Goal: Task Accomplishment & Management: Use online tool/utility

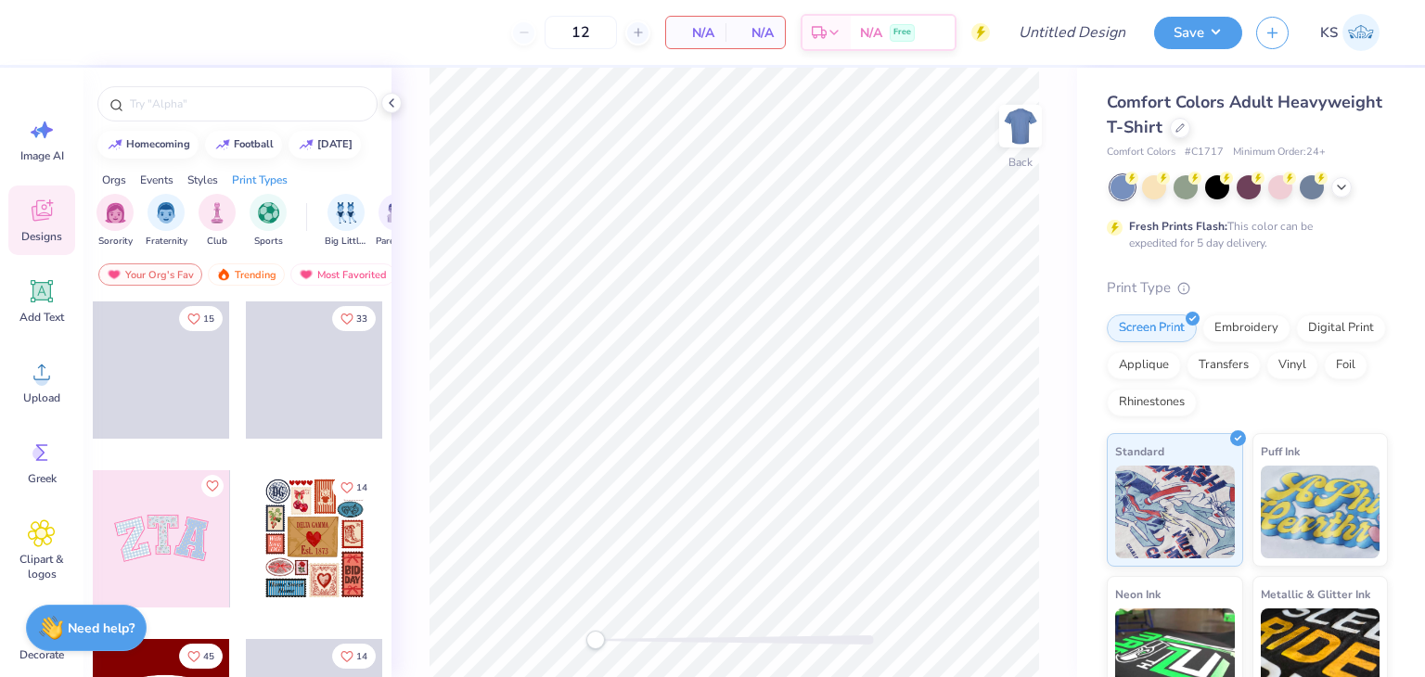
click at [1268, 141] on div "Comfort Colors Adult Heavyweight T-Shirt Comfort Colors # C1717 Minimum Order: …" at bounding box center [1247, 125] width 281 height 71
click at [1289, 137] on div "Comfort Colors Adult Heavyweight T-Shirt" at bounding box center [1247, 115] width 281 height 50
click at [1185, 123] on icon at bounding box center [1180, 126] width 9 height 9
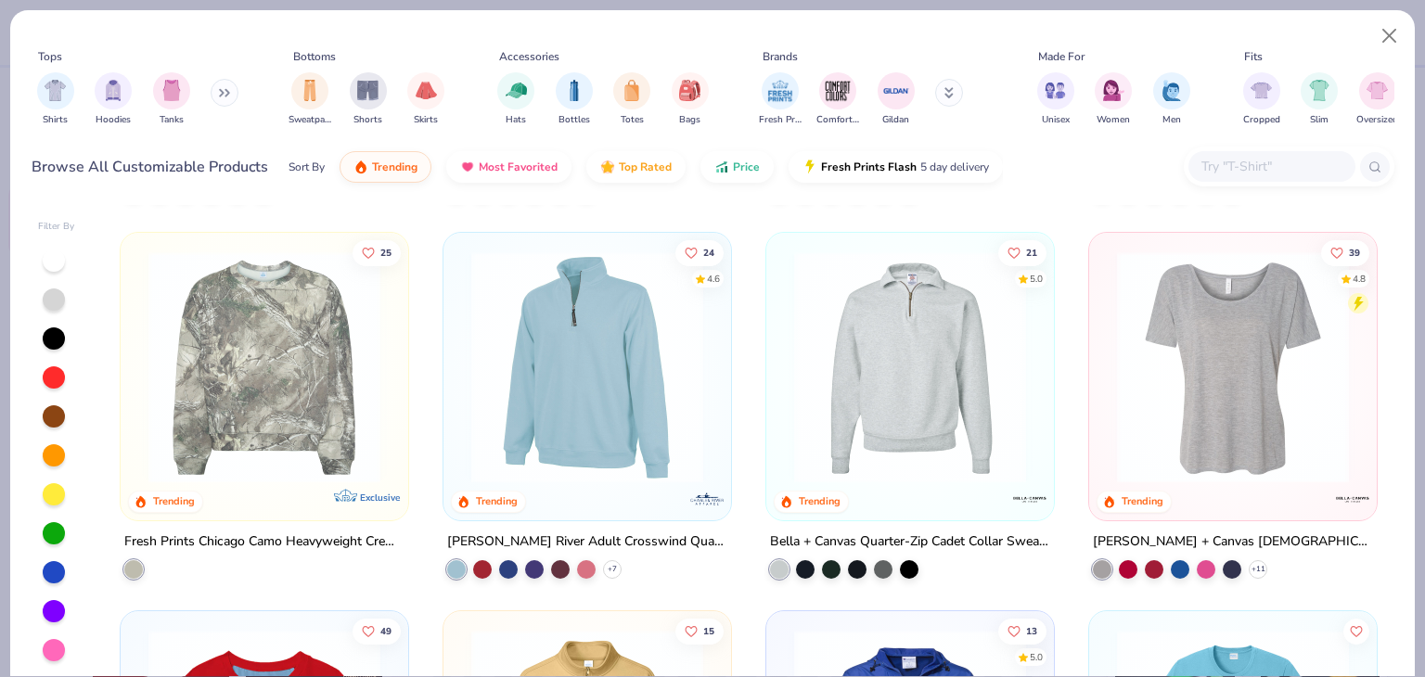
scroll to position [5289, 0]
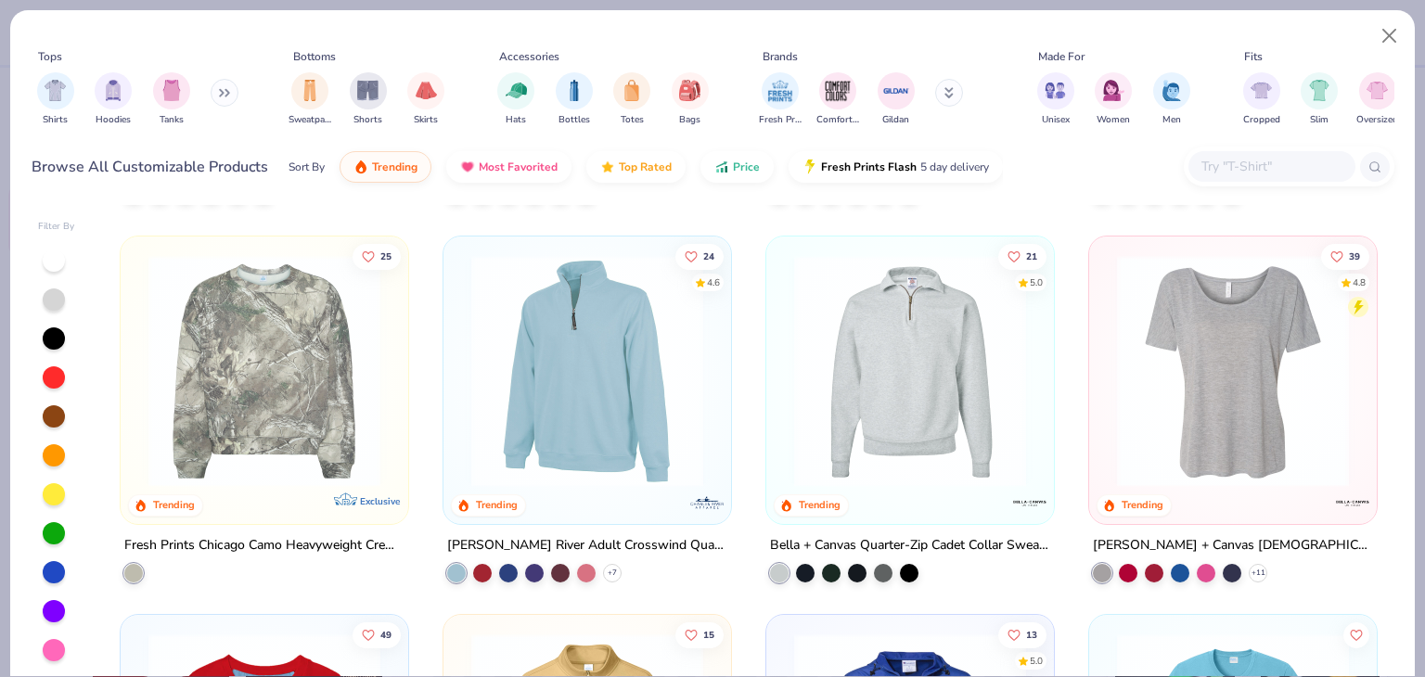
click at [232, 402] on img at bounding box center [264, 370] width 251 height 232
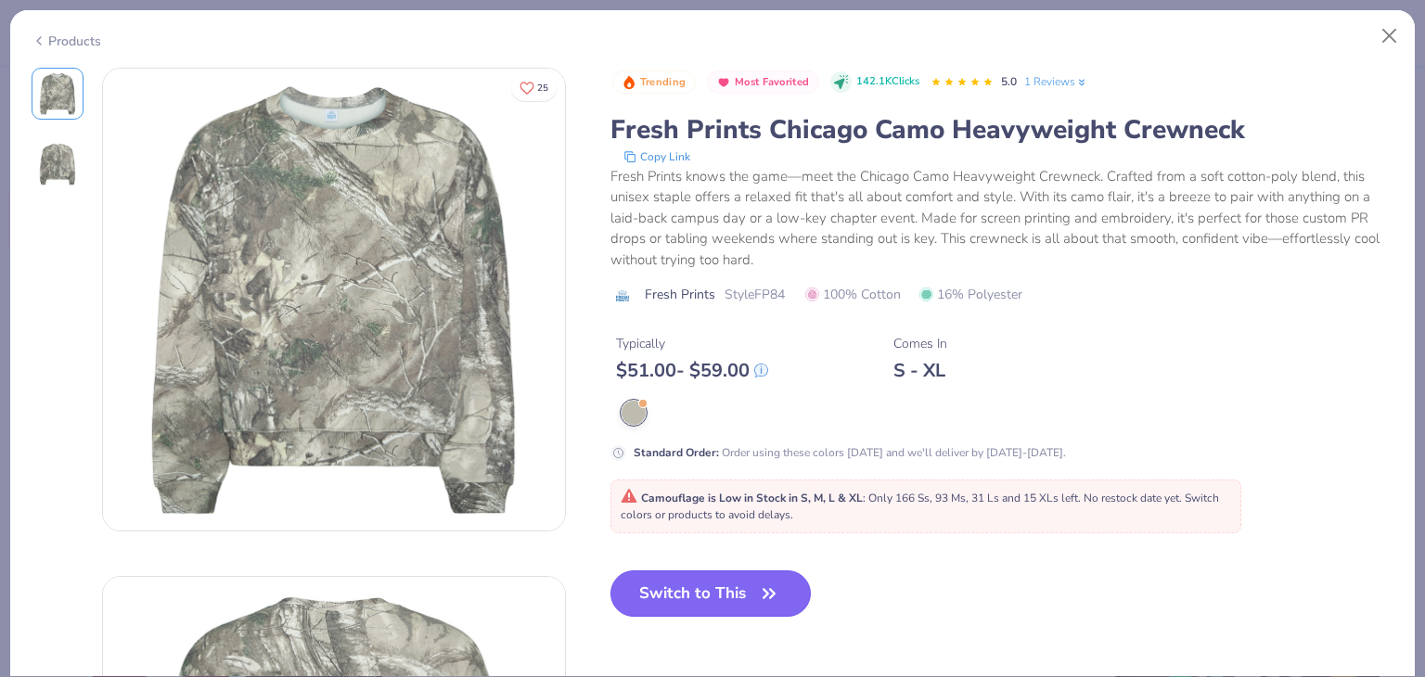
click at [778, 595] on icon "button" at bounding box center [769, 594] width 26 height 26
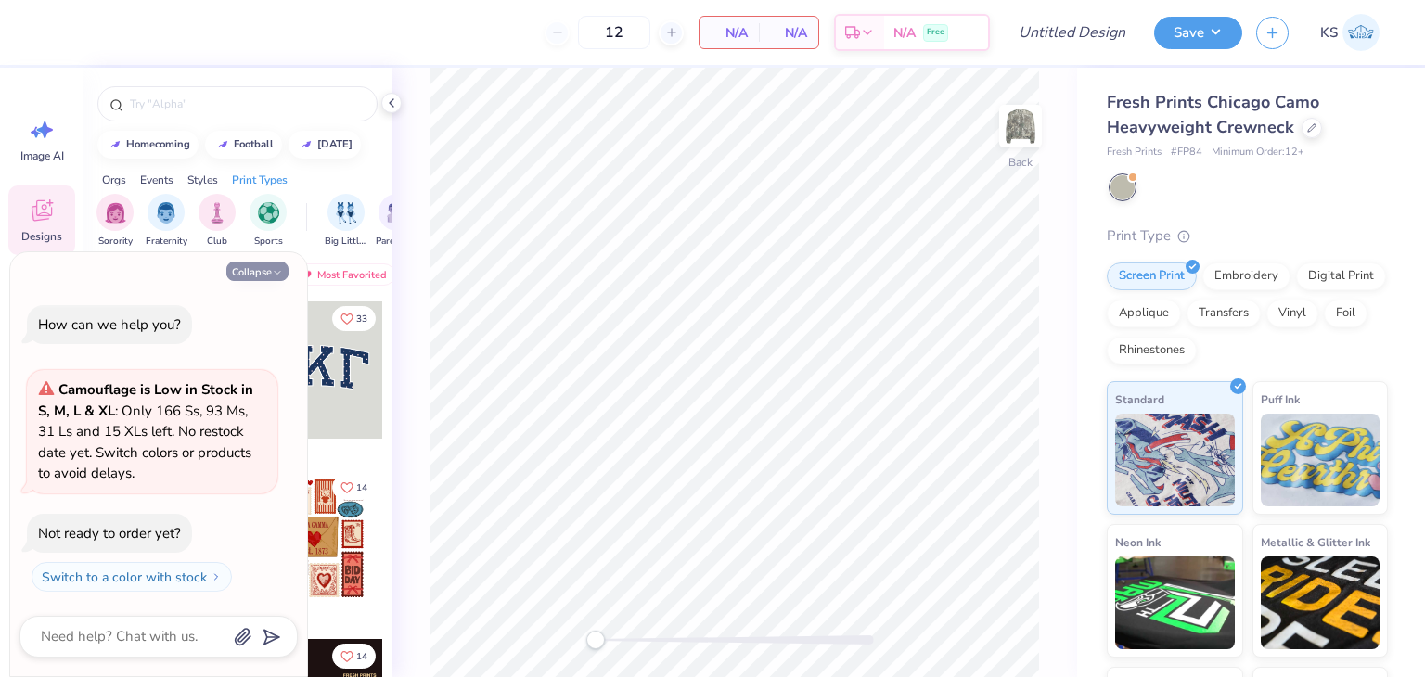
click at [253, 273] on button "Collapse" at bounding box center [257, 271] width 62 height 19
type textarea "x"
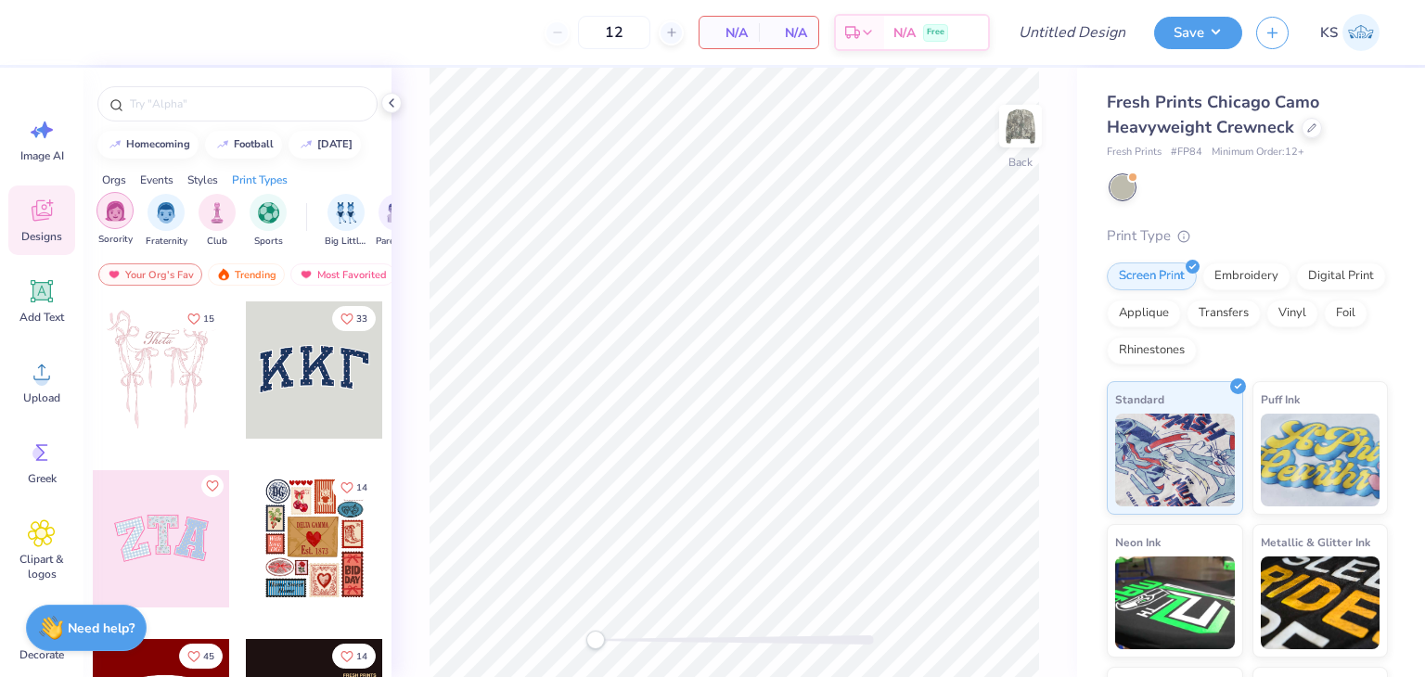
click at [105, 209] on img "filter for Sorority" at bounding box center [115, 210] width 21 height 21
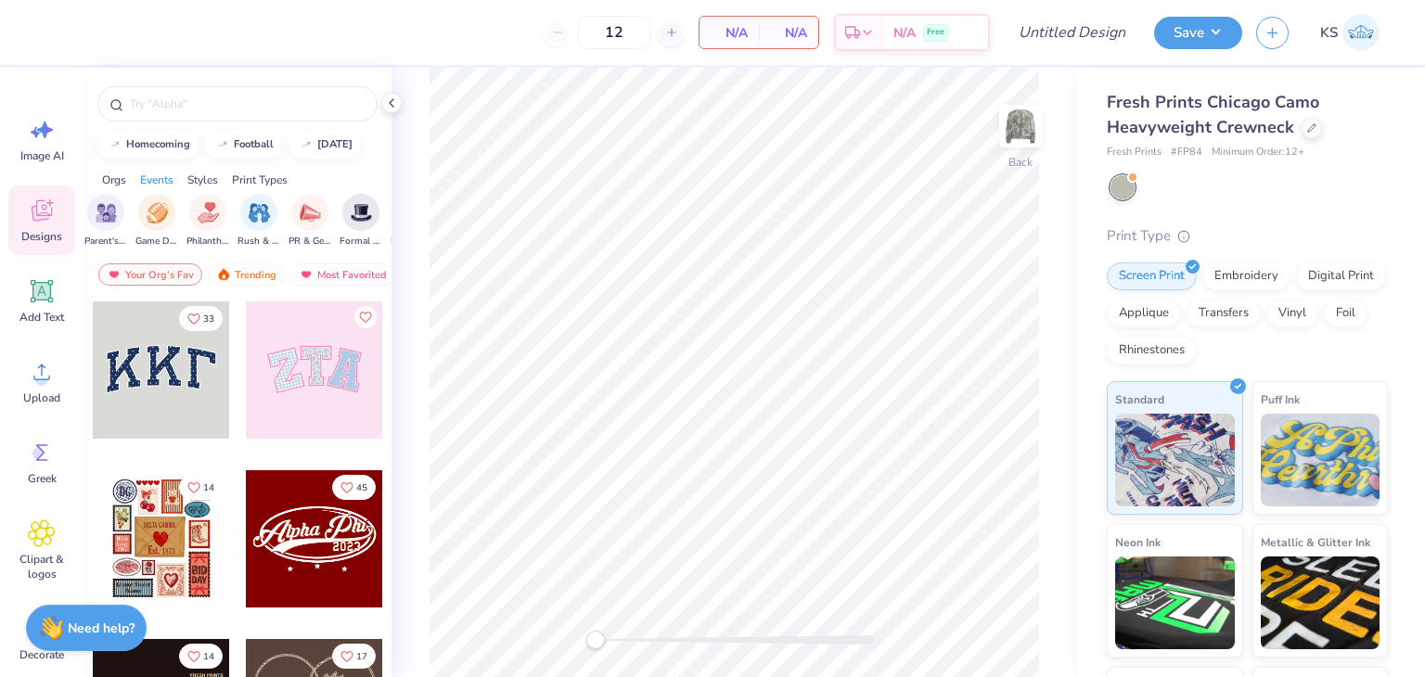
scroll to position [0, 292]
click at [210, 207] on img "filter for Philanthropy" at bounding box center [207, 210] width 21 height 21
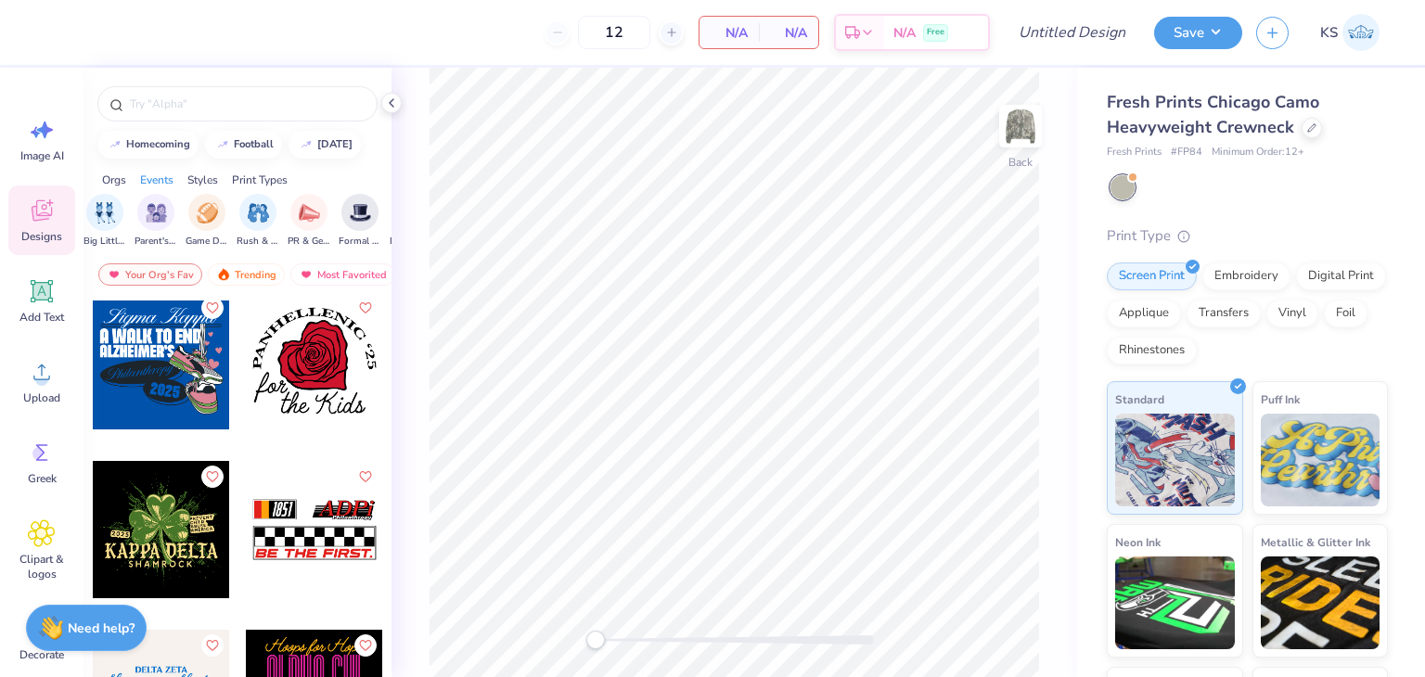
scroll to position [1410, 0]
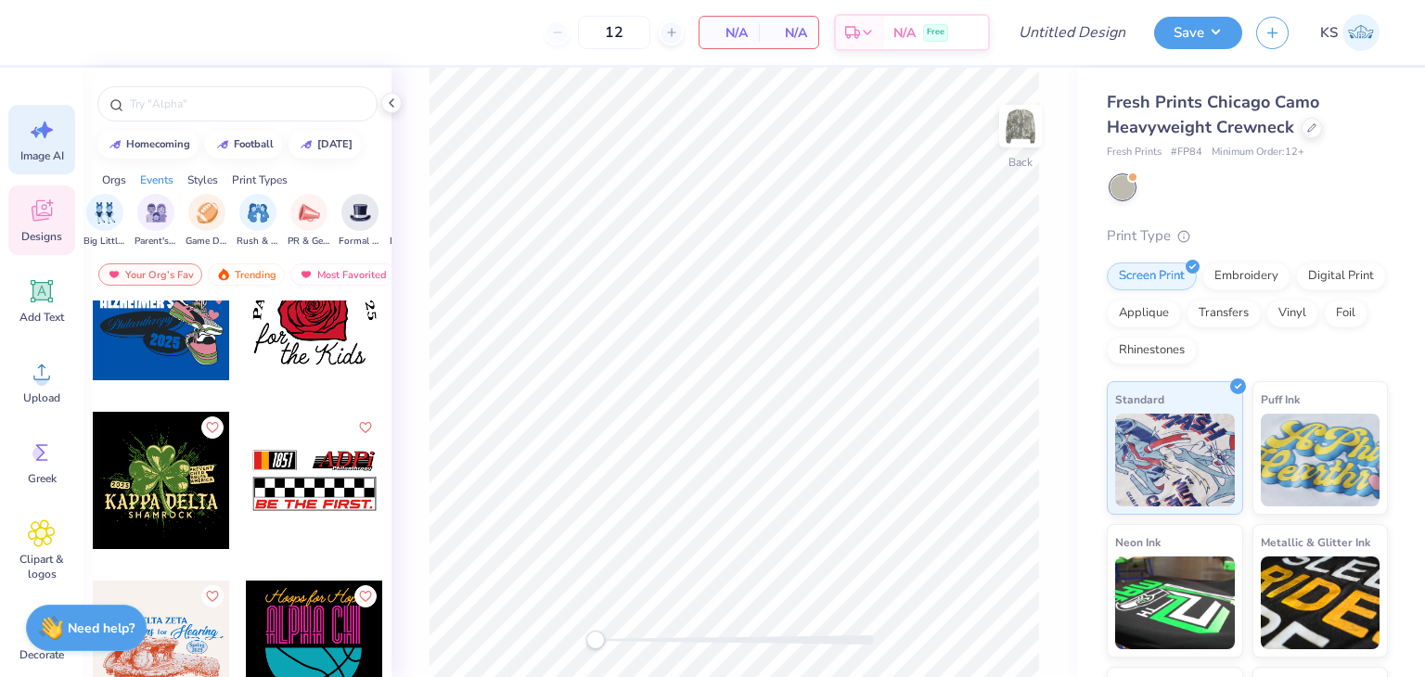
click at [47, 140] on icon at bounding box center [42, 130] width 28 height 28
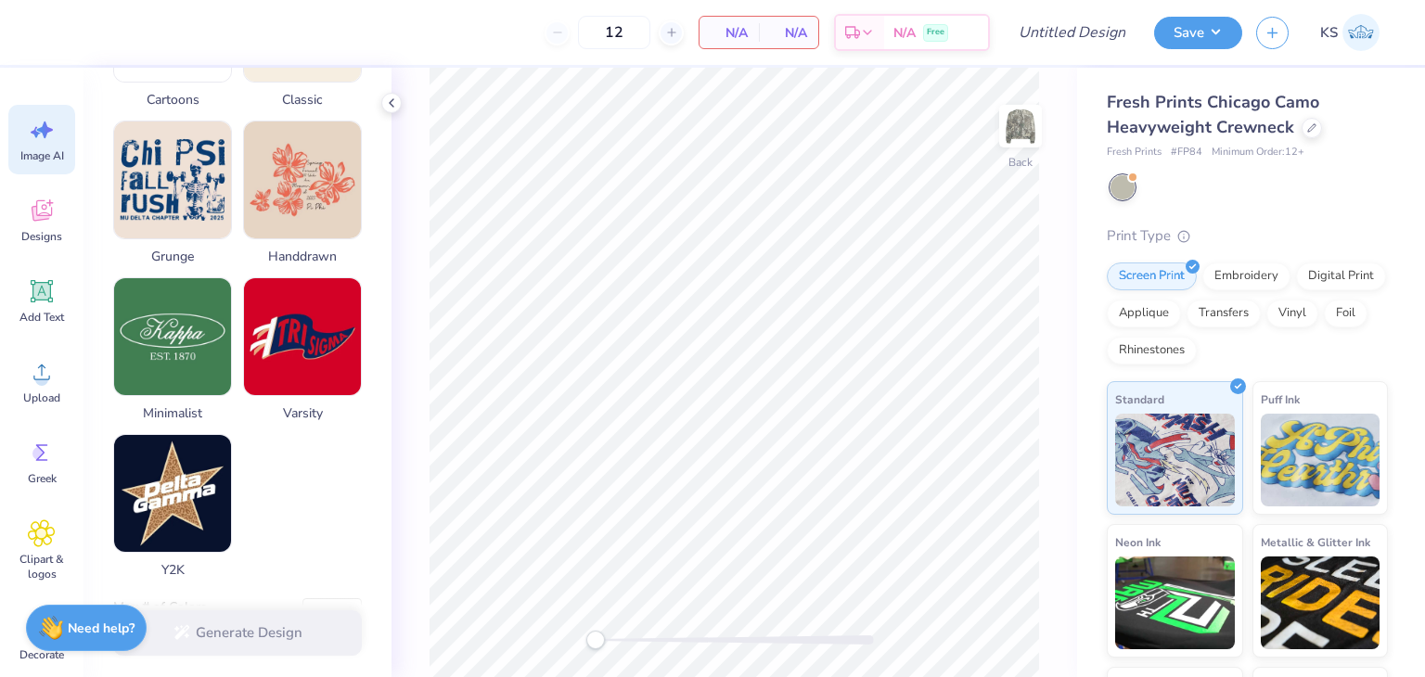
scroll to position [924, 0]
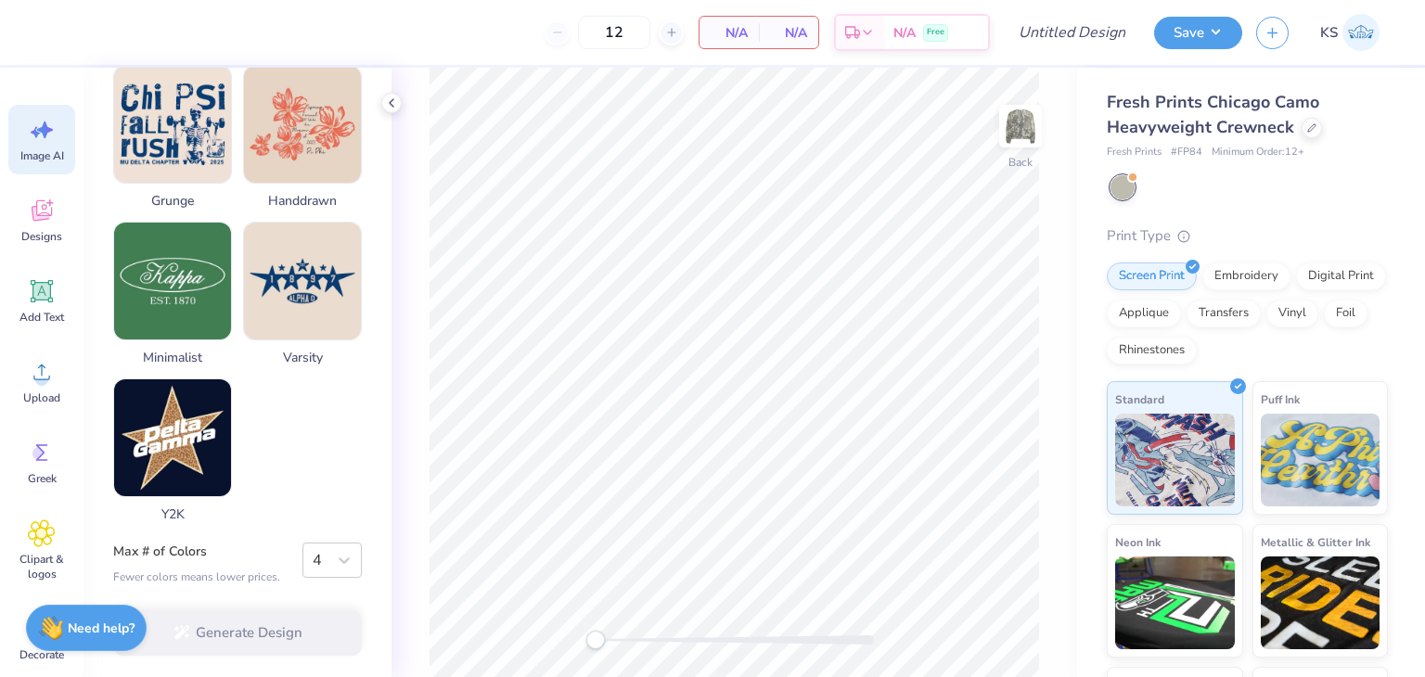
click at [1206, 113] on div "Fresh Prints Chicago Camo Heavyweight Crewneck" at bounding box center [1247, 115] width 281 height 50
click at [1310, 134] on div at bounding box center [1312, 126] width 20 height 20
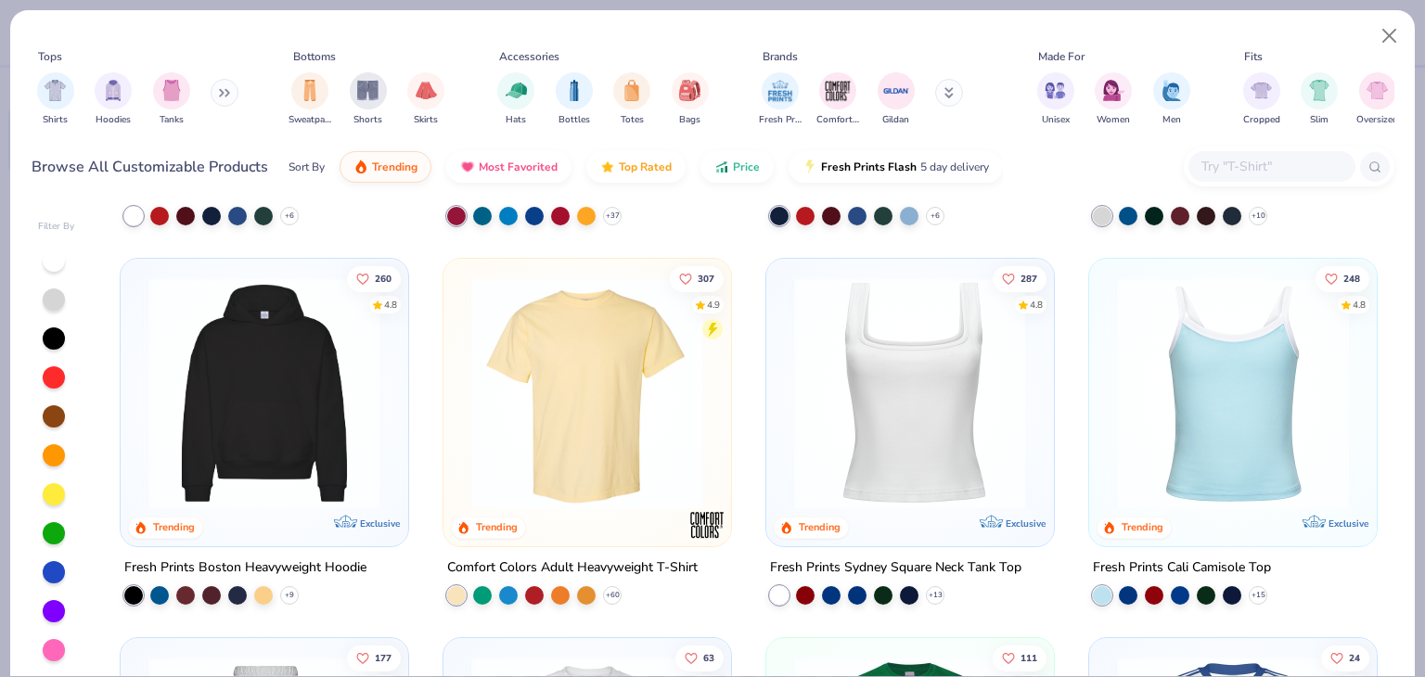
scroll to position [385, 0]
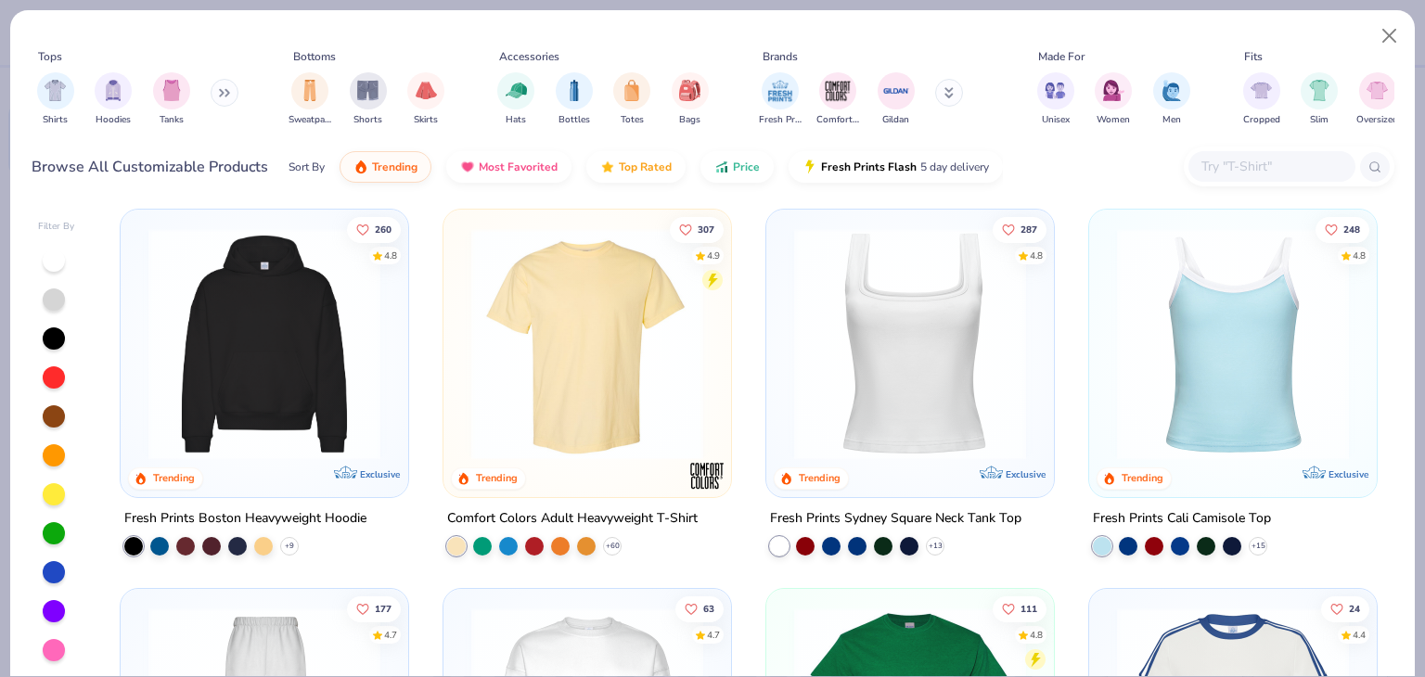
click at [996, 341] on img at bounding box center [910, 344] width 251 height 232
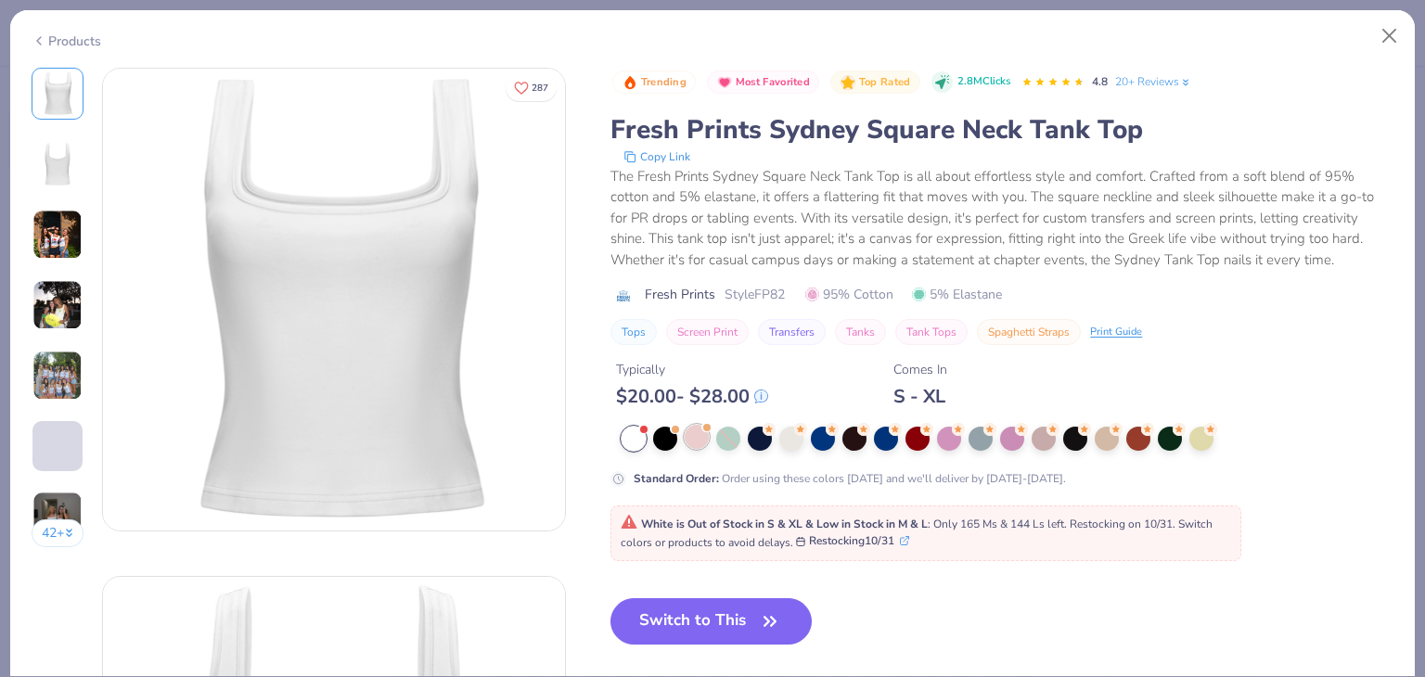
click at [698, 438] on div at bounding box center [697, 437] width 24 height 24
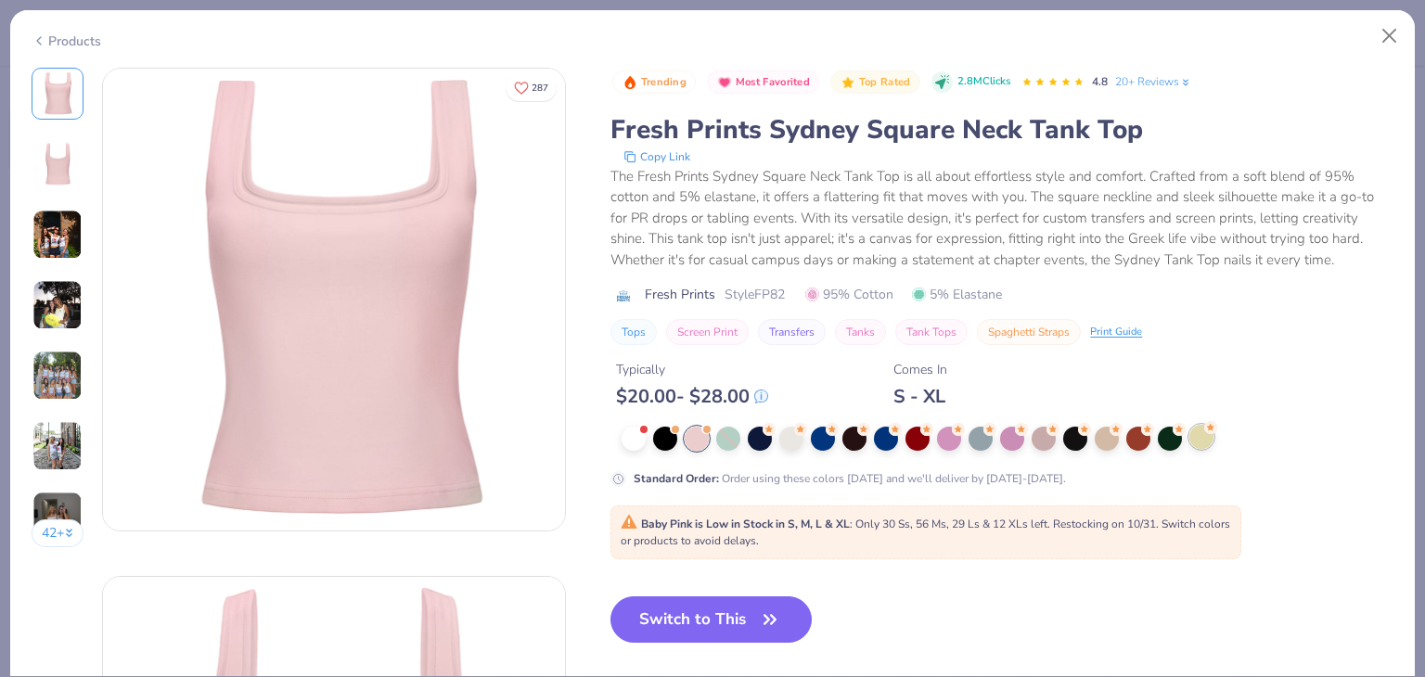
click at [1210, 438] on div at bounding box center [1202, 437] width 24 height 24
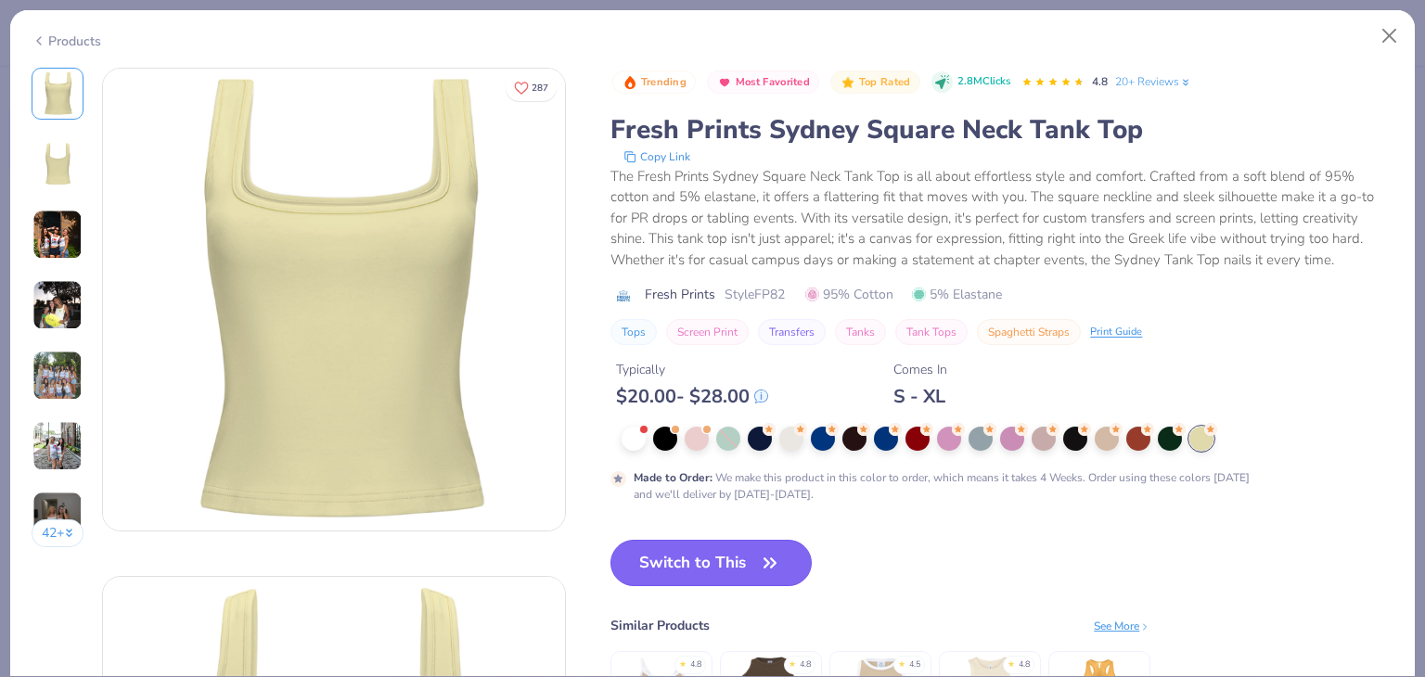
click at [747, 561] on button "Switch to This" at bounding box center [711, 563] width 201 height 46
type input "50"
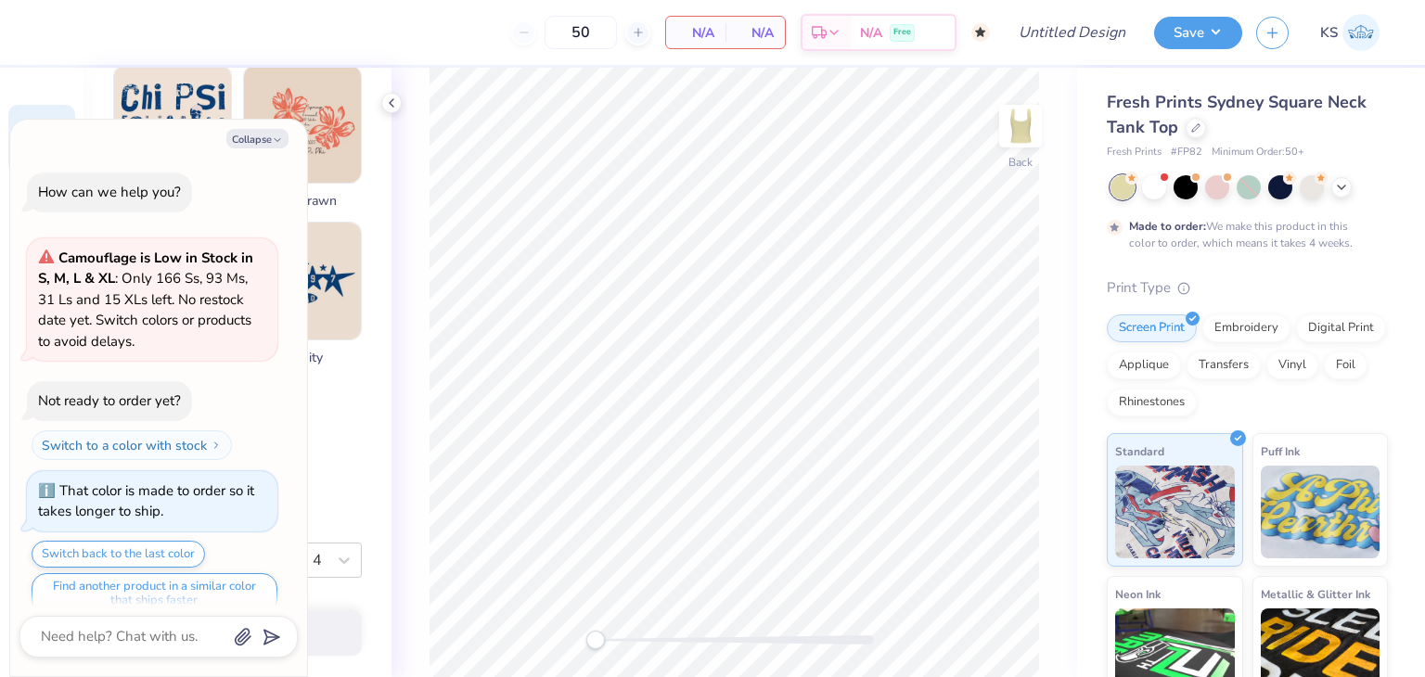
scroll to position [19, 0]
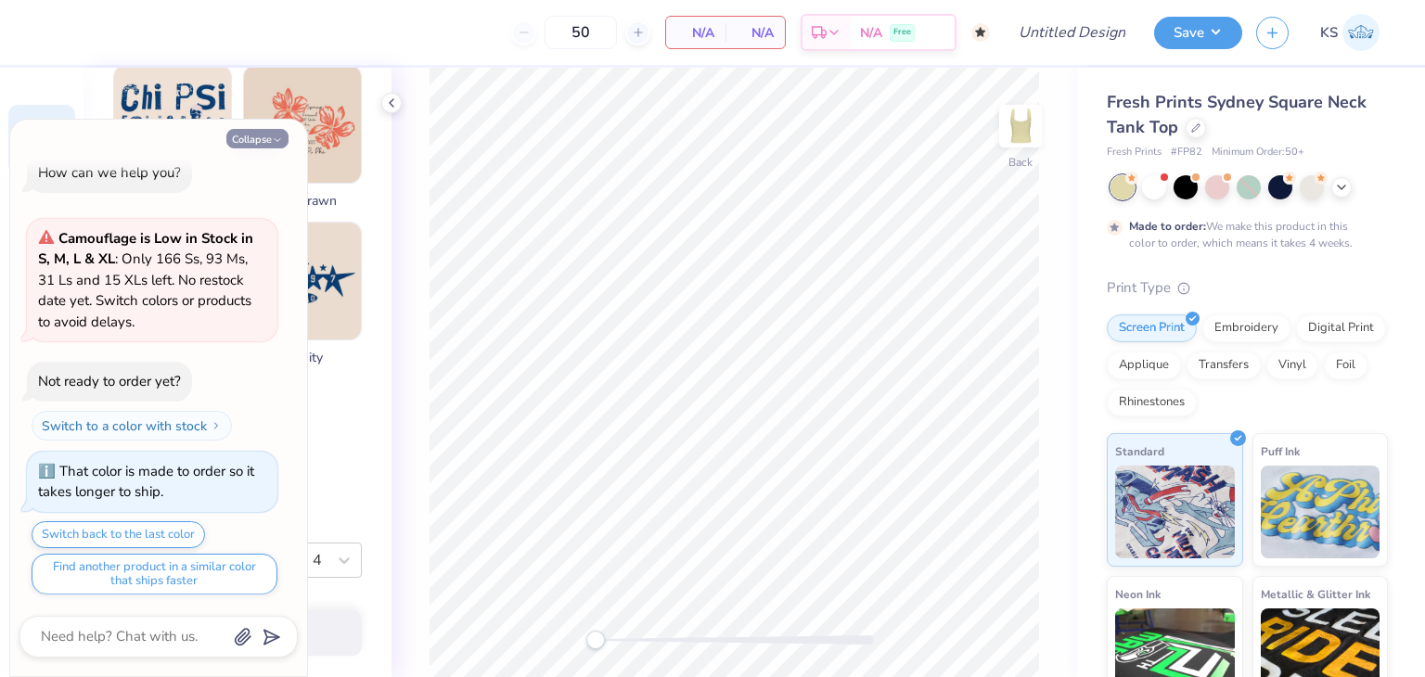
click at [259, 138] on button "Collapse" at bounding box center [257, 138] width 62 height 19
type textarea "x"
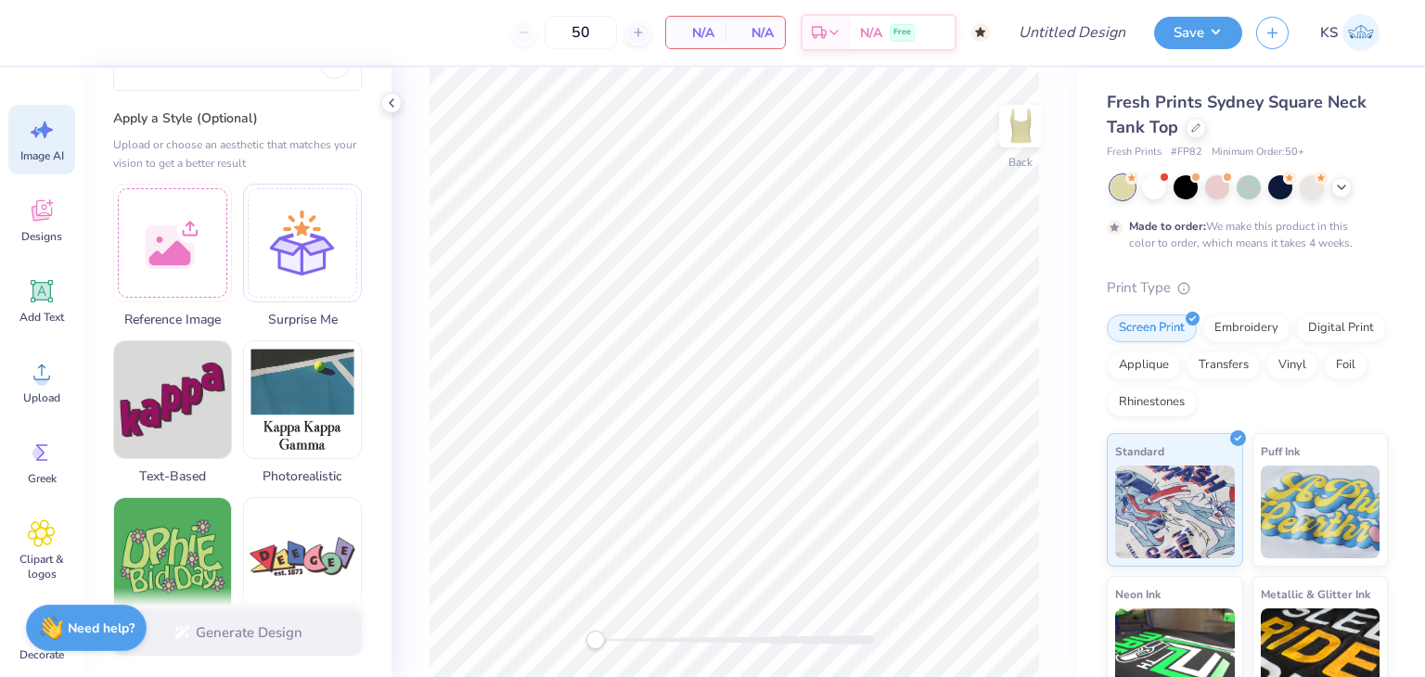
scroll to position [52, 0]
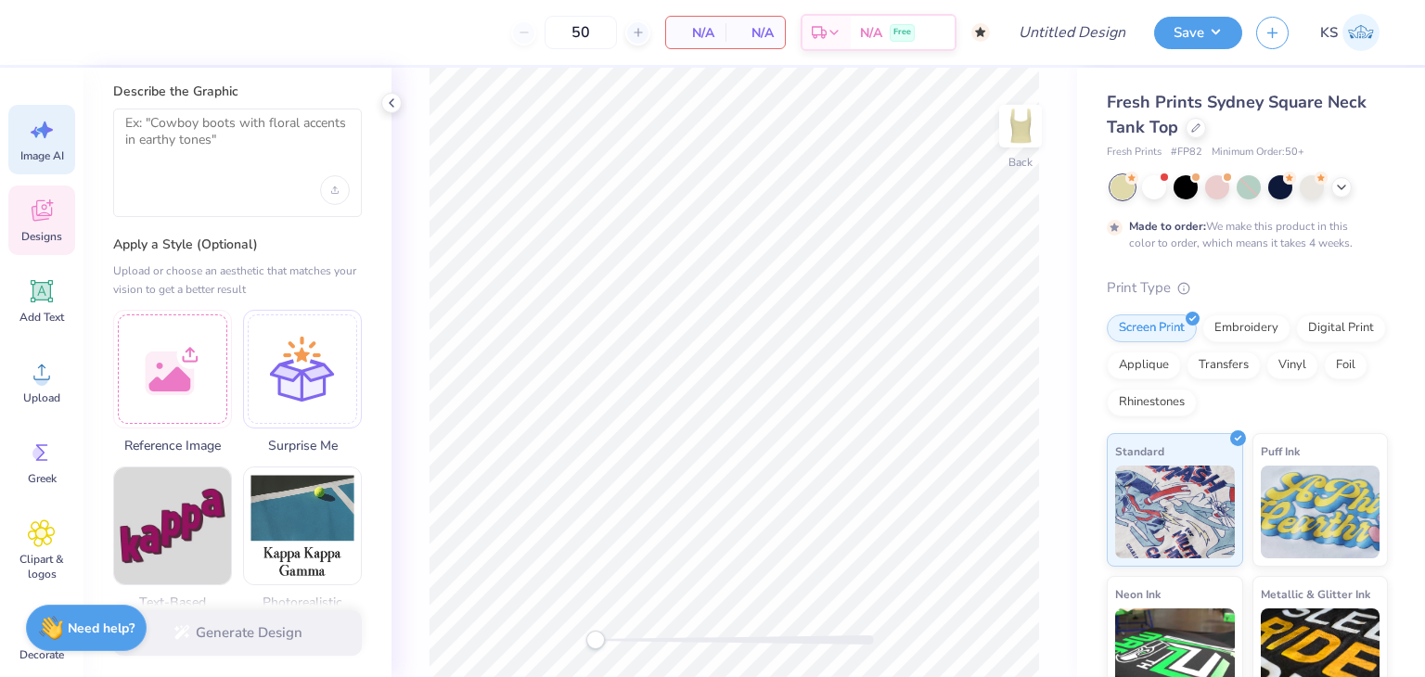
click at [37, 238] on span "Designs" at bounding box center [41, 236] width 41 height 15
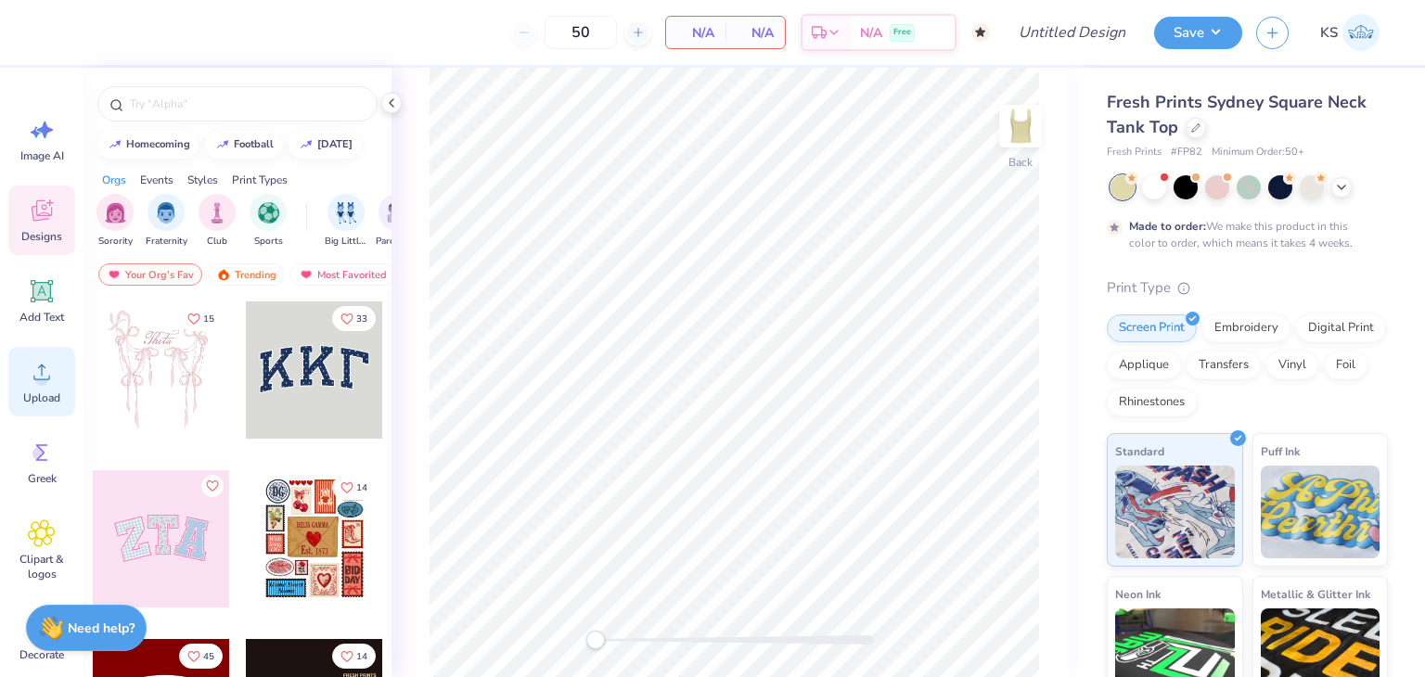
click at [31, 391] on span "Upload" at bounding box center [41, 398] width 37 height 15
click at [45, 527] on icon at bounding box center [41, 534] width 27 height 28
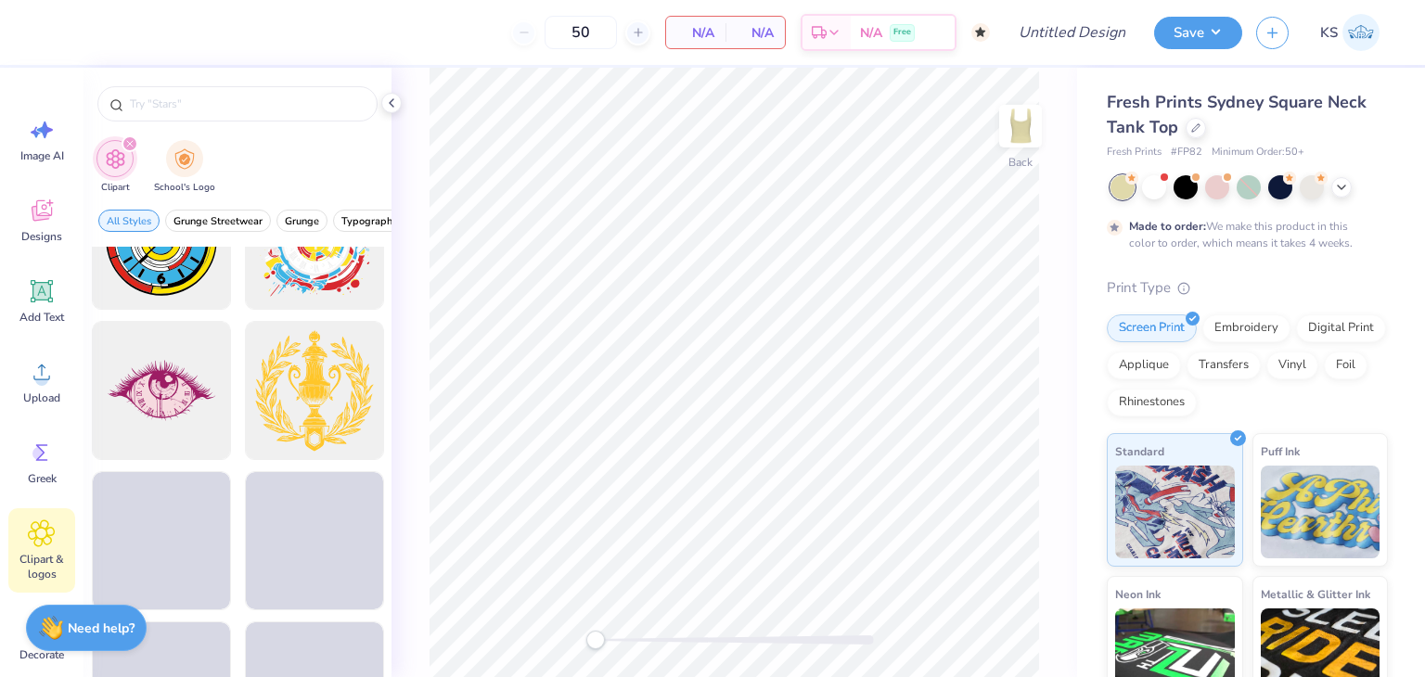
scroll to position [1893, 0]
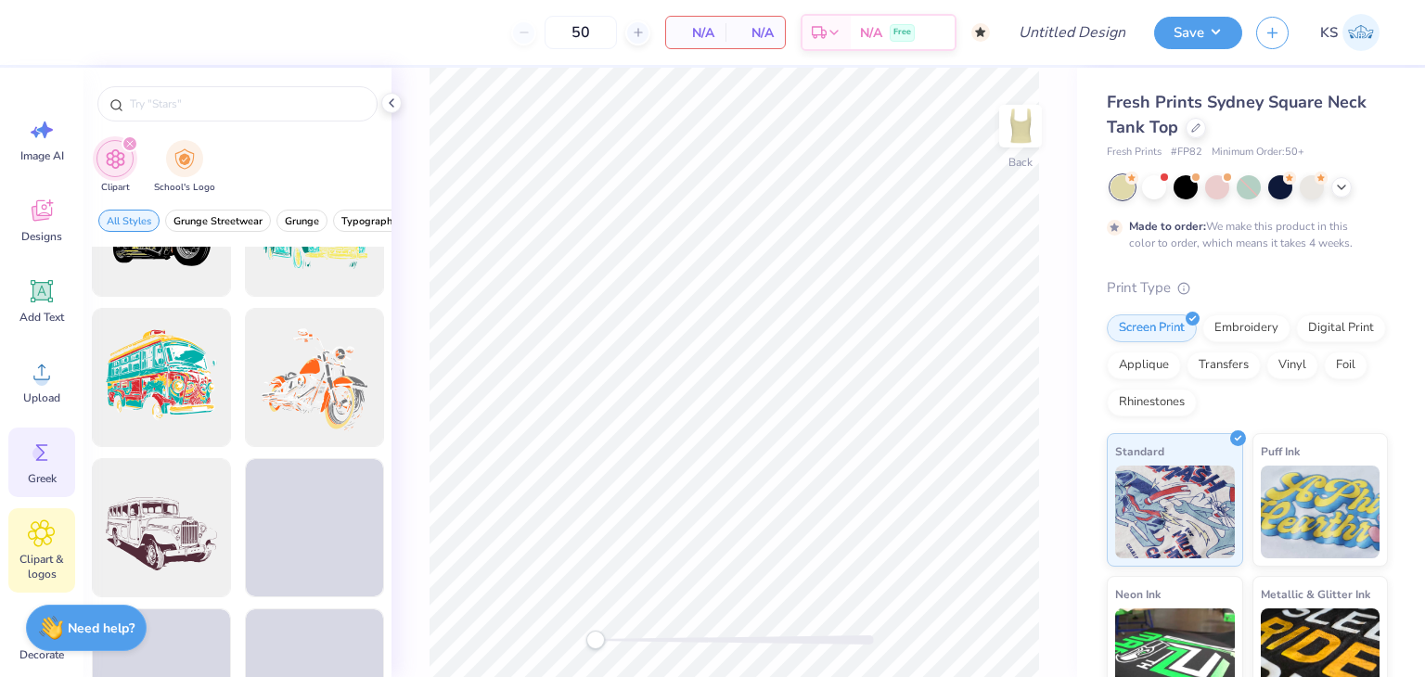
click at [22, 467] on div "Greek" at bounding box center [41, 463] width 67 height 70
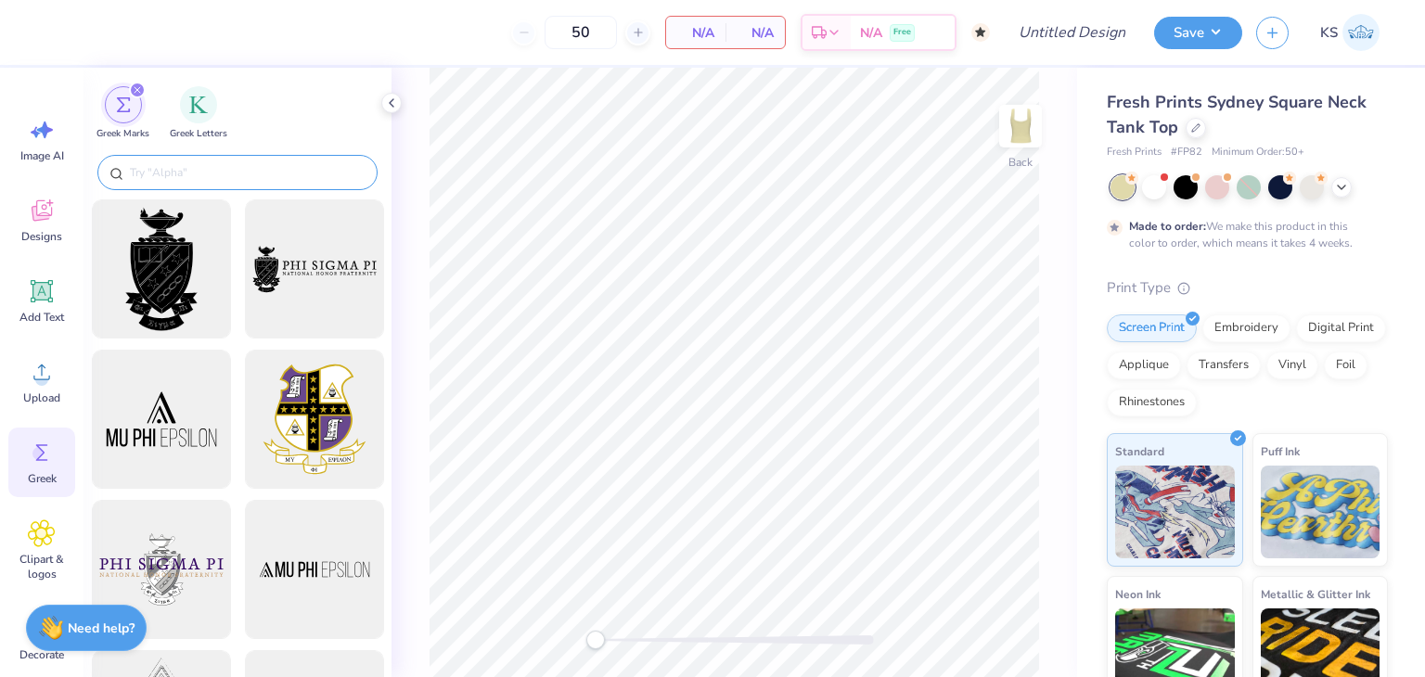
click at [220, 180] on input "text" at bounding box center [247, 172] width 238 height 19
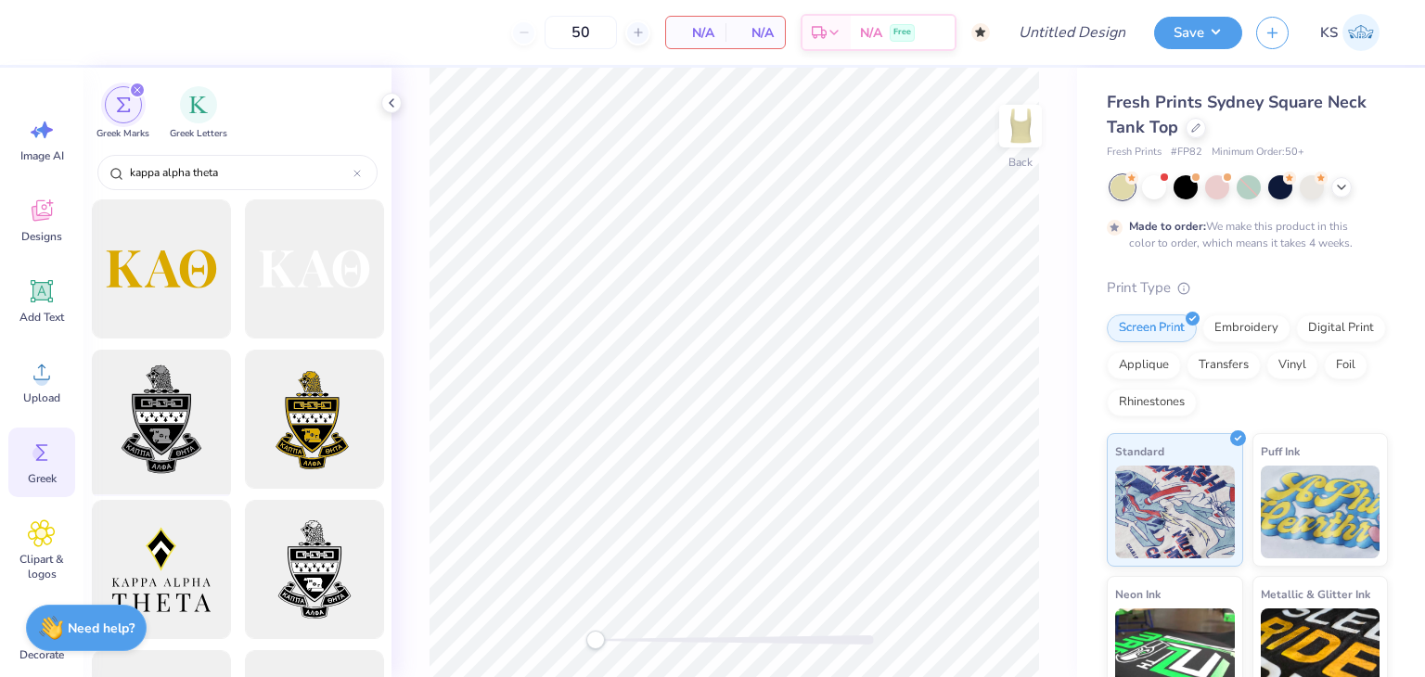
scroll to position [0, 0]
type input "kappa alpha theta"
click at [74, 250] on div "Designs" at bounding box center [41, 221] width 67 height 70
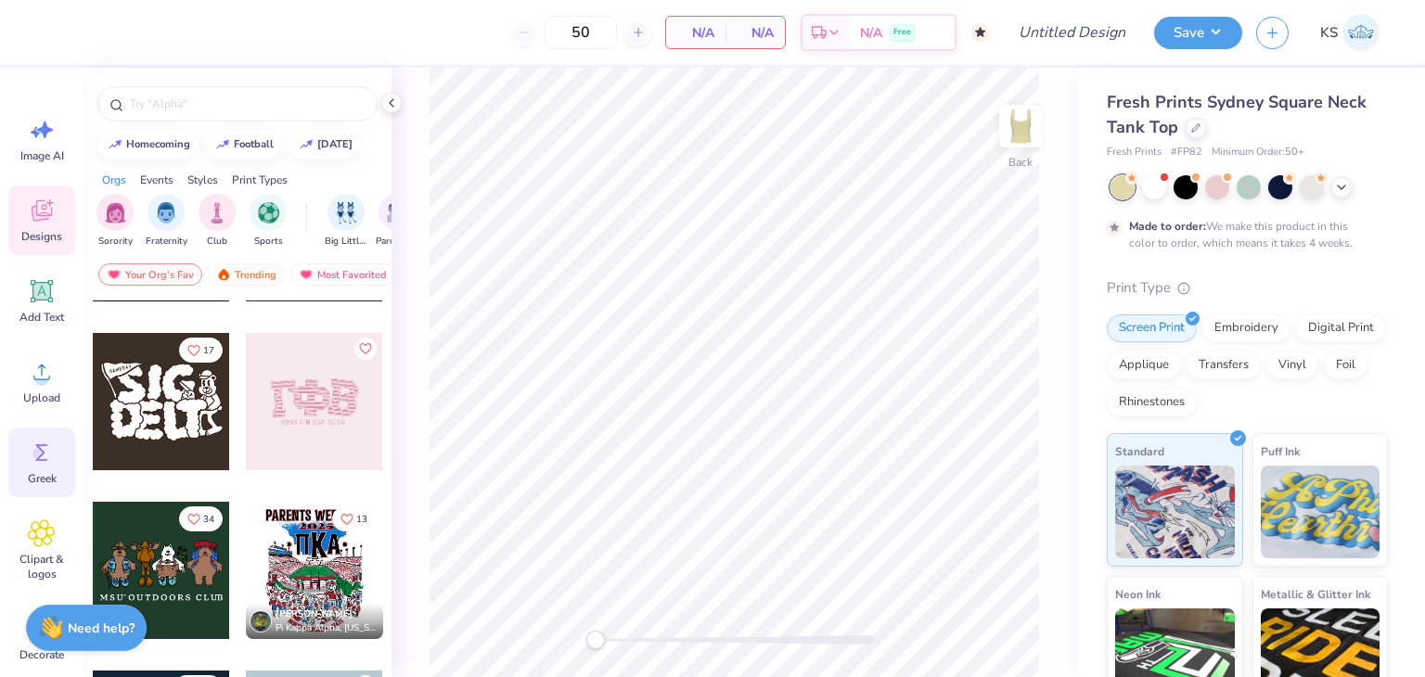
scroll to position [135, 0]
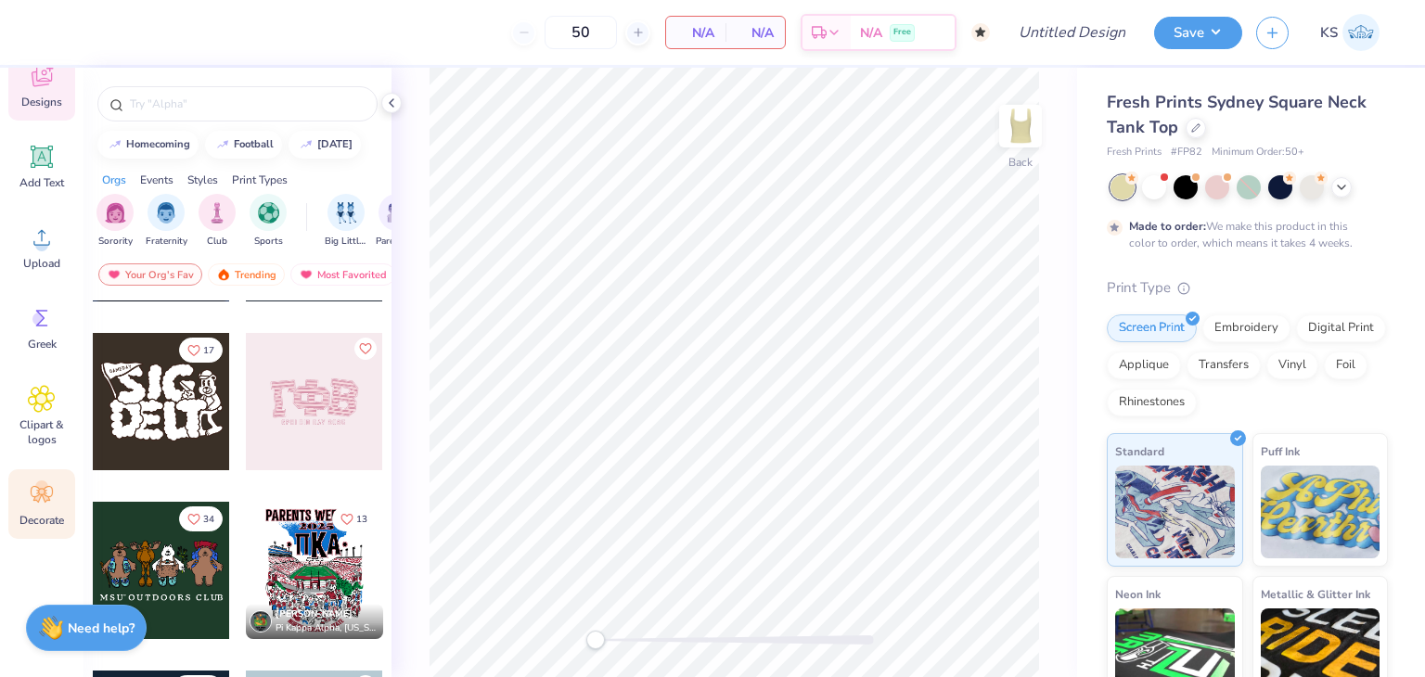
click at [41, 514] on span "Decorate" at bounding box center [41, 520] width 45 height 15
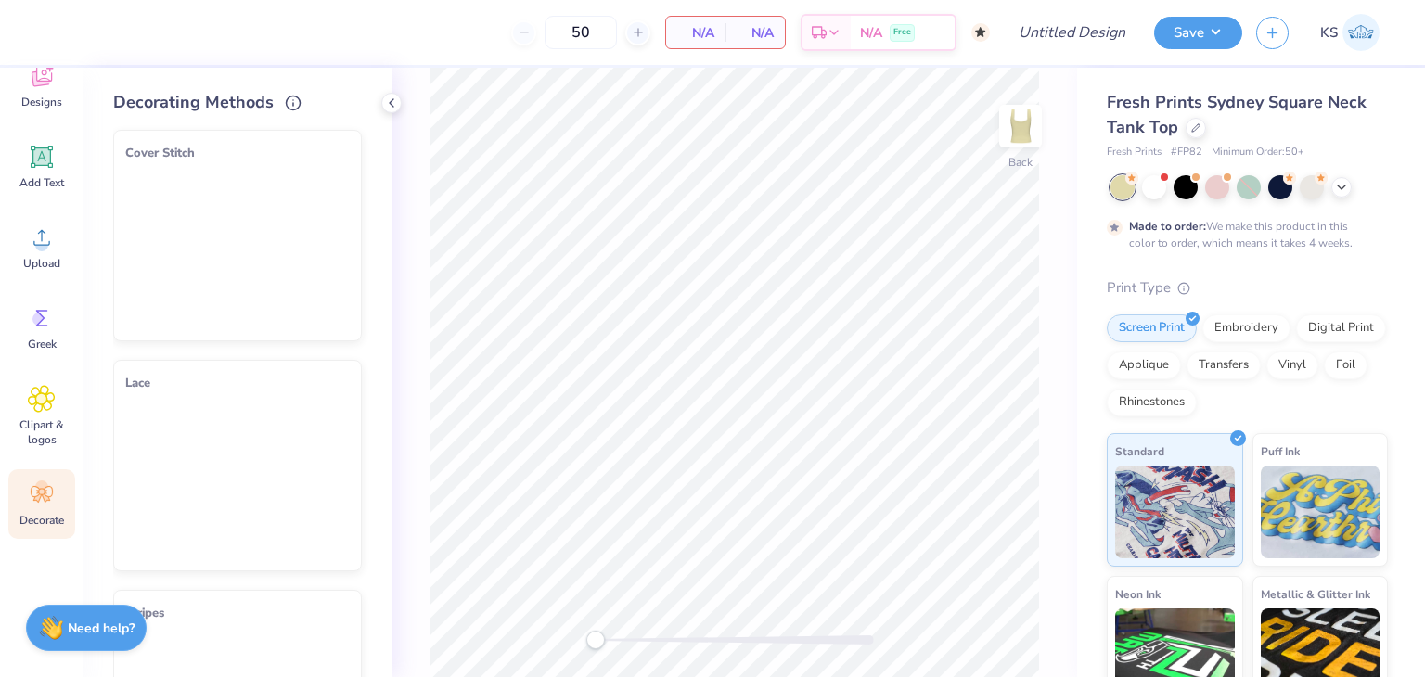
scroll to position [0, 0]
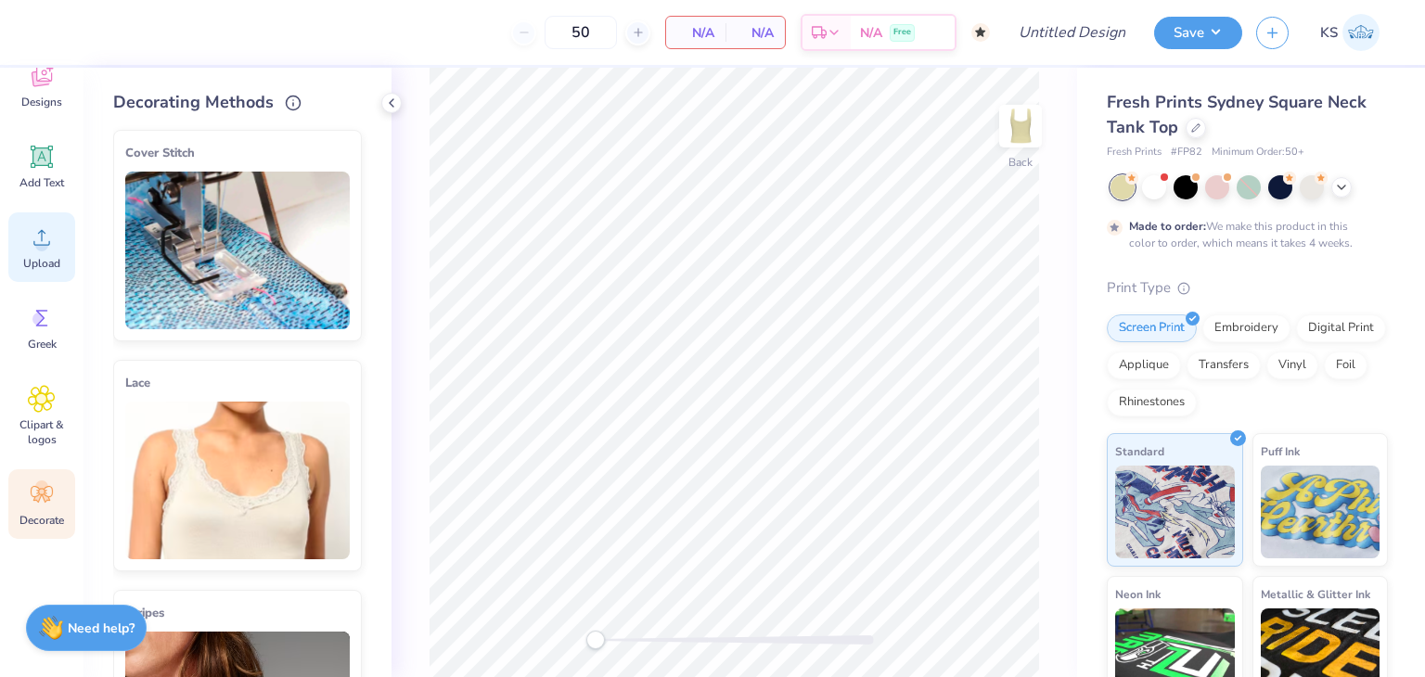
click at [45, 240] on circle at bounding box center [41, 244] width 13 height 13
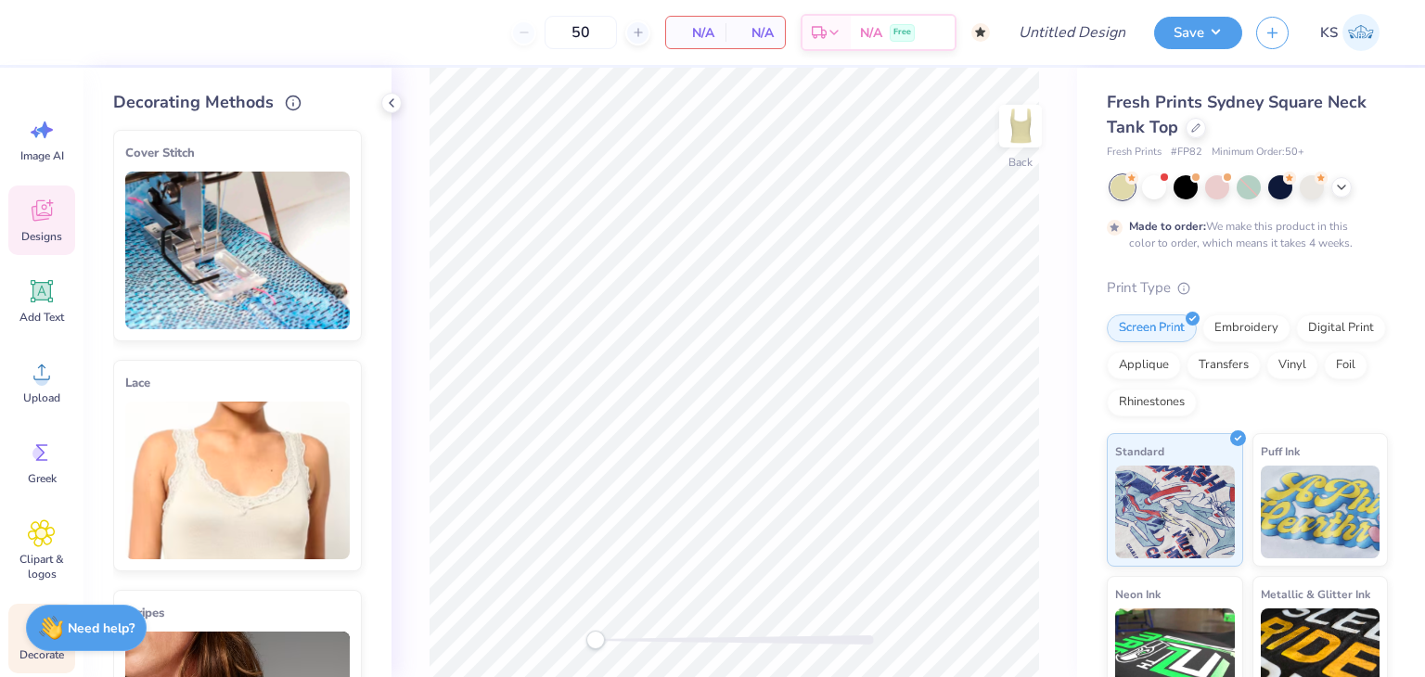
click at [39, 225] on div "Designs" at bounding box center [41, 221] width 67 height 70
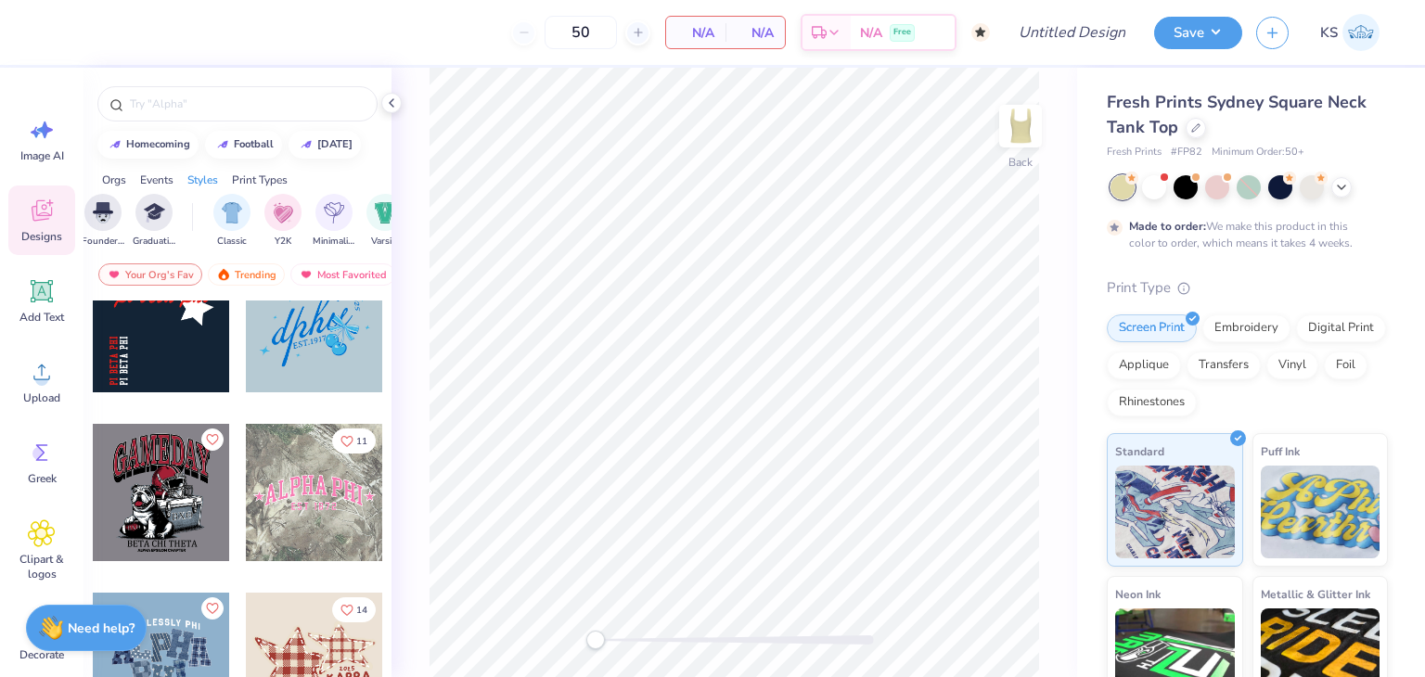
scroll to position [174, 0]
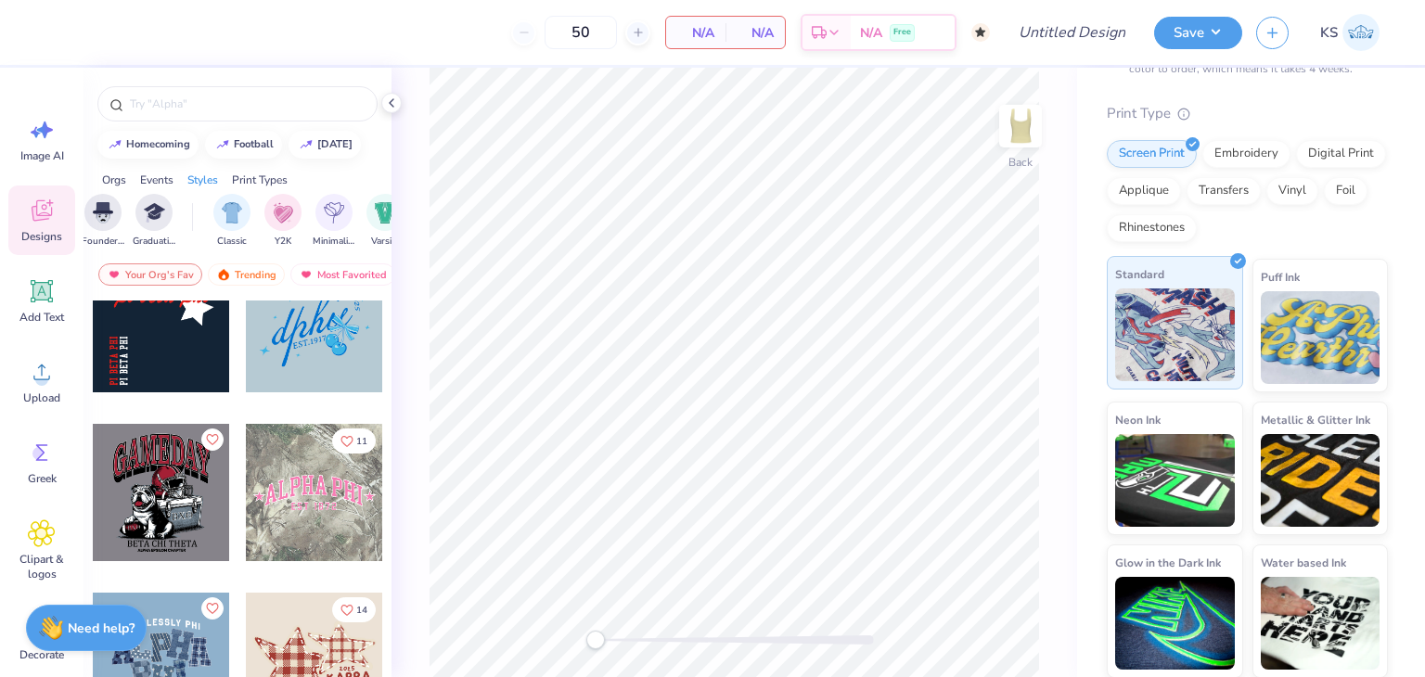
click at [1186, 313] on img at bounding box center [1175, 335] width 120 height 93
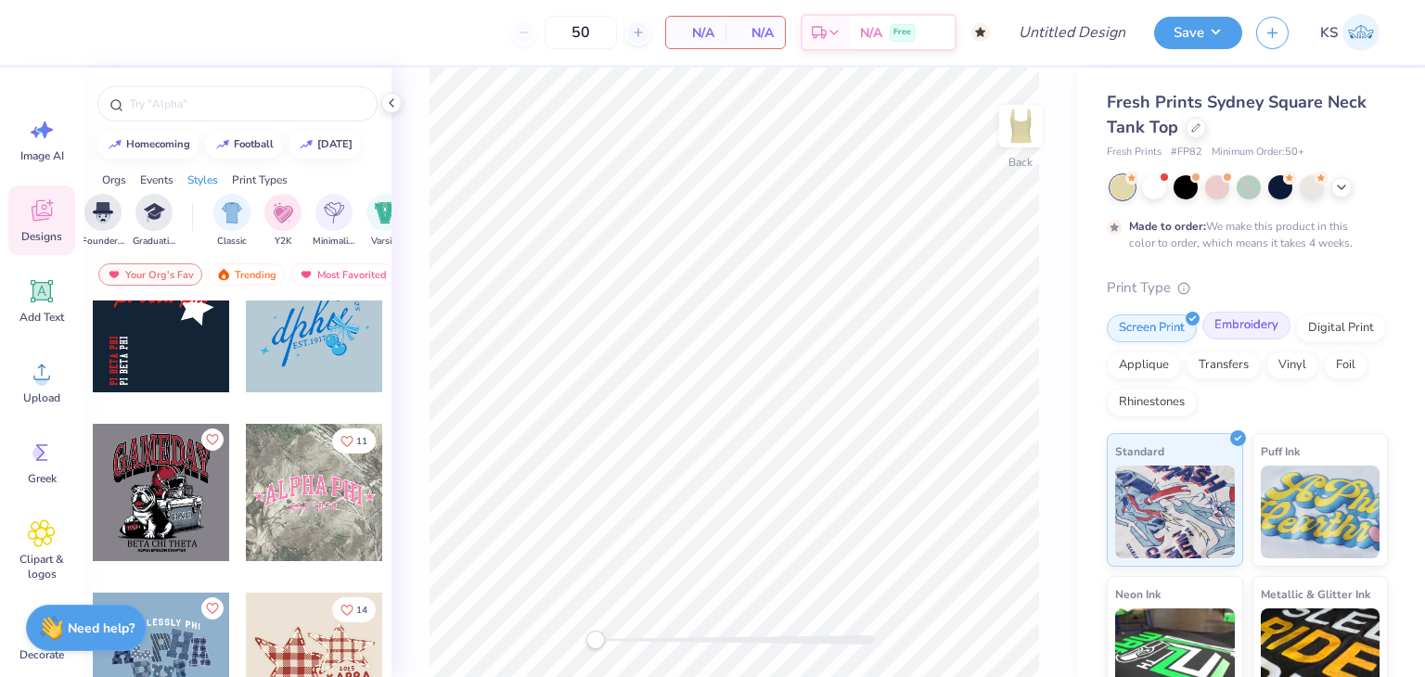
click at [1254, 331] on div "Embroidery" at bounding box center [1247, 326] width 88 height 28
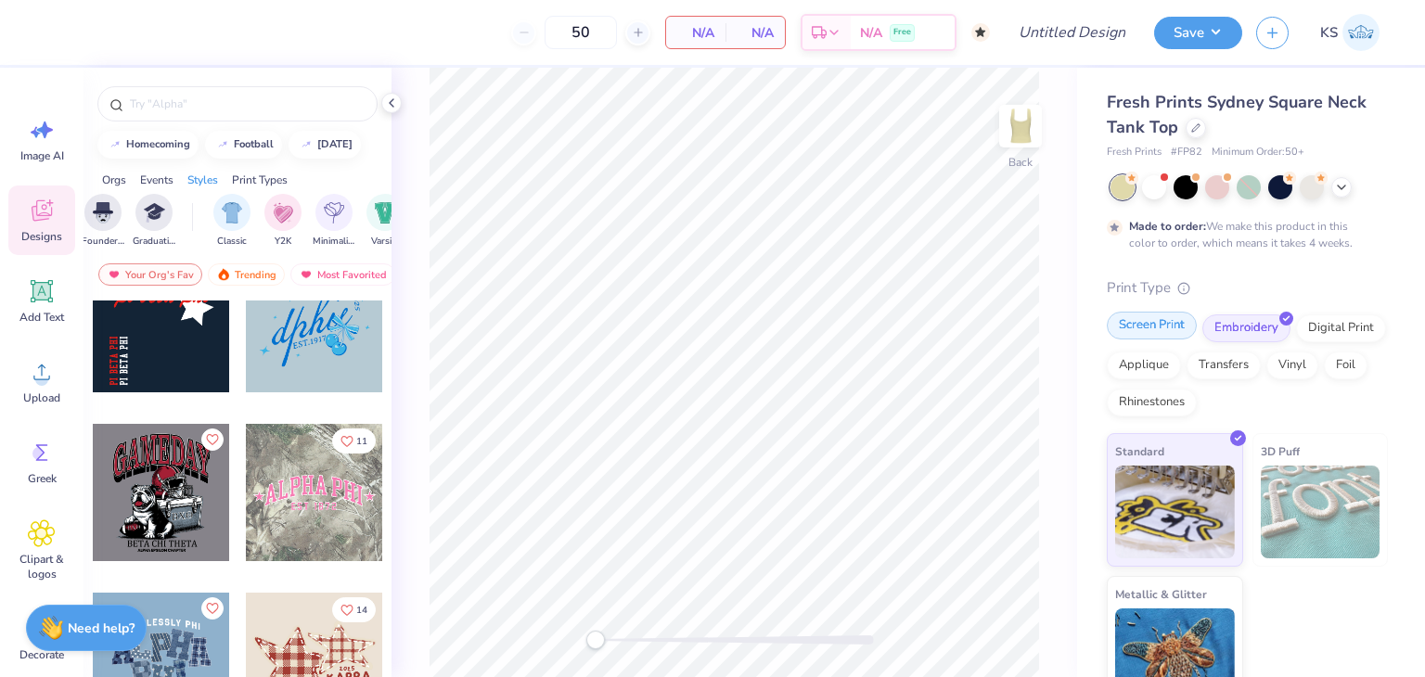
click at [1161, 319] on div "Screen Print" at bounding box center [1152, 326] width 90 height 28
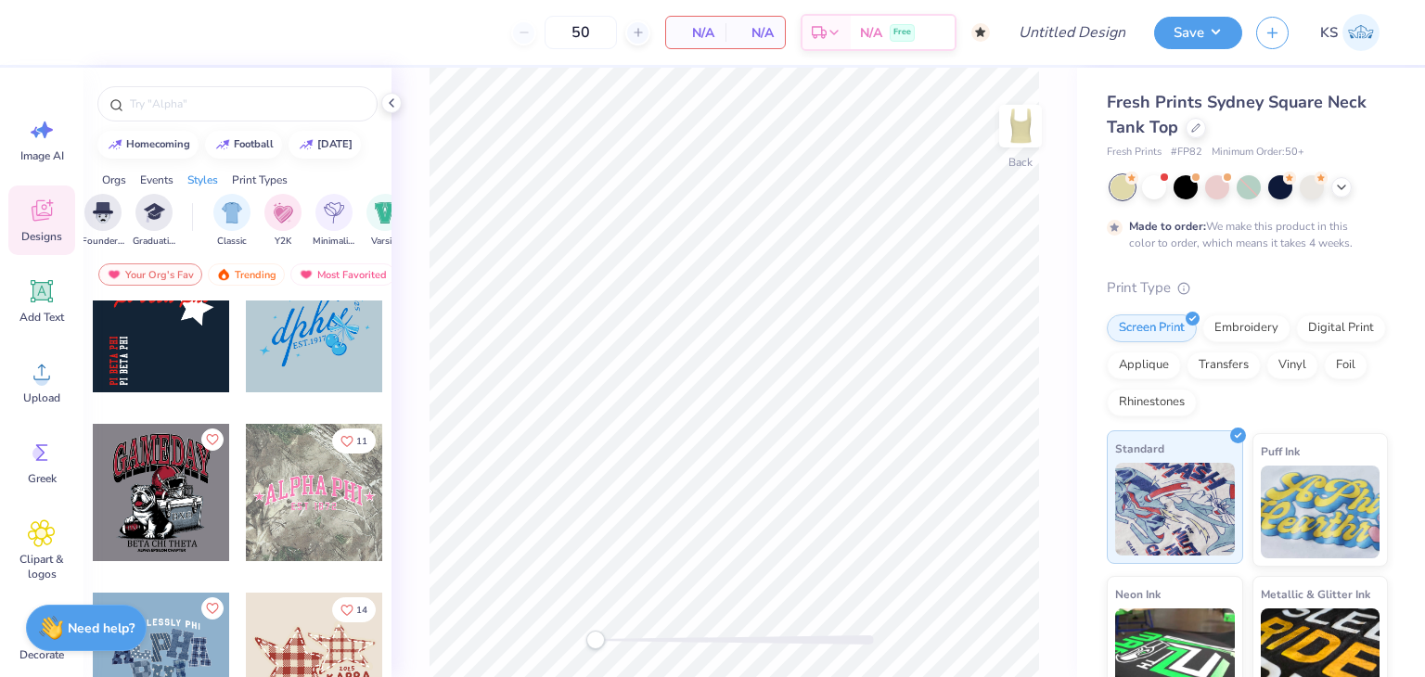
click at [1159, 483] on img at bounding box center [1175, 509] width 120 height 93
click at [393, 105] on icon at bounding box center [391, 103] width 15 height 15
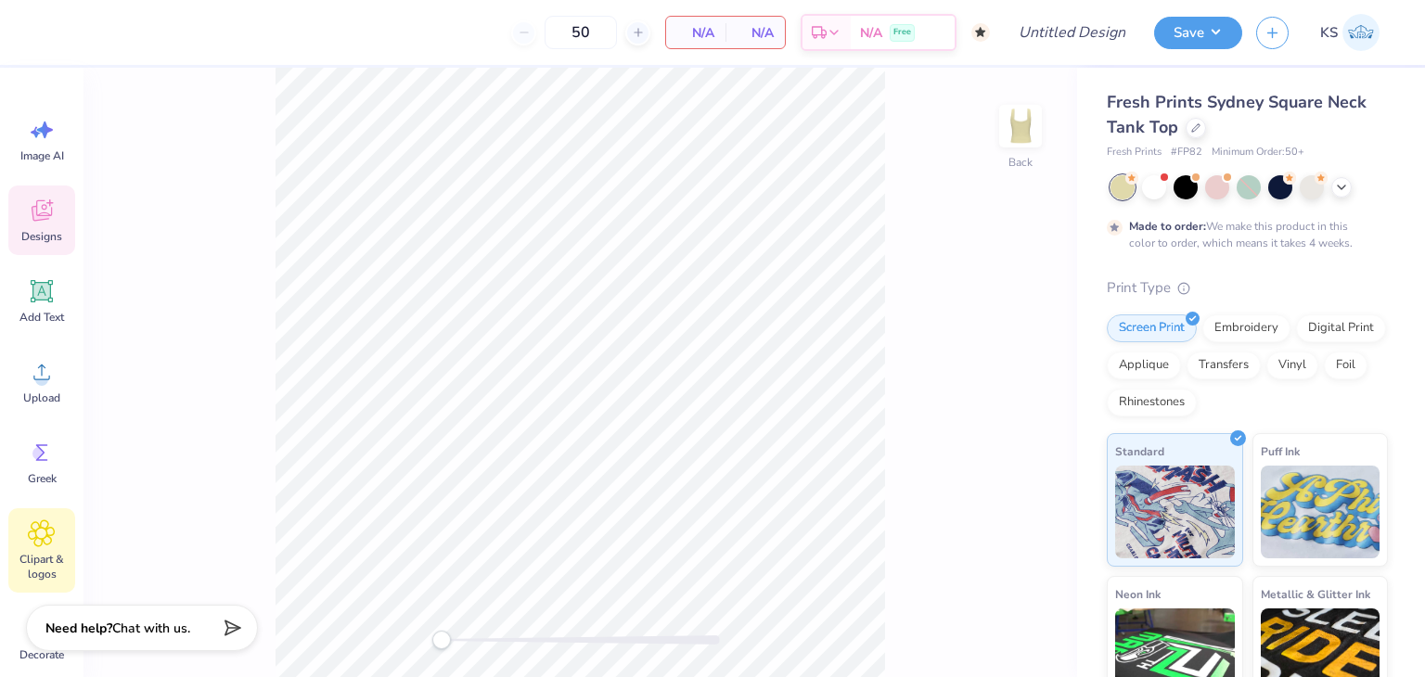
click at [30, 521] on icon at bounding box center [41, 534] width 27 height 28
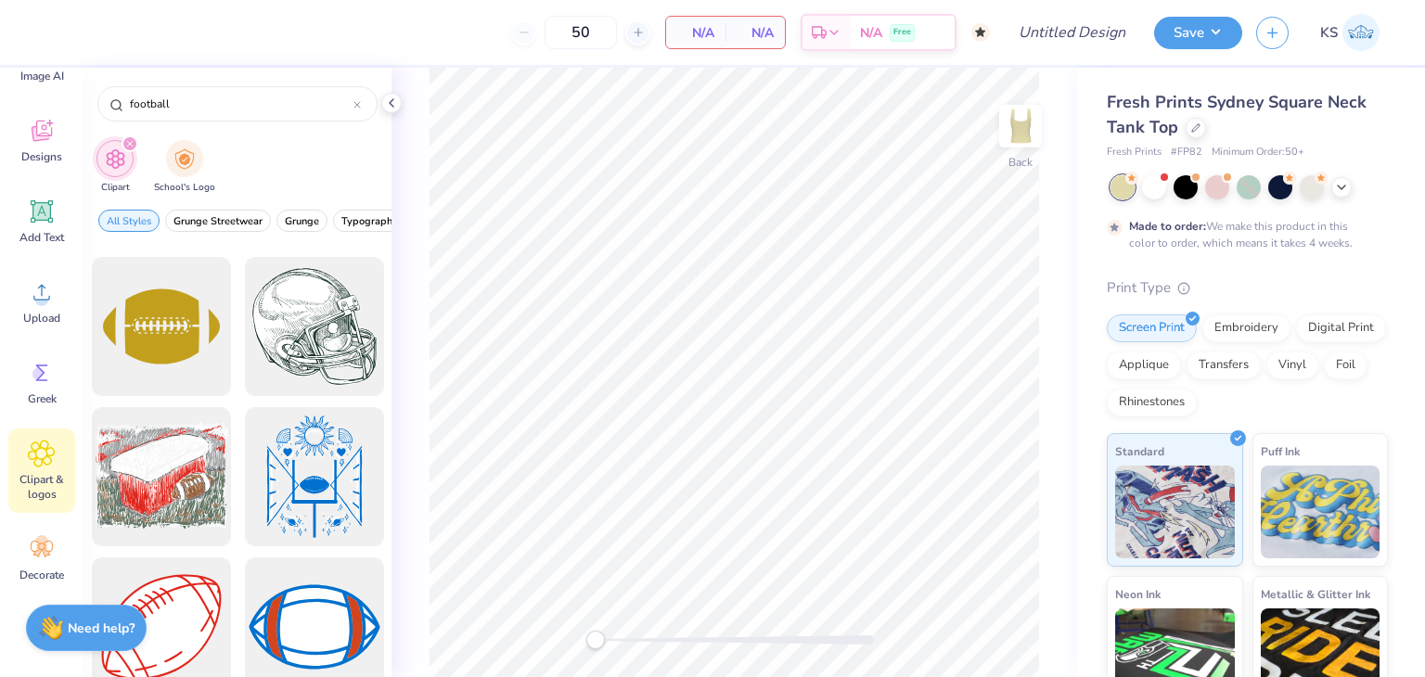
scroll to position [93, 0]
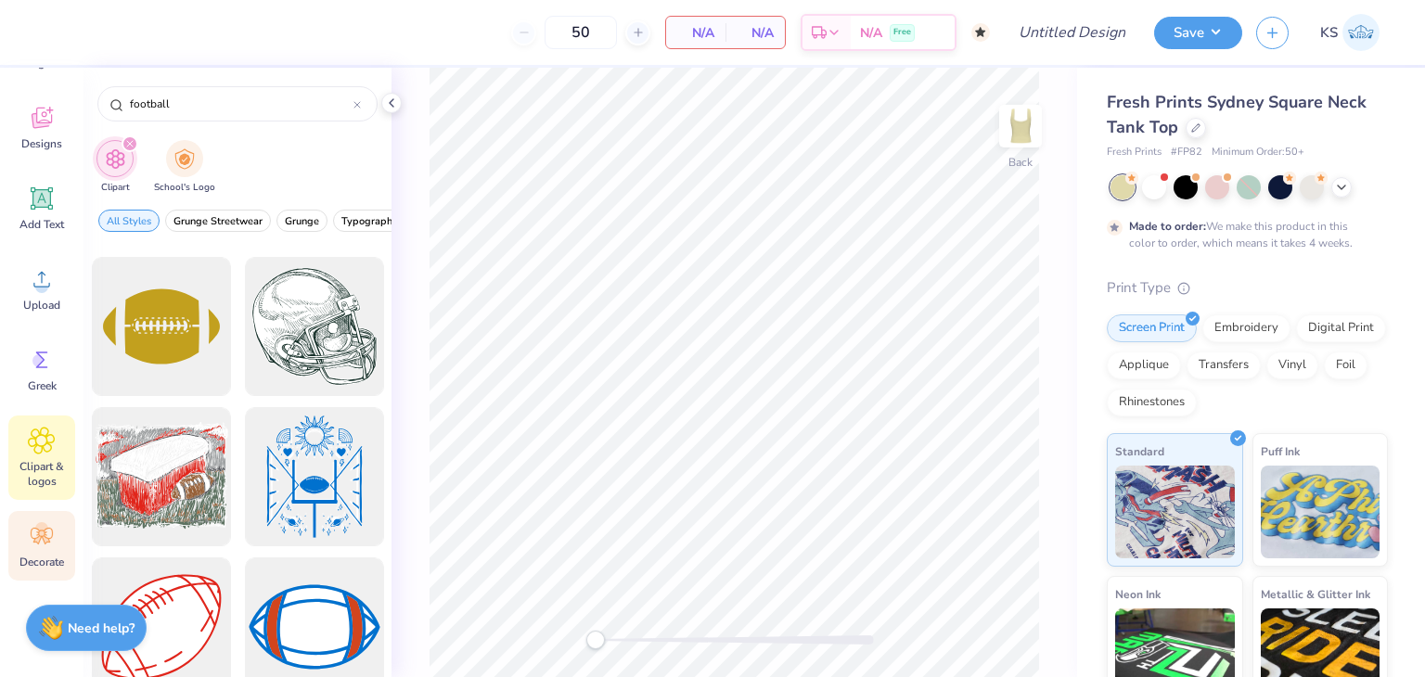
type input "football"
click at [43, 535] on circle at bounding box center [41, 528] width 13 height 13
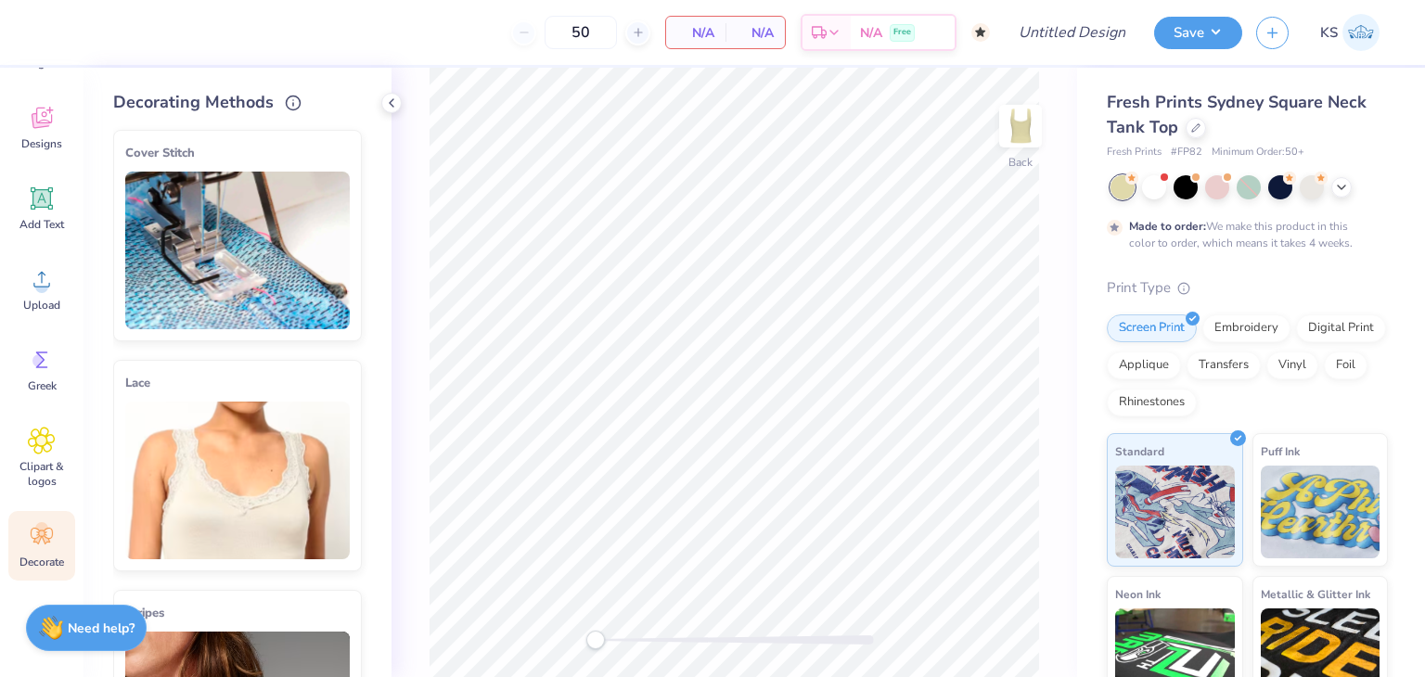
scroll to position [98, 0]
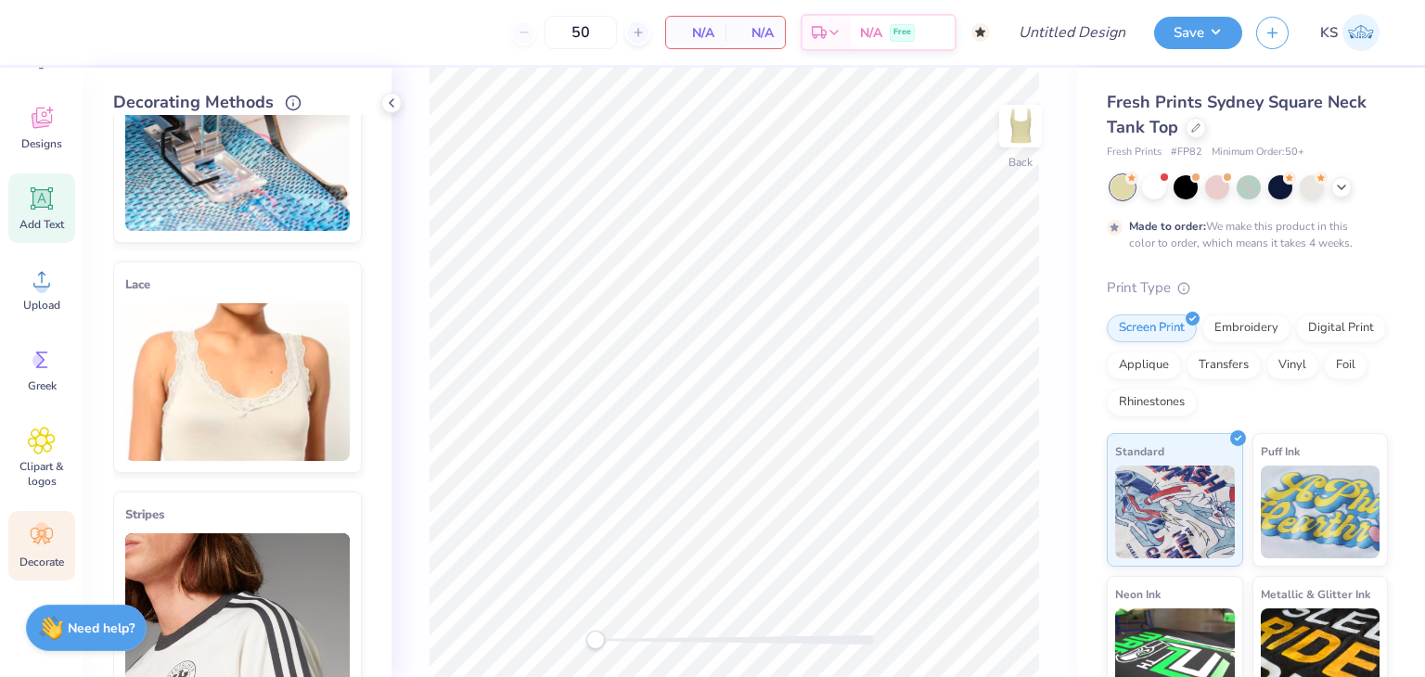
click at [46, 199] on icon at bounding box center [42, 199] width 18 height 18
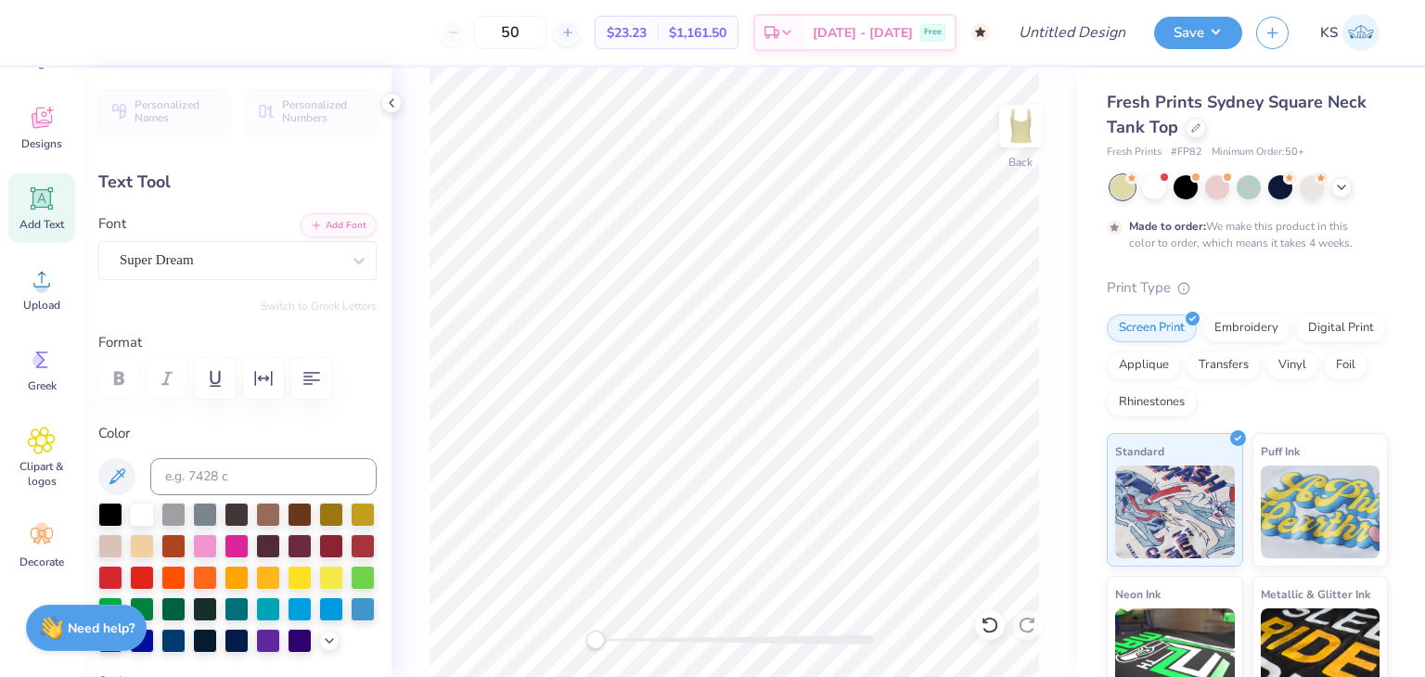
scroll to position [15, 3]
type textarea "Theta"
click at [113, 517] on div at bounding box center [110, 513] width 24 height 24
click at [246, 268] on div "Super Dream" at bounding box center [230, 260] width 225 height 29
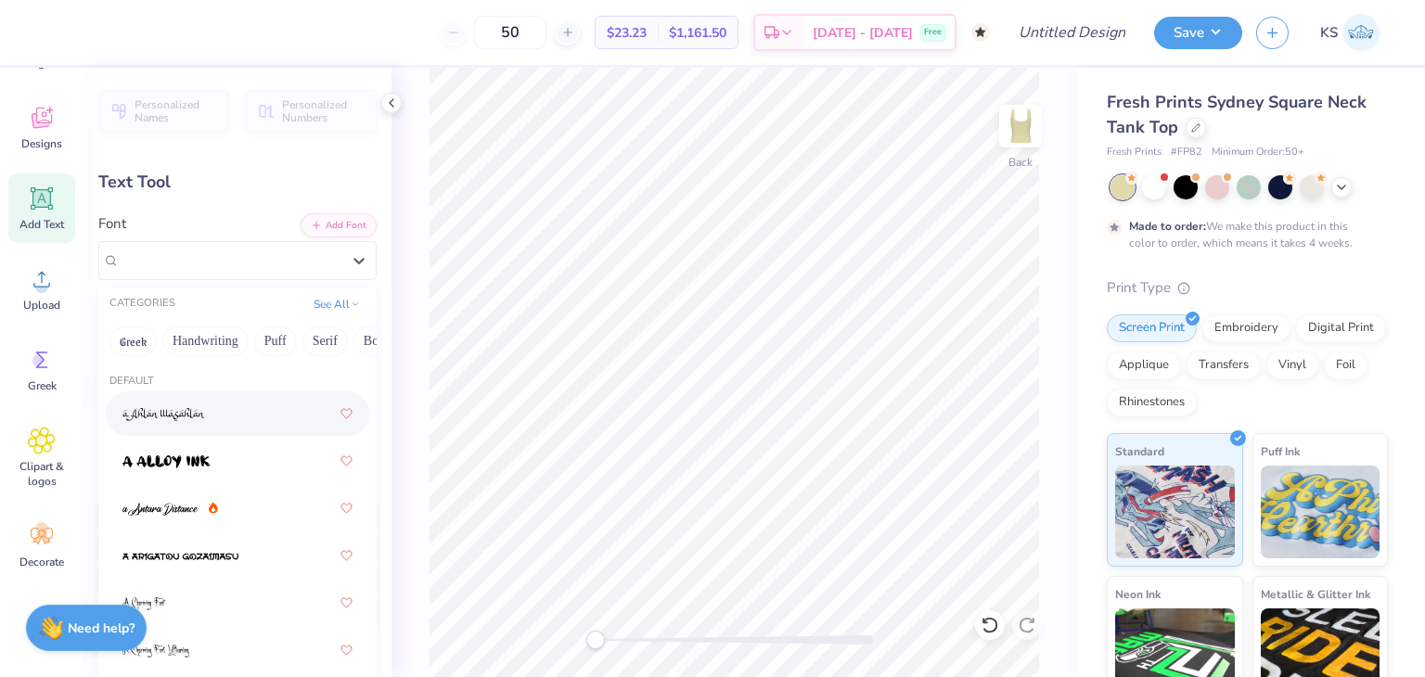
click at [251, 428] on div at bounding box center [237, 413] width 230 height 33
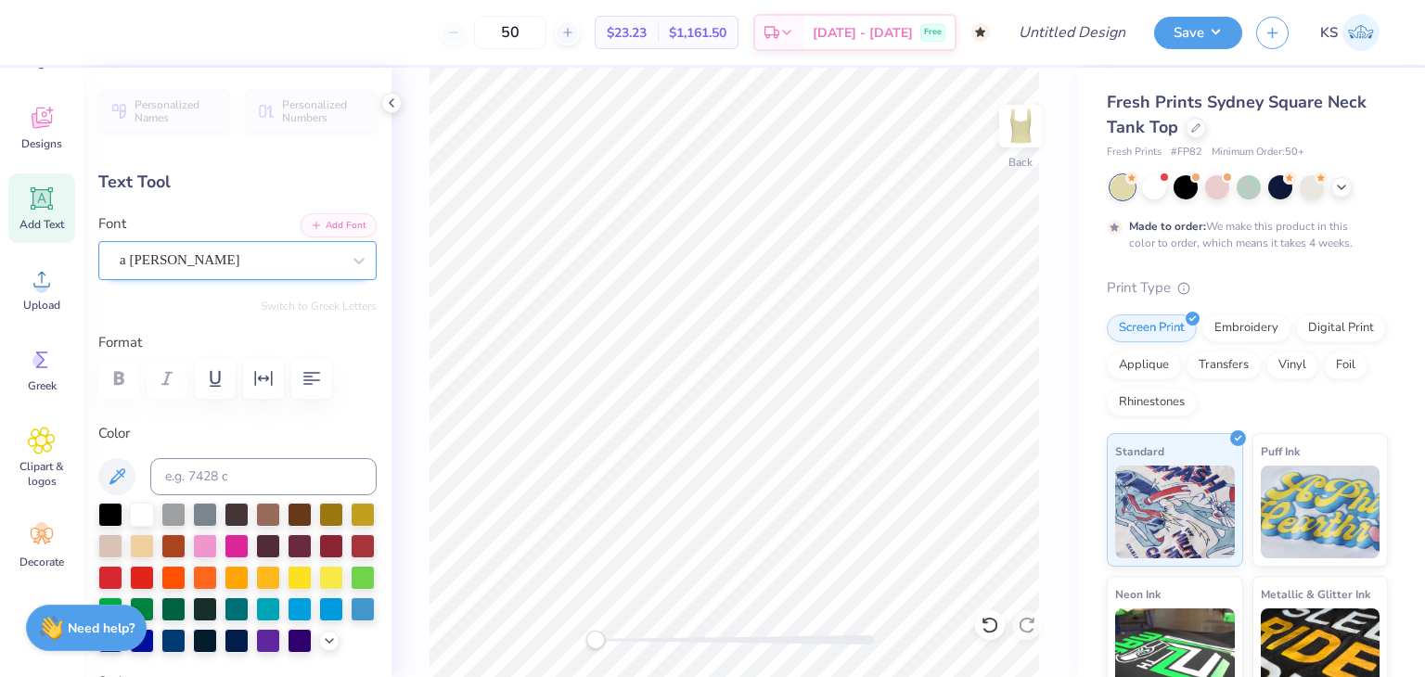
click at [251, 261] on div "a [PERSON_NAME]" at bounding box center [230, 260] width 225 height 29
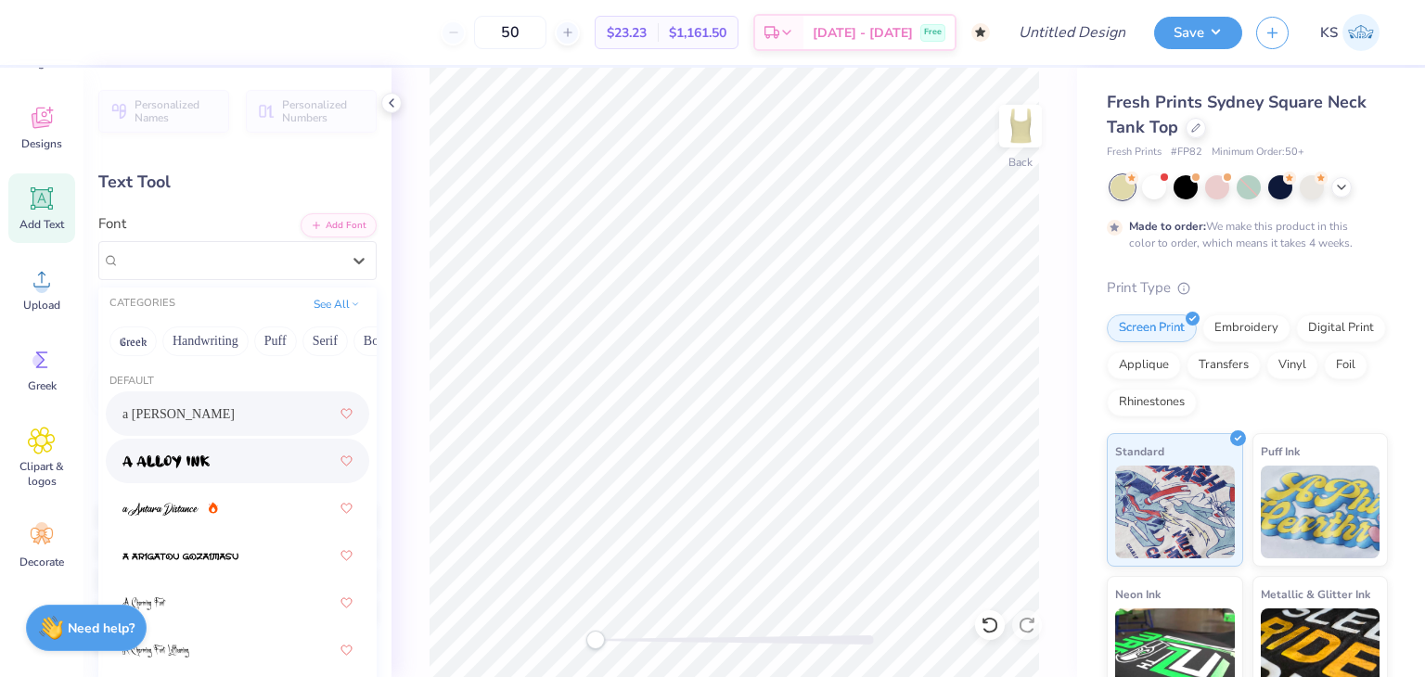
click at [249, 450] on div at bounding box center [237, 460] width 230 height 33
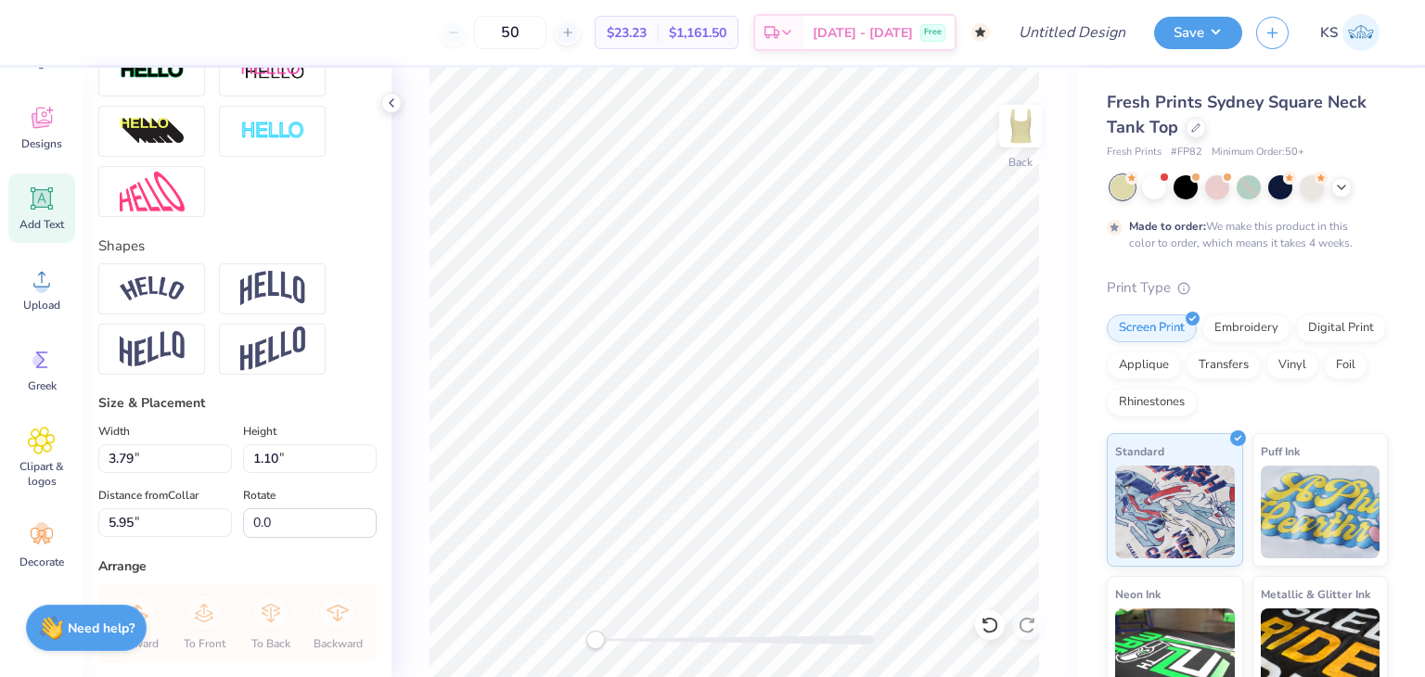
scroll to position [655, 0]
click at [163, 300] on img at bounding box center [152, 287] width 65 height 25
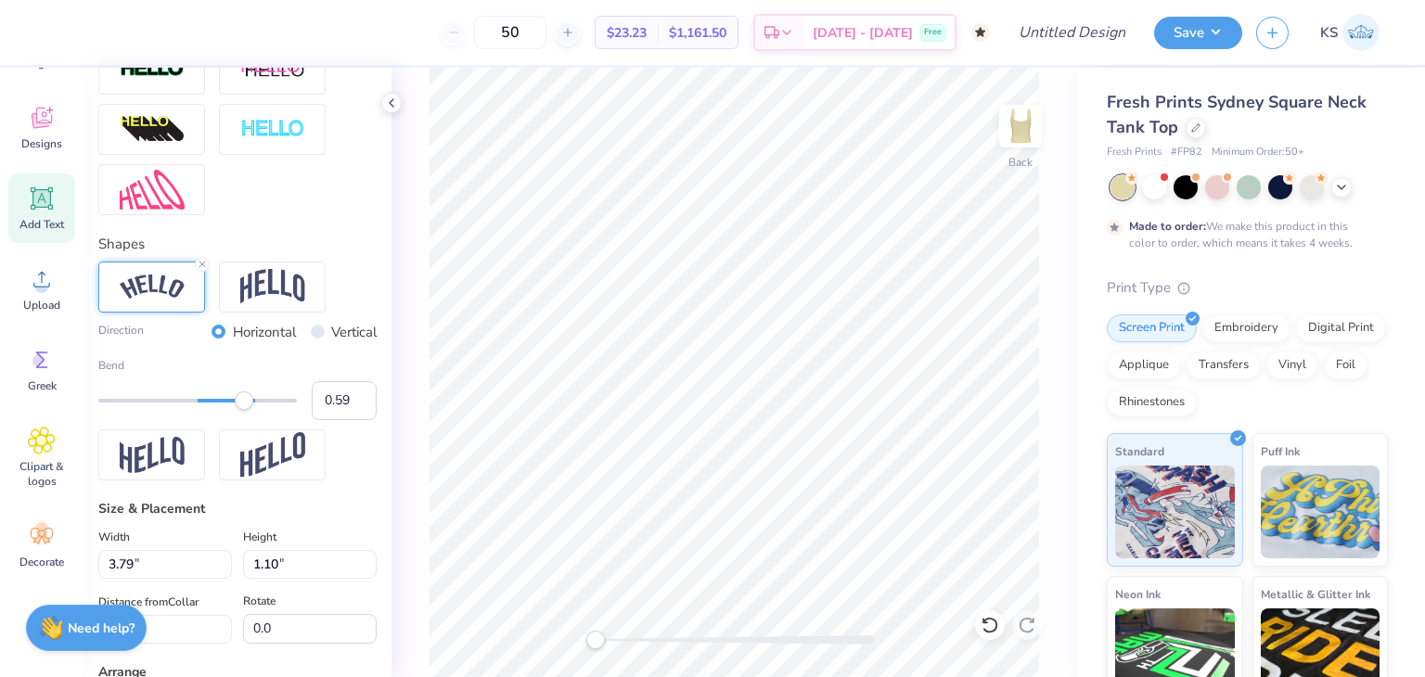
type input "0.60"
drag, startPoint x: 236, startPoint y: 428, endPoint x: 246, endPoint y: 434, distance: 12.1
click at [246, 410] on div "Accessibility label" at bounding box center [244, 401] width 19 height 19
click at [280, 304] on img at bounding box center [272, 286] width 65 height 35
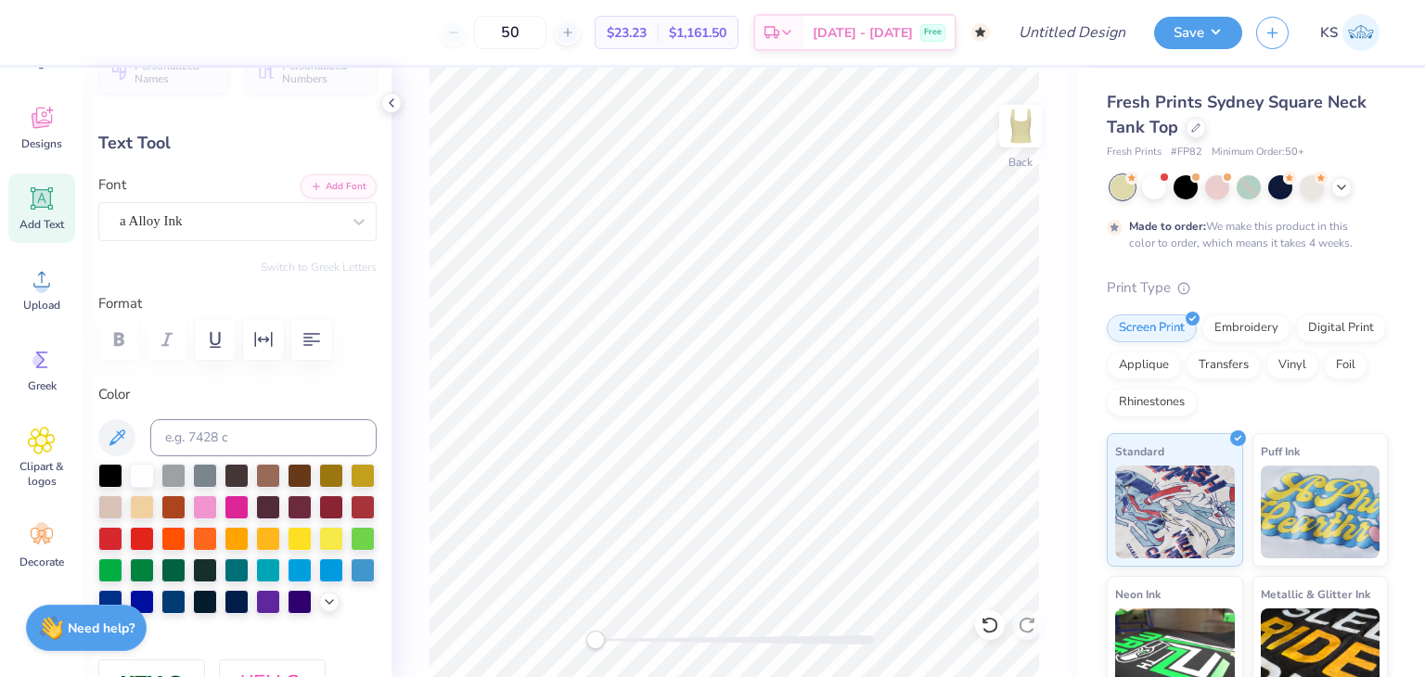
scroll to position [0, 0]
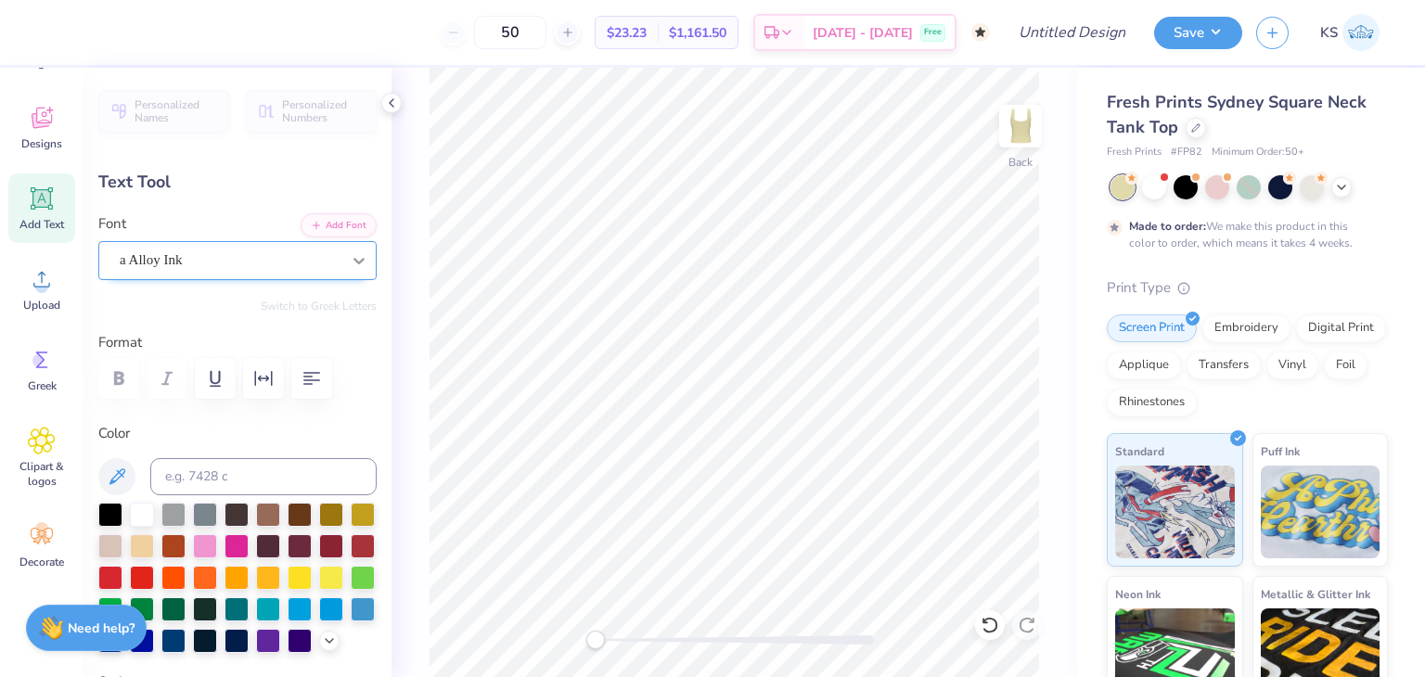
click at [355, 264] on div at bounding box center [358, 260] width 33 height 33
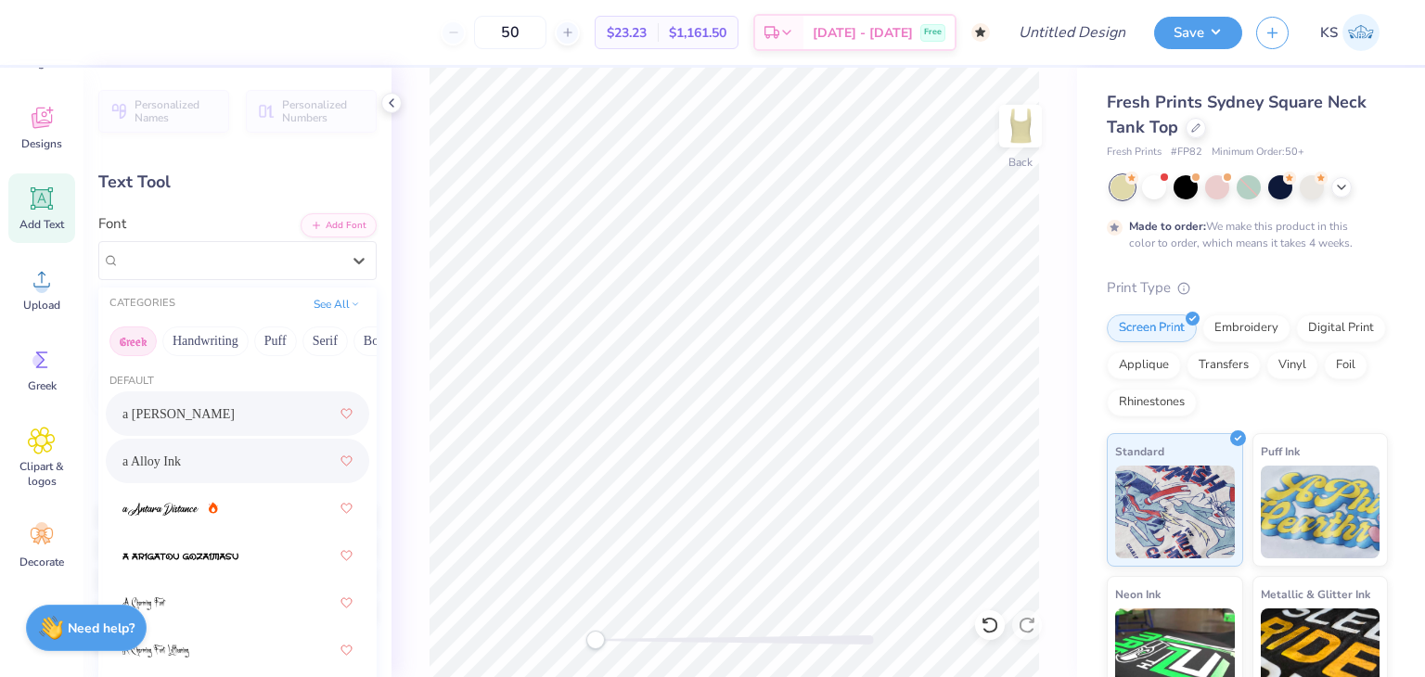
click at [130, 341] on button "Greek" at bounding box center [132, 342] width 47 height 30
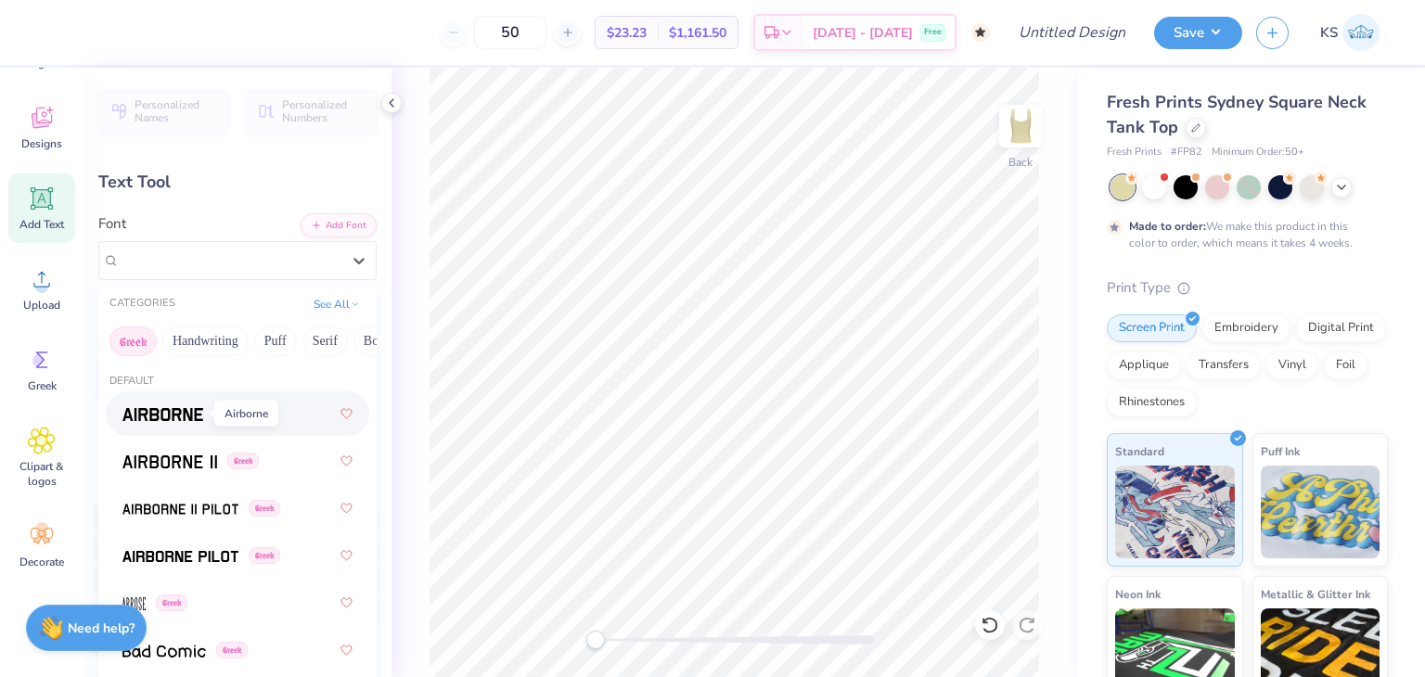
click at [156, 419] on img at bounding box center [162, 414] width 81 height 13
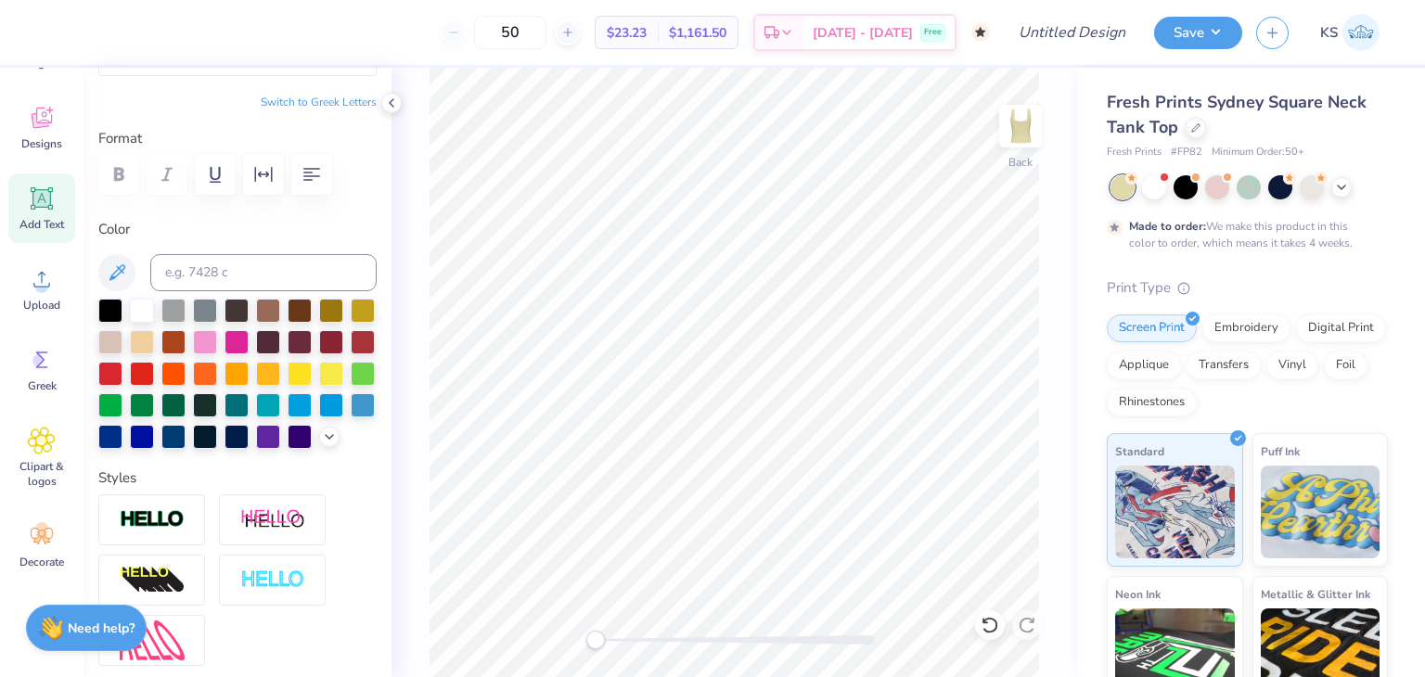
scroll to position [264, 0]
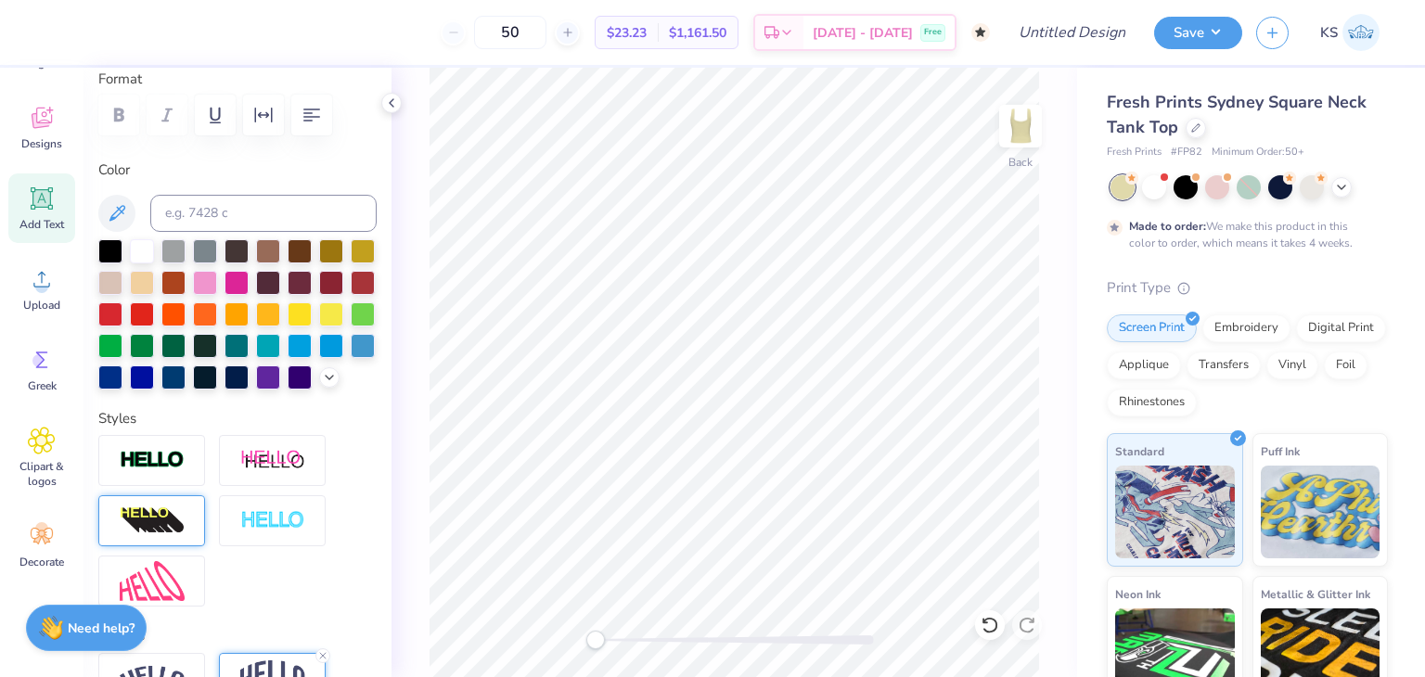
click at [159, 536] on img at bounding box center [152, 522] width 65 height 30
click at [160, 536] on img at bounding box center [152, 522] width 65 height 30
click at [204, 504] on icon at bounding box center [202, 498] width 11 height 11
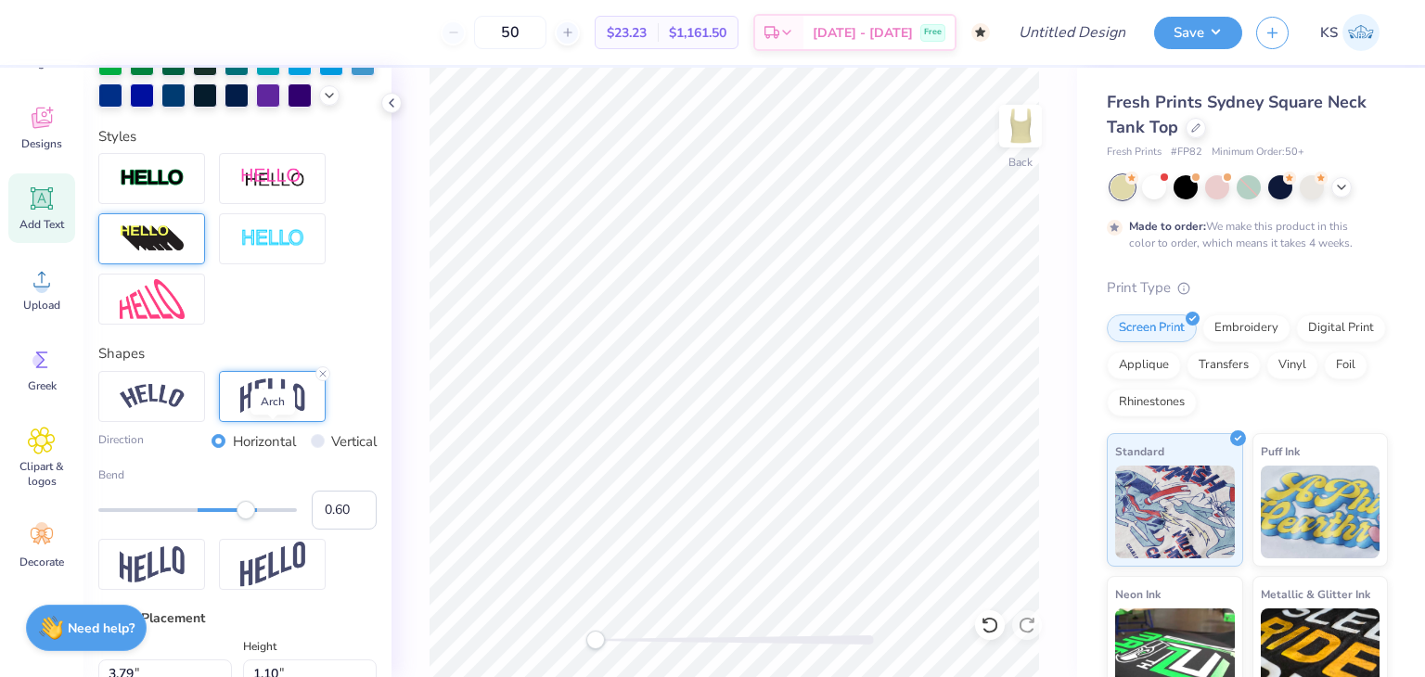
scroll to position [547, 0]
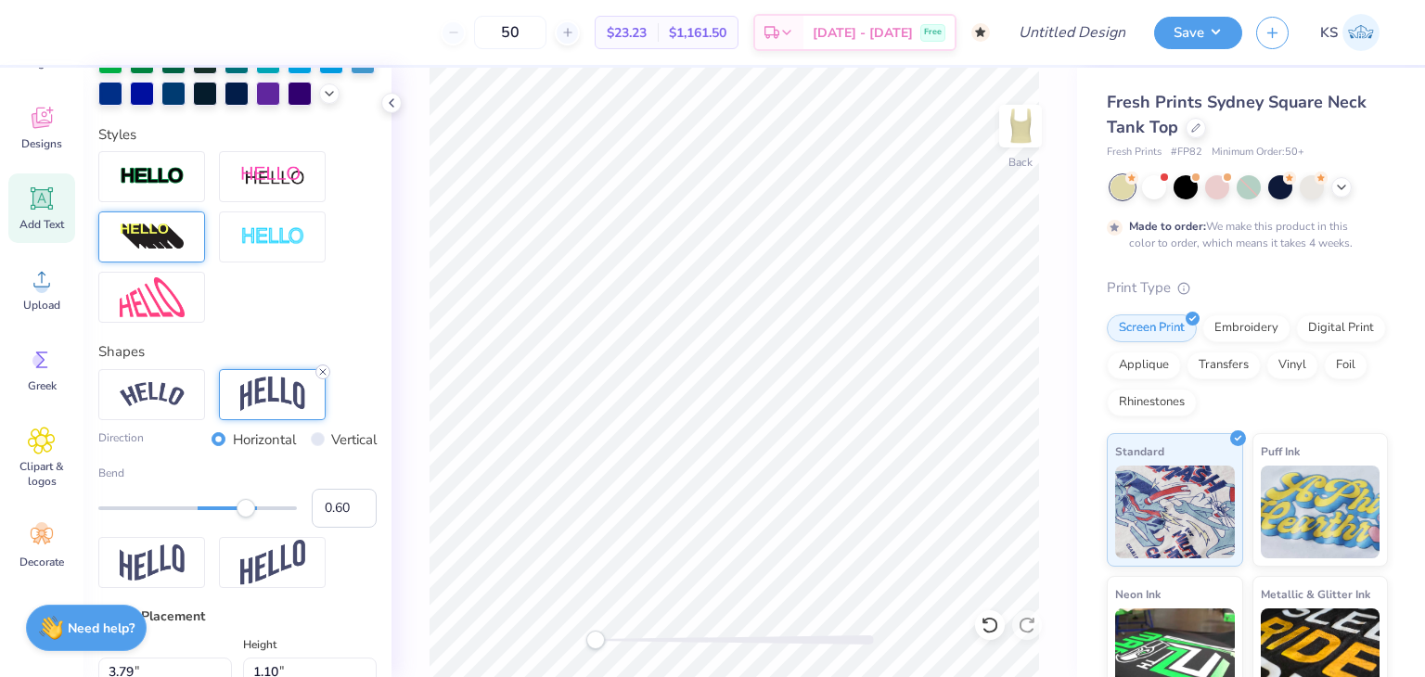
click at [324, 378] on icon at bounding box center [322, 372] width 11 height 11
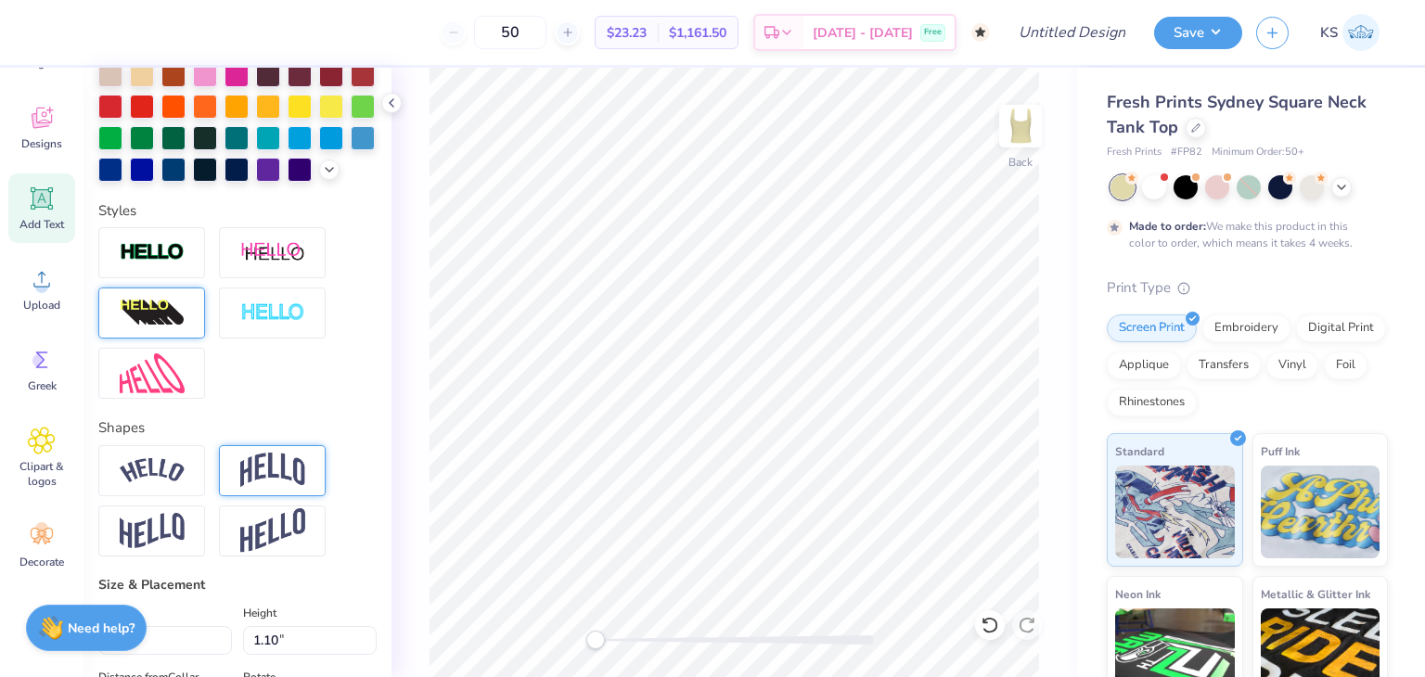
scroll to position [471, 0]
type input "4.49"
type input "1.15"
type input "2.98"
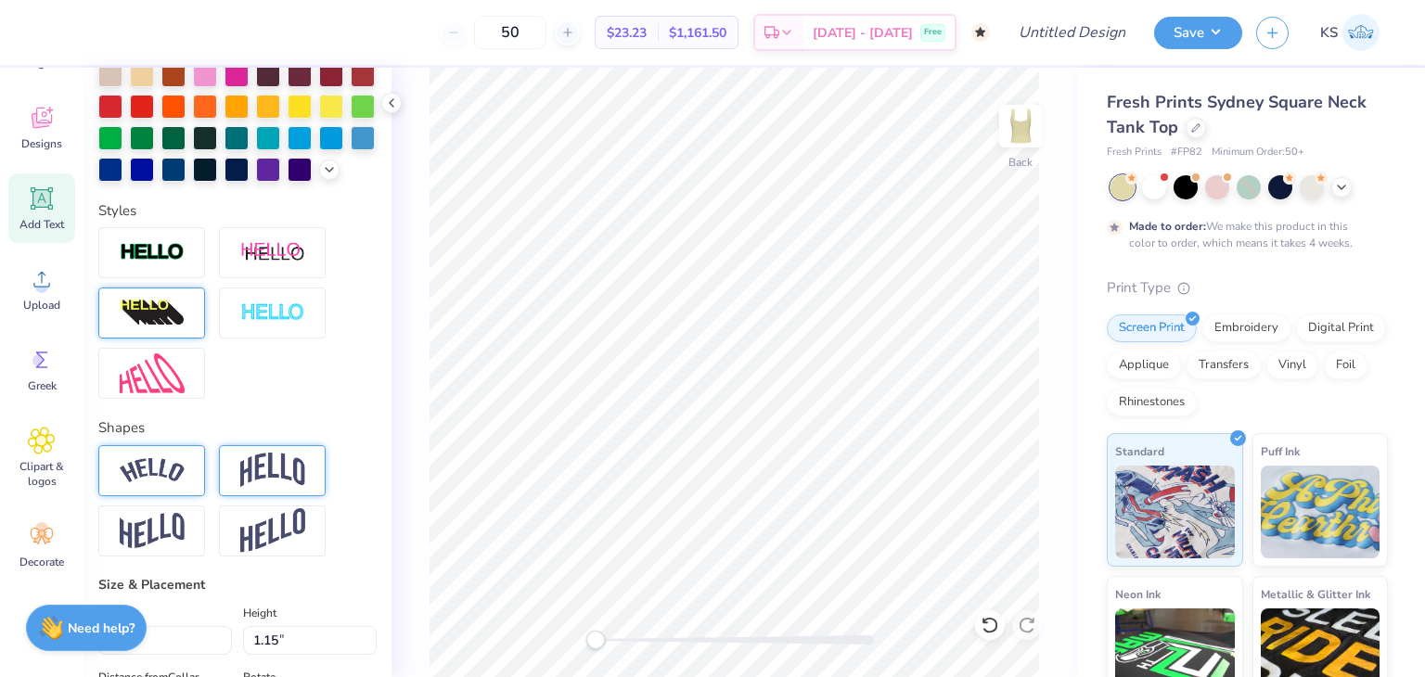
click at [189, 494] on div at bounding box center [151, 470] width 107 height 51
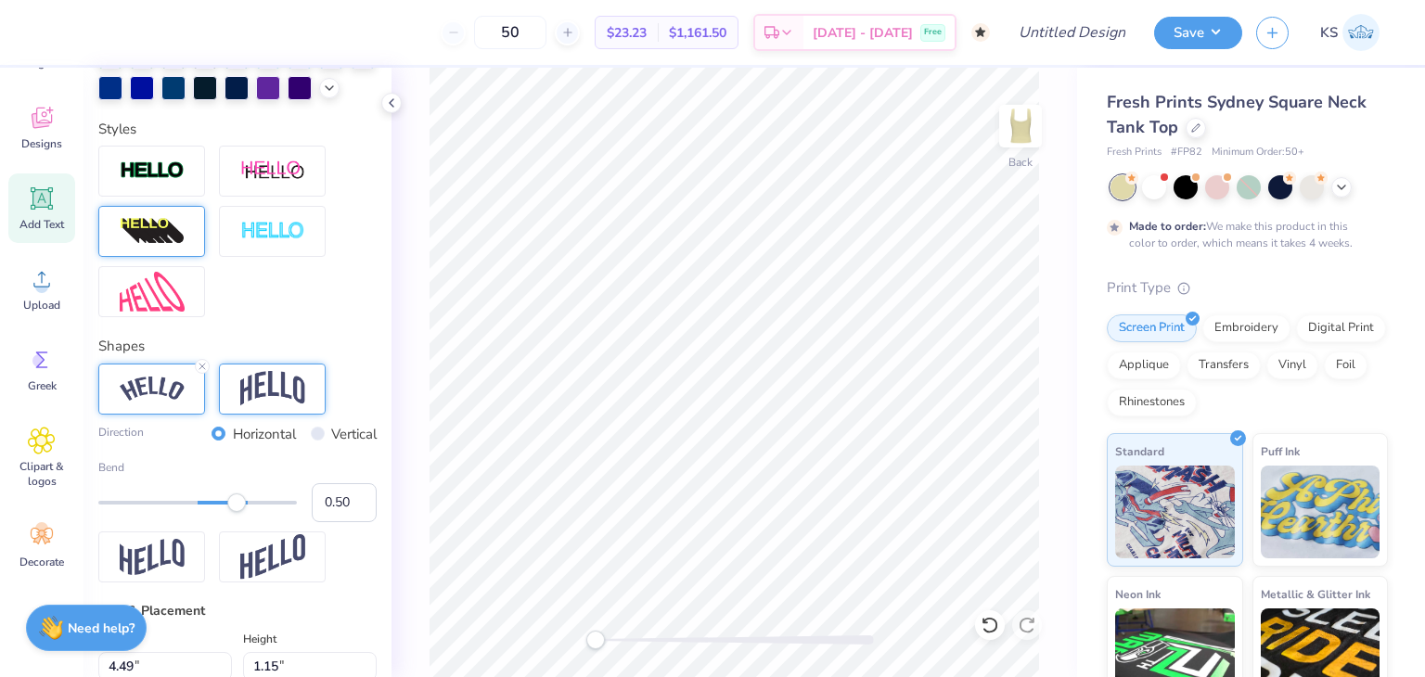
scroll to position [557, 0]
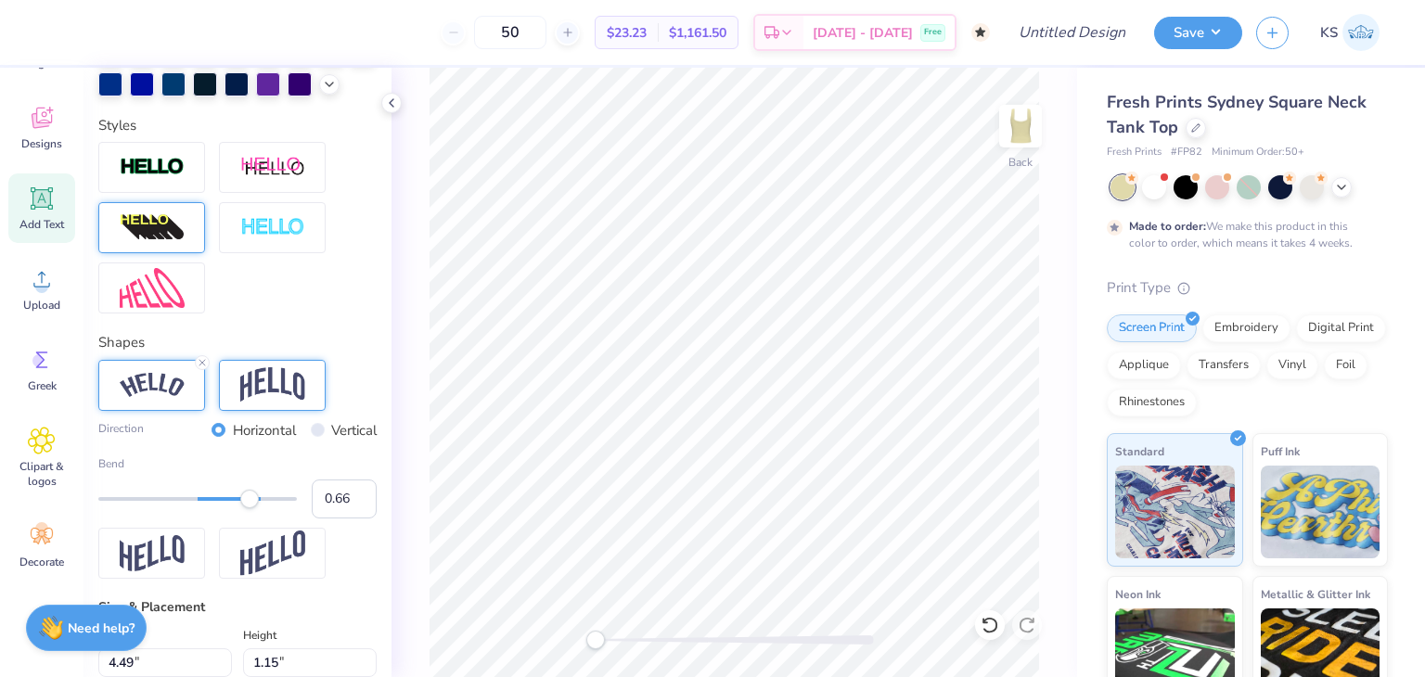
type input "0.67"
click at [254, 501] on div at bounding box center [197, 499] width 199 height 4
click at [294, 403] on img at bounding box center [272, 384] width 65 height 35
type input "0.86"
drag, startPoint x: 253, startPoint y: 530, endPoint x: 270, endPoint y: 535, distance: 17.6
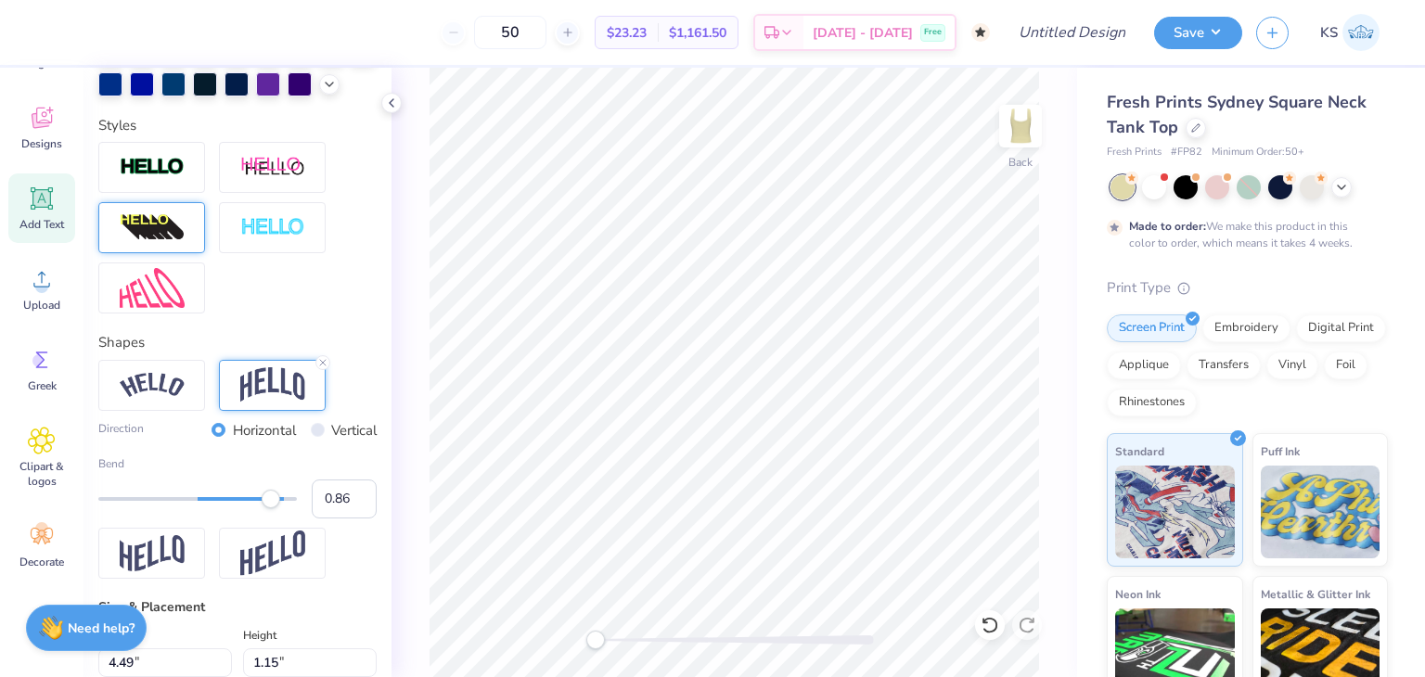
click at [270, 509] on div "Accessibility label" at bounding box center [271, 499] width 19 height 19
click at [180, 398] on img at bounding box center [152, 385] width 65 height 25
drag, startPoint x: 278, startPoint y: 543, endPoint x: 246, endPoint y: 525, distance: 37.0
click at [246, 519] on div "Bend 0.86" at bounding box center [237, 487] width 278 height 63
type input "0.71"
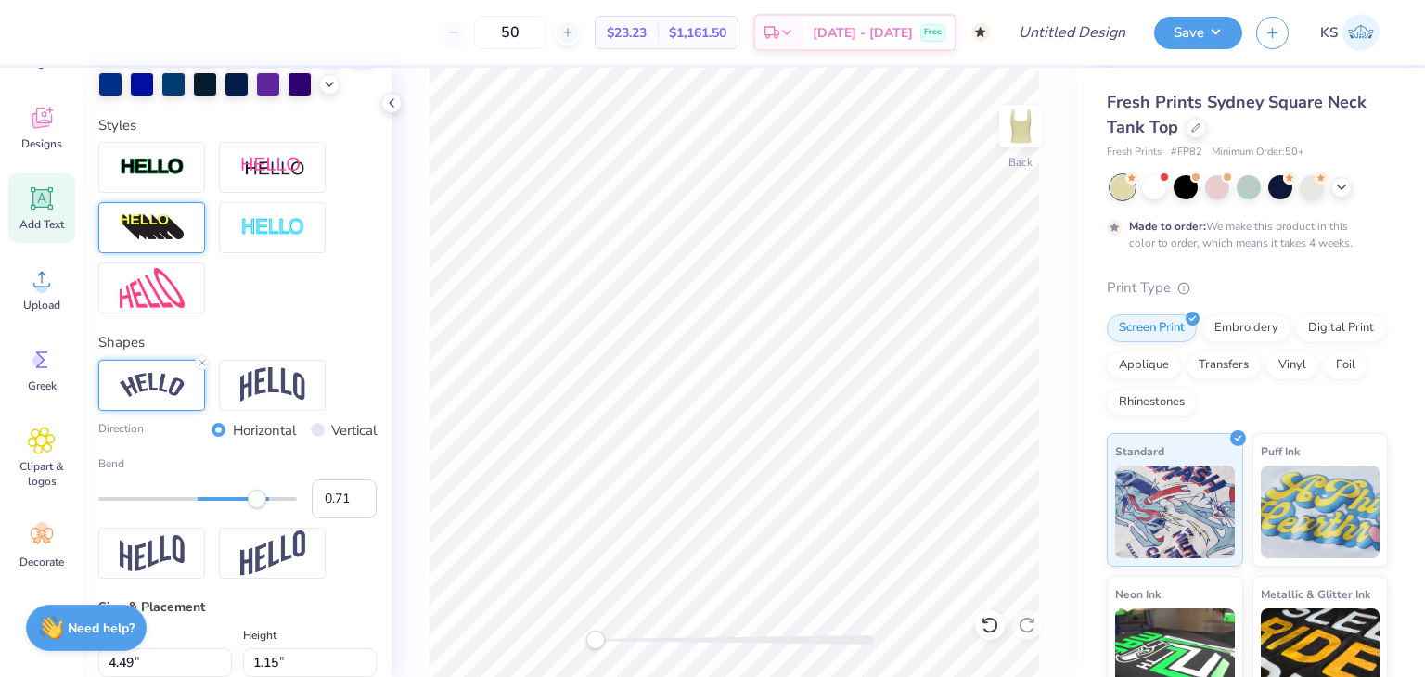
drag, startPoint x: 268, startPoint y: 528, endPoint x: 256, endPoint y: 532, distance: 12.6
click at [256, 509] on div "Accessibility label" at bounding box center [257, 499] width 19 height 19
type input "0.45"
drag, startPoint x: 256, startPoint y: 532, endPoint x: 233, endPoint y: 529, distance: 23.4
click at [233, 509] on div "Accessibility label" at bounding box center [232, 499] width 19 height 19
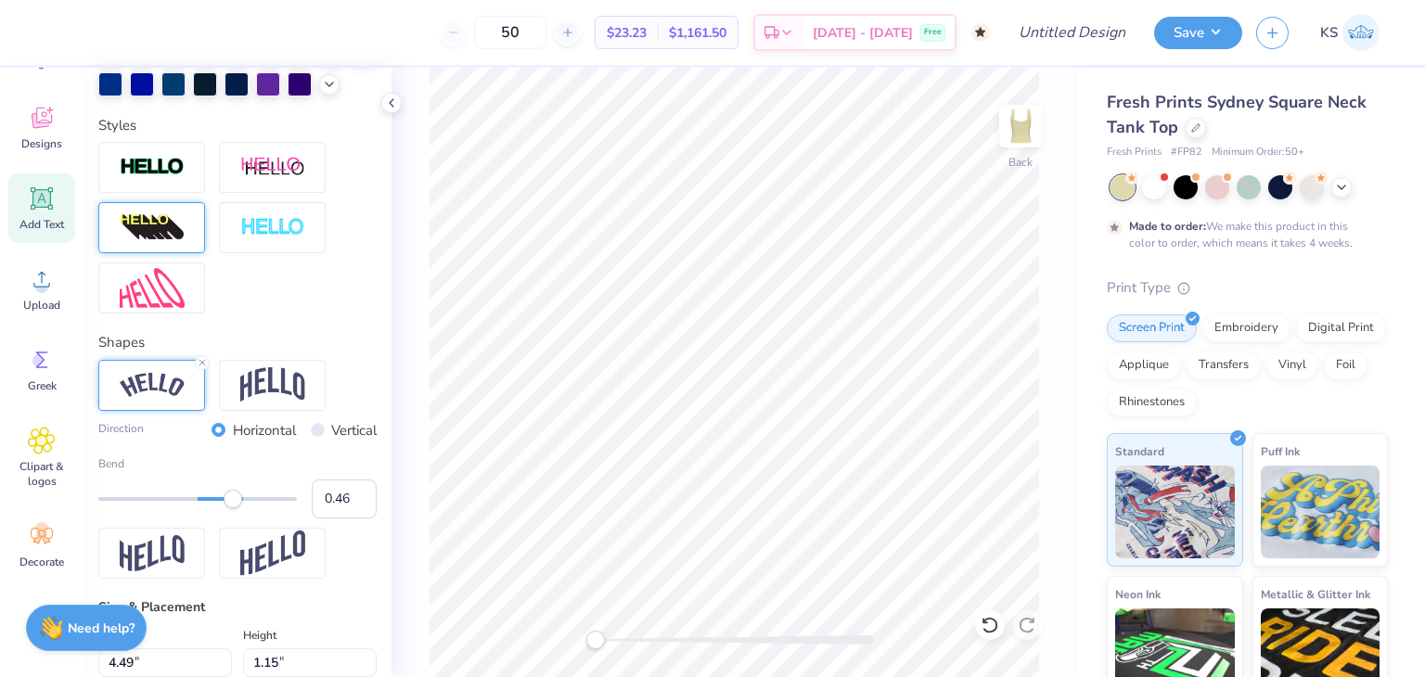
click at [331, 442] on label "Vertical" at bounding box center [353, 430] width 45 height 21
click at [321, 437] on input "Vertical" at bounding box center [318, 430] width 14 height 14
radio input "true"
click at [255, 442] on label "Horizontal" at bounding box center [264, 430] width 63 height 21
click at [225, 437] on input "Horizontal" at bounding box center [219, 430] width 14 height 14
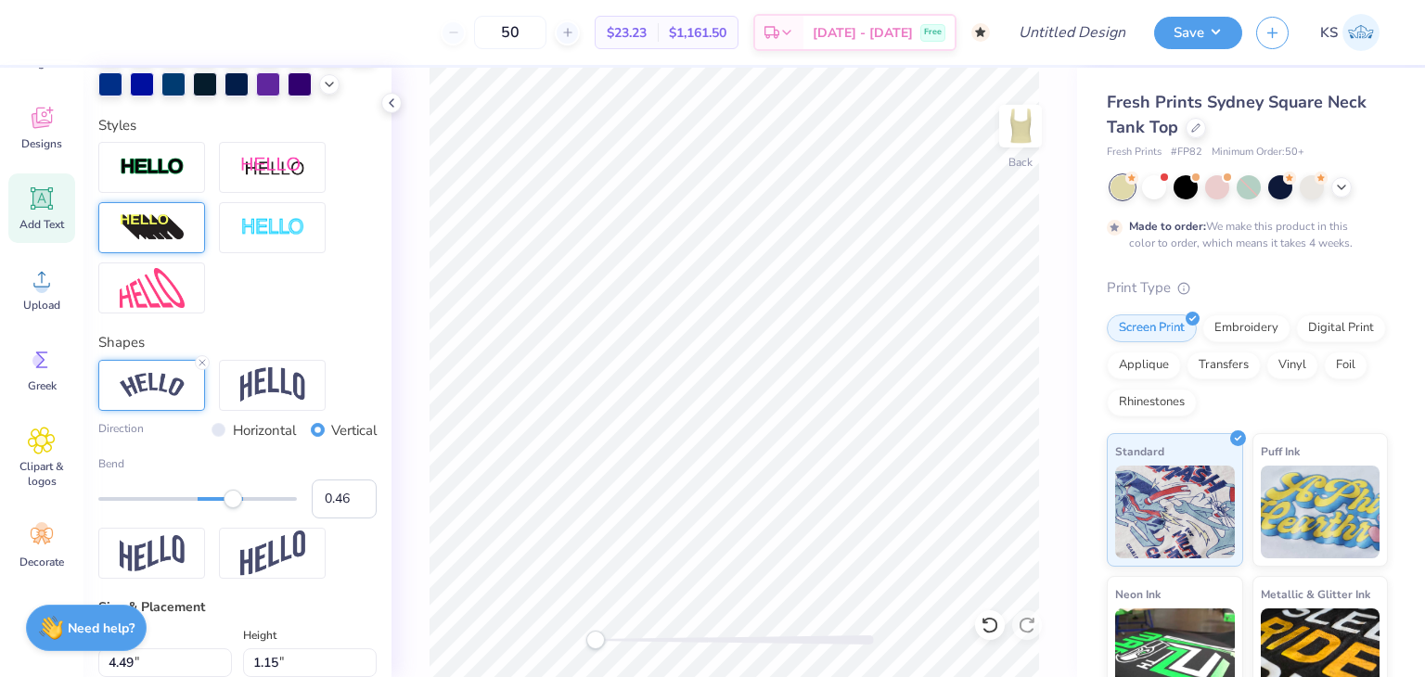
radio input "true"
type input "5.61"
type input "1.71"
type input "1.57"
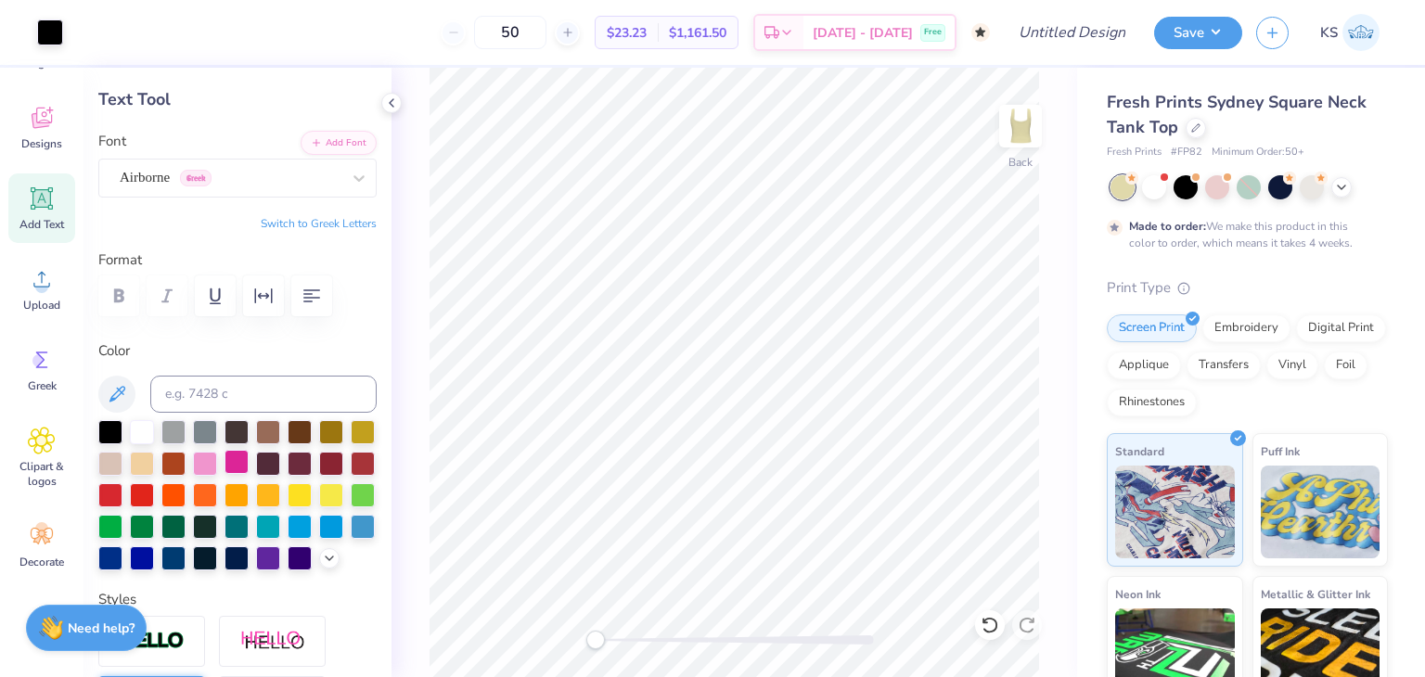
scroll to position [0, 0]
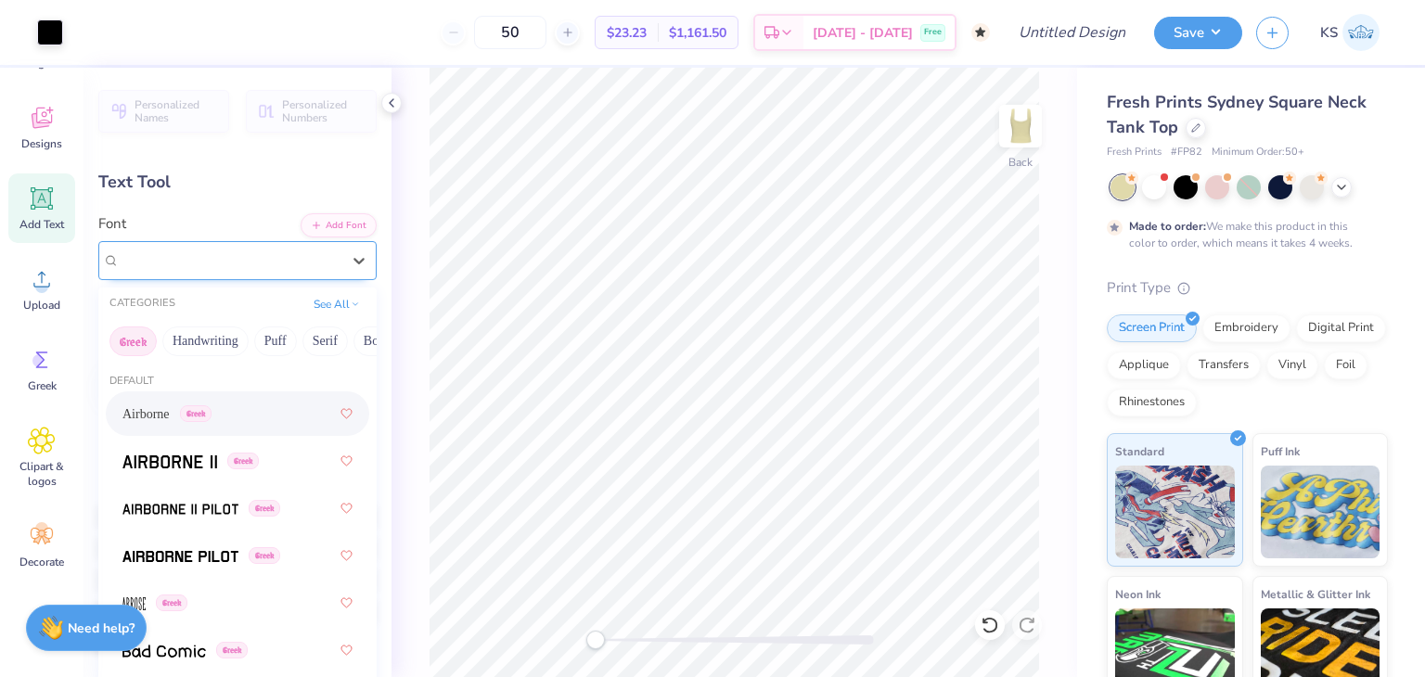
click at [289, 261] on div "Airborne Greek" at bounding box center [230, 260] width 225 height 29
click at [207, 350] on button "Handwriting" at bounding box center [205, 342] width 86 height 30
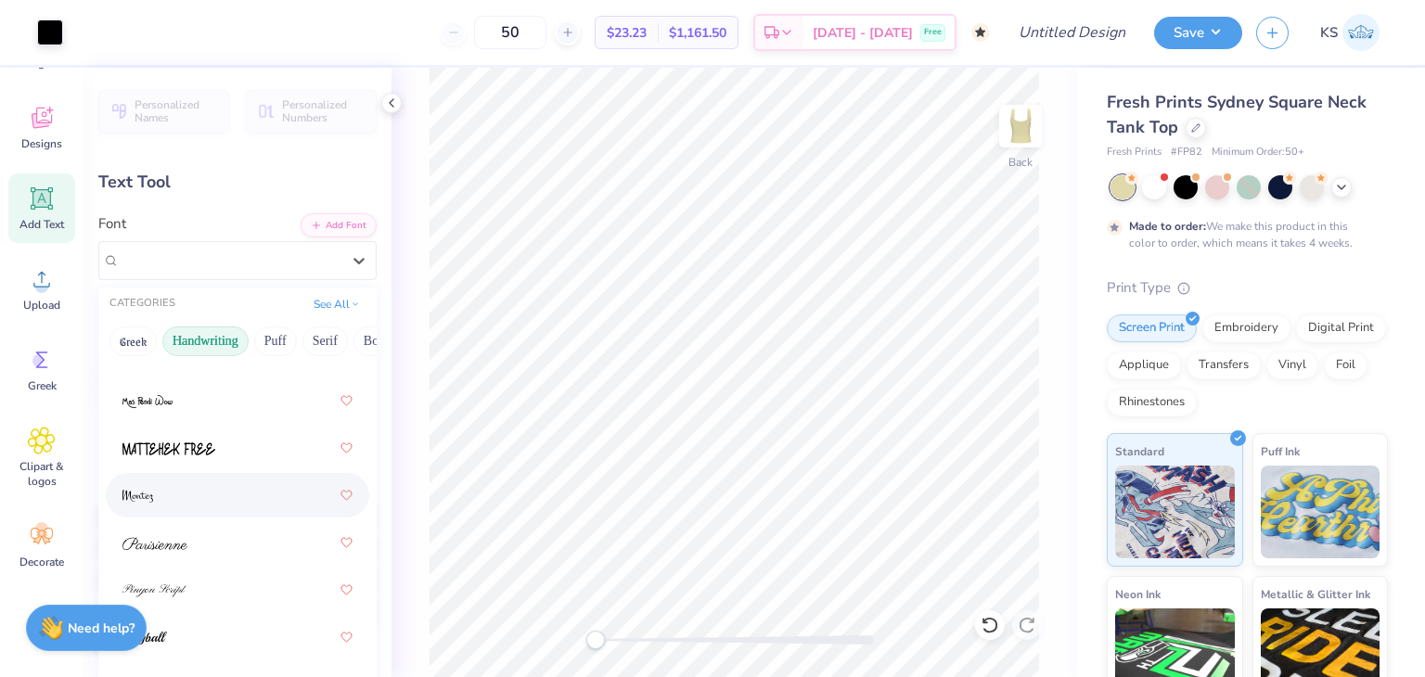
scroll to position [692, 0]
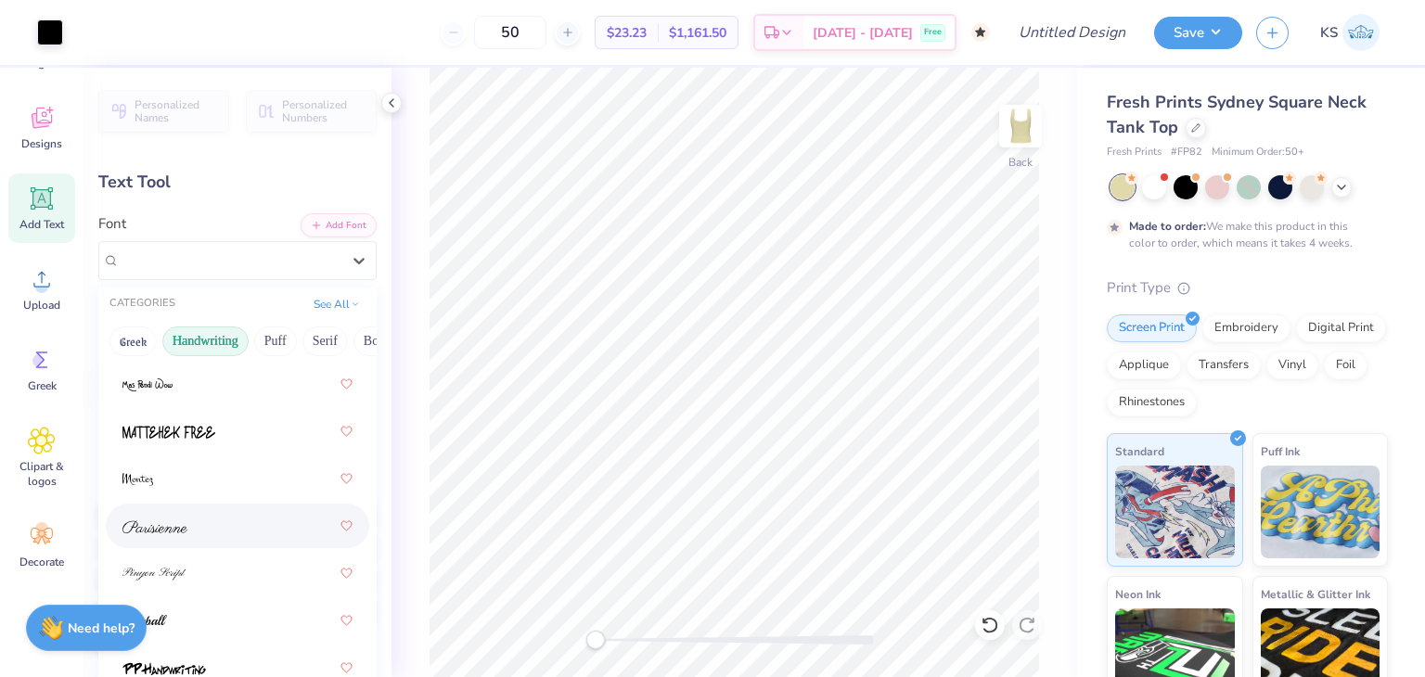
click at [174, 533] on img at bounding box center [154, 527] width 65 height 13
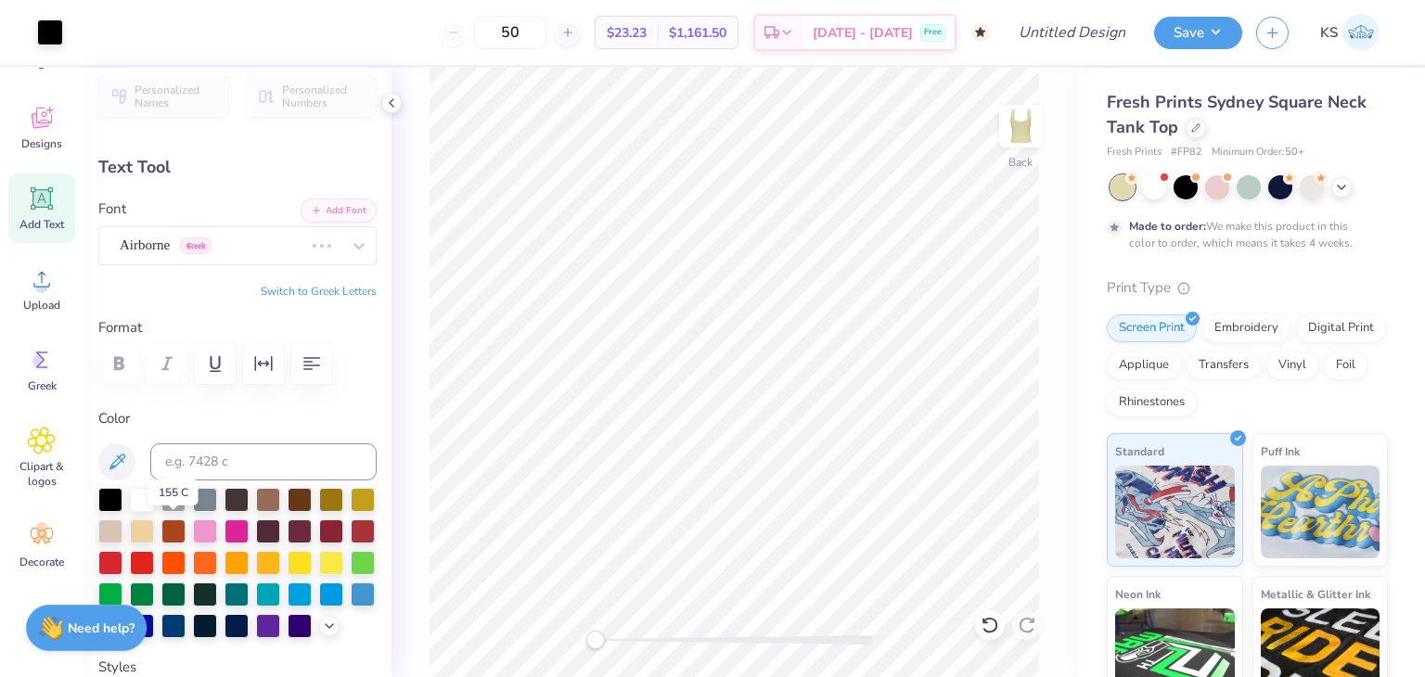
scroll to position [18, 0]
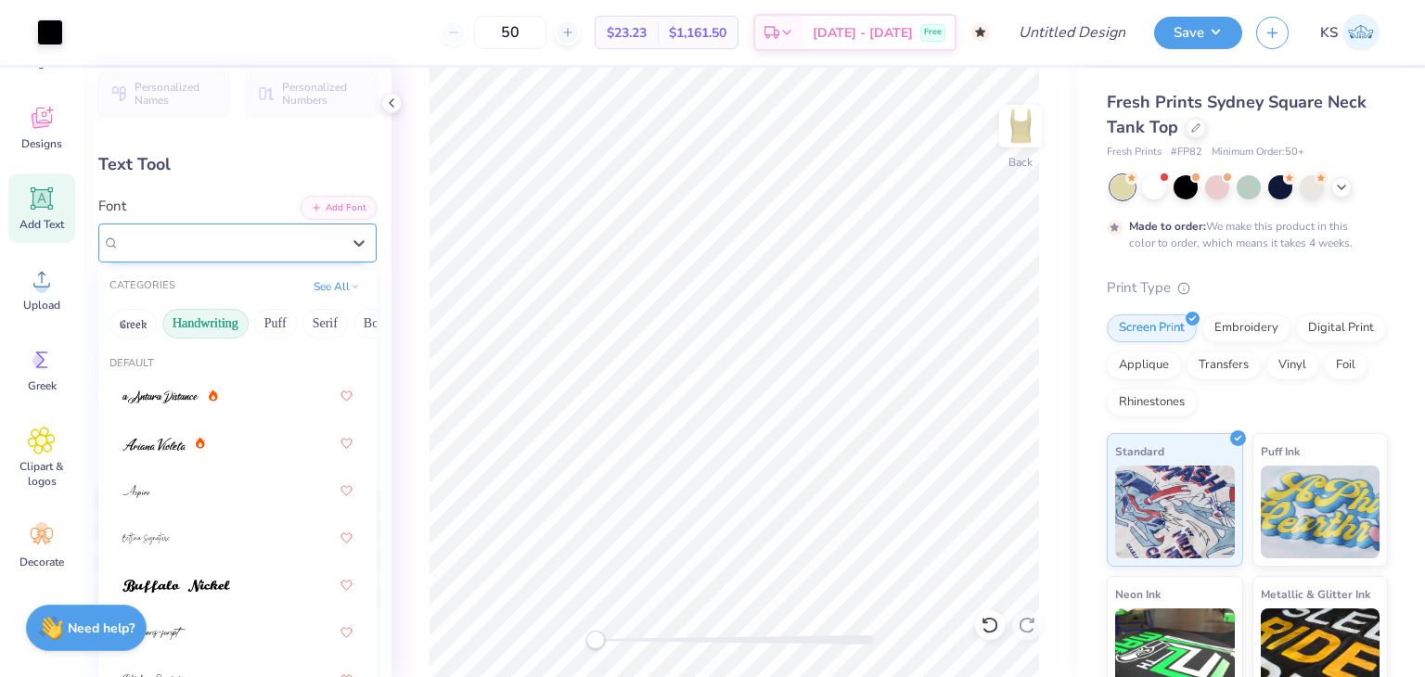
click at [290, 240] on div "Parisienne" at bounding box center [230, 242] width 225 height 29
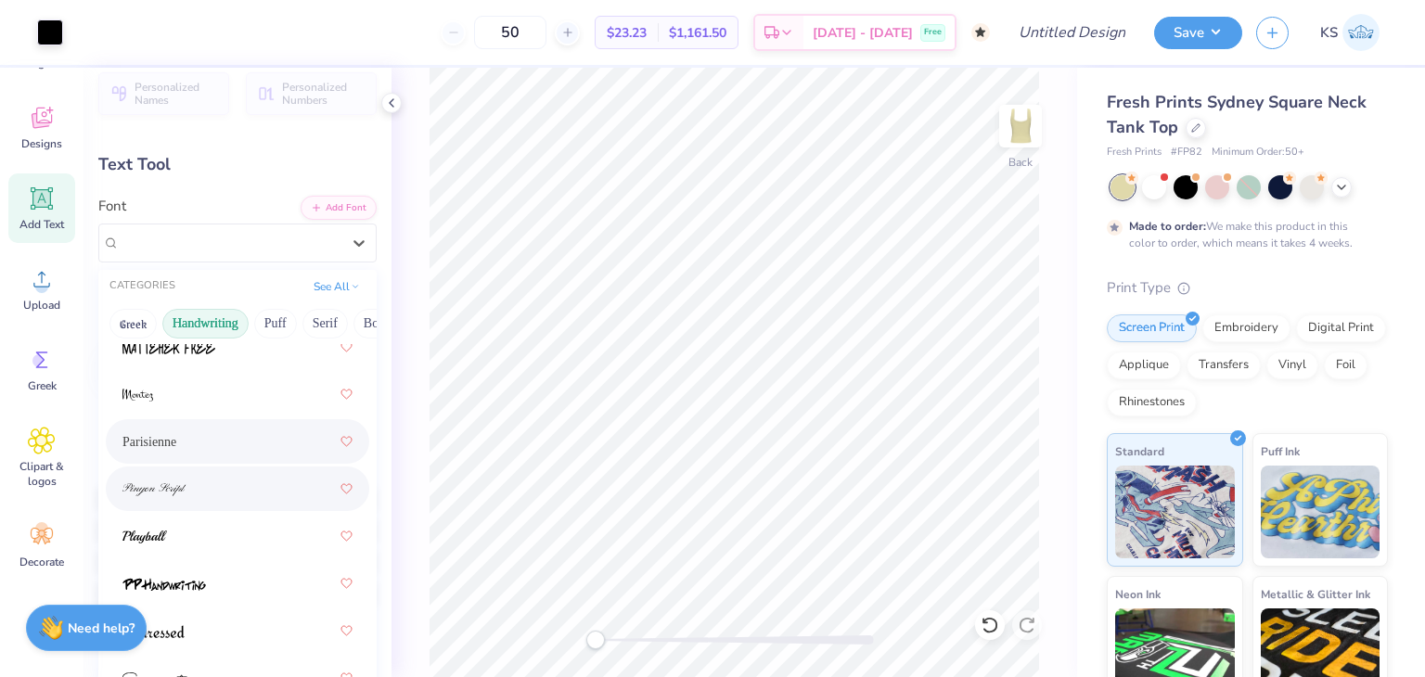
scroll to position [810, 0]
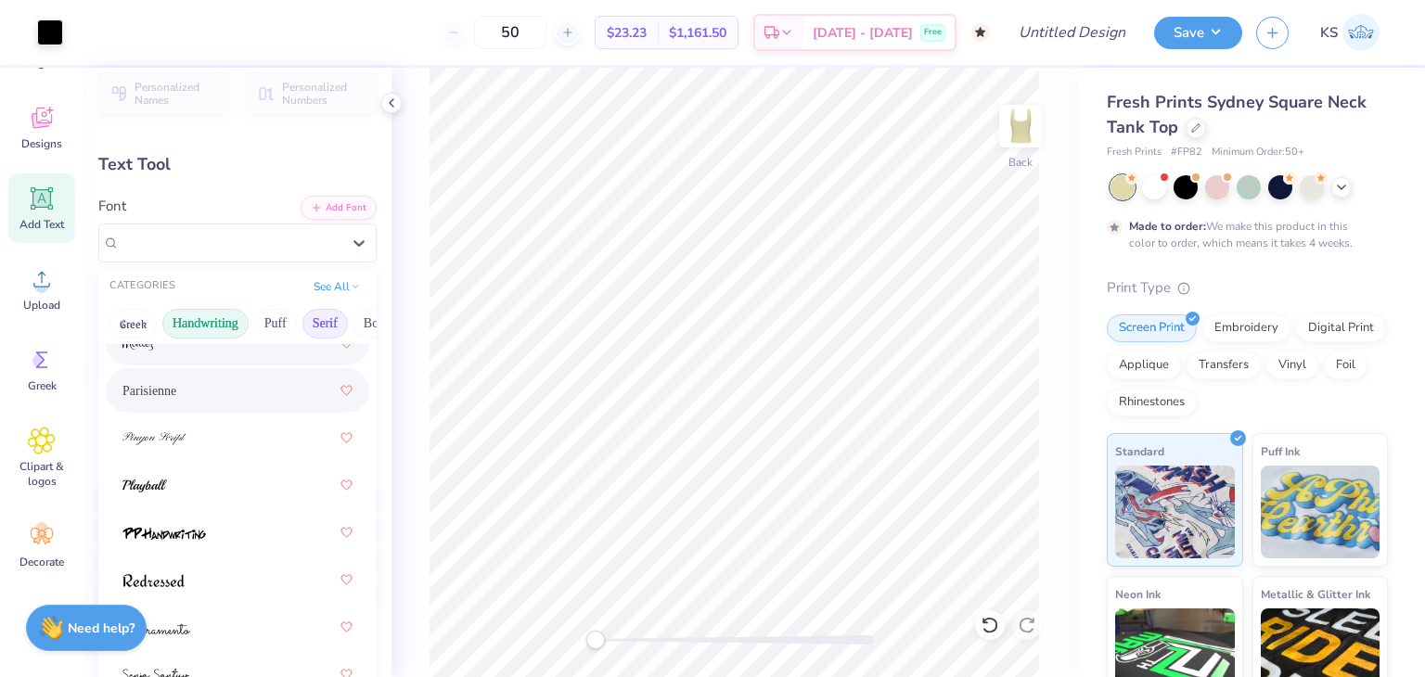
click at [323, 320] on button "Serif" at bounding box center [325, 324] width 45 height 30
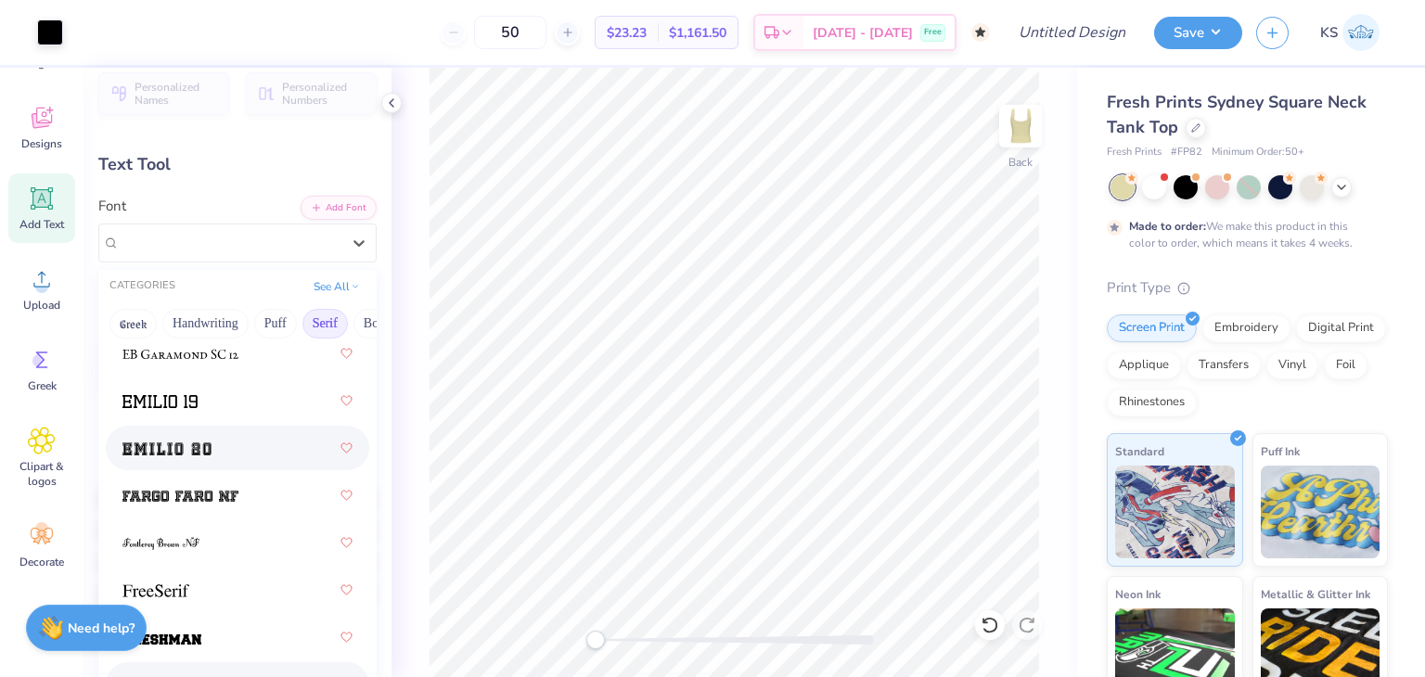
scroll to position [2129, 0]
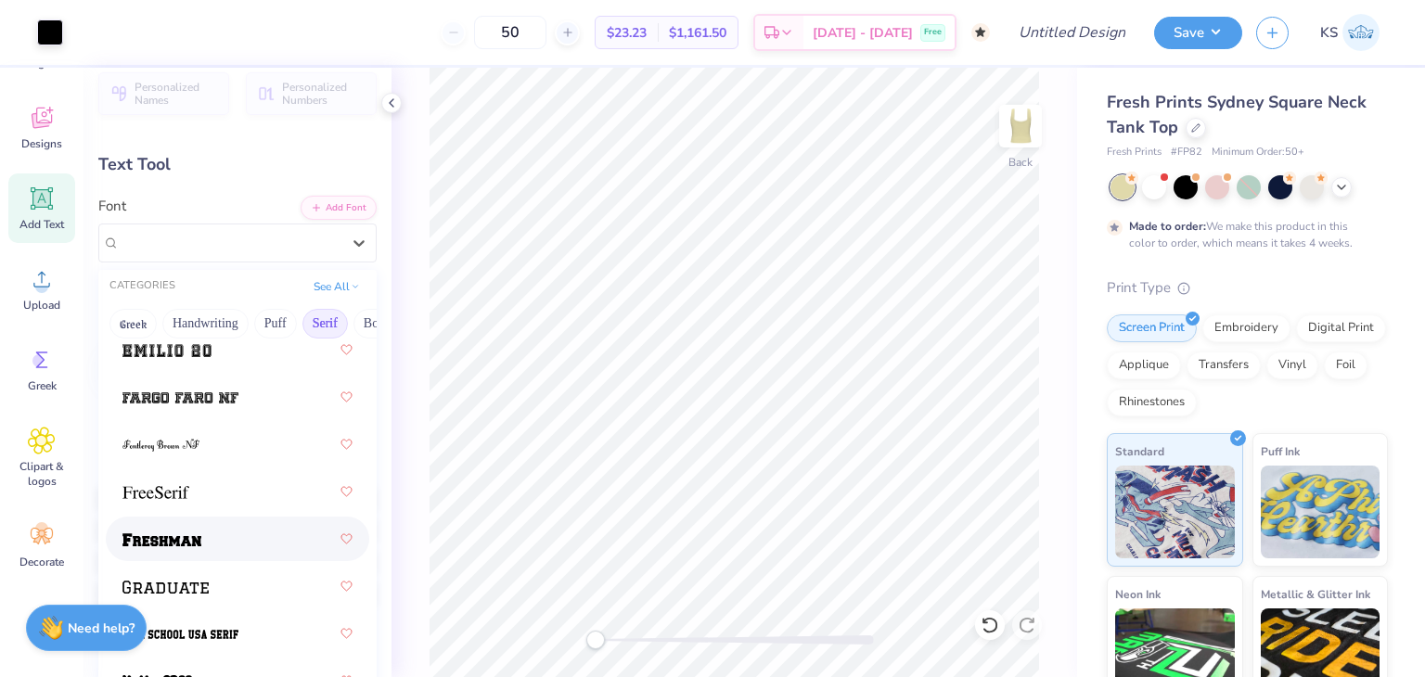
click at [213, 535] on div at bounding box center [237, 538] width 230 height 33
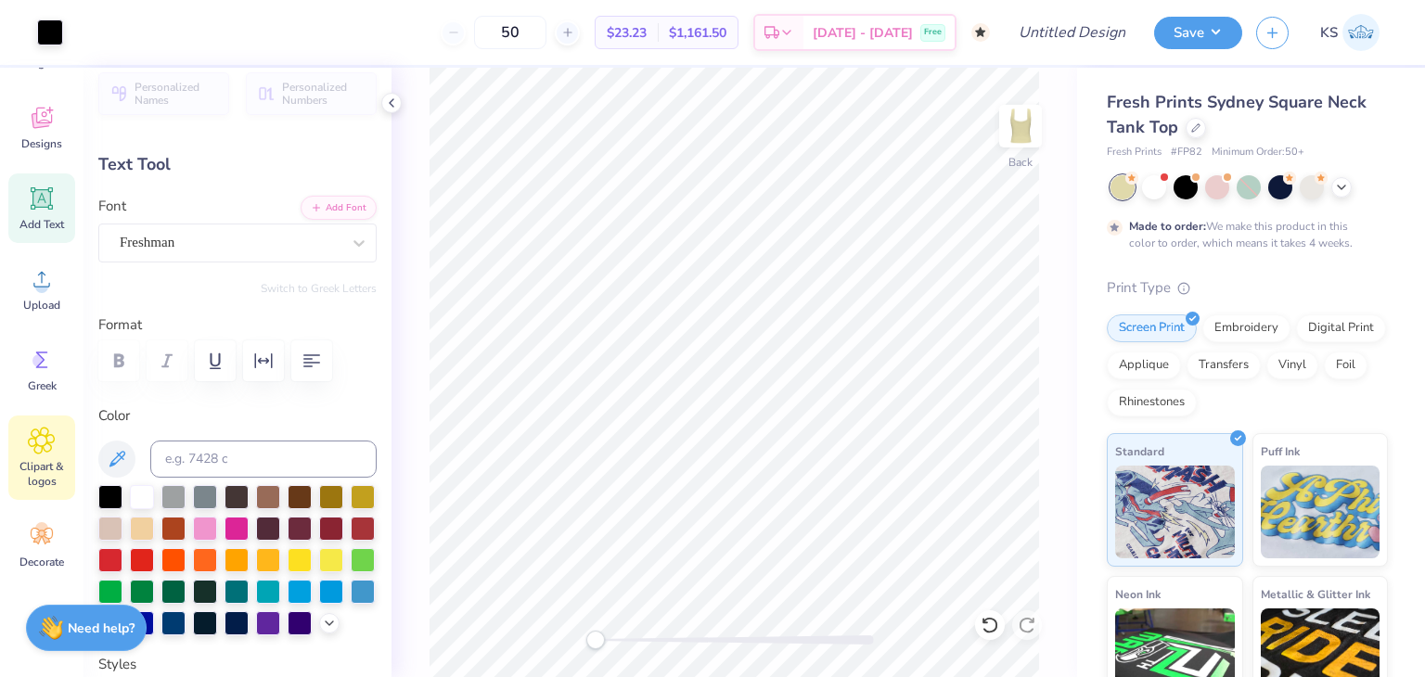
click at [35, 428] on icon at bounding box center [41, 441] width 27 height 28
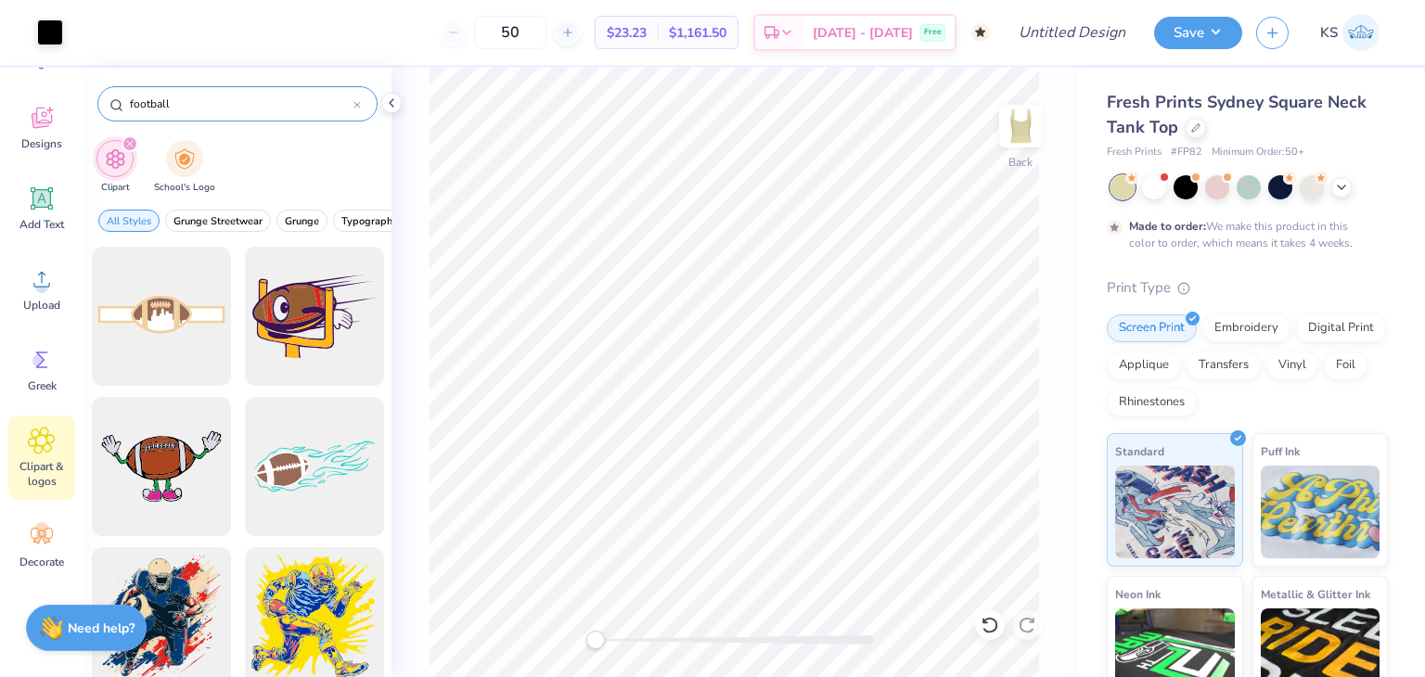
click at [200, 109] on input "football" at bounding box center [240, 104] width 225 height 19
click at [354, 108] on icon at bounding box center [357, 104] width 7 height 7
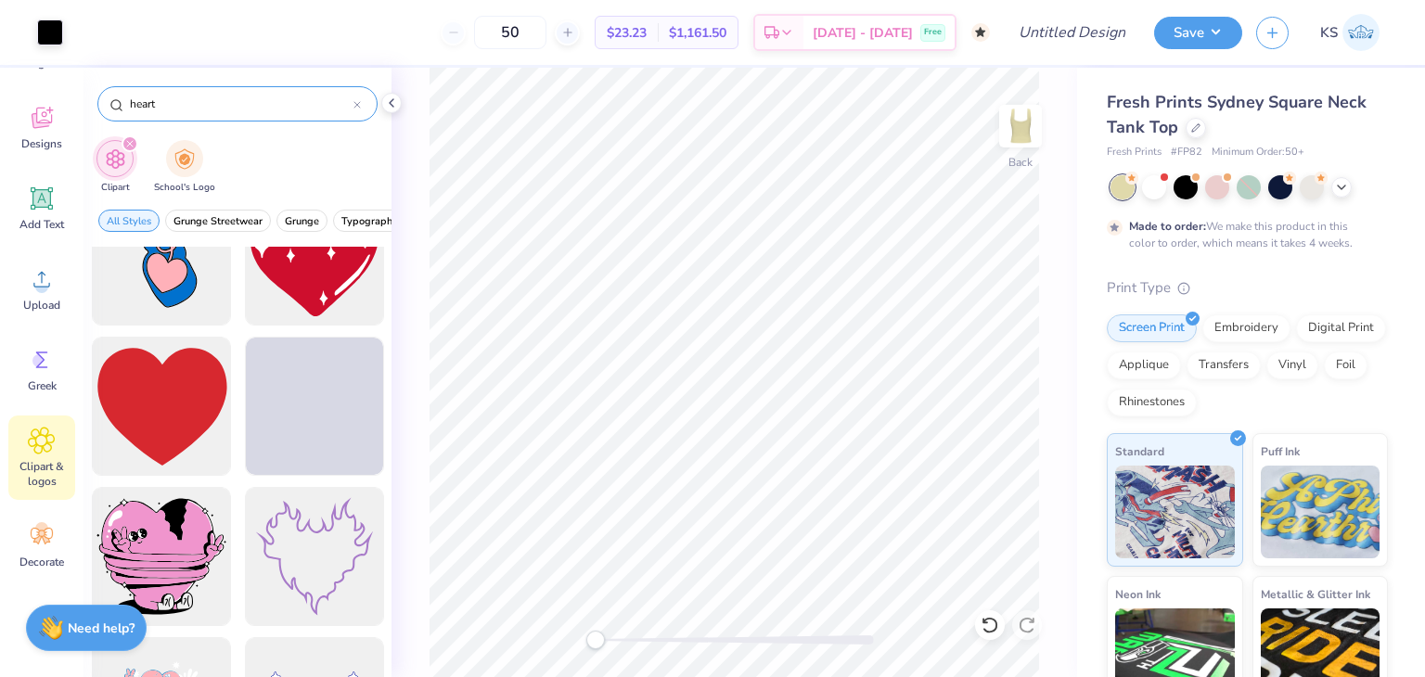
scroll to position [2995, 0]
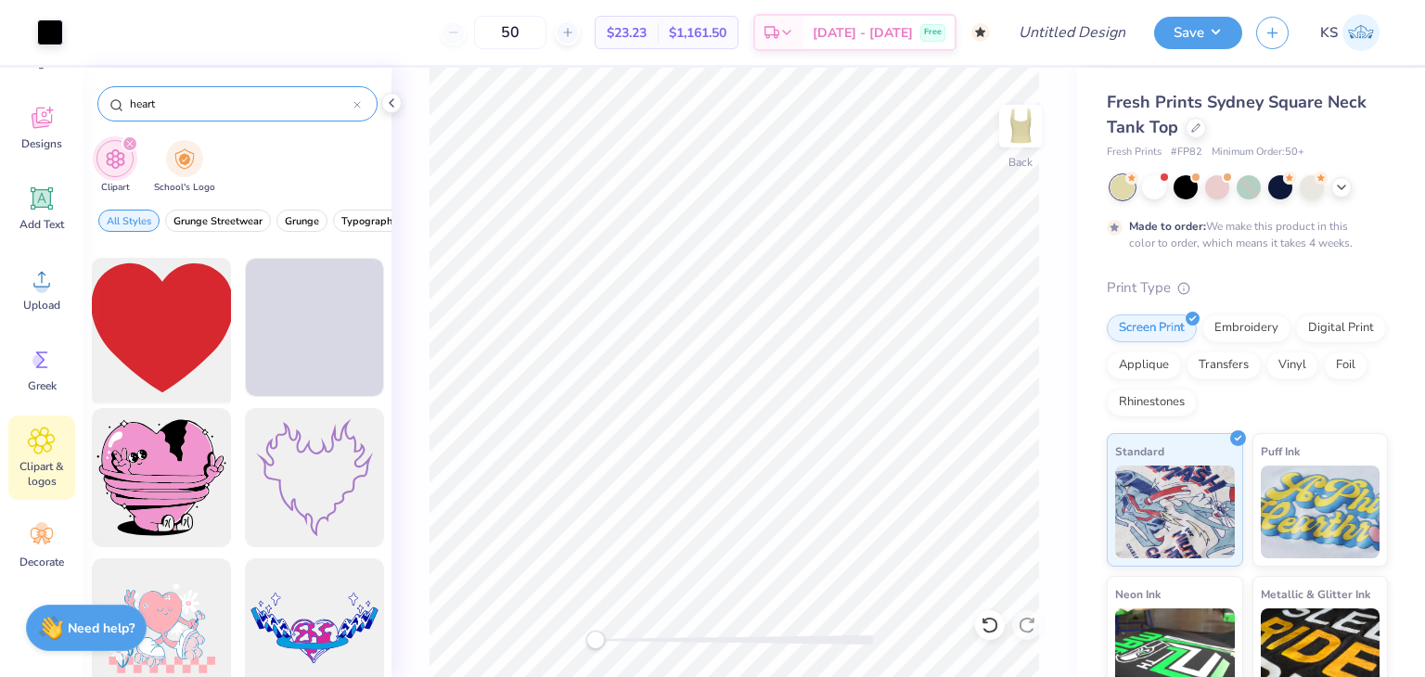
type input "heart"
click at [160, 347] on div at bounding box center [160, 327] width 153 height 153
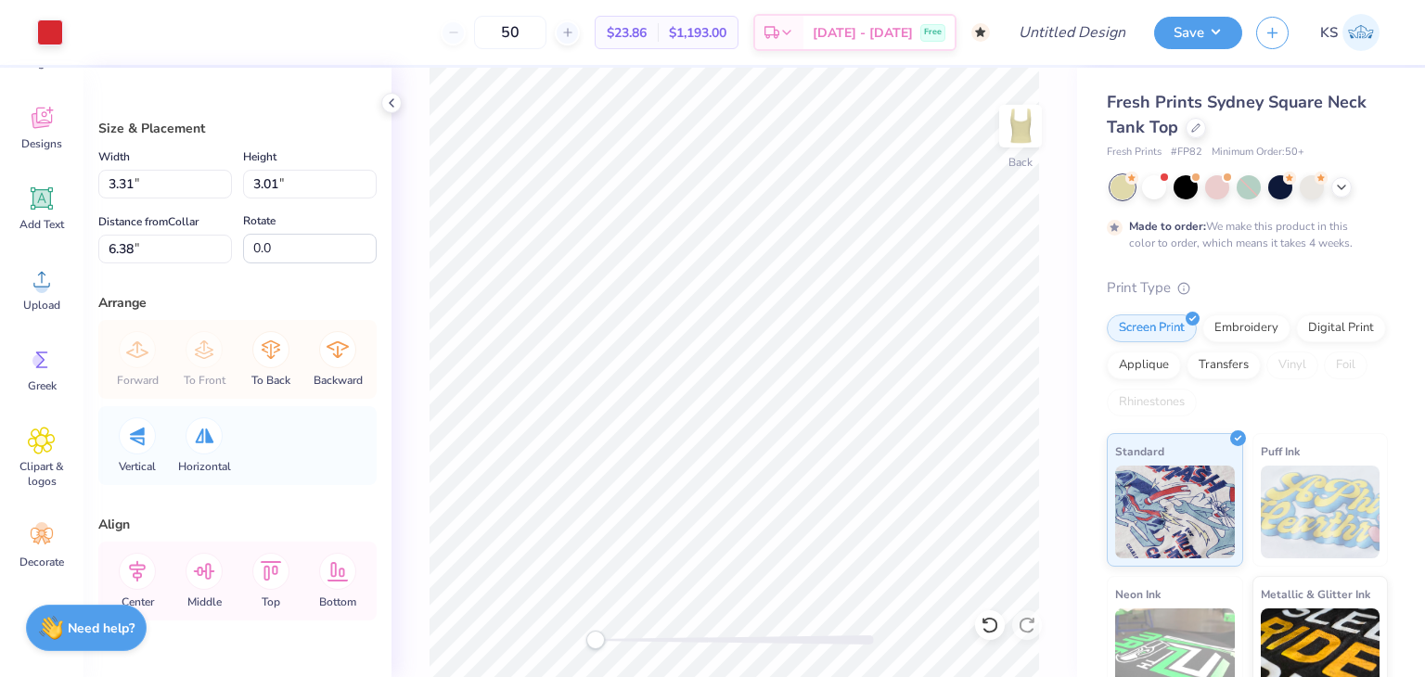
type input "3.31"
type input "3.01"
type input "6.38"
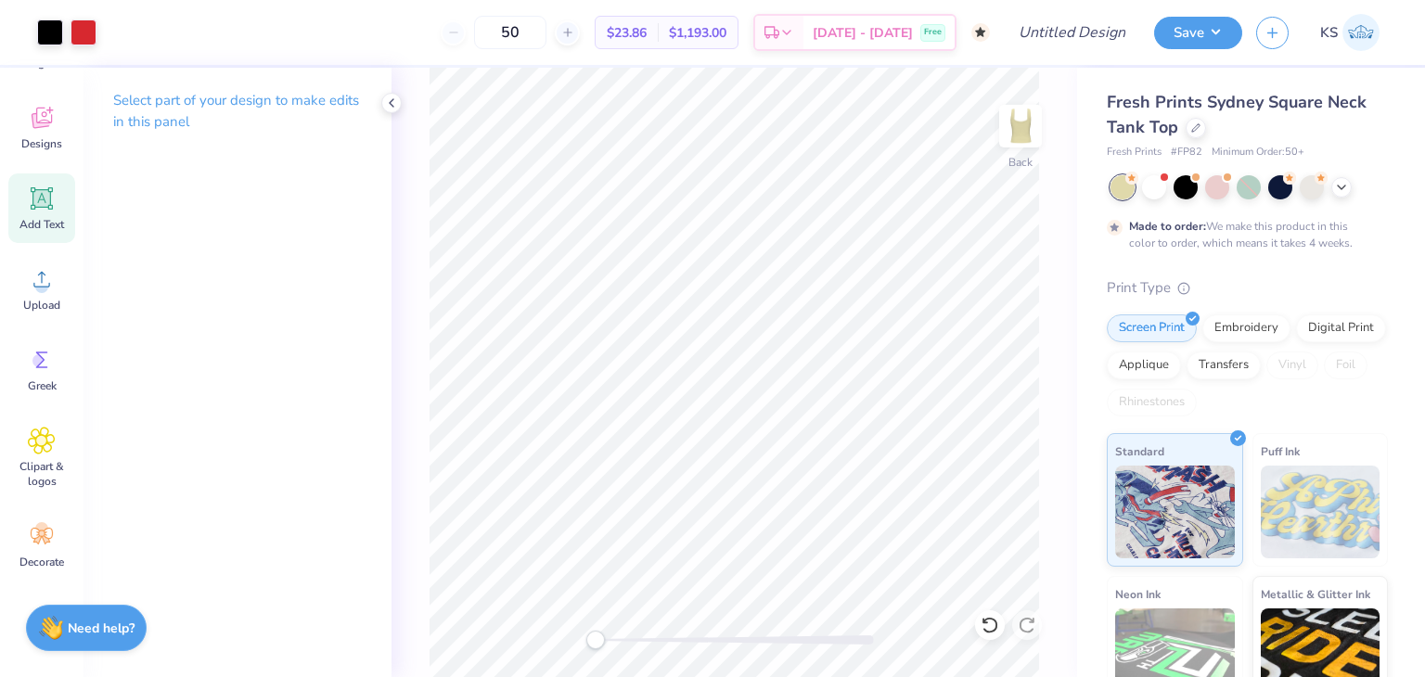
click at [32, 200] on icon at bounding box center [42, 198] width 22 height 22
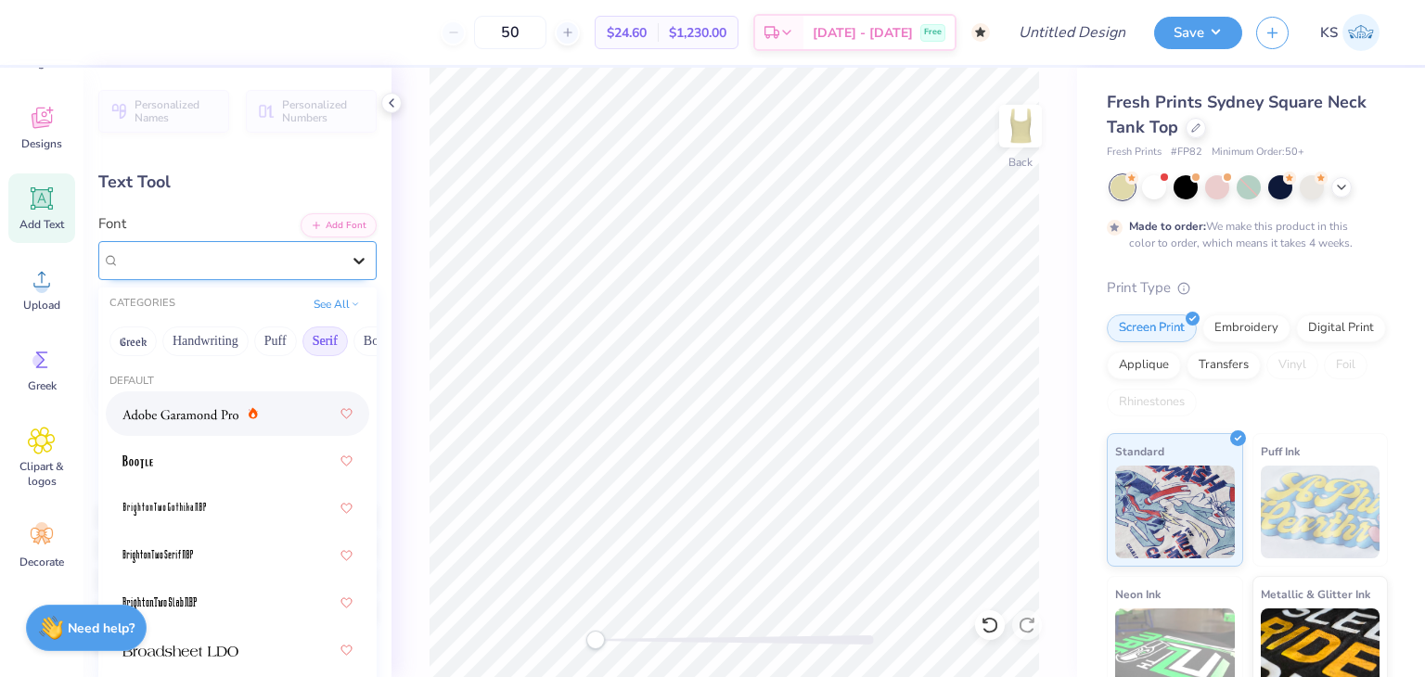
click at [350, 251] on icon at bounding box center [359, 260] width 19 height 19
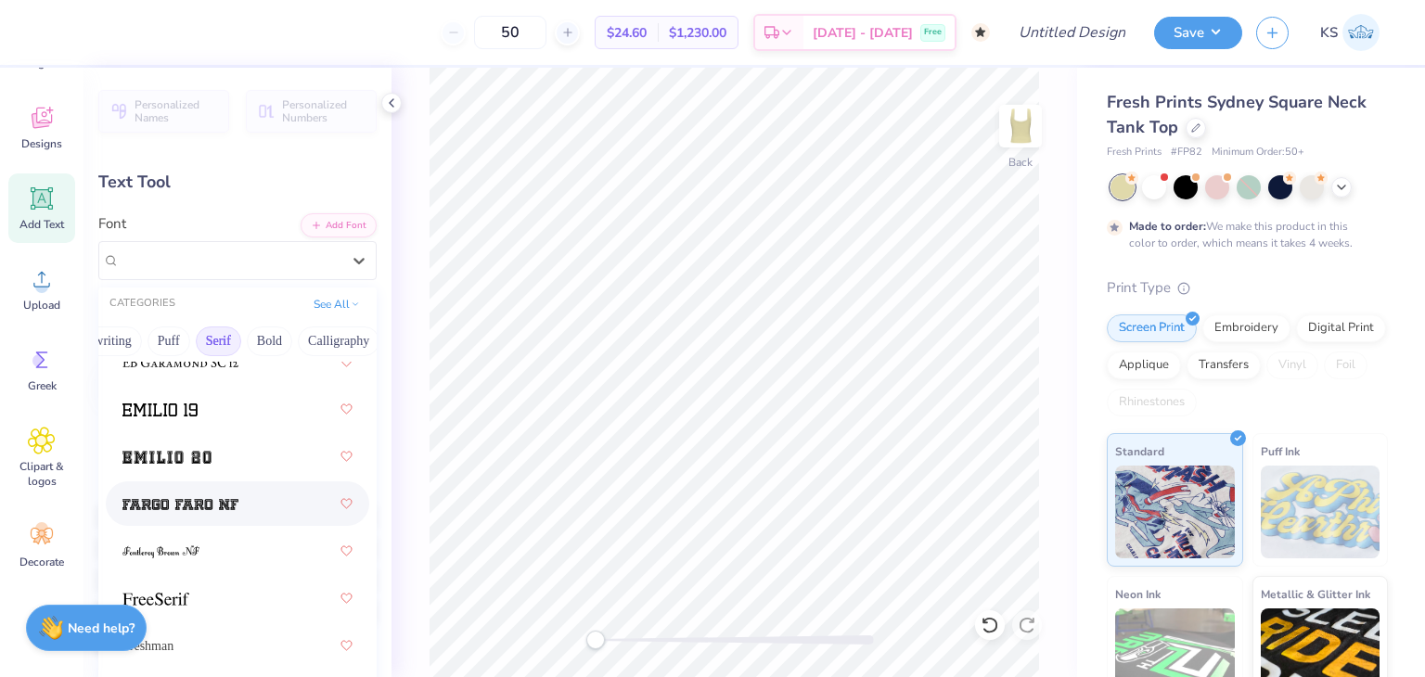
scroll to position [2223, 0]
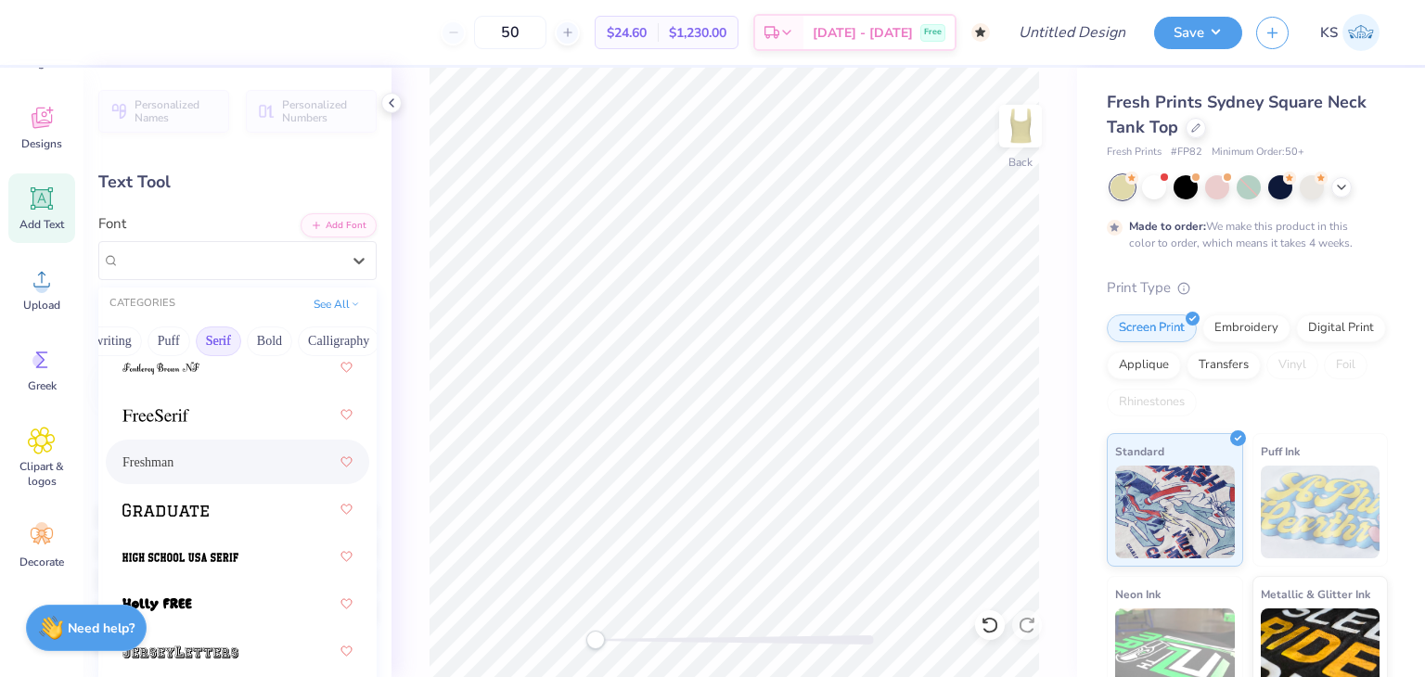
click at [174, 467] on span "Freshman" at bounding box center [147, 462] width 51 height 19
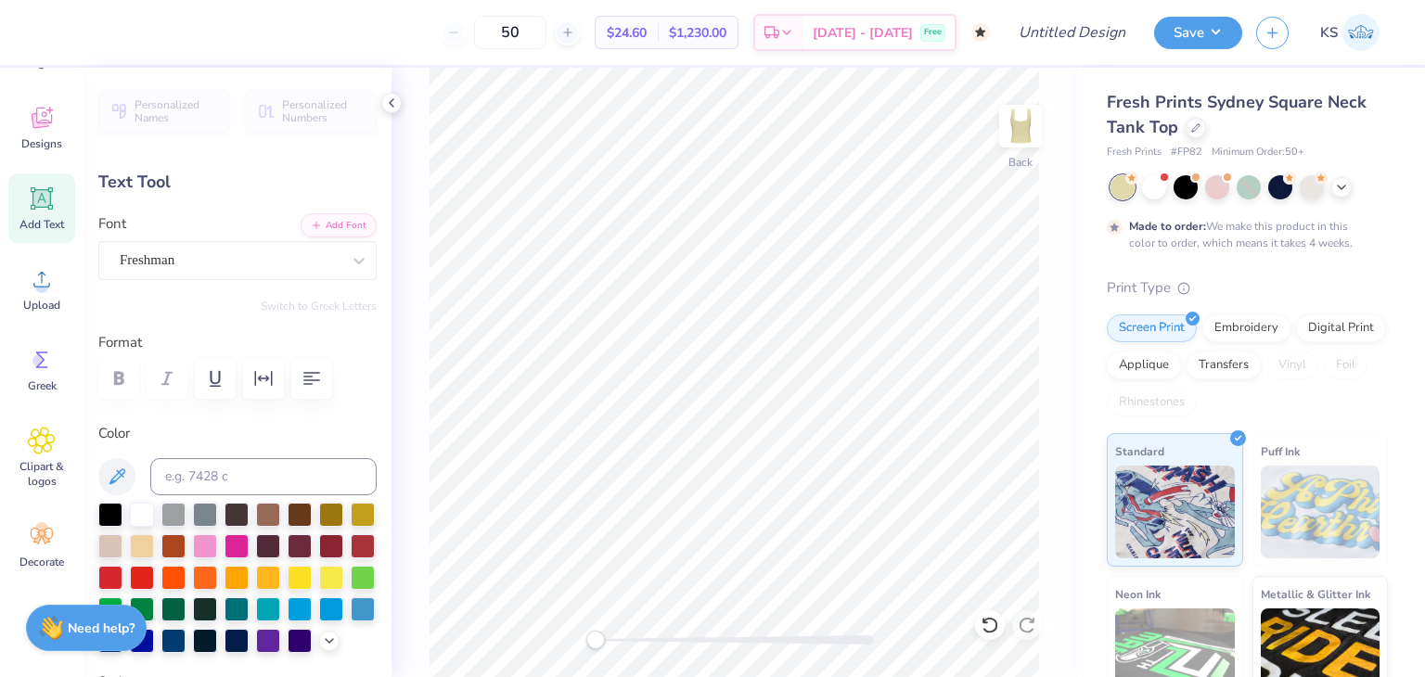
scroll to position [15, 4]
type textarea """
type textarea "'s"
click at [112, 512] on div at bounding box center [110, 513] width 24 height 24
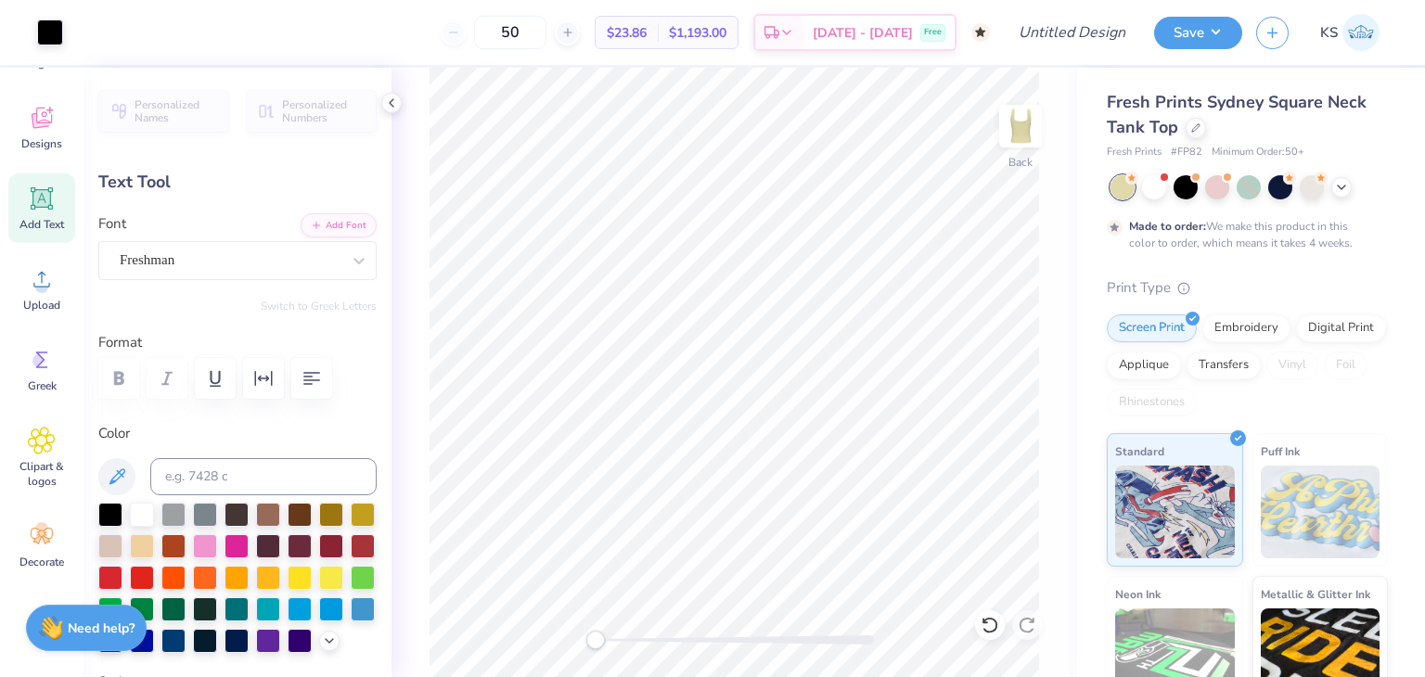
type input "1.07"
type input "1.31"
type input "5.85"
type textarea "s"
click at [41, 224] on span "Add Text" at bounding box center [41, 224] width 45 height 15
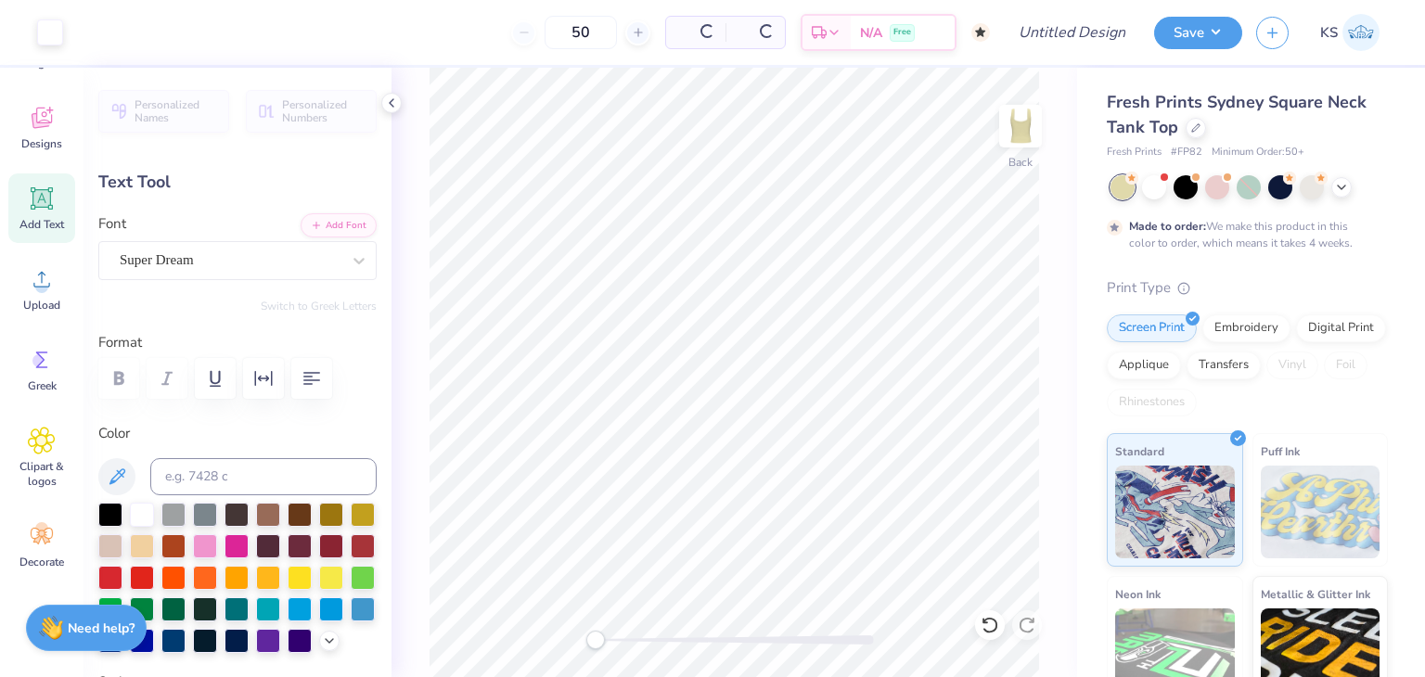
type input "3.79"
type input "1.10"
type input "5.95"
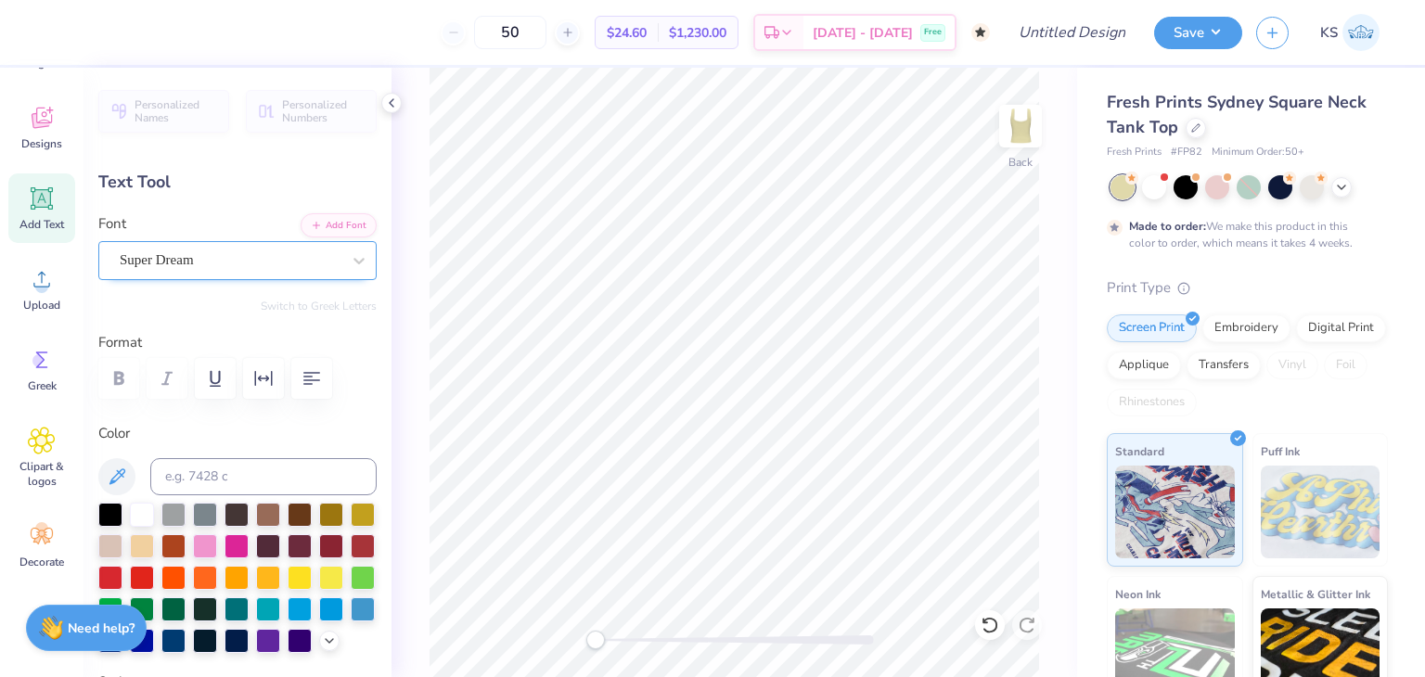
click at [256, 253] on div "Super Dream" at bounding box center [230, 260] width 225 height 29
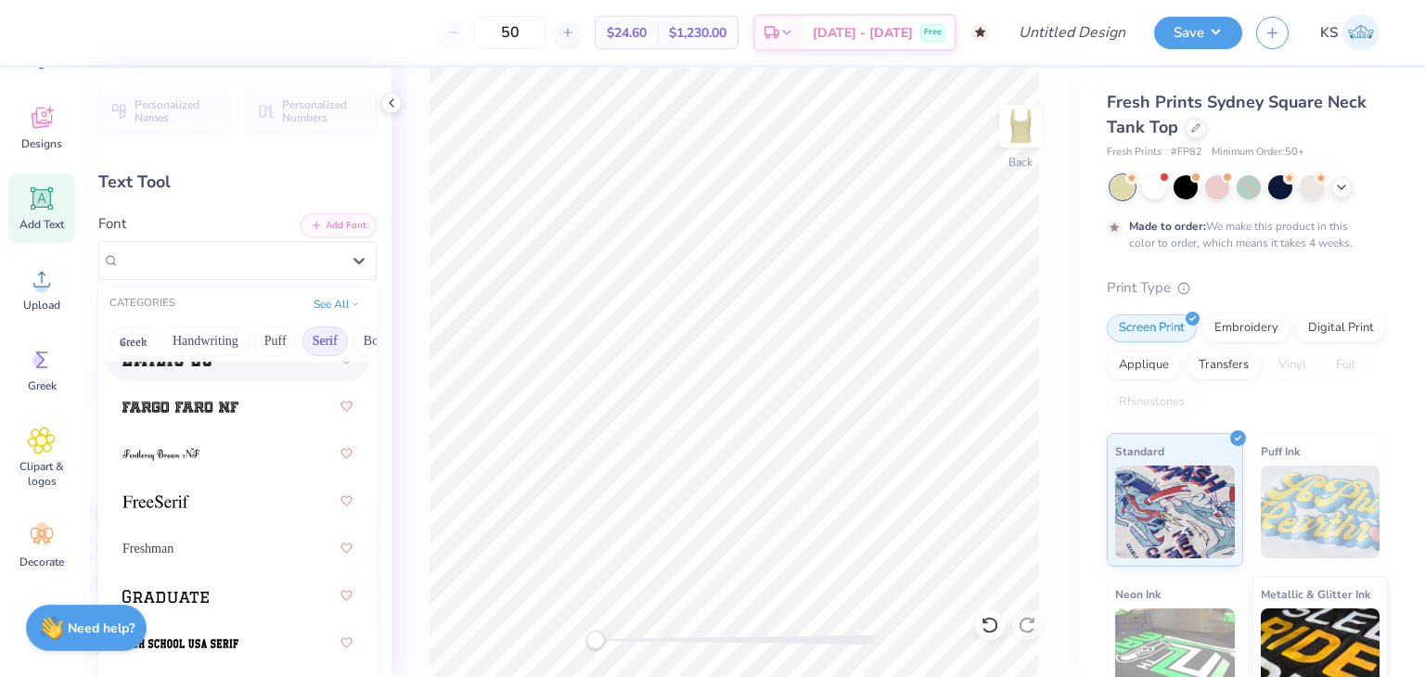
scroll to position [2141, 0]
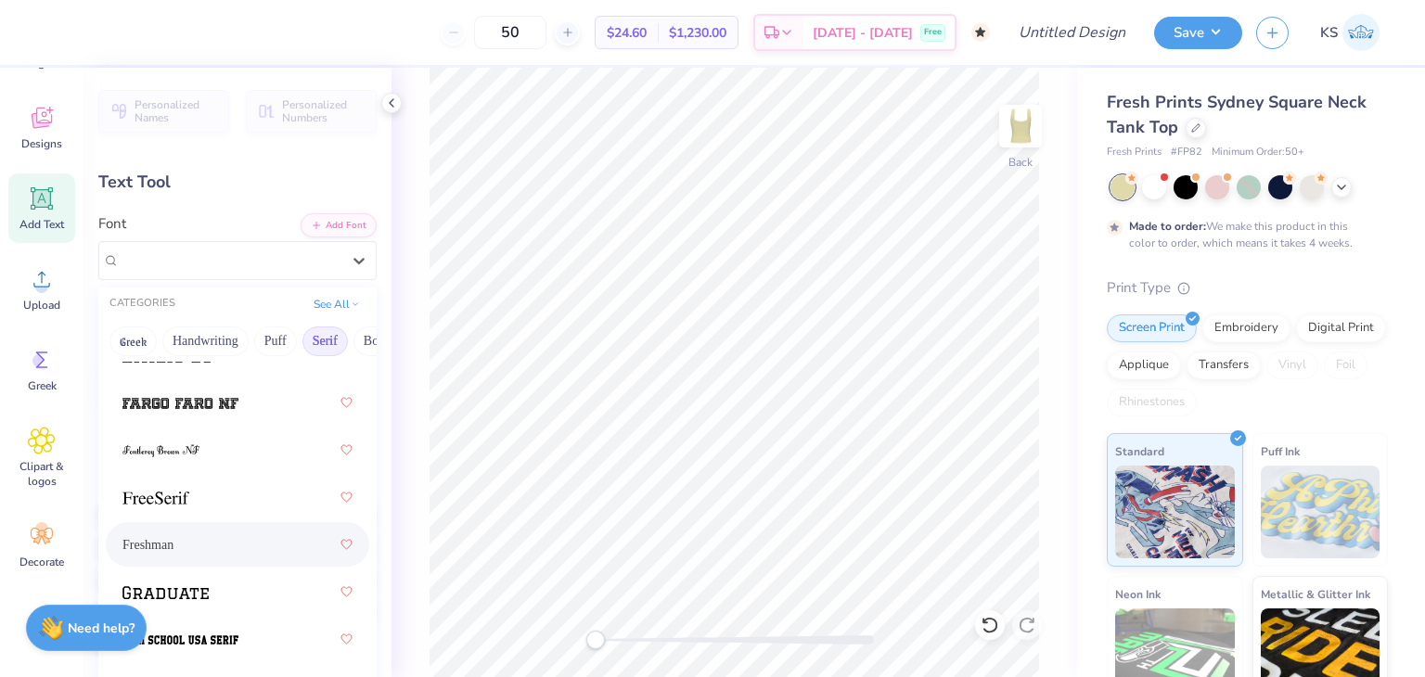
click at [208, 540] on div "Freshman" at bounding box center [237, 544] width 230 height 33
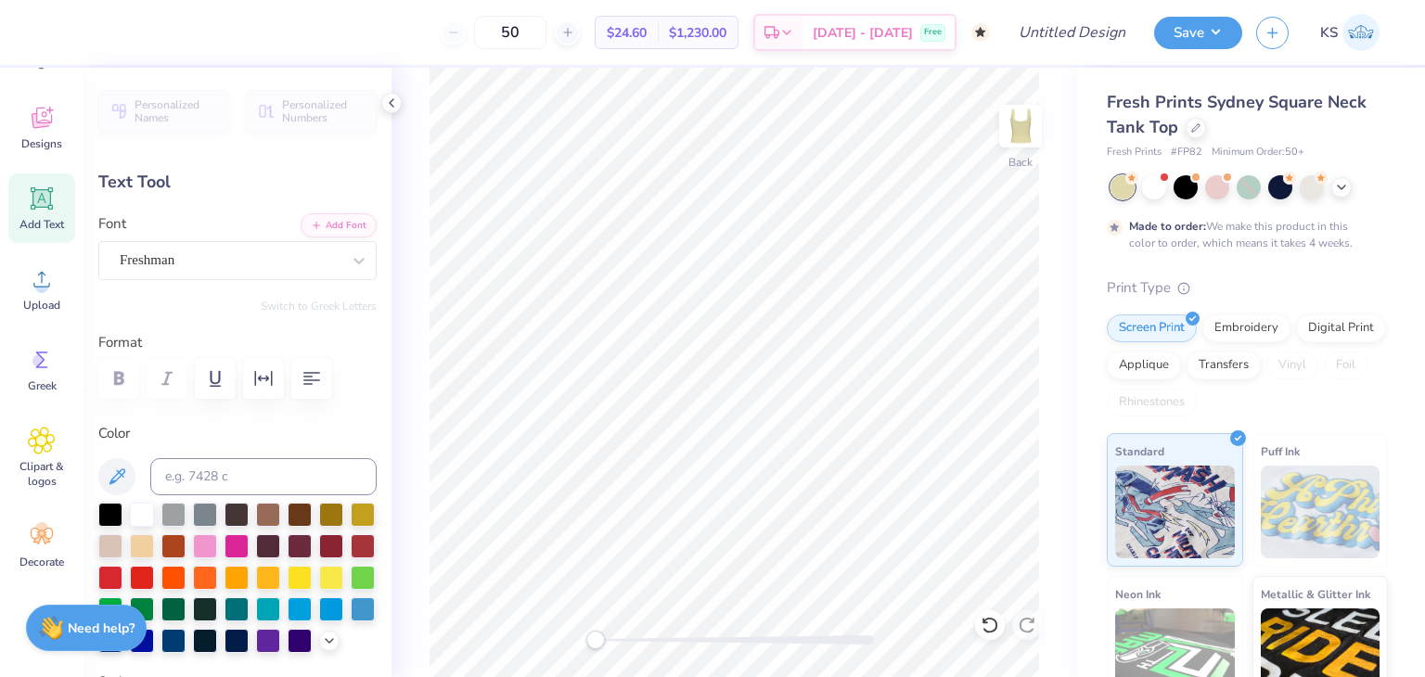
scroll to position [15, 2]
type textarea "'"
click at [103, 512] on div at bounding box center [110, 513] width 24 height 24
type input "0.15"
type input "0.28"
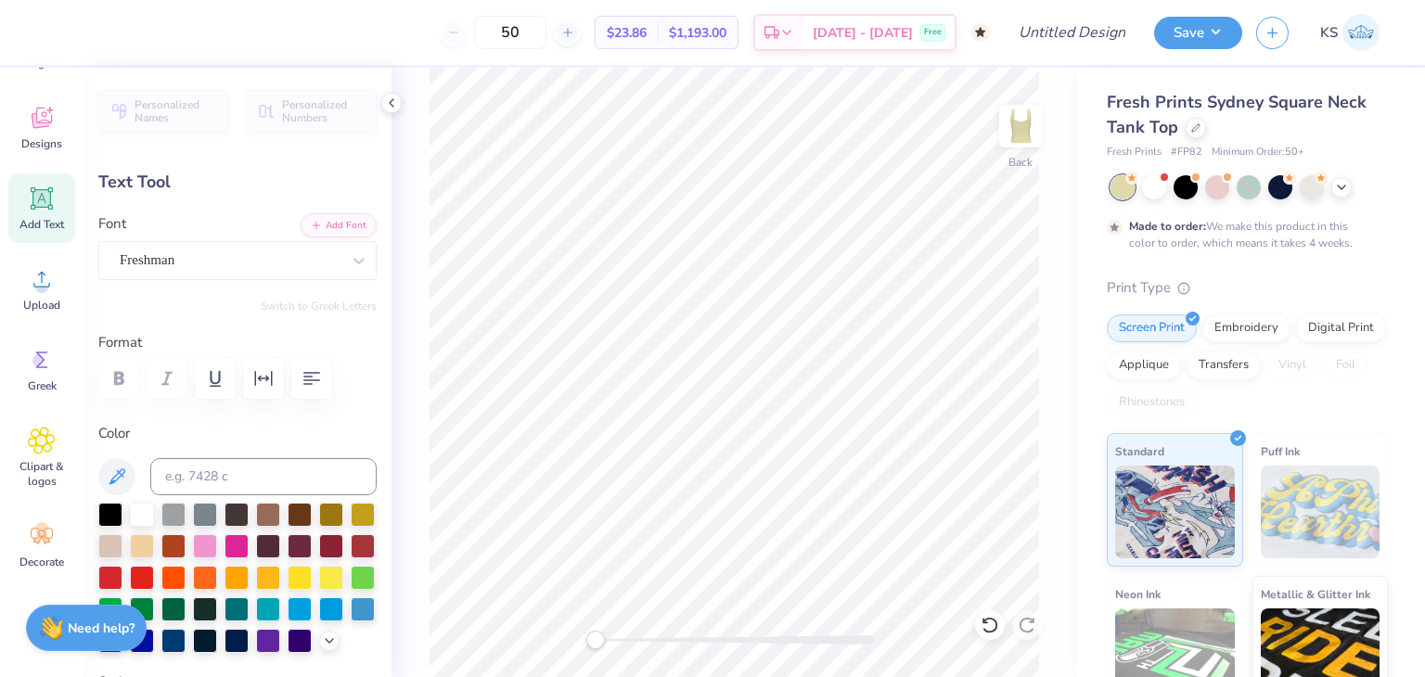
type input "0.78"
type input "1.40"
type input "6.20"
type input "1.66"
type input "1.62"
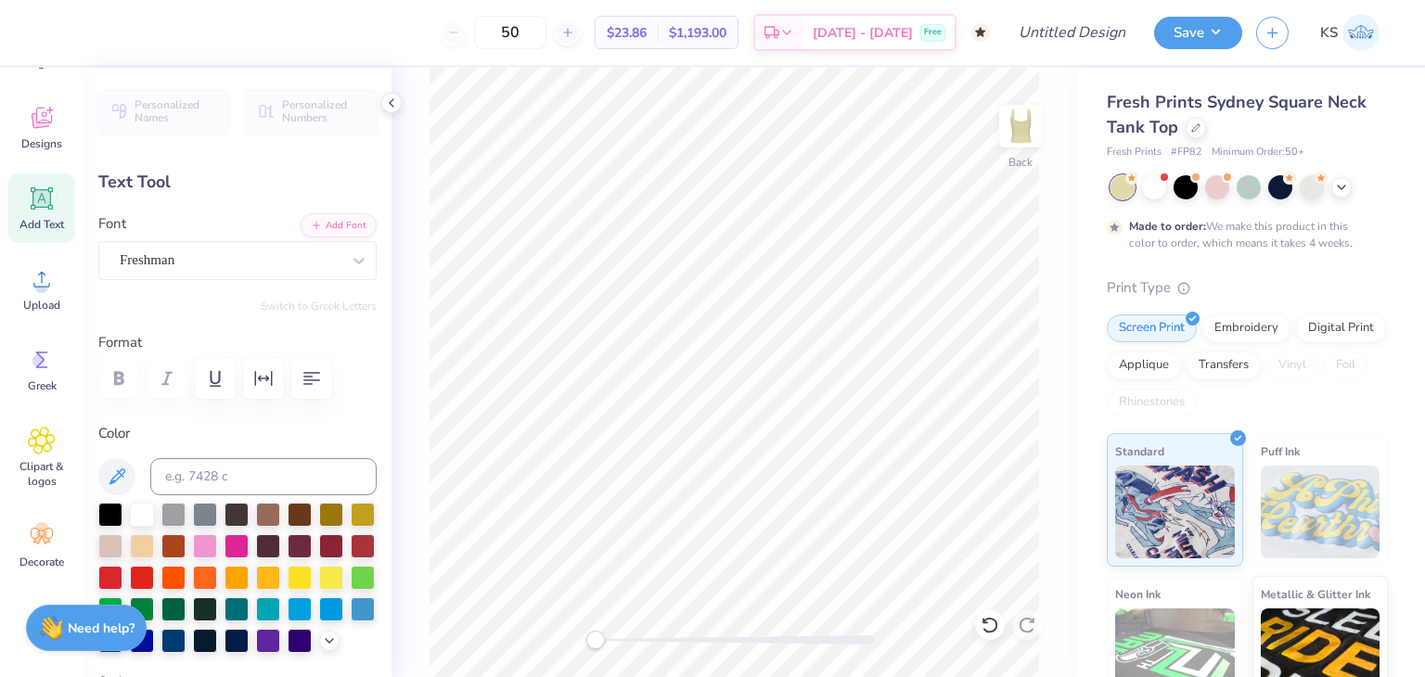
type input "0.78"
type input "1.40"
type input "3.00"
type input "0.30"
type input "0.53"
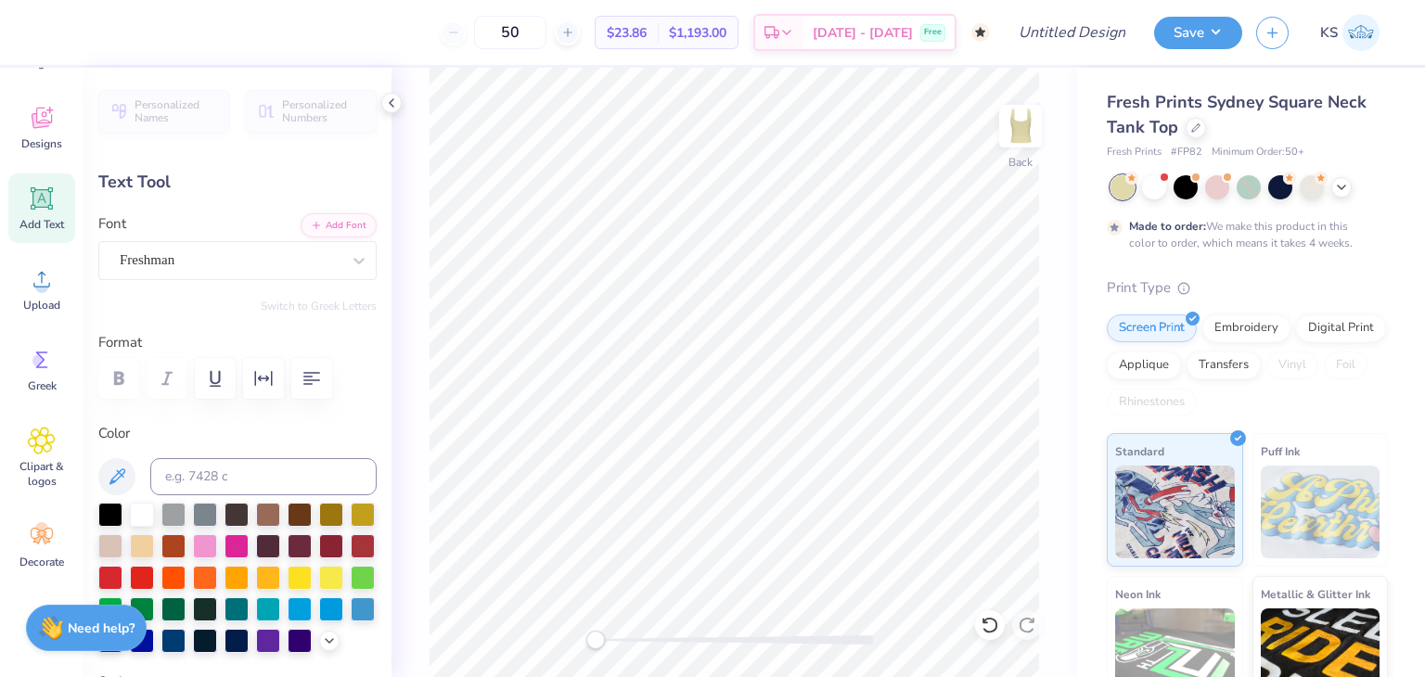
type input "0.79"
type input "1.05"
type input "5.55"
type input "0.30"
type input "0.53"
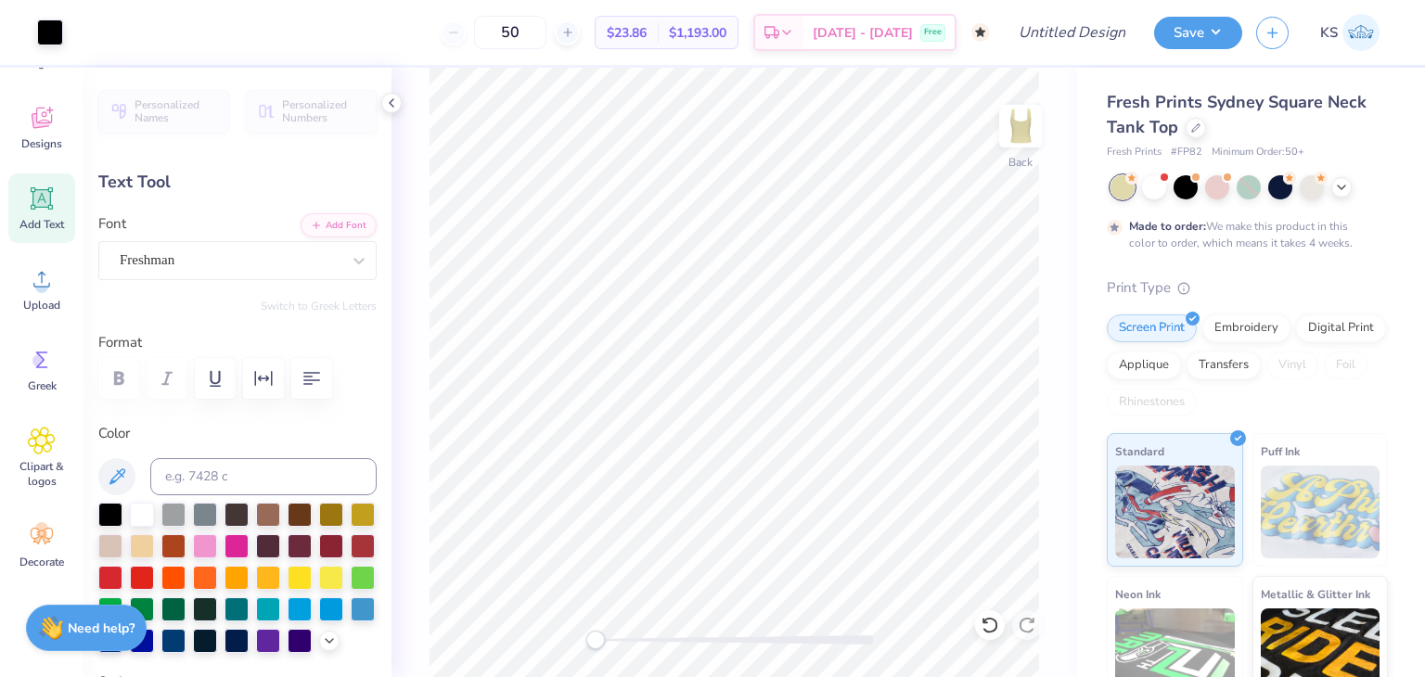
type input "3.22"
type input "0.0"
type input "0.35"
type input "0.56"
type input "3.21"
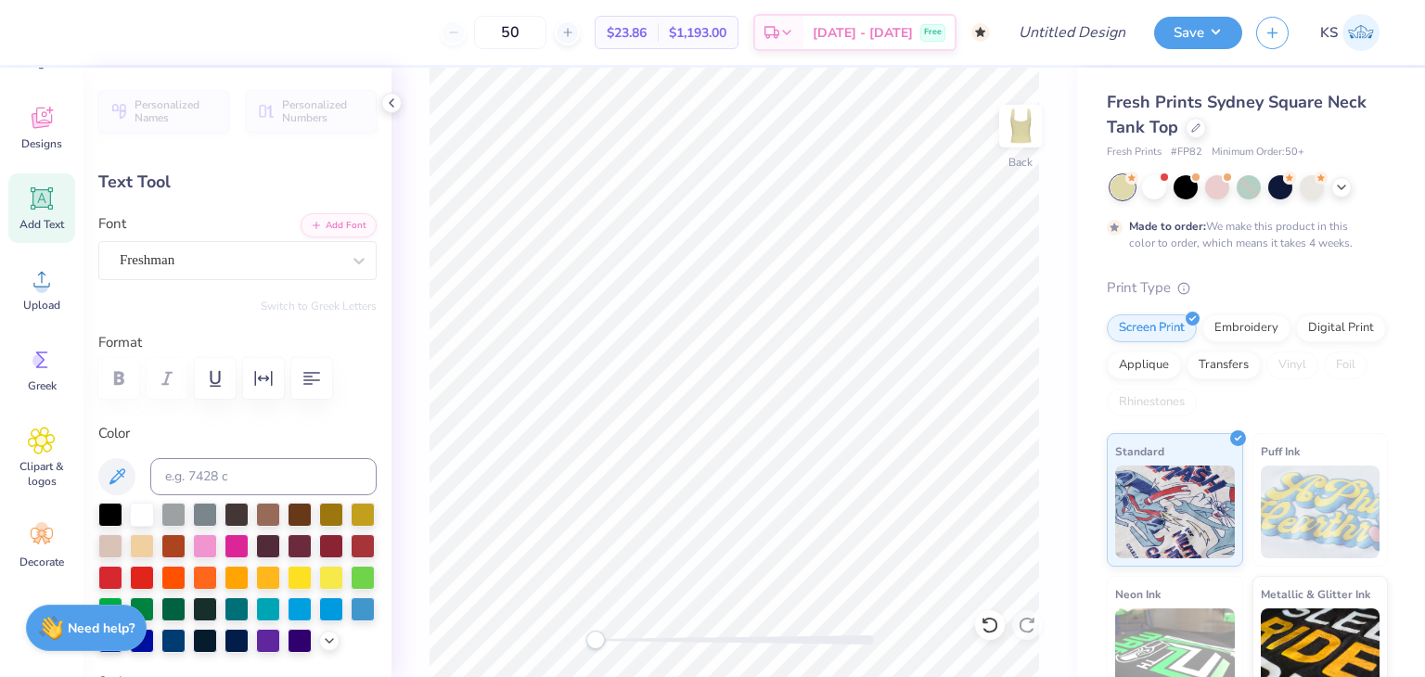
type input "0.0"
type input "0.79"
type input "1.05"
type input "5.00"
type input "0.35"
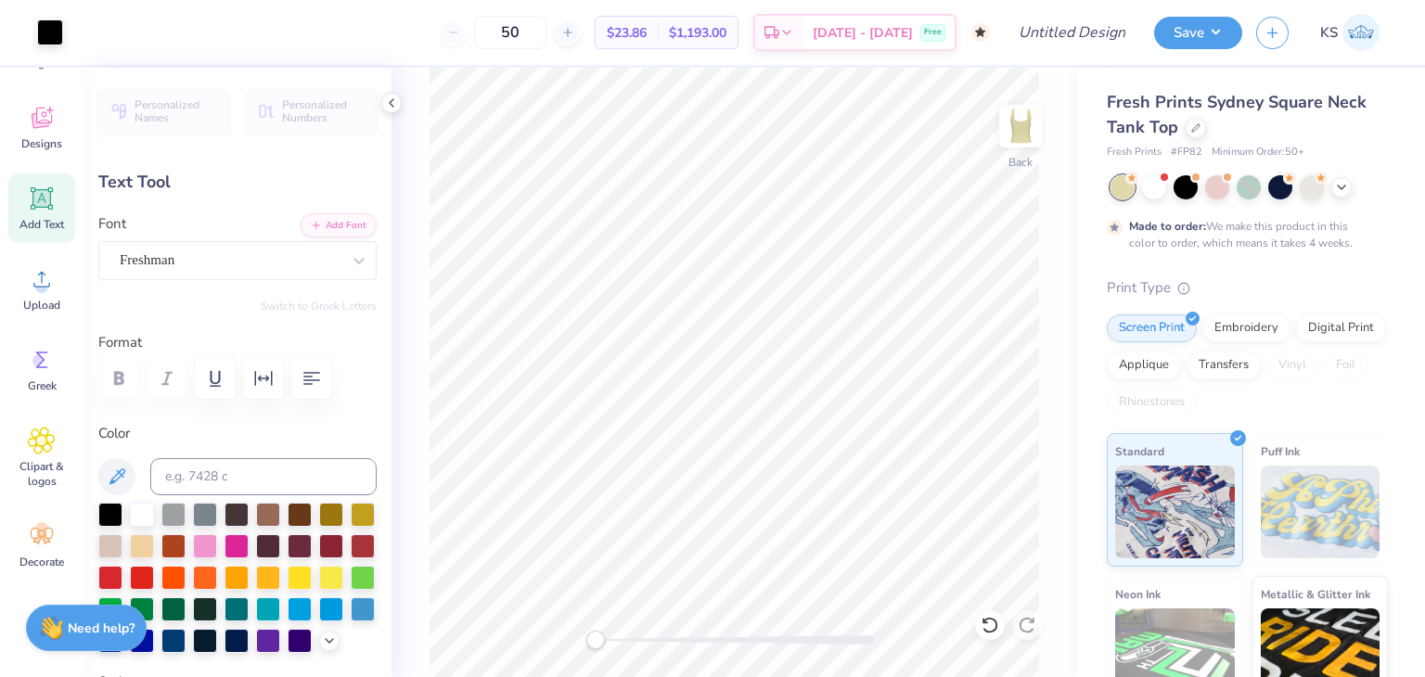
type input "0.56"
type input "3.21"
click at [306, 246] on div "Freshman" at bounding box center [230, 260] width 225 height 29
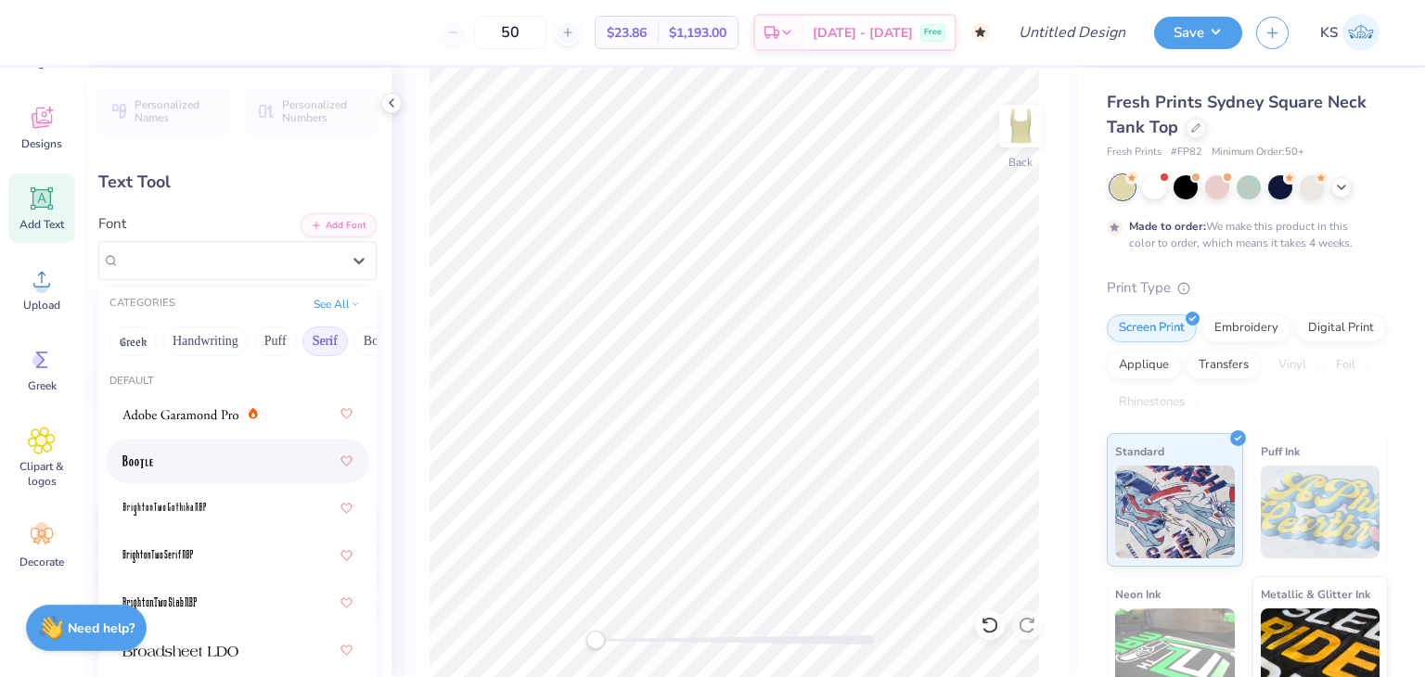
click at [200, 452] on div at bounding box center [237, 460] width 230 height 33
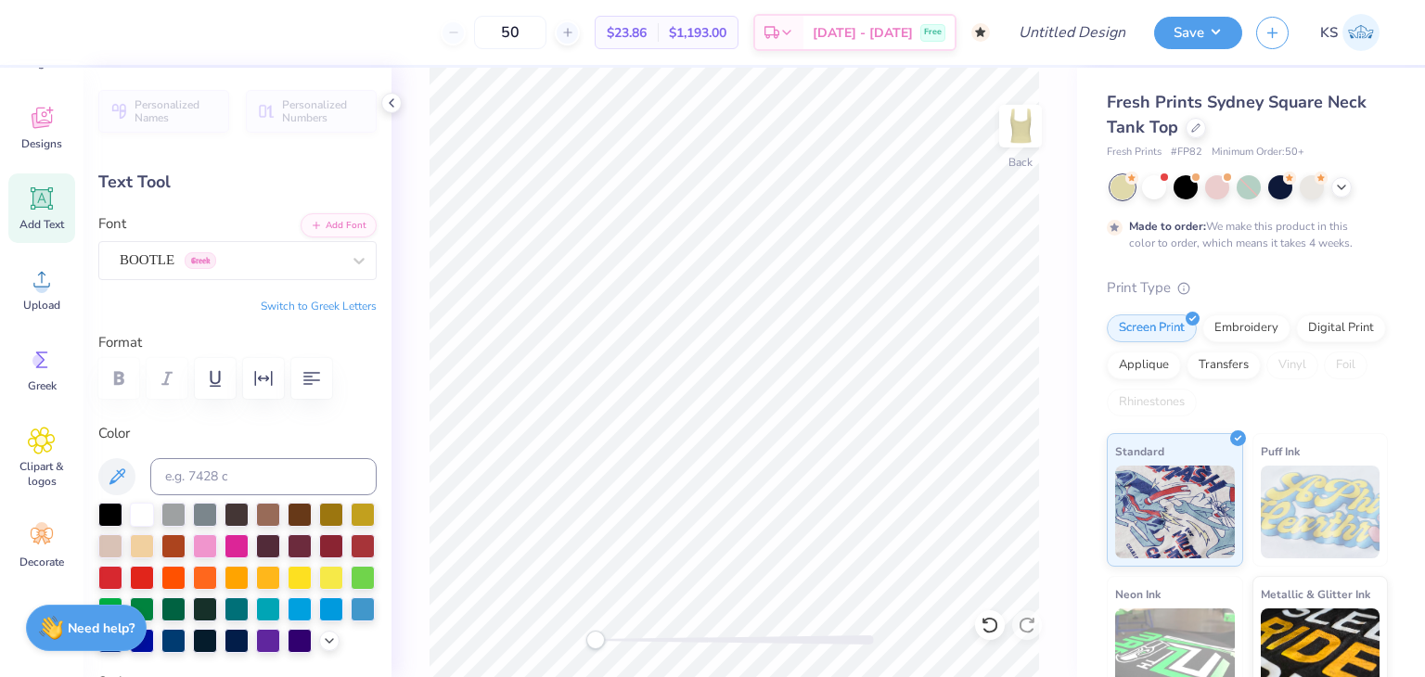
type input "0.0"
type input "0.79"
type input "1.05"
type input "5.00"
click at [42, 204] on icon at bounding box center [42, 199] width 18 height 18
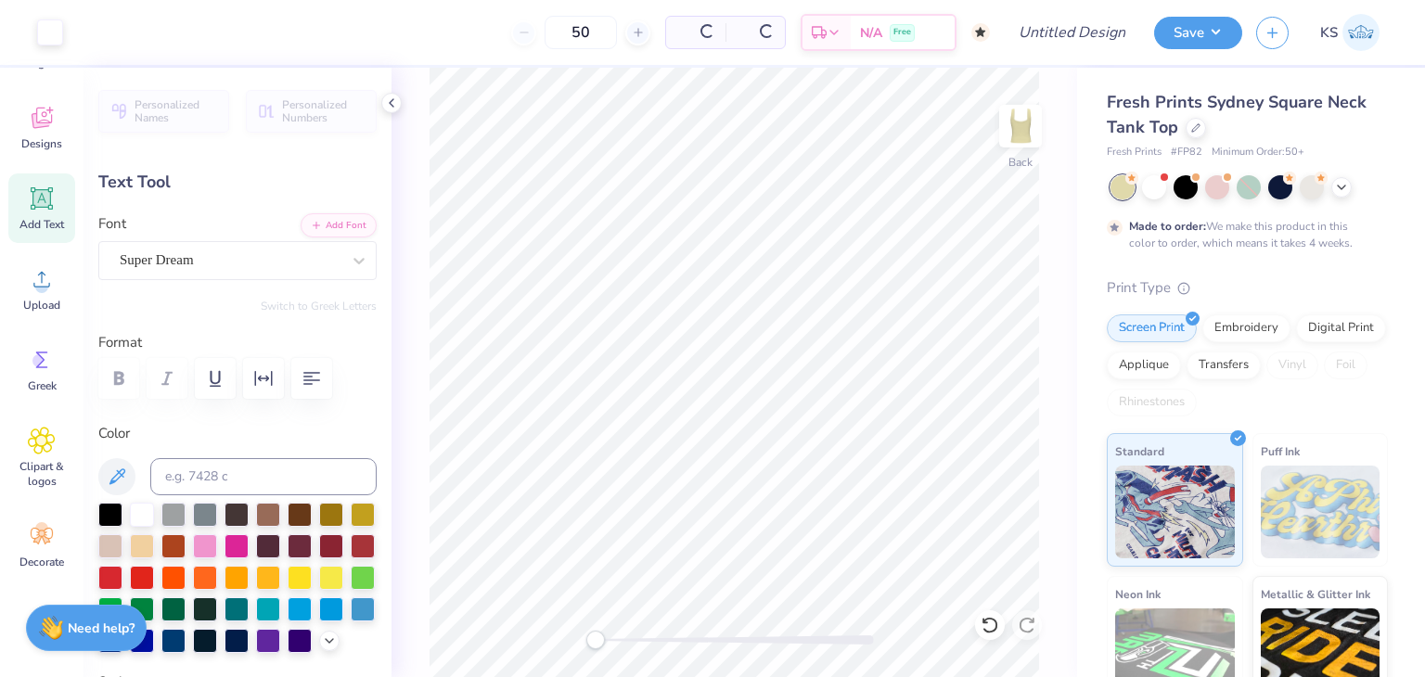
type input "3.79"
type input "1.10"
type input "5.95"
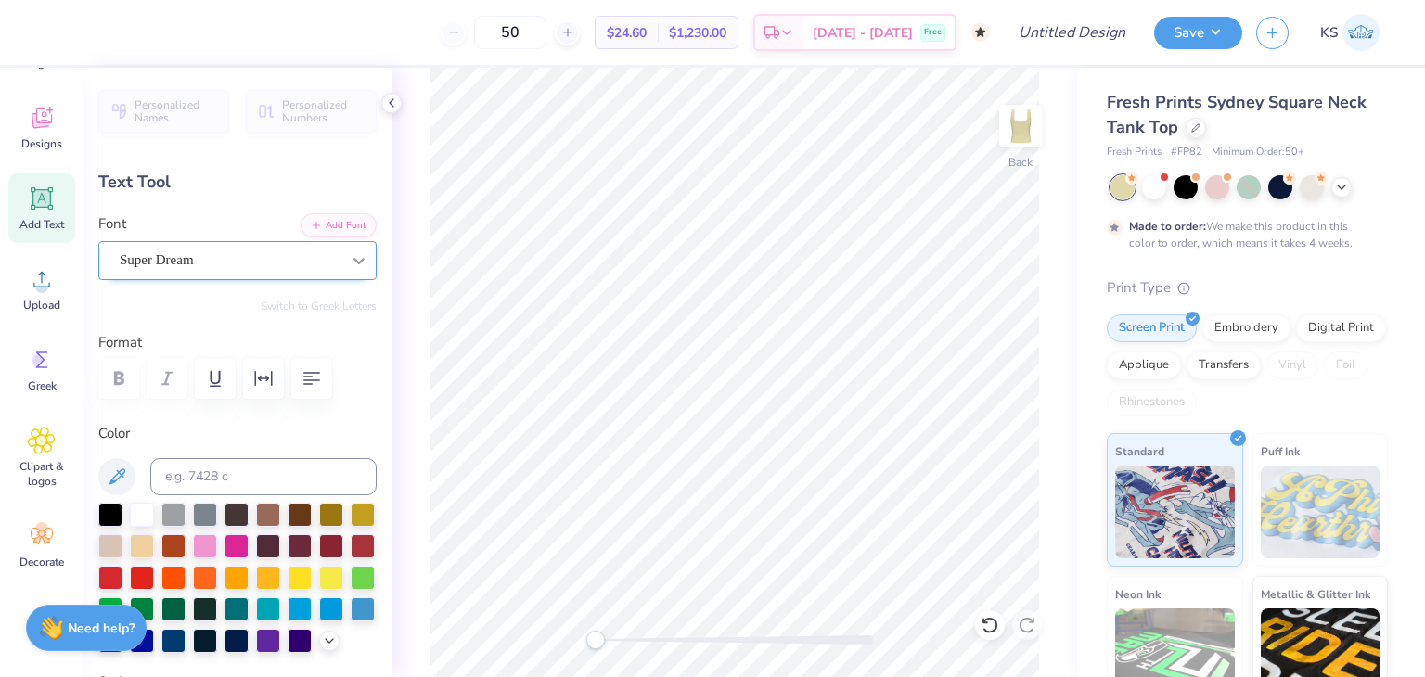
click at [342, 258] on div at bounding box center [358, 260] width 33 height 33
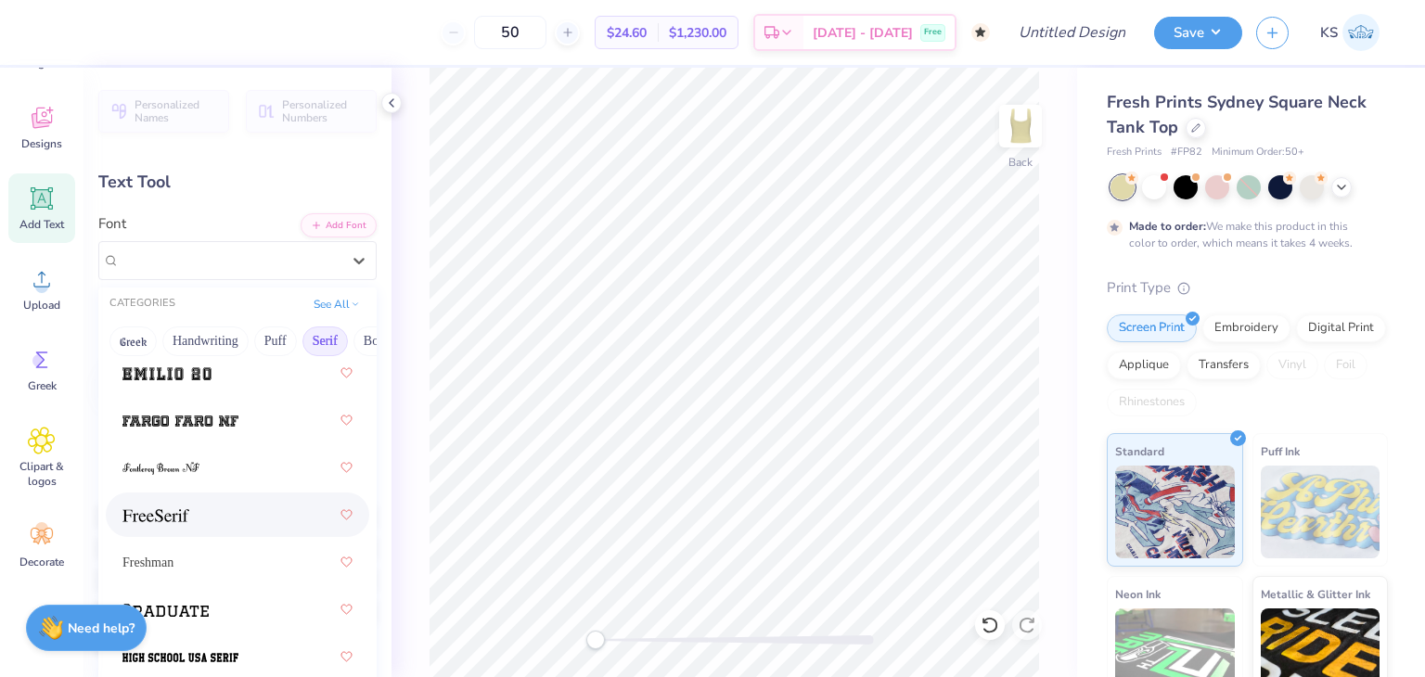
scroll to position [2123, 0]
click at [194, 574] on div "Freshman" at bounding box center [237, 562] width 230 height 33
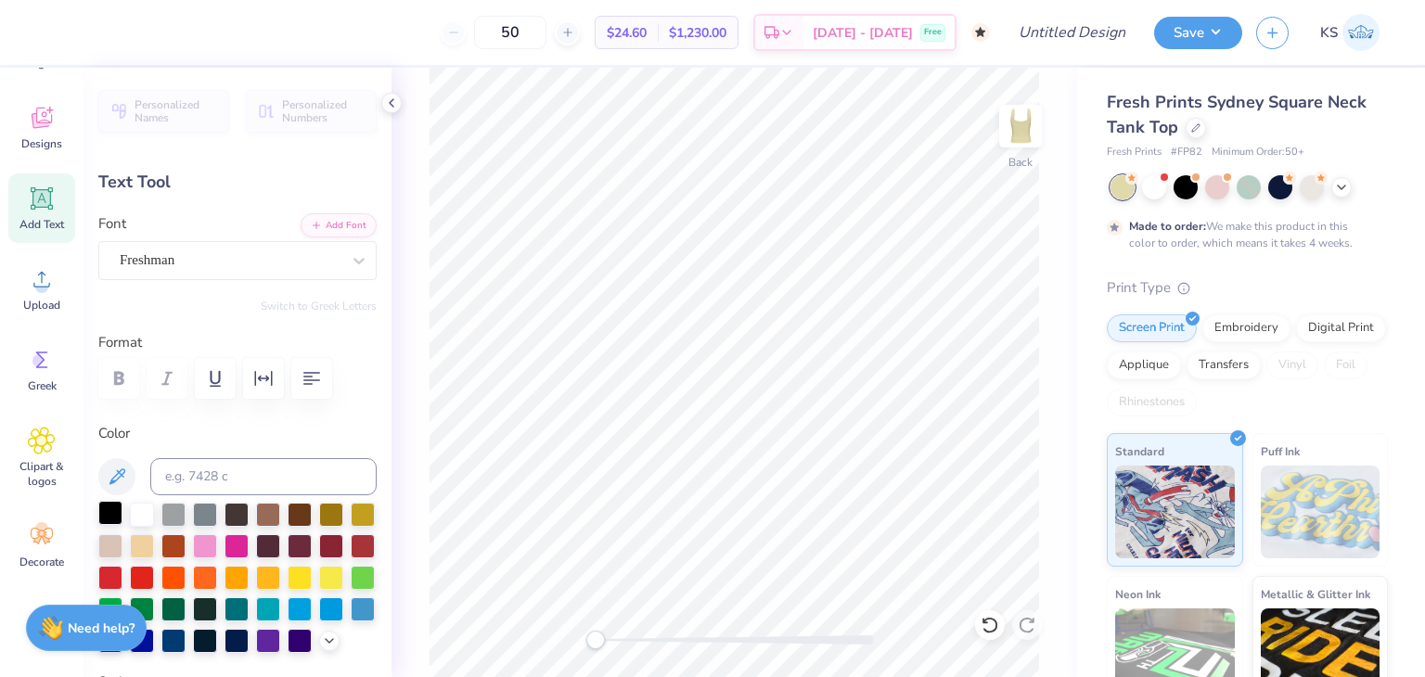
click at [119, 508] on div at bounding box center [110, 513] width 24 height 24
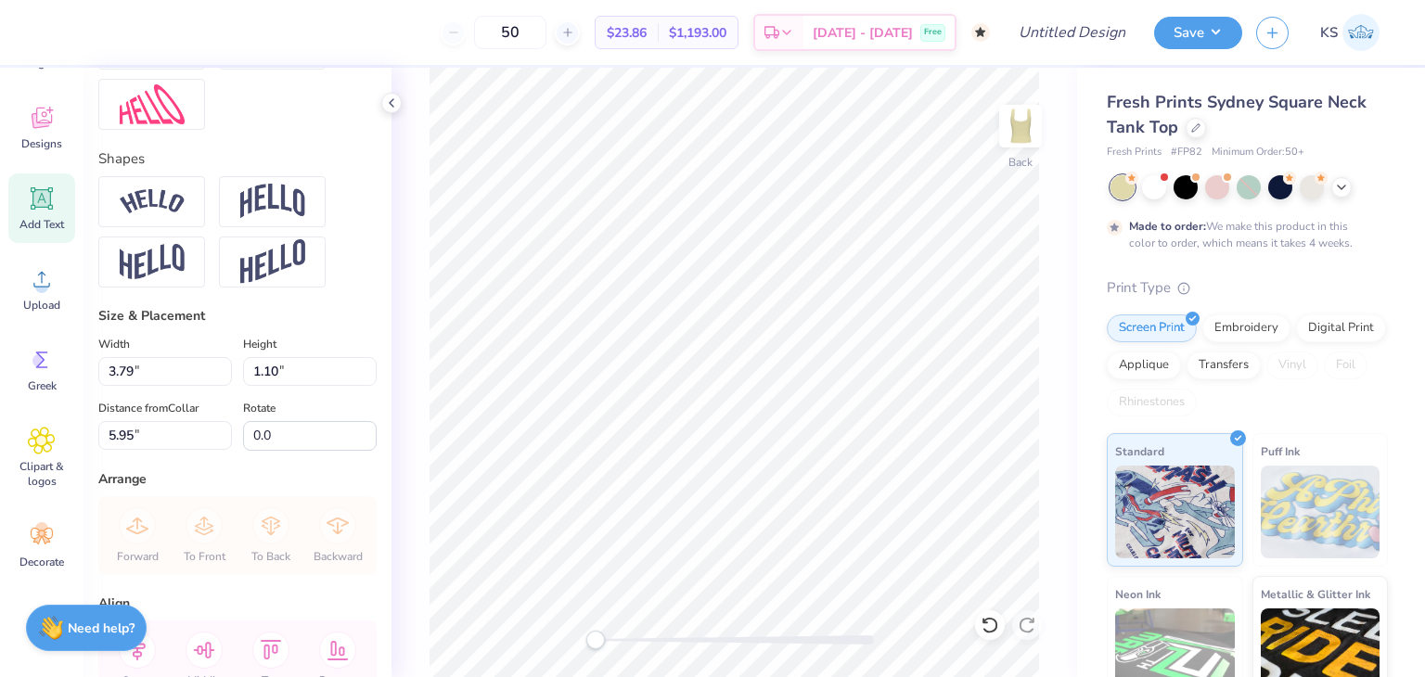
scroll to position [741, 0]
type textarea "The Bears"
click at [163, 226] on div at bounding box center [151, 200] width 107 height 51
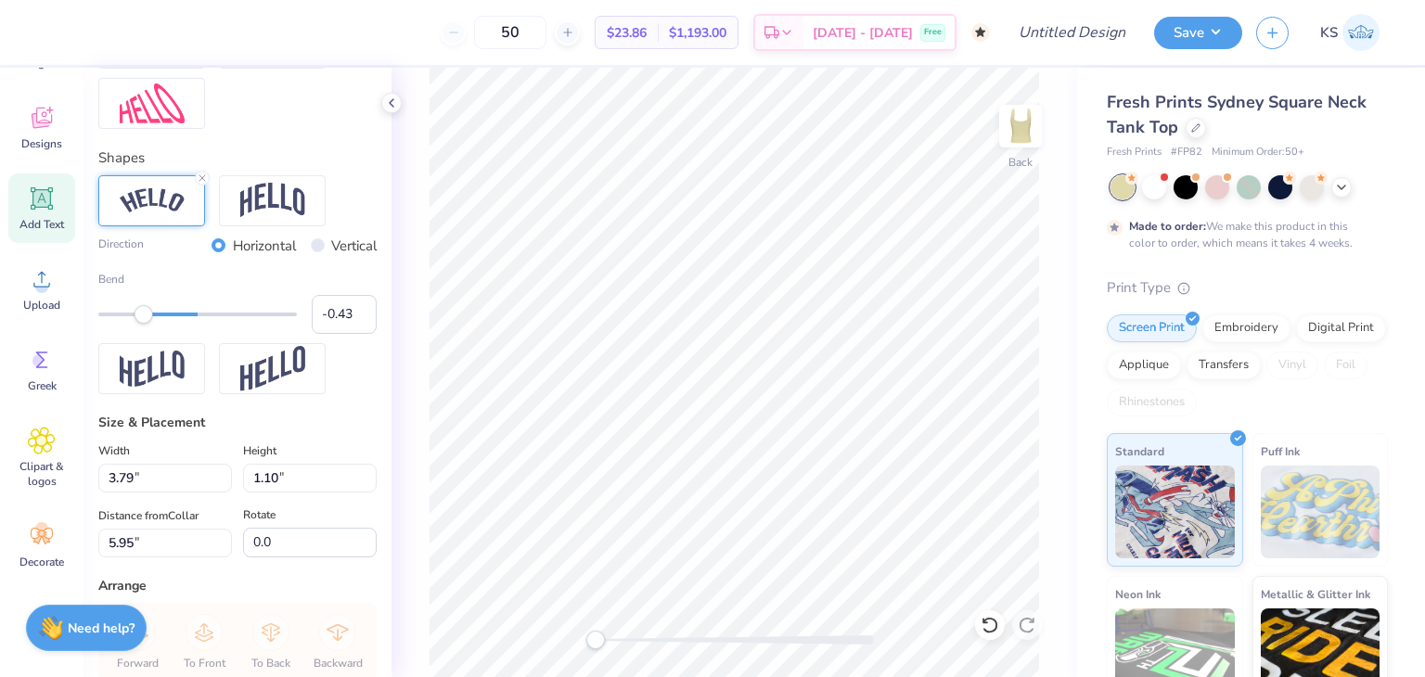
type input "-0.42"
drag, startPoint x: 241, startPoint y: 353, endPoint x: 152, endPoint y: 350, distance: 89.1
click at [152, 324] on div "Accessibility label" at bounding box center [152, 314] width 19 height 19
type input "7.03"
type input "1.61"
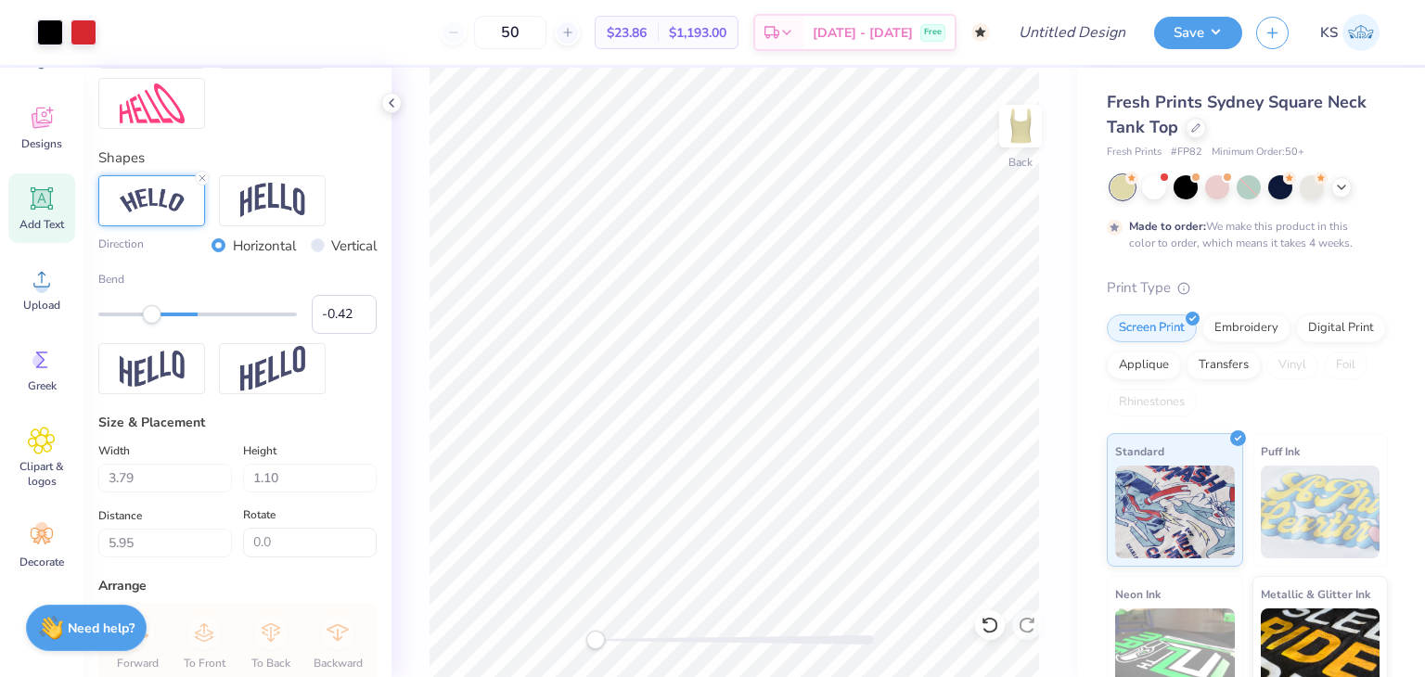
type input "5.69"
type input "6.20"
type input "1.66"
type input "1.34"
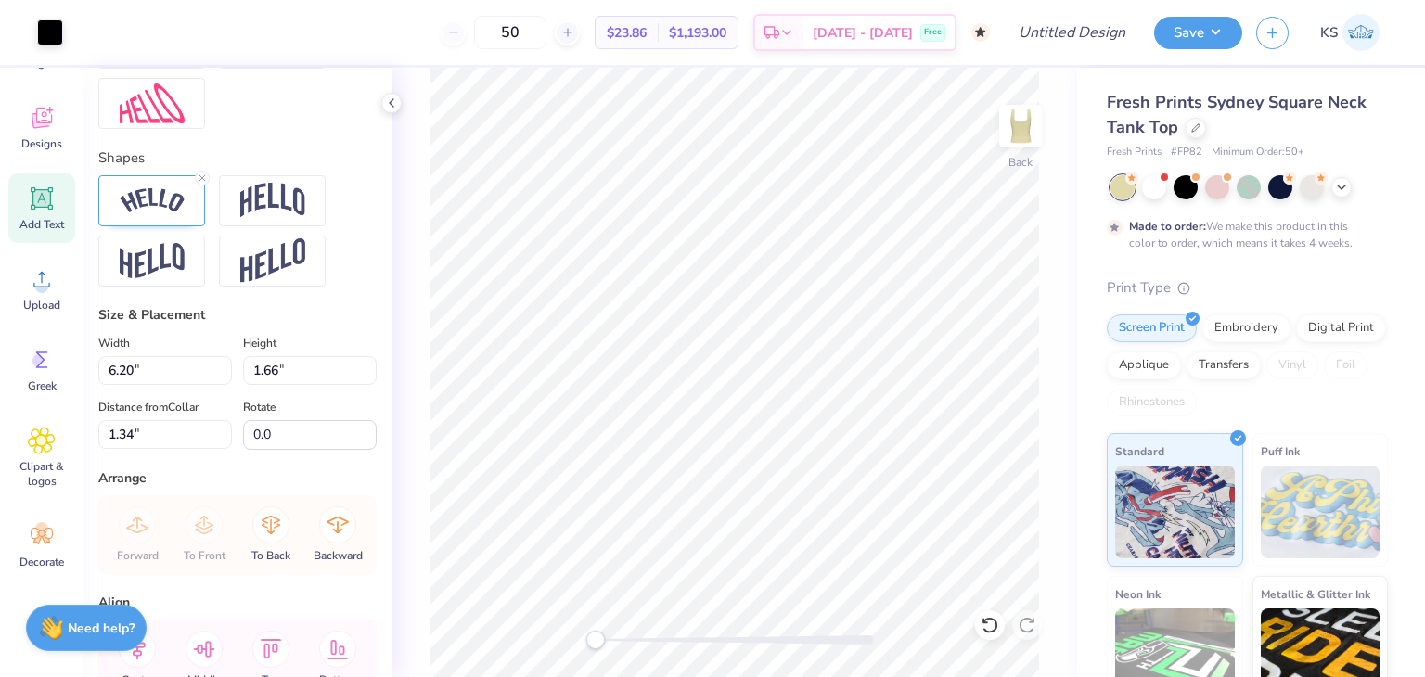
type input "7.03"
type input "1.61"
type input "6.50"
click at [1195, 25] on button "Save" at bounding box center [1198, 30] width 88 height 32
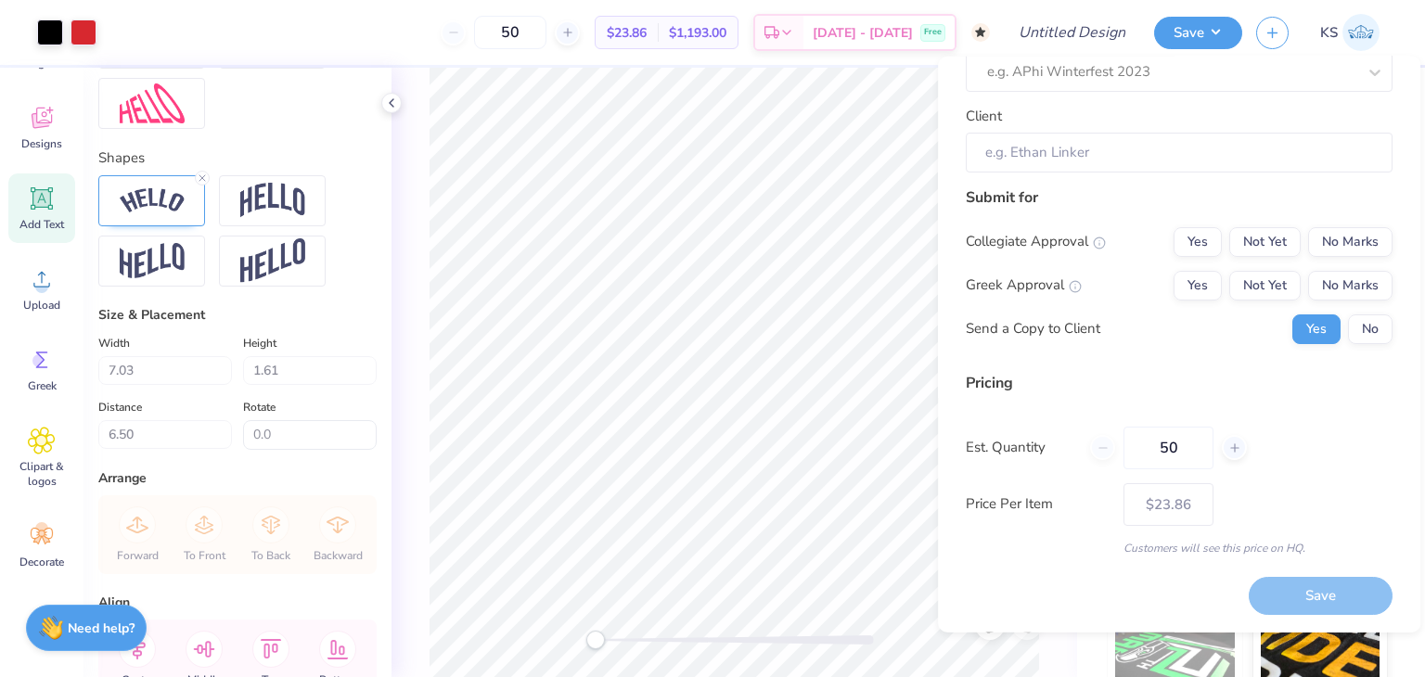
scroll to position [0, 0]
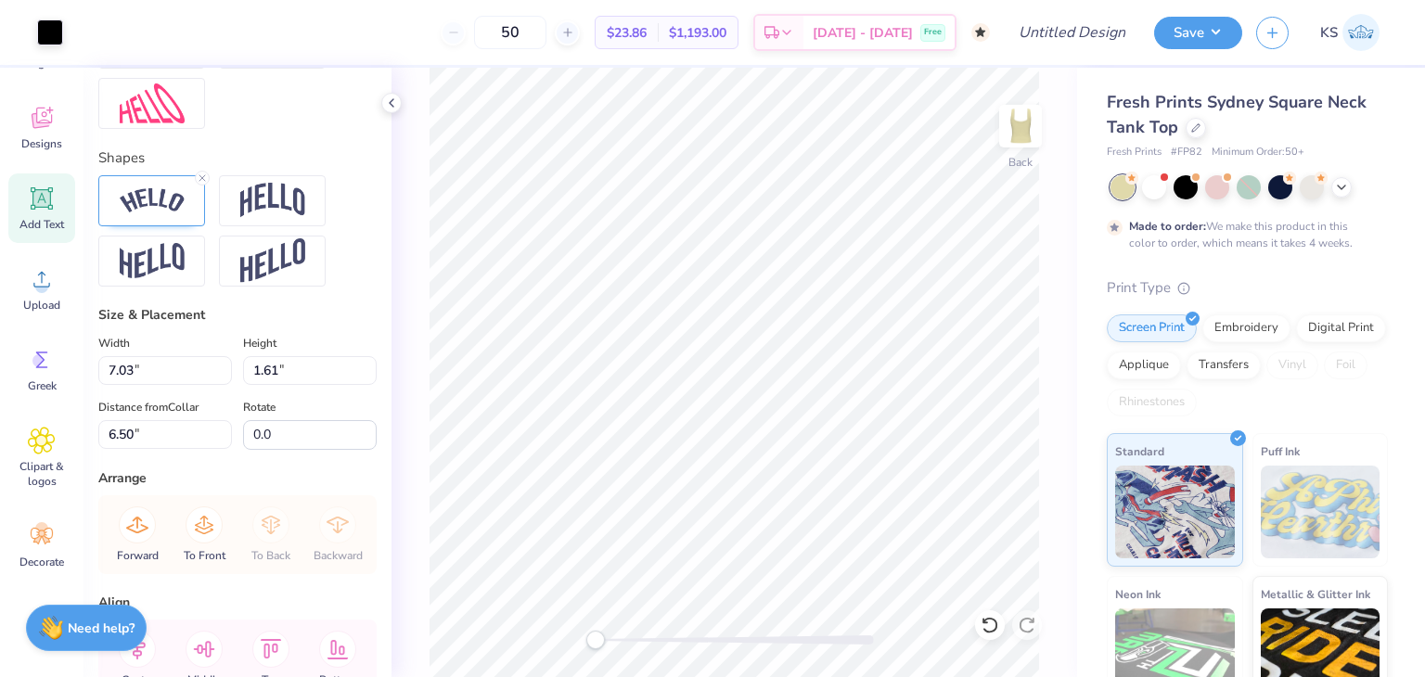
type input "6.20"
type input "1.66"
type input "1.34"
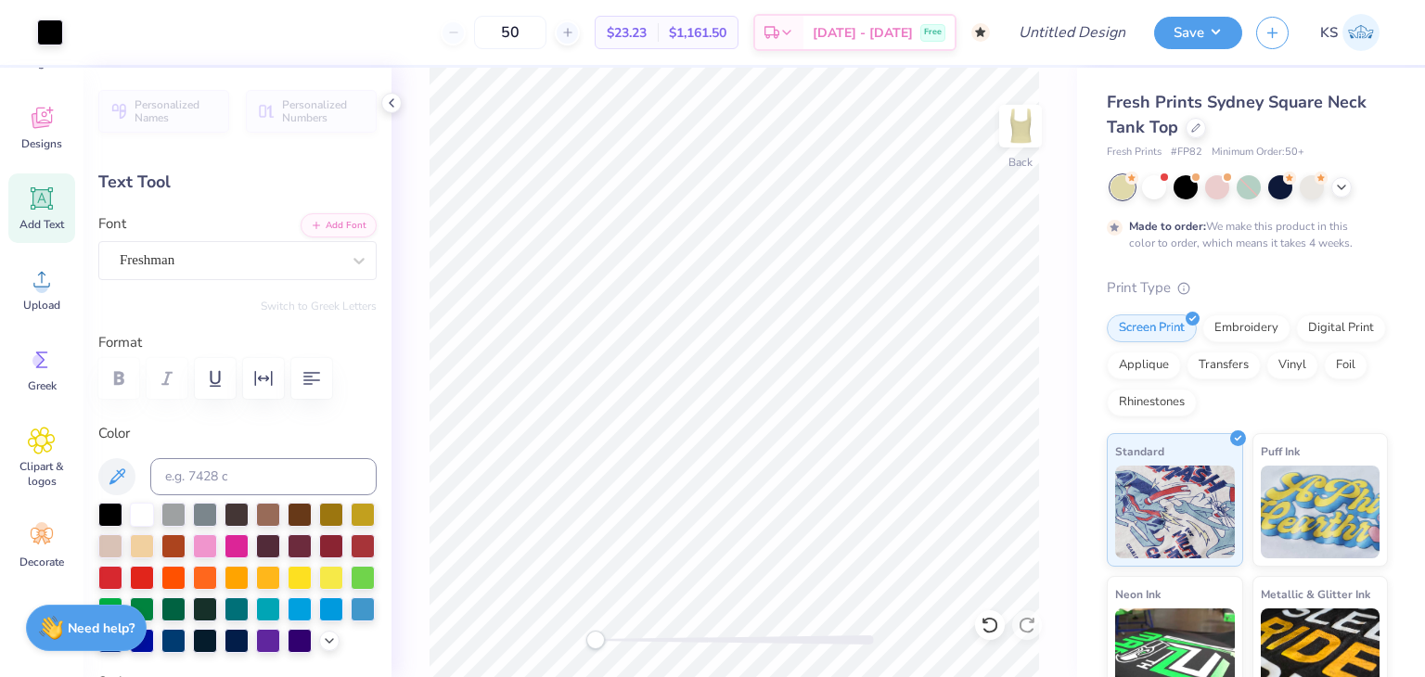
type input "0.26"
type input "0.76"
type input "3.11"
type input "0.0"
type input "7.03"
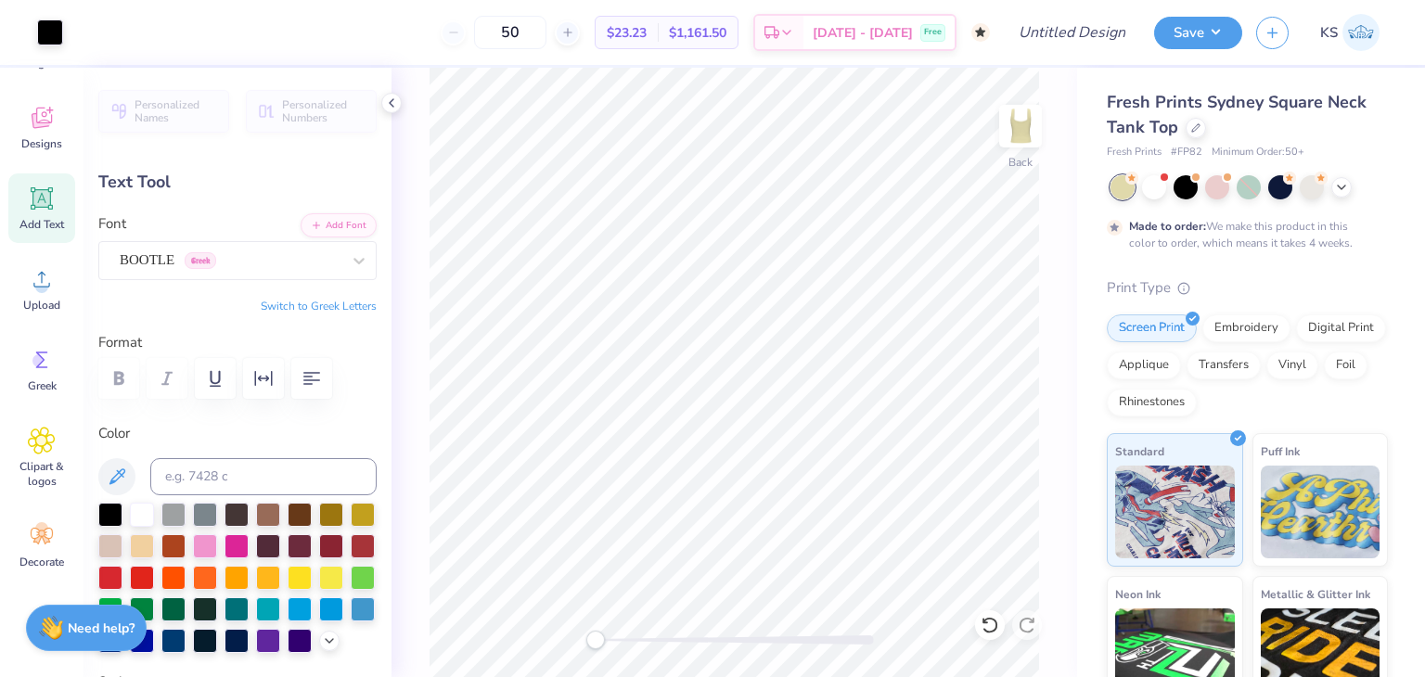
type input "1.61"
type input "6.50"
click at [394, 105] on icon at bounding box center [391, 103] width 15 height 15
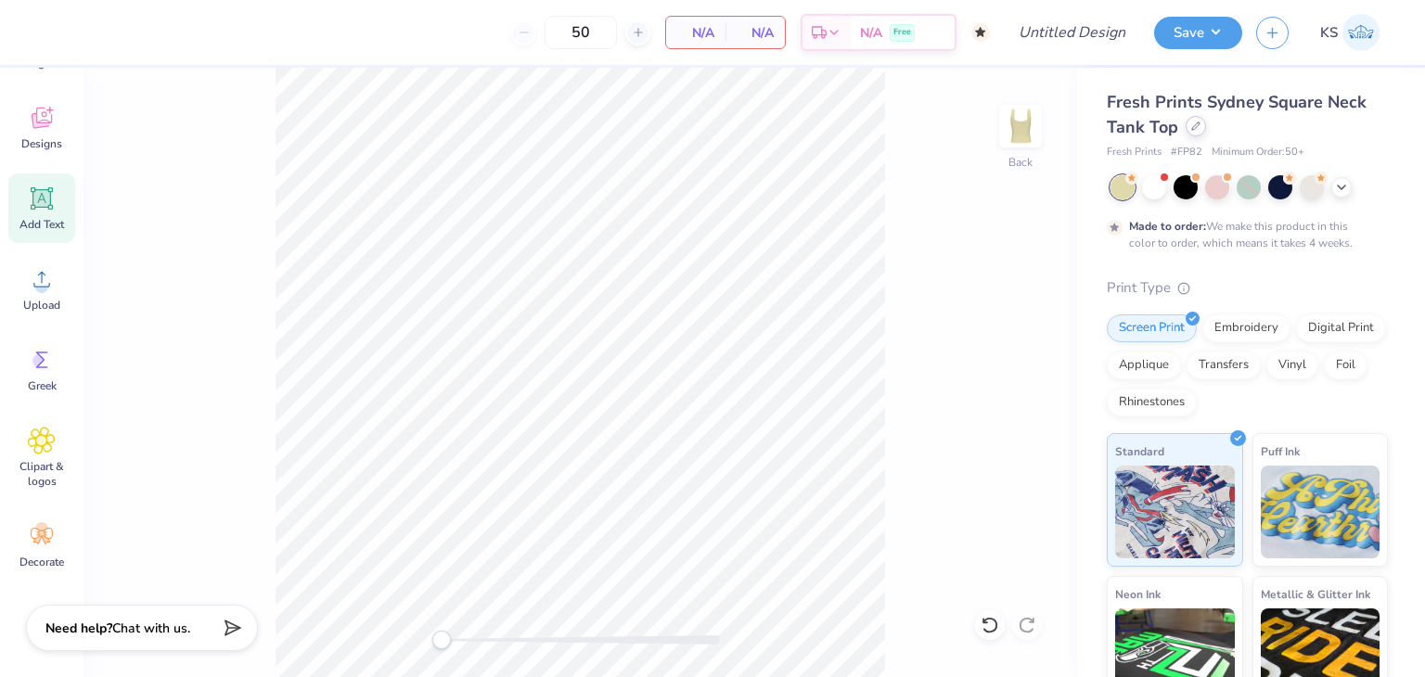
click at [1197, 132] on div at bounding box center [1196, 126] width 20 height 20
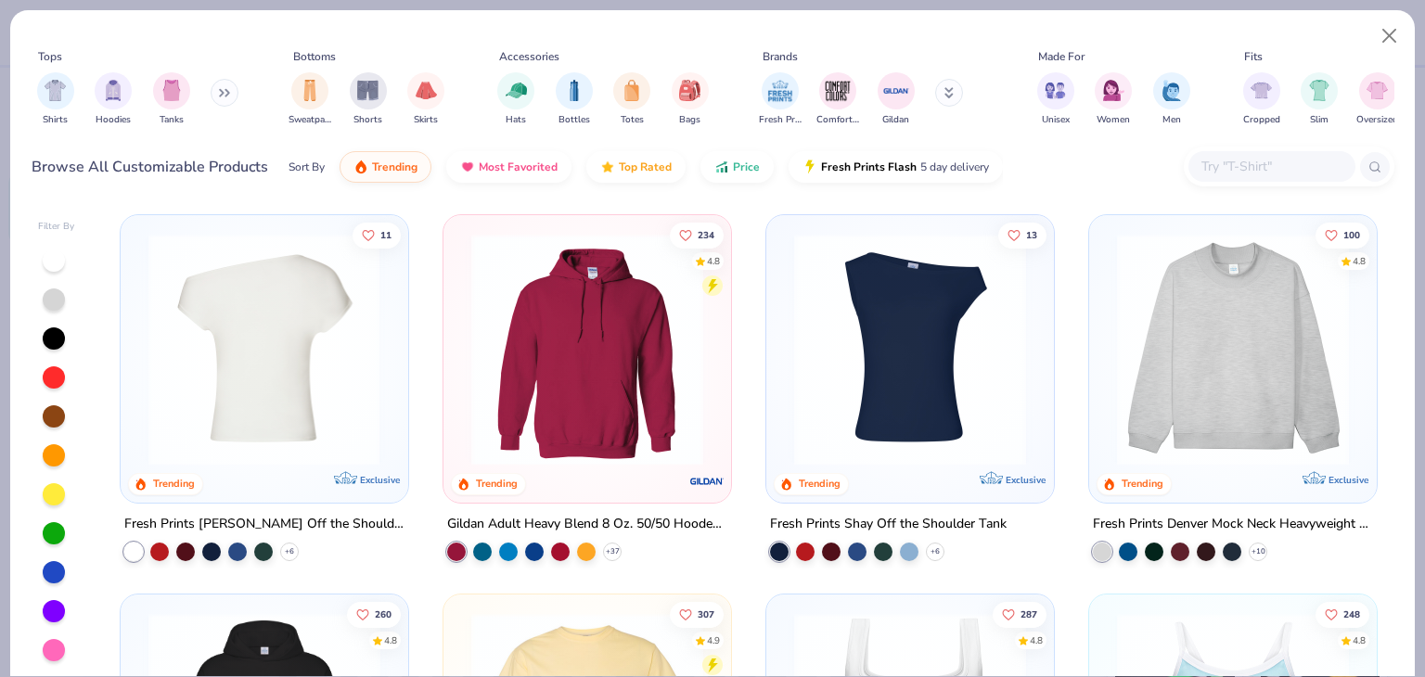
scroll to position [2, 0]
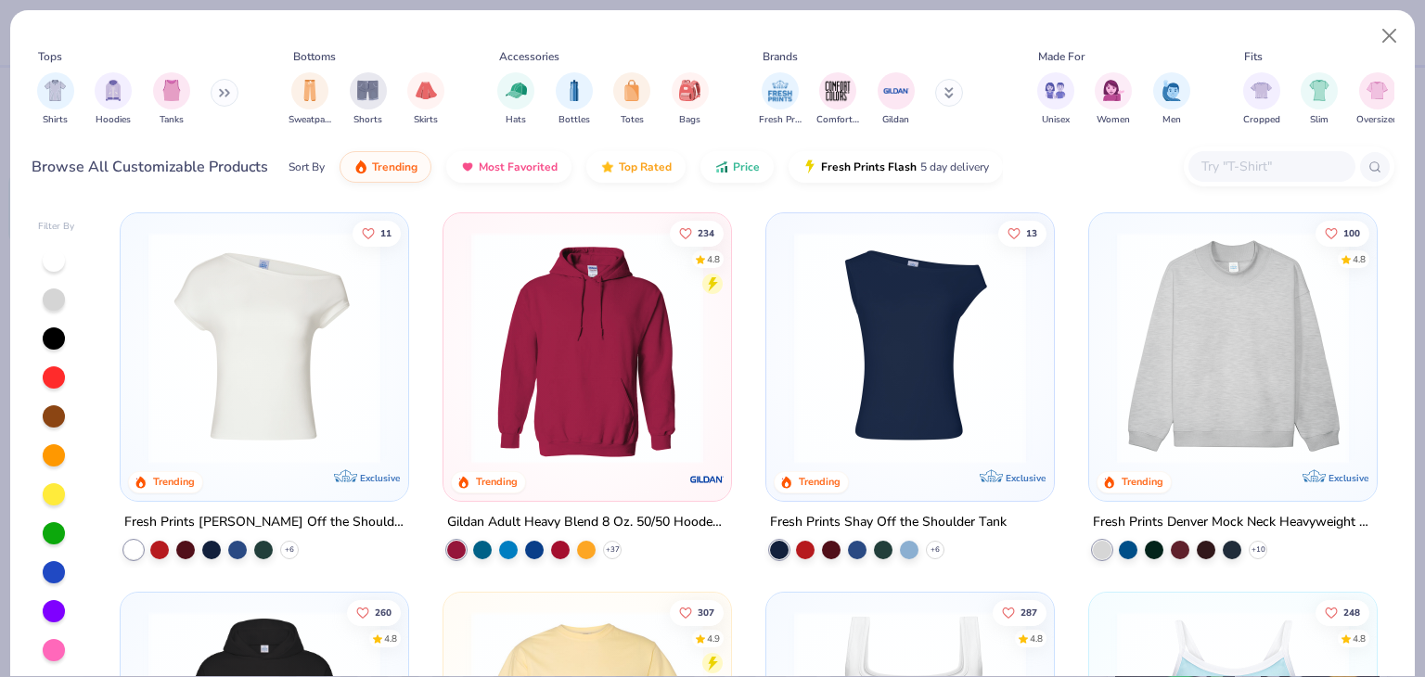
click at [850, 346] on img at bounding box center [910, 348] width 251 height 232
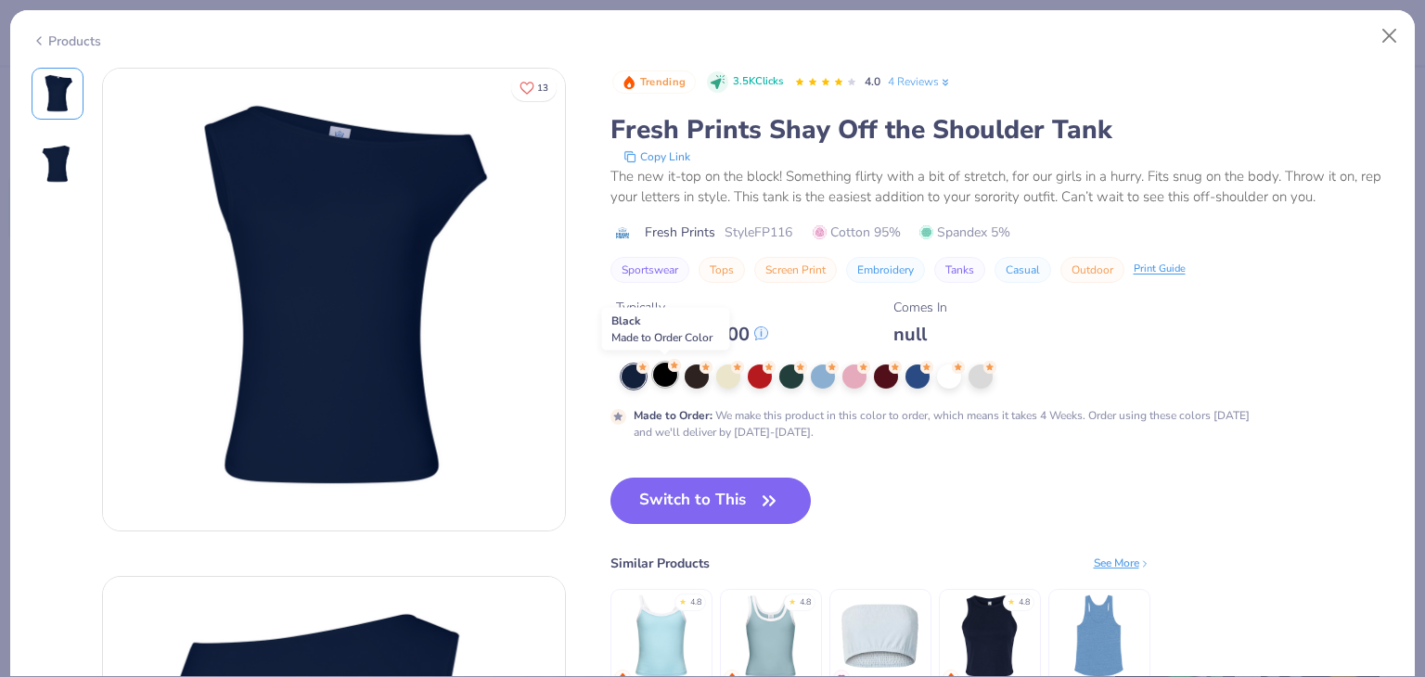
click at [670, 372] on div at bounding box center [665, 375] width 24 height 24
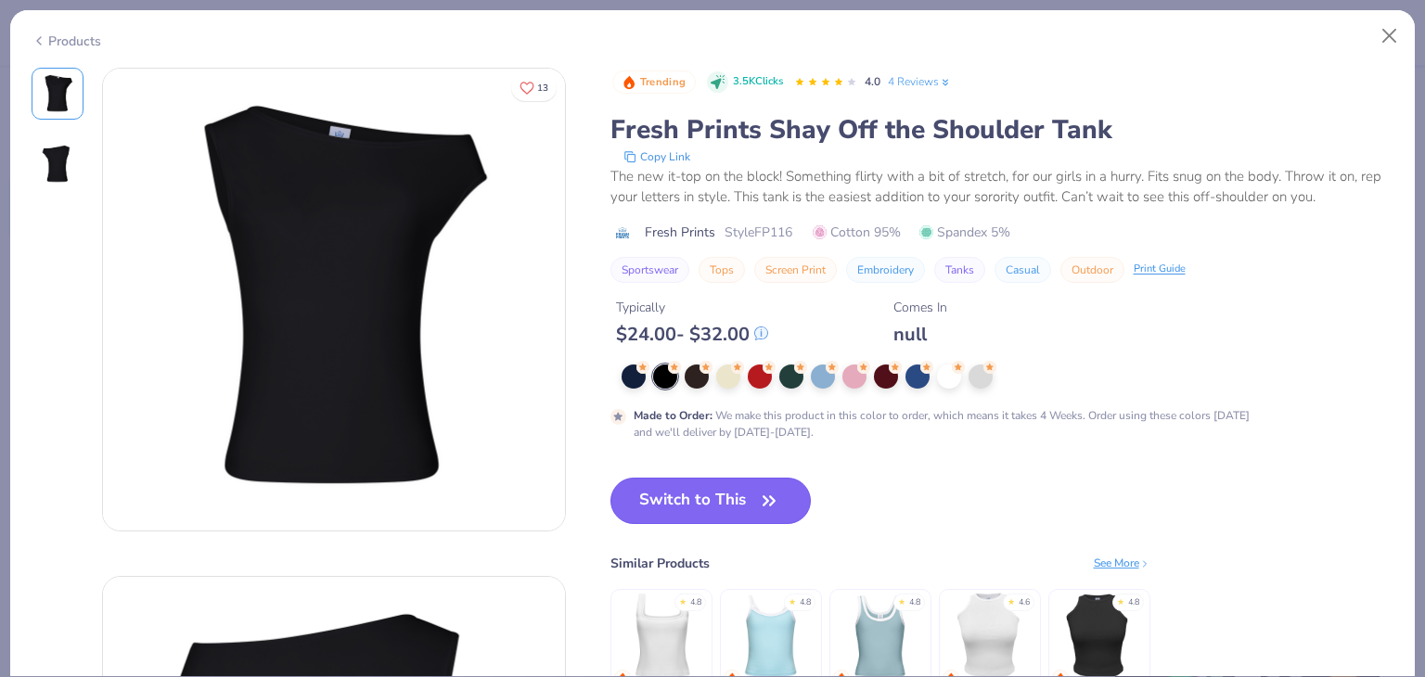
click at [751, 498] on button "Switch to This" at bounding box center [711, 501] width 201 height 46
click at [776, 505] on icon "button" at bounding box center [769, 501] width 26 height 26
click at [761, 485] on button "Switch to This" at bounding box center [711, 501] width 201 height 46
click at [766, 498] on icon "button" at bounding box center [769, 501] width 26 height 26
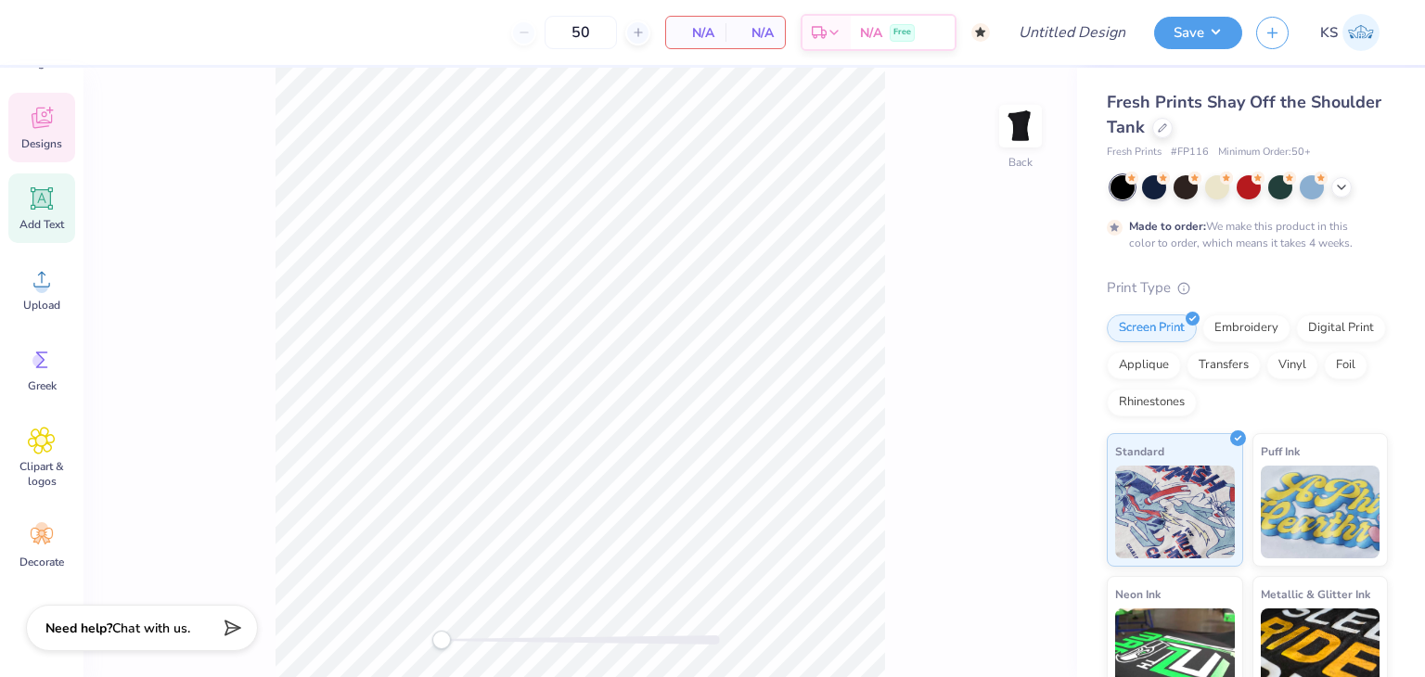
click at [43, 136] on span "Designs" at bounding box center [41, 143] width 41 height 15
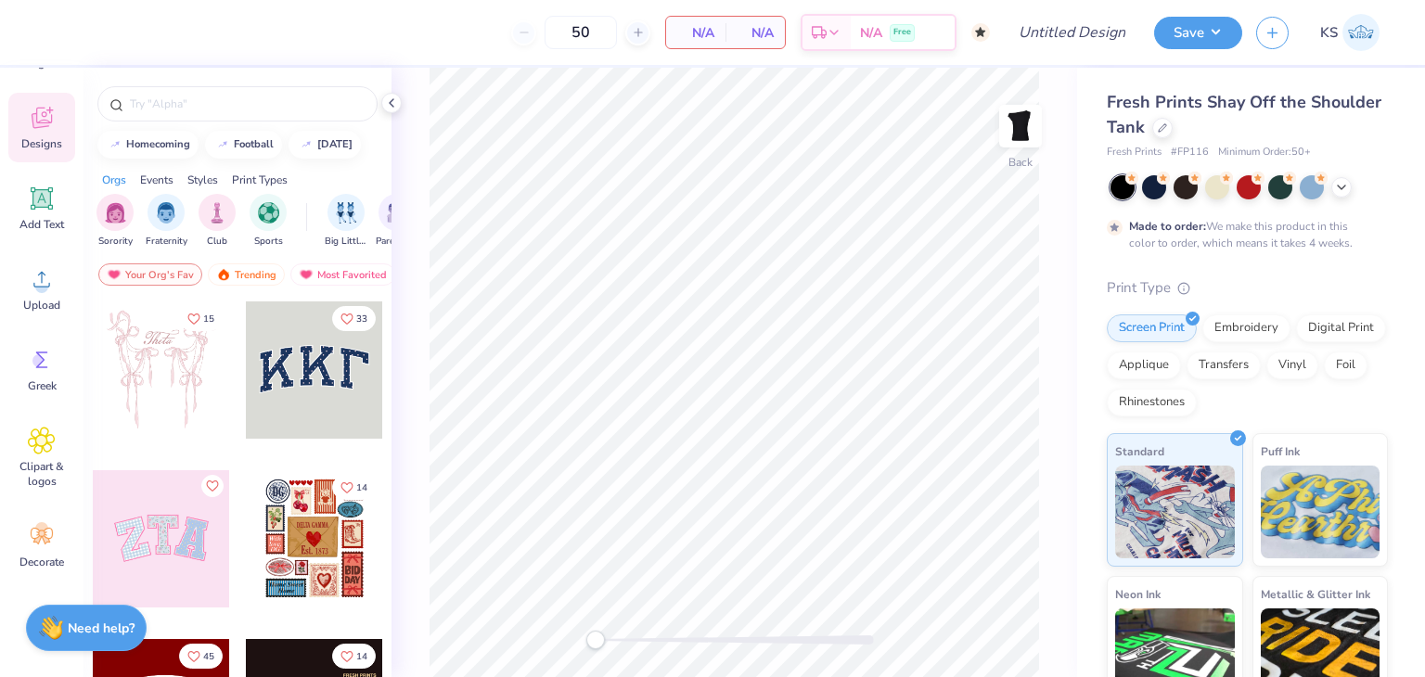
click at [284, 375] on div at bounding box center [314, 370] width 137 height 137
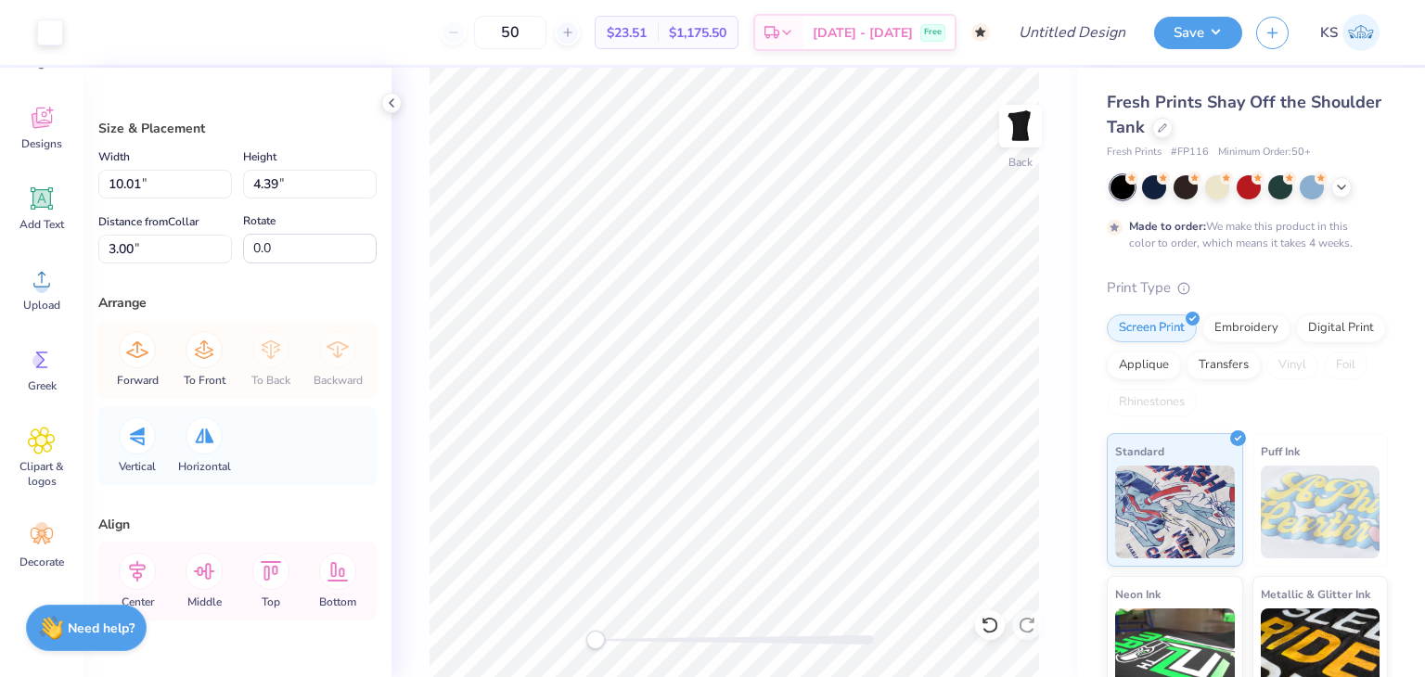
type input "9.75"
type input "4.08"
type input "3.11"
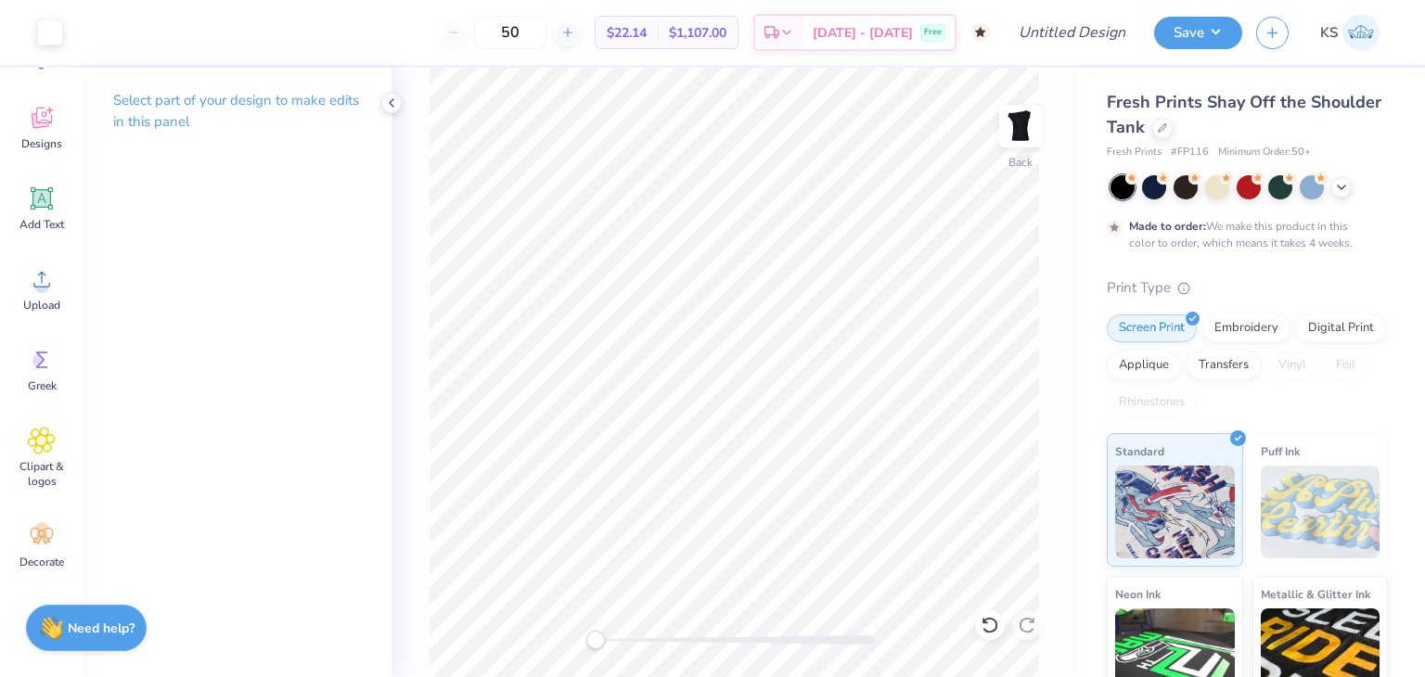
click at [161, 105] on p "Select part of your design to make edits in this panel" at bounding box center [237, 111] width 249 height 43
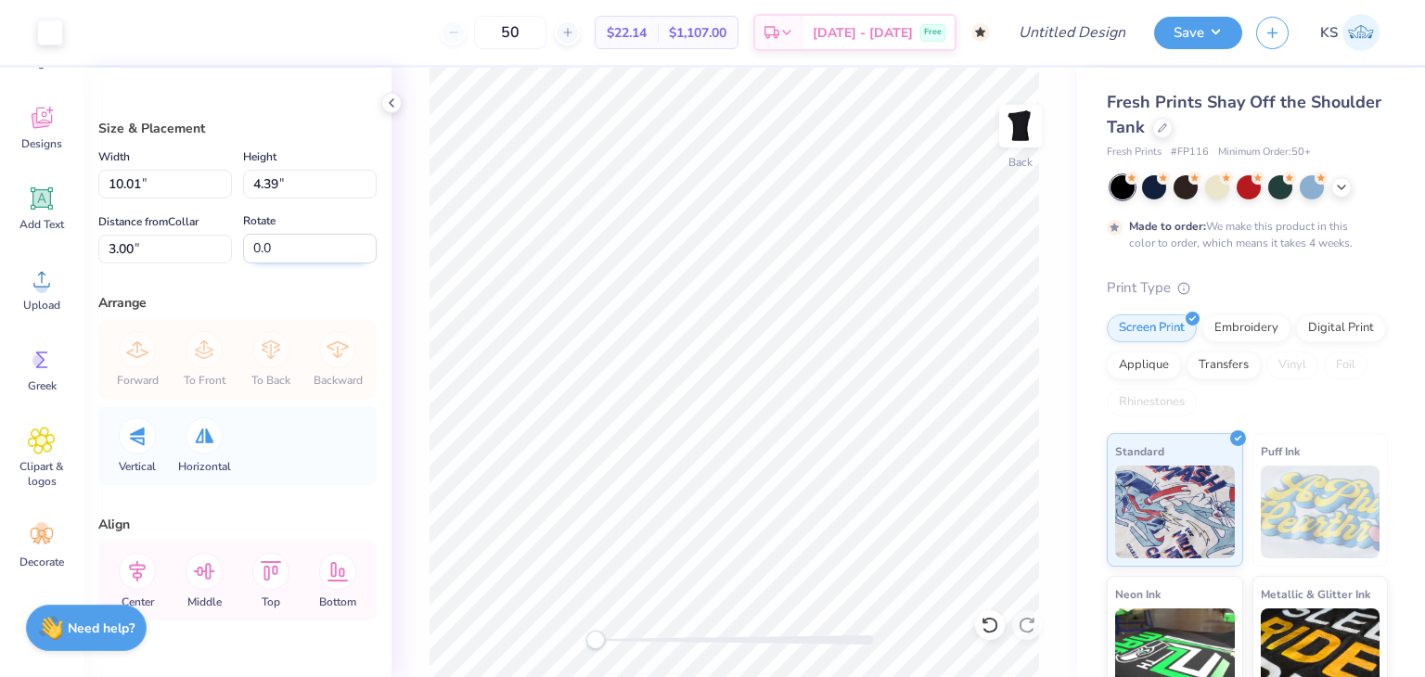
scroll to position [45, 0]
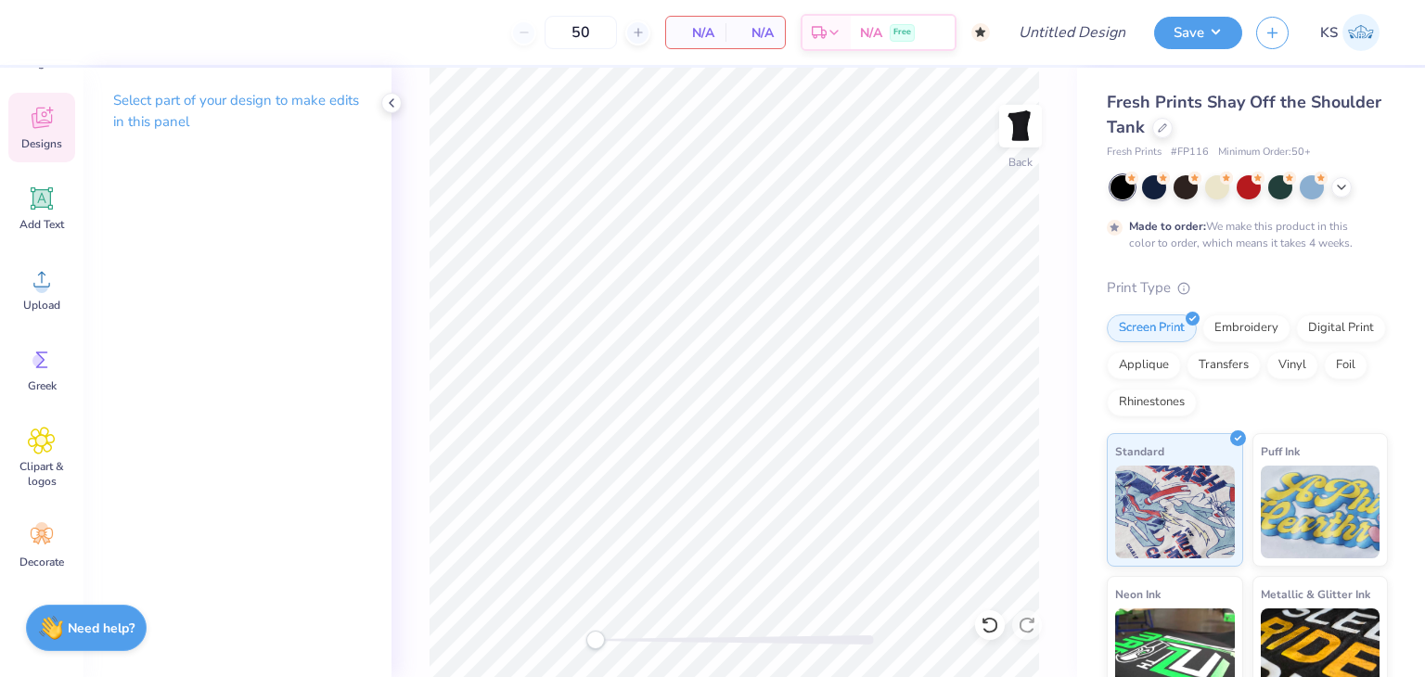
click at [32, 132] on div "Designs" at bounding box center [41, 128] width 67 height 70
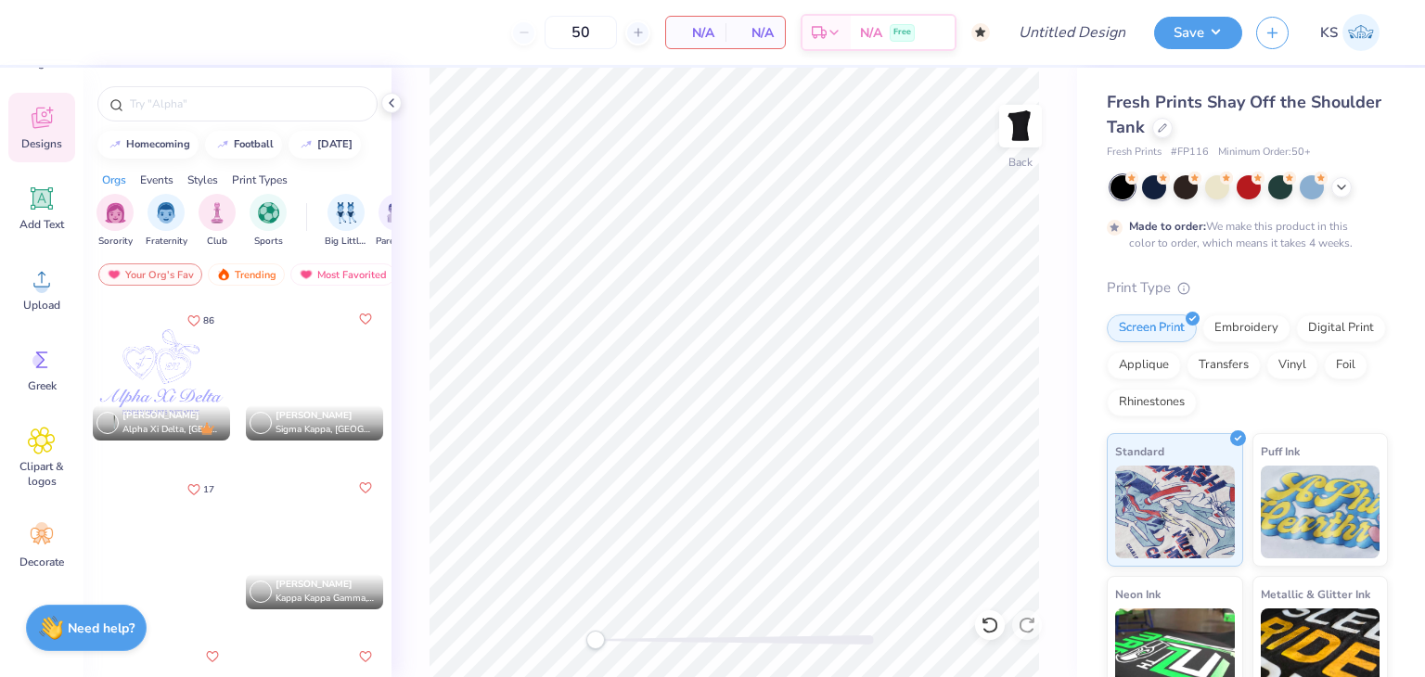
scroll to position [3712, 0]
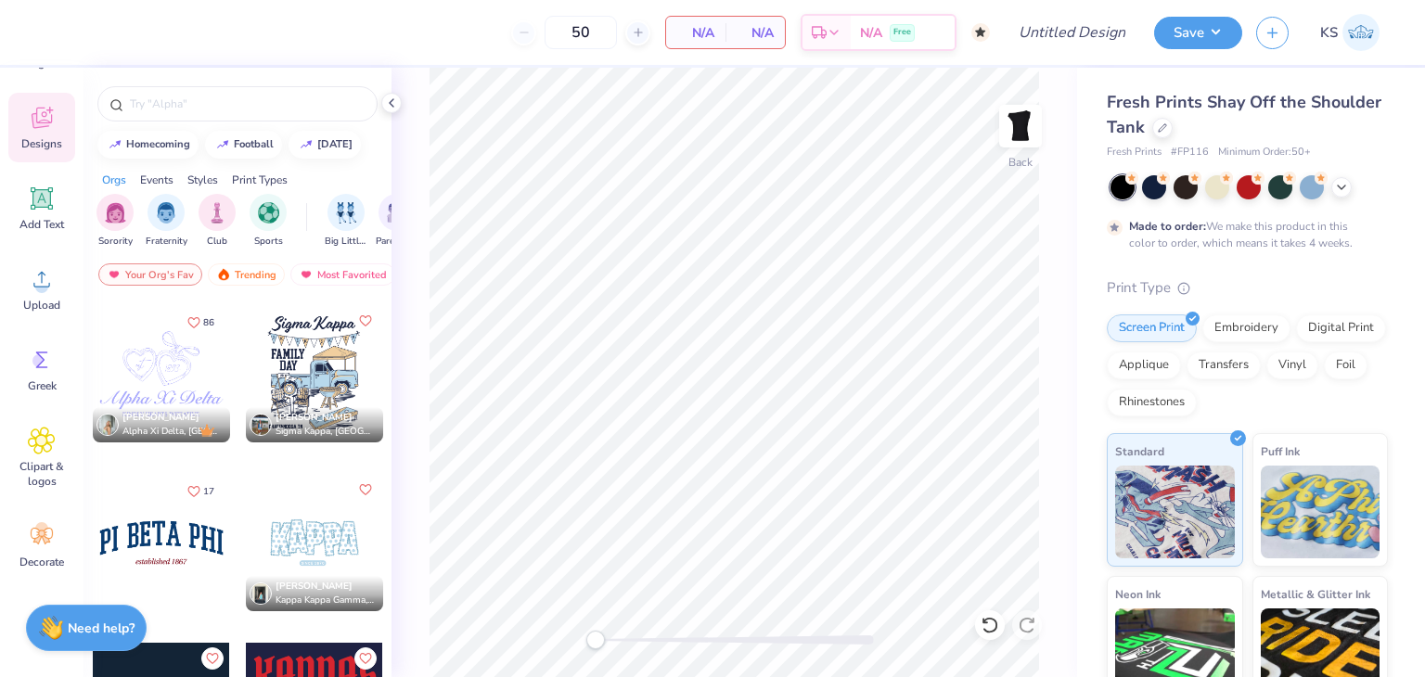
click at [183, 333] on div at bounding box center [161, 373] width 137 height 137
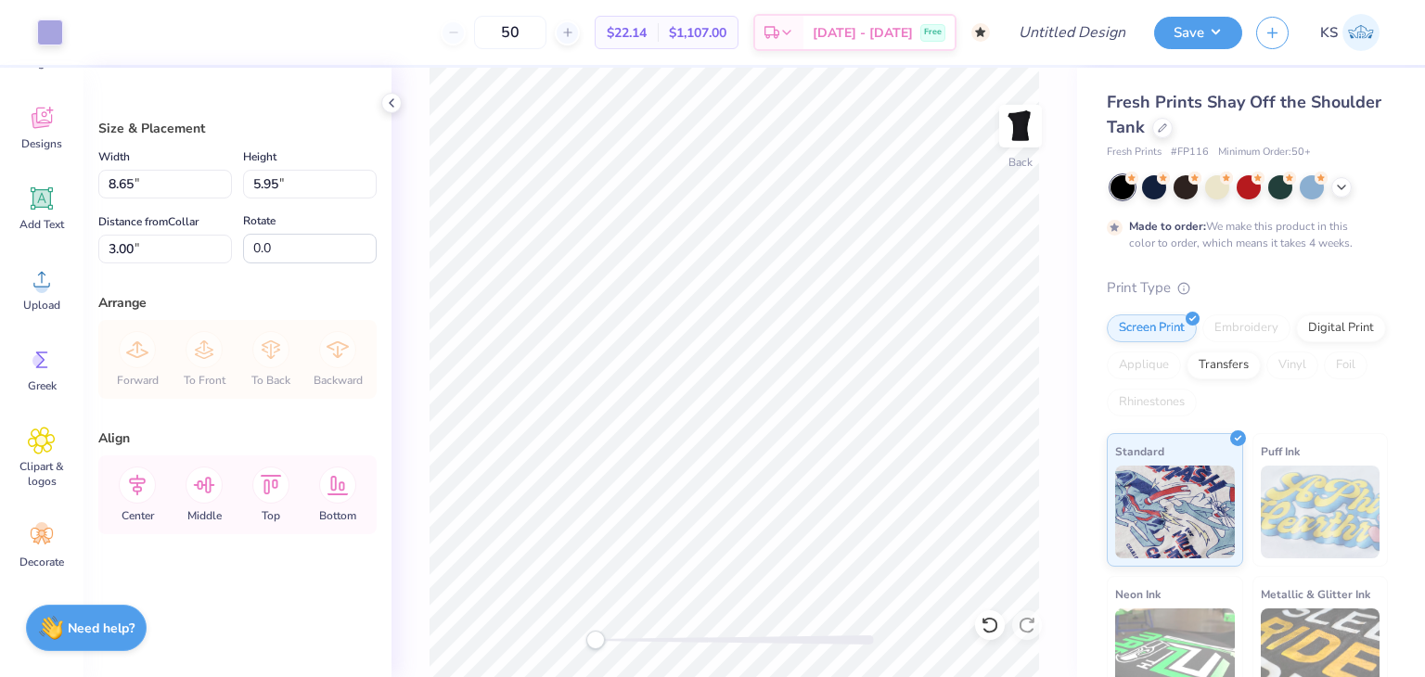
drag, startPoint x: 183, startPoint y: 333, endPoint x: 225, endPoint y: 358, distance: 49.5
click at [225, 358] on div "Forward To Front To Back Backward" at bounding box center [237, 359] width 267 height 79
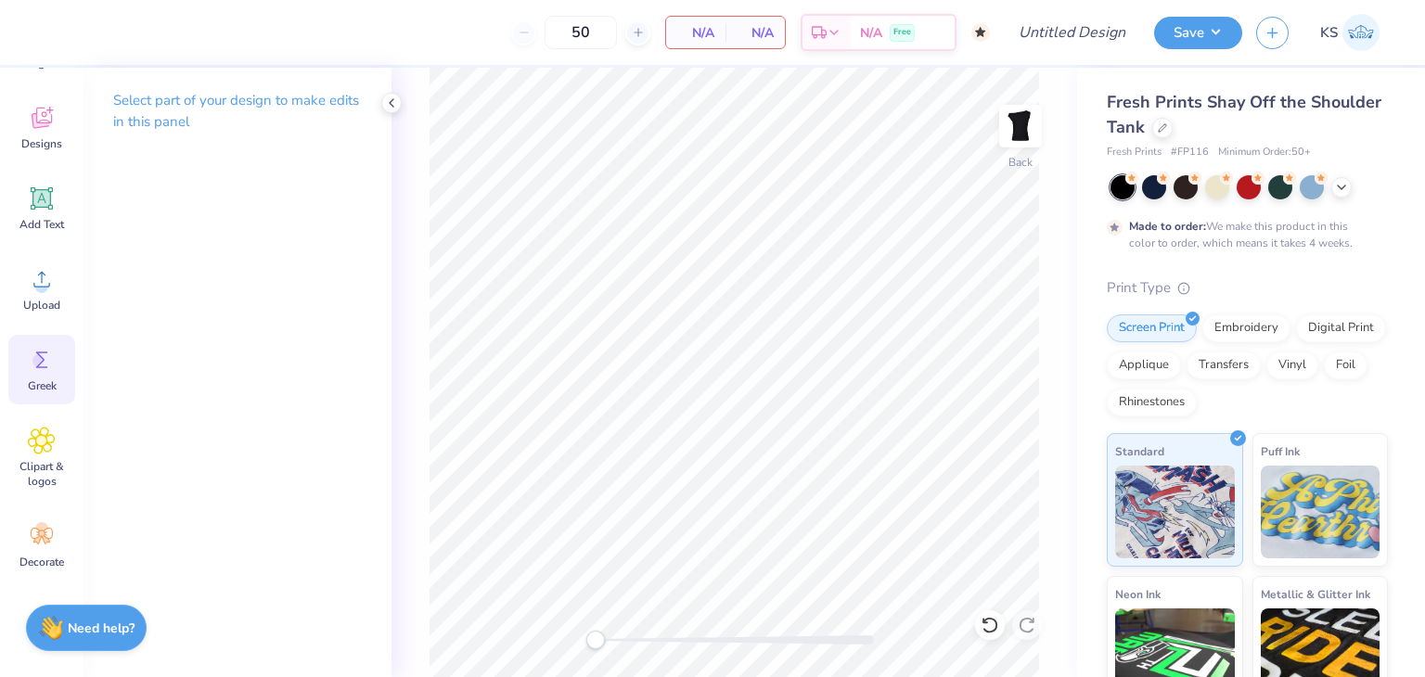
click at [52, 353] on icon at bounding box center [42, 360] width 28 height 28
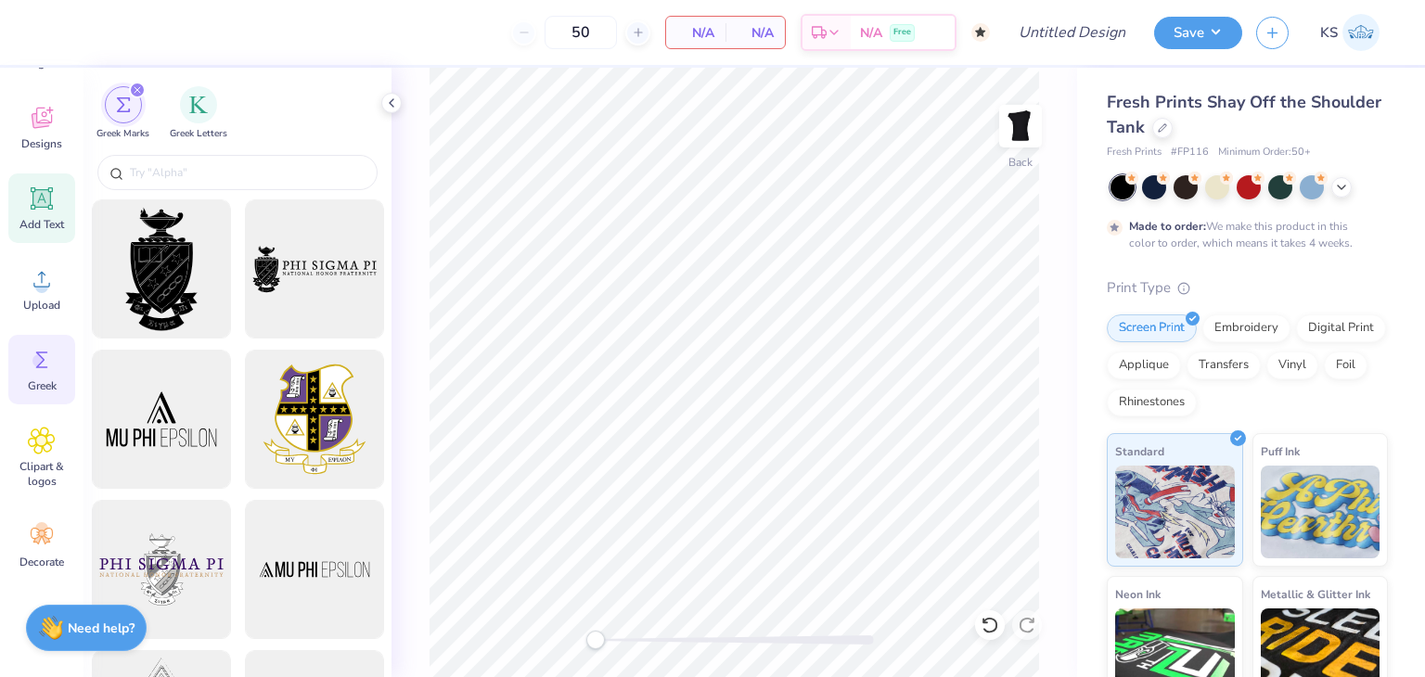
click at [29, 213] on div "Add Text" at bounding box center [41, 209] width 67 height 70
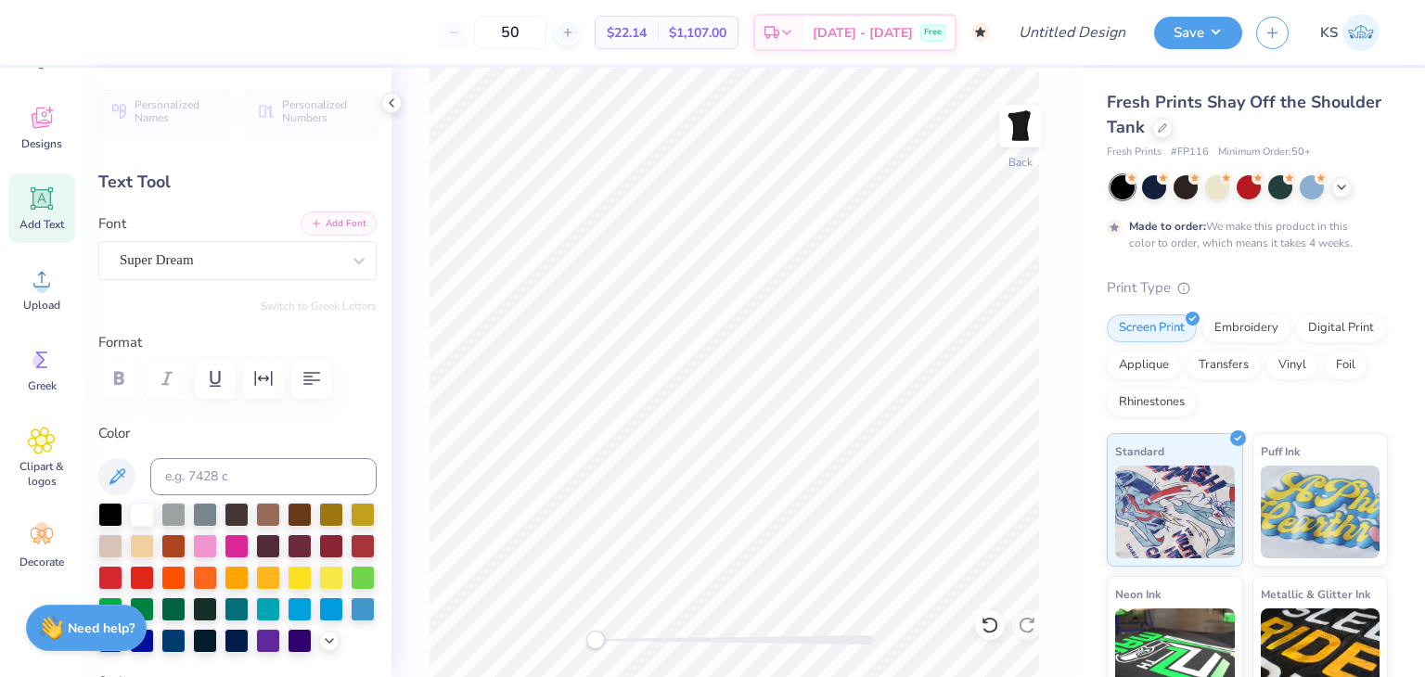
click at [326, 230] on button "Add Font" at bounding box center [339, 224] width 76 height 24
click at [350, 253] on icon at bounding box center [359, 260] width 19 height 19
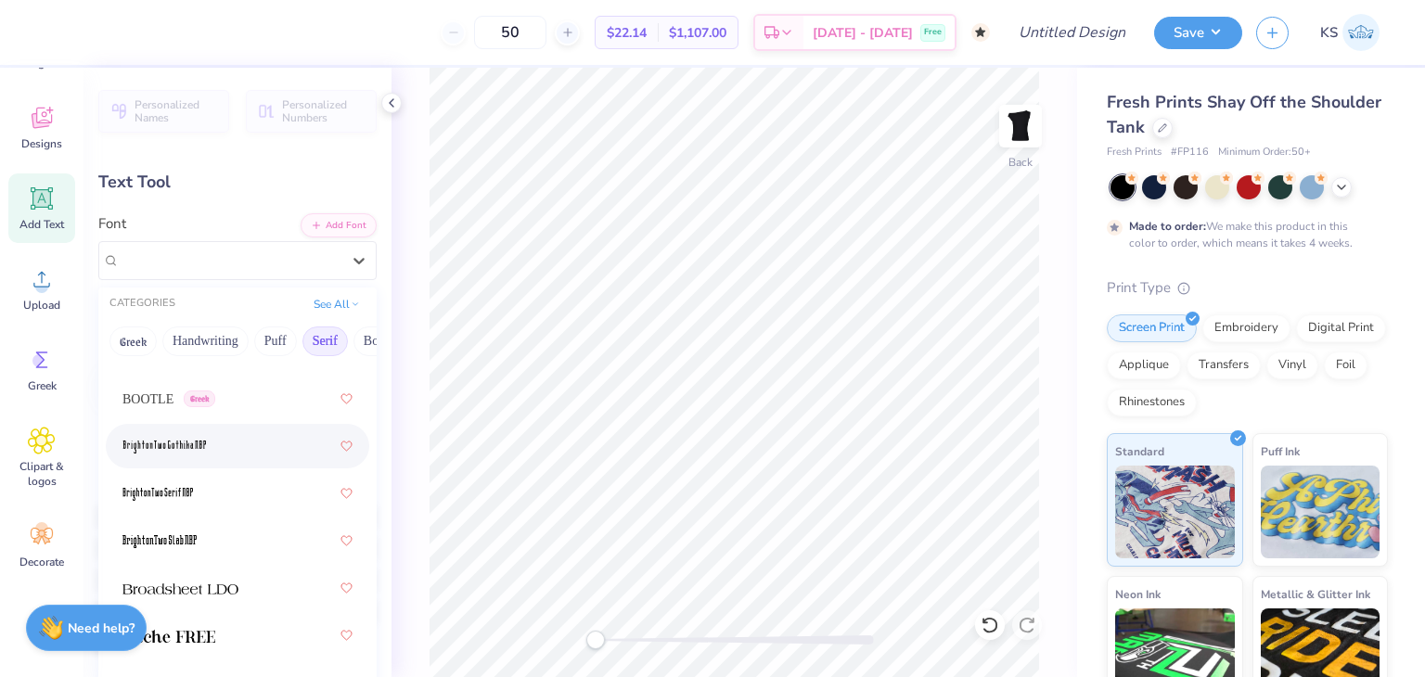
scroll to position [63, 0]
click at [330, 302] on button "See All" at bounding box center [337, 302] width 58 height 19
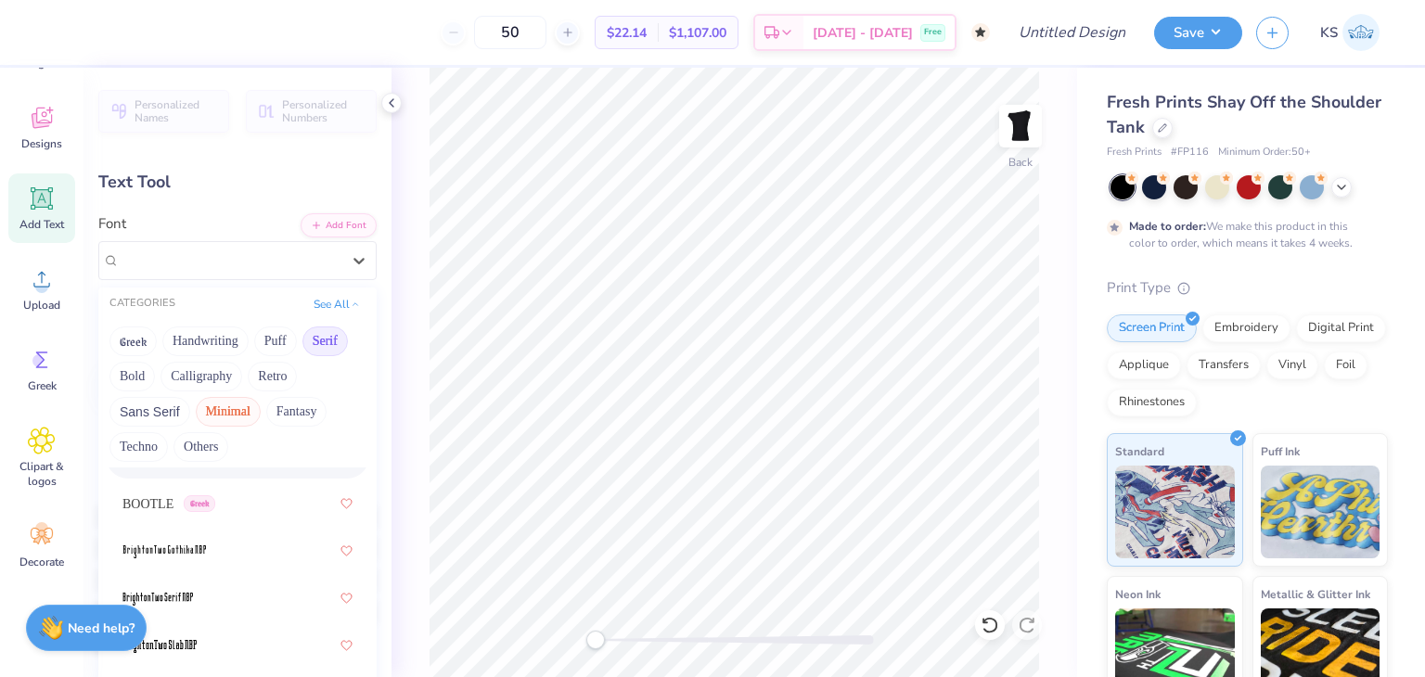
click at [217, 406] on button "Minimal" at bounding box center [228, 412] width 65 height 30
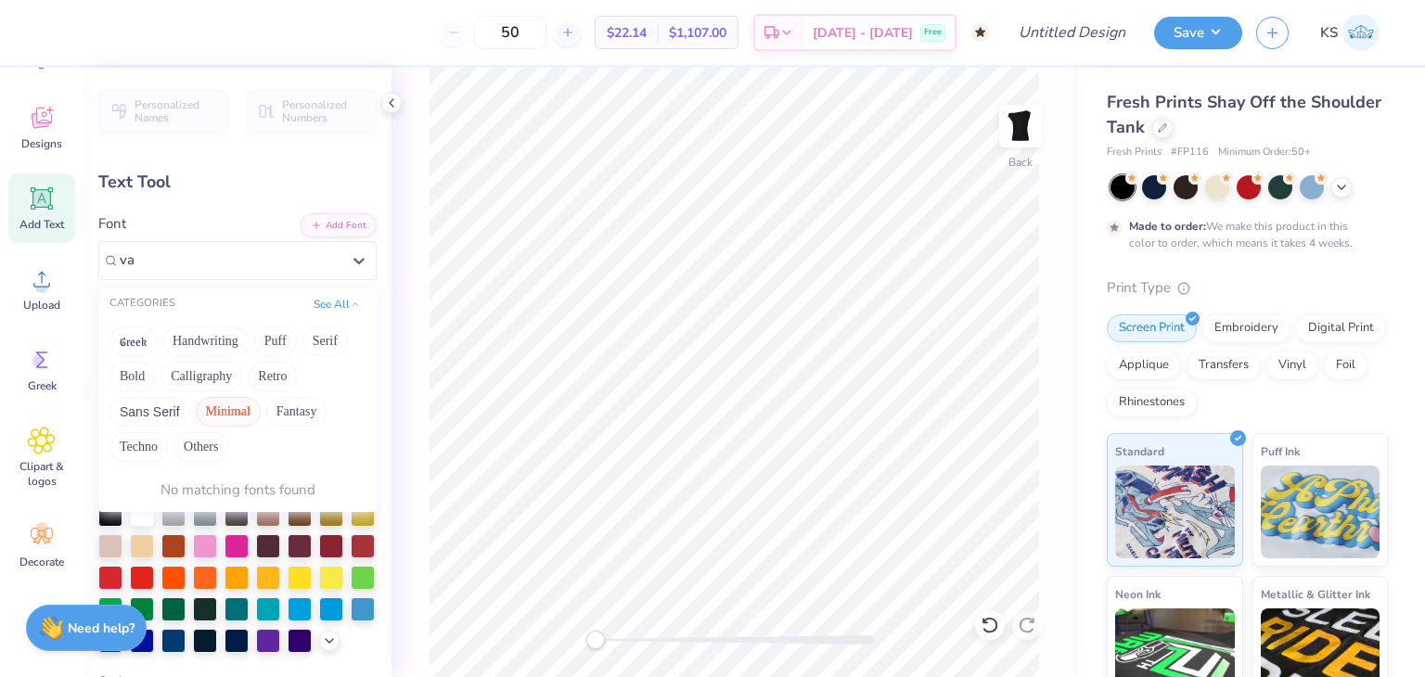
type input "v"
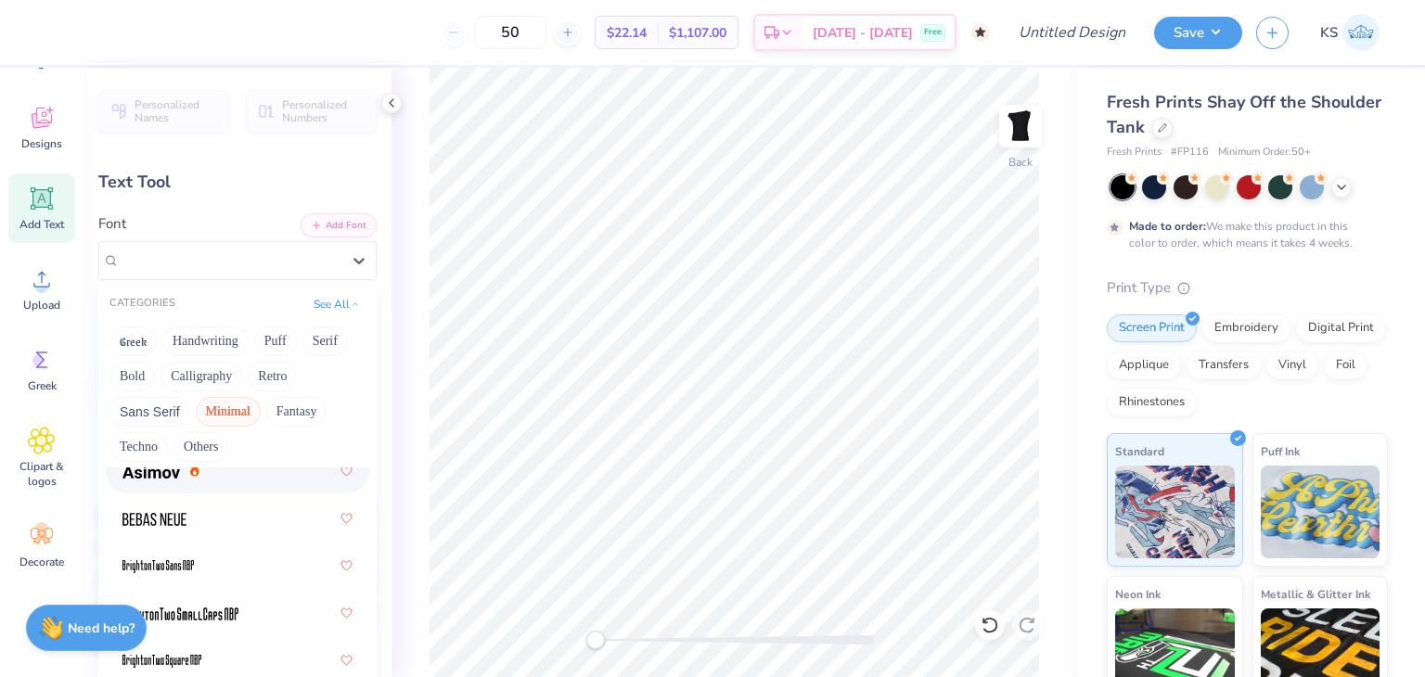
scroll to position [104, 0]
click at [351, 303] on icon at bounding box center [355, 302] width 9 height 9
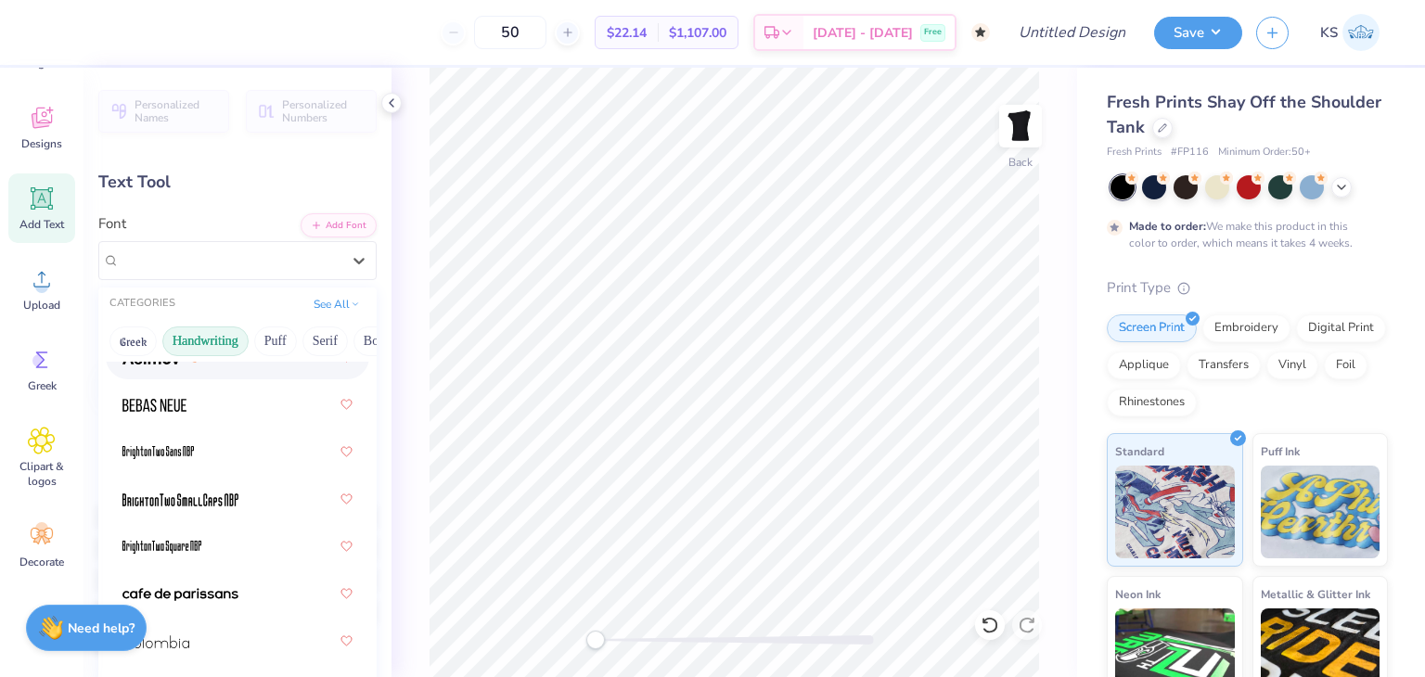
click at [213, 335] on button "Handwriting" at bounding box center [205, 342] width 86 height 30
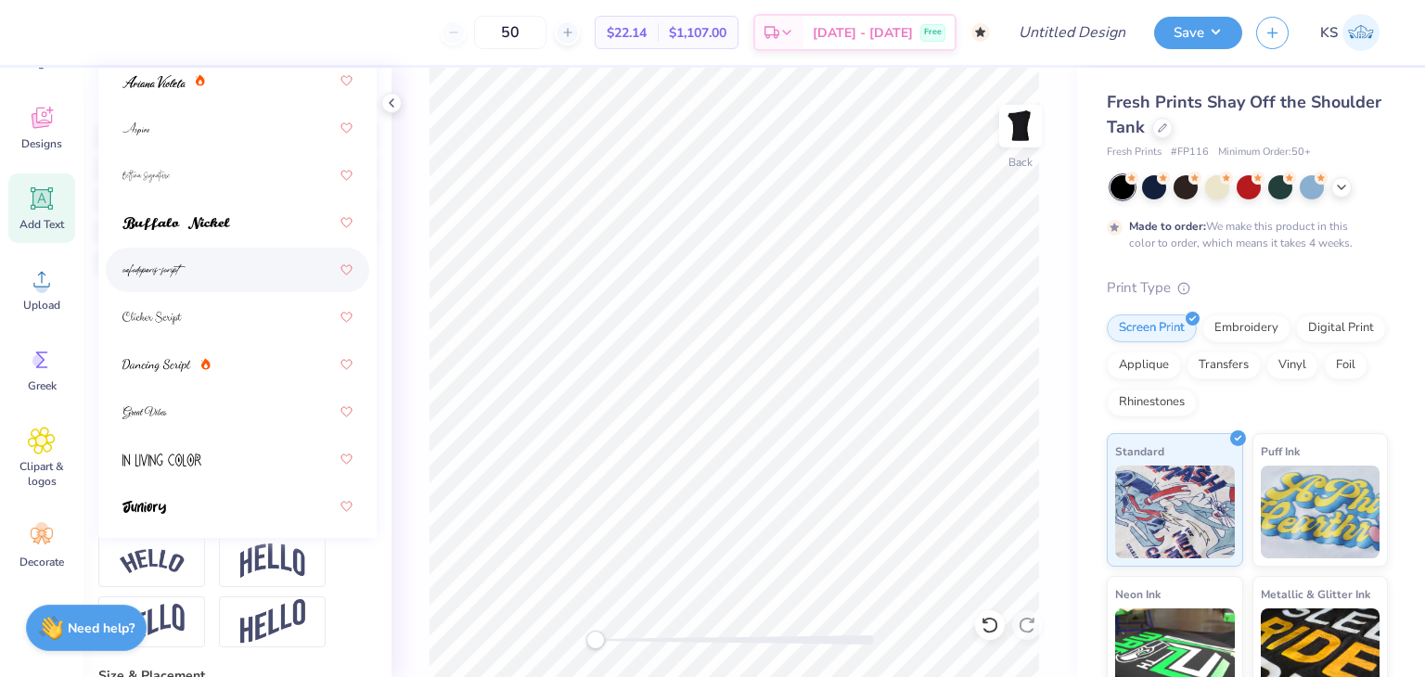
scroll to position [0, 0]
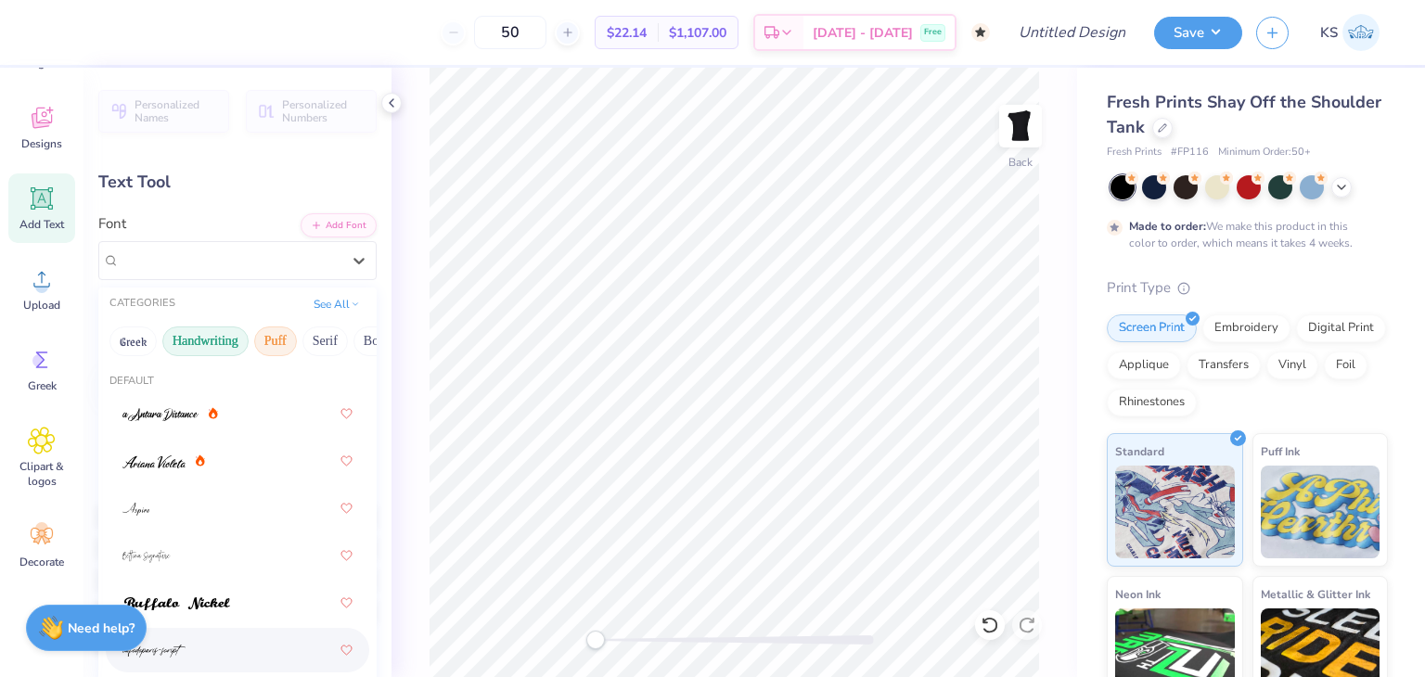
click at [278, 339] on button "Puff" at bounding box center [275, 342] width 43 height 30
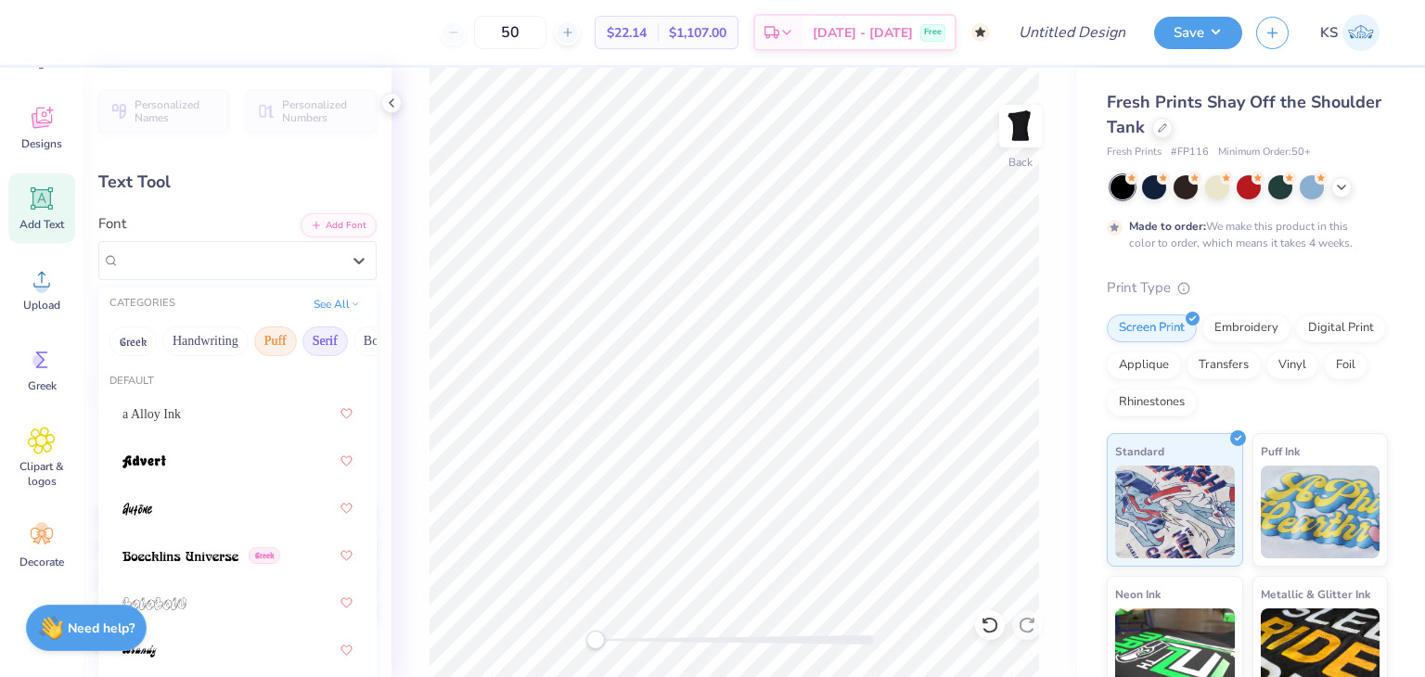
click at [322, 346] on button "Serif" at bounding box center [325, 342] width 45 height 30
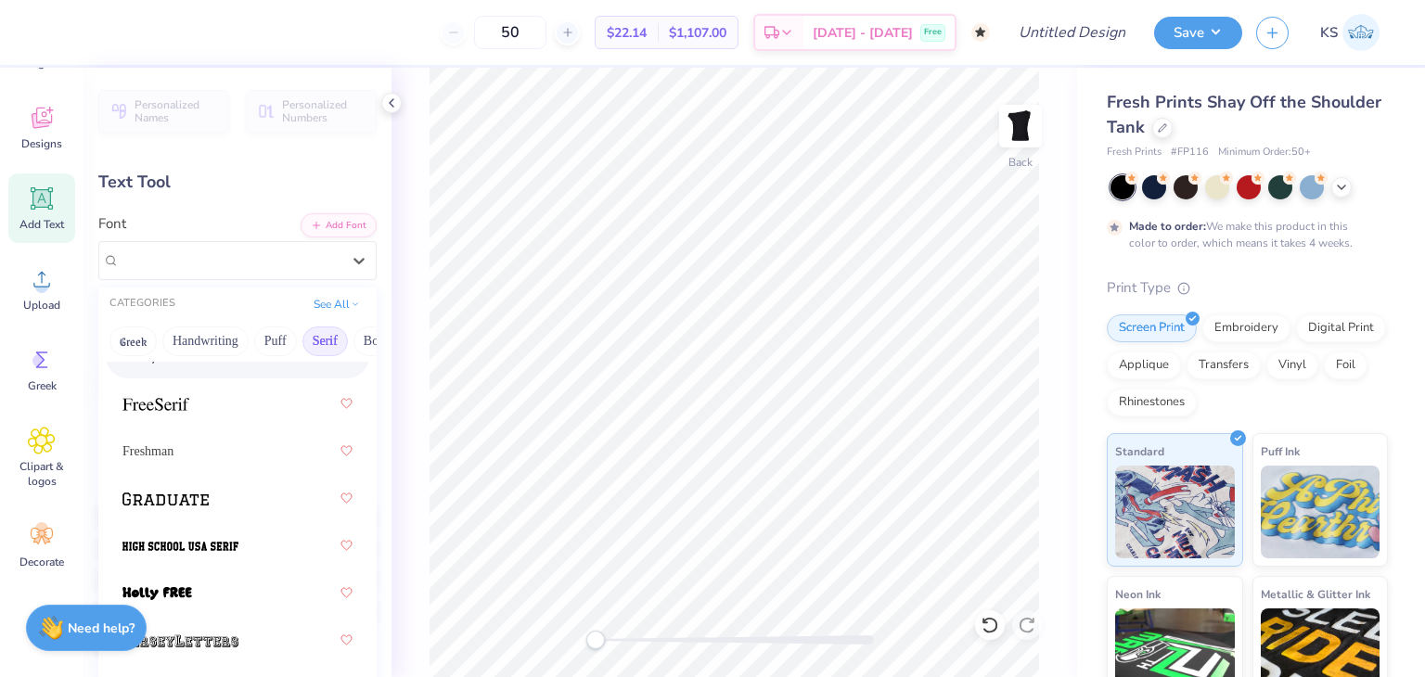
scroll to position [2264, 0]
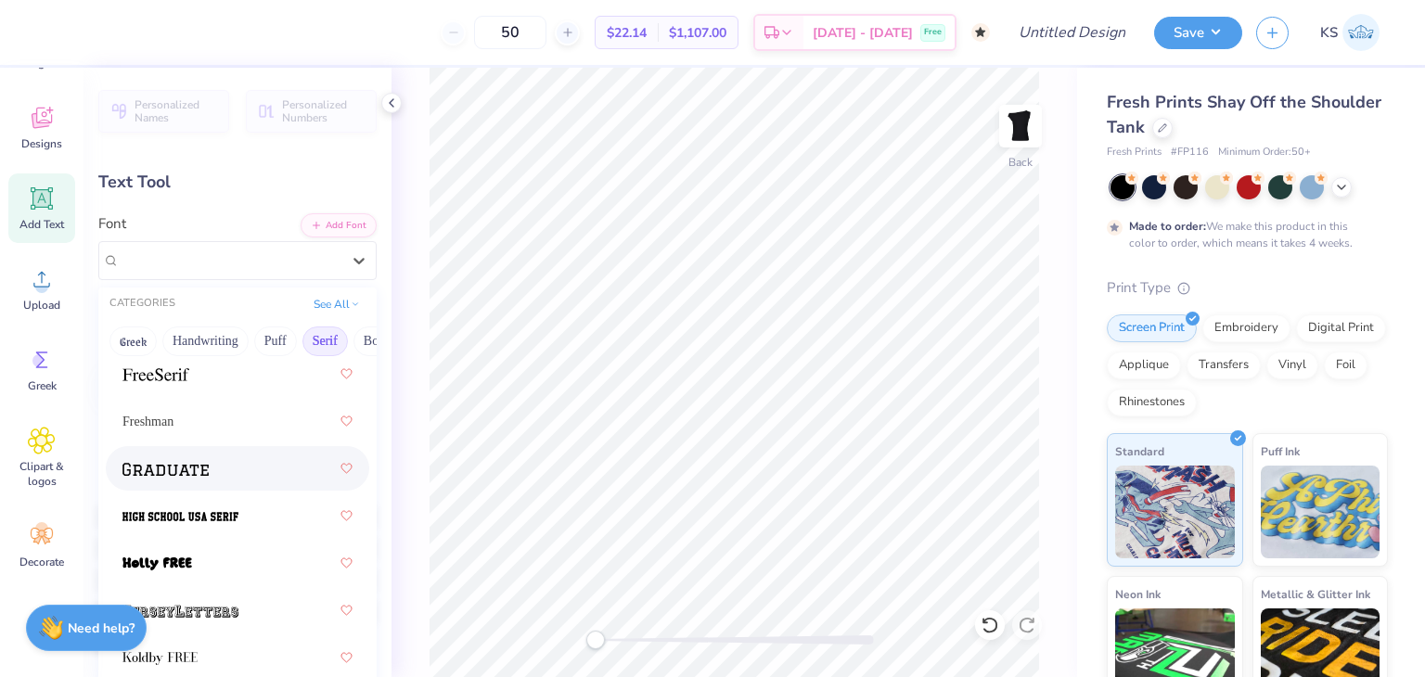
click at [210, 464] on div at bounding box center [237, 468] width 230 height 33
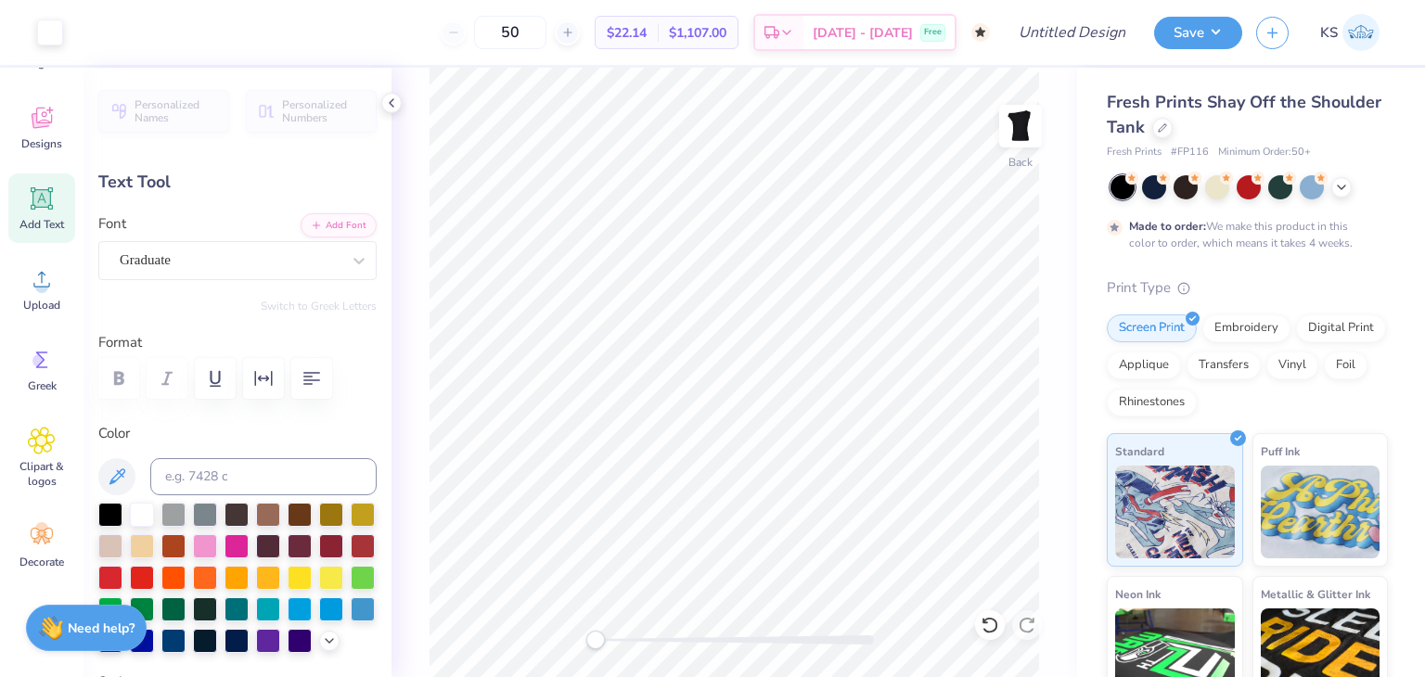
type input "5.33"
type input "1.66"
type input "9.92"
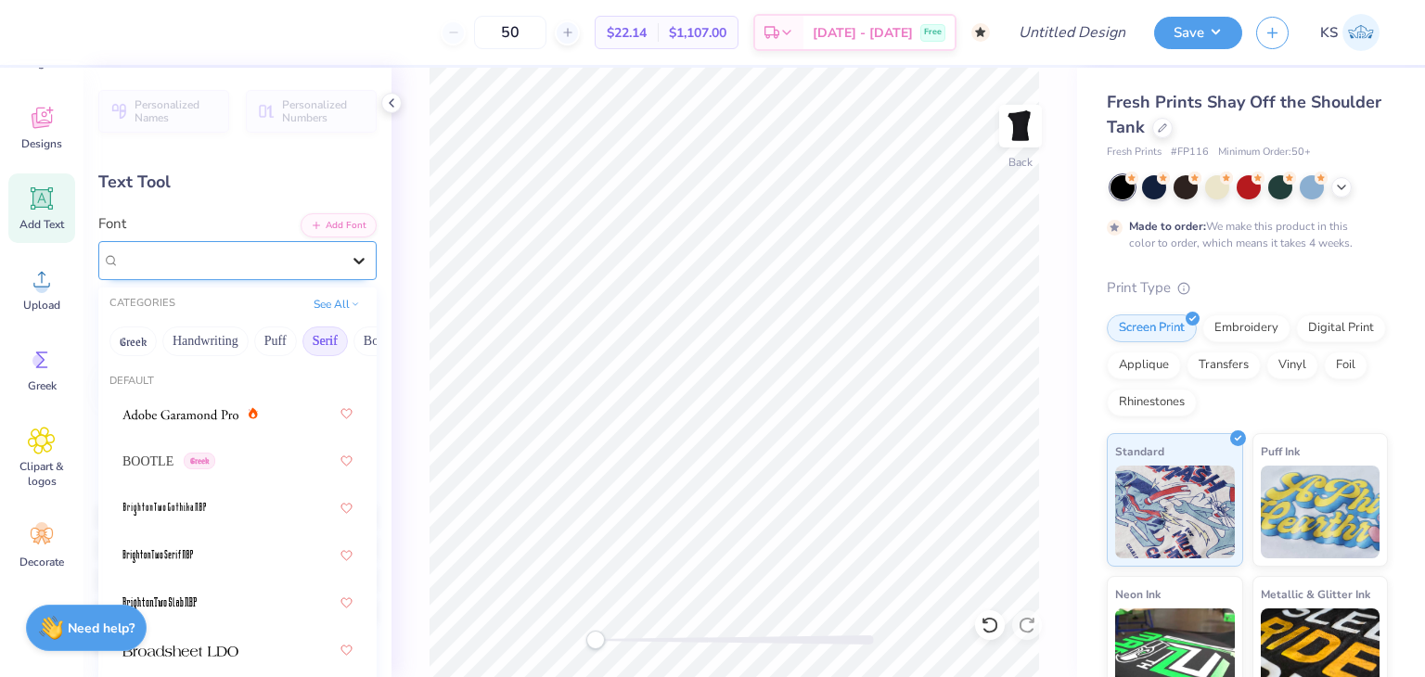
click at [342, 262] on div at bounding box center [358, 260] width 33 height 33
click at [141, 334] on button "Greek" at bounding box center [132, 342] width 47 height 30
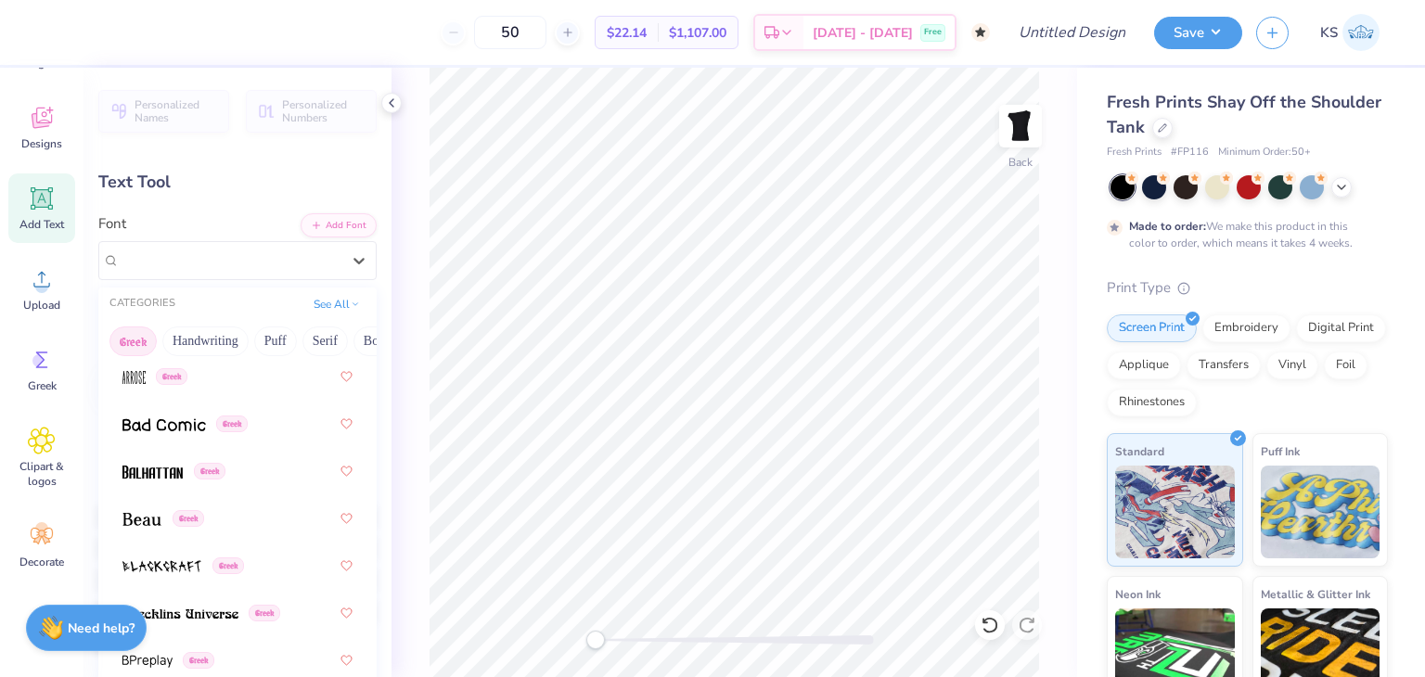
scroll to position [225, 0]
click at [145, 388] on div "Greek" at bounding box center [237, 377] width 230 height 33
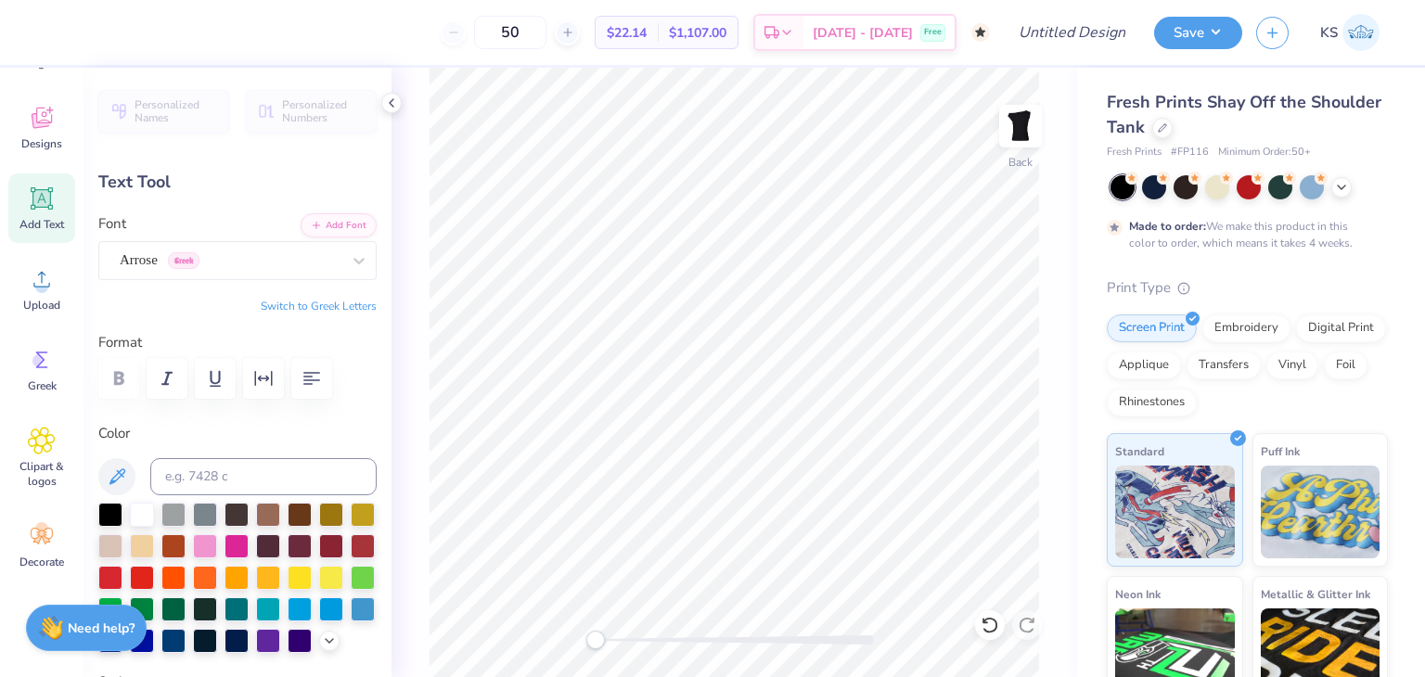
click at [269, 309] on button "Switch to Greek Letters" at bounding box center [319, 306] width 116 height 15
type textarea "ΤΕΚΞΤ"
click at [278, 304] on button "Switch to Normal Letters" at bounding box center [314, 306] width 124 height 15
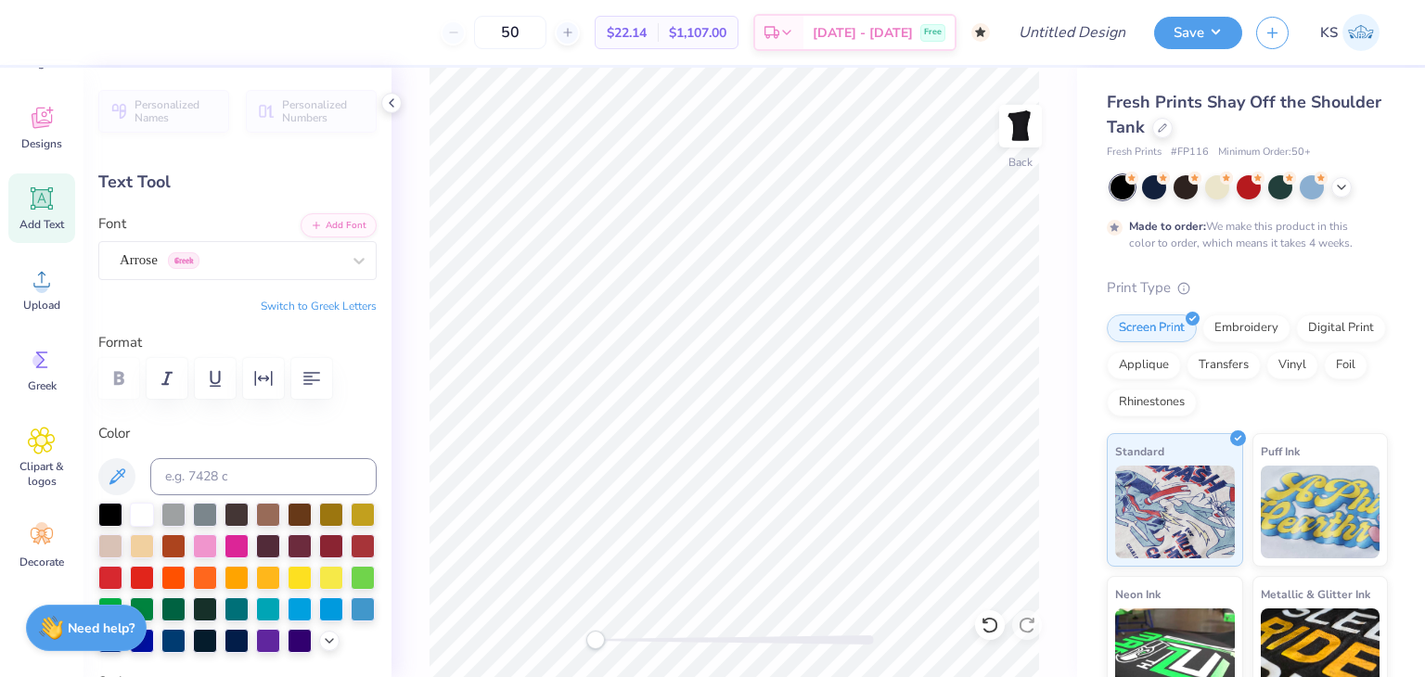
click at [278, 304] on button "Switch to Greek Letters" at bounding box center [319, 306] width 116 height 15
click at [278, 299] on button "Switch to Normal Letters" at bounding box center [314, 306] width 124 height 15
click at [289, 302] on button "Switch to Greek Letters" at bounding box center [319, 306] width 116 height 15
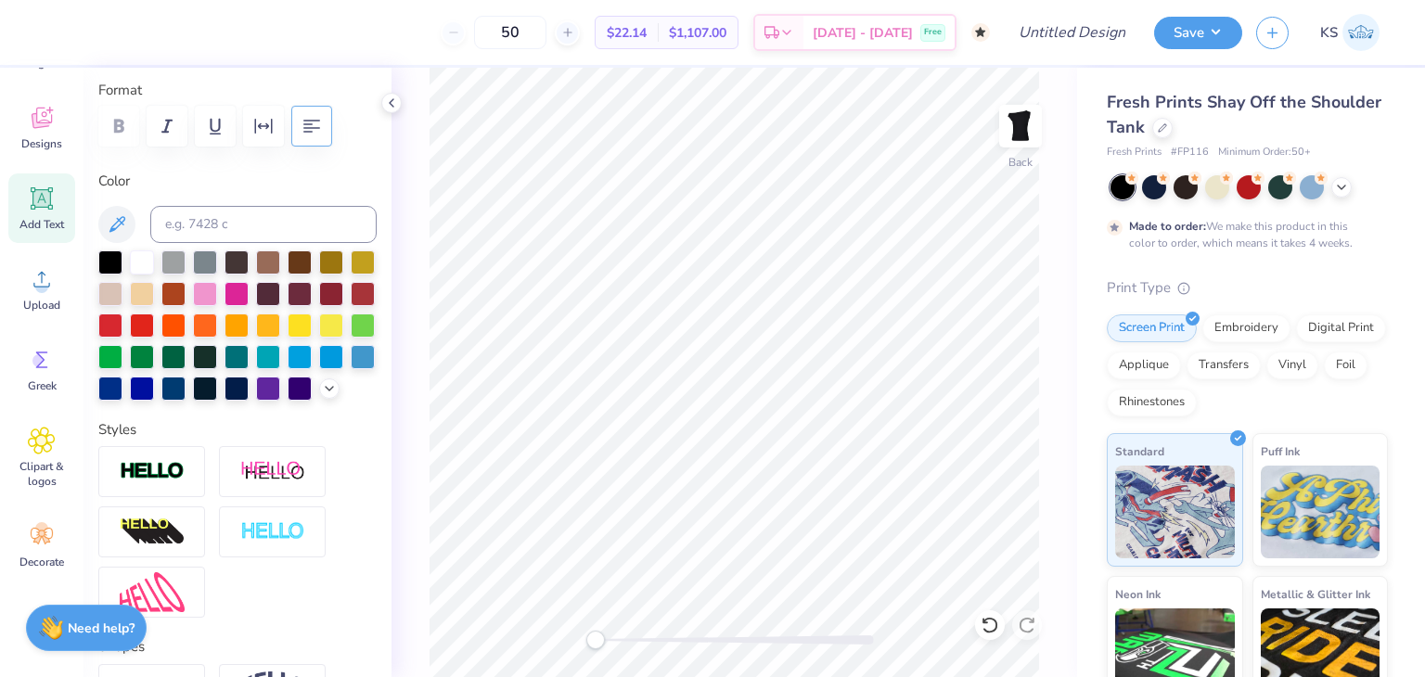
scroll to position [0, 0]
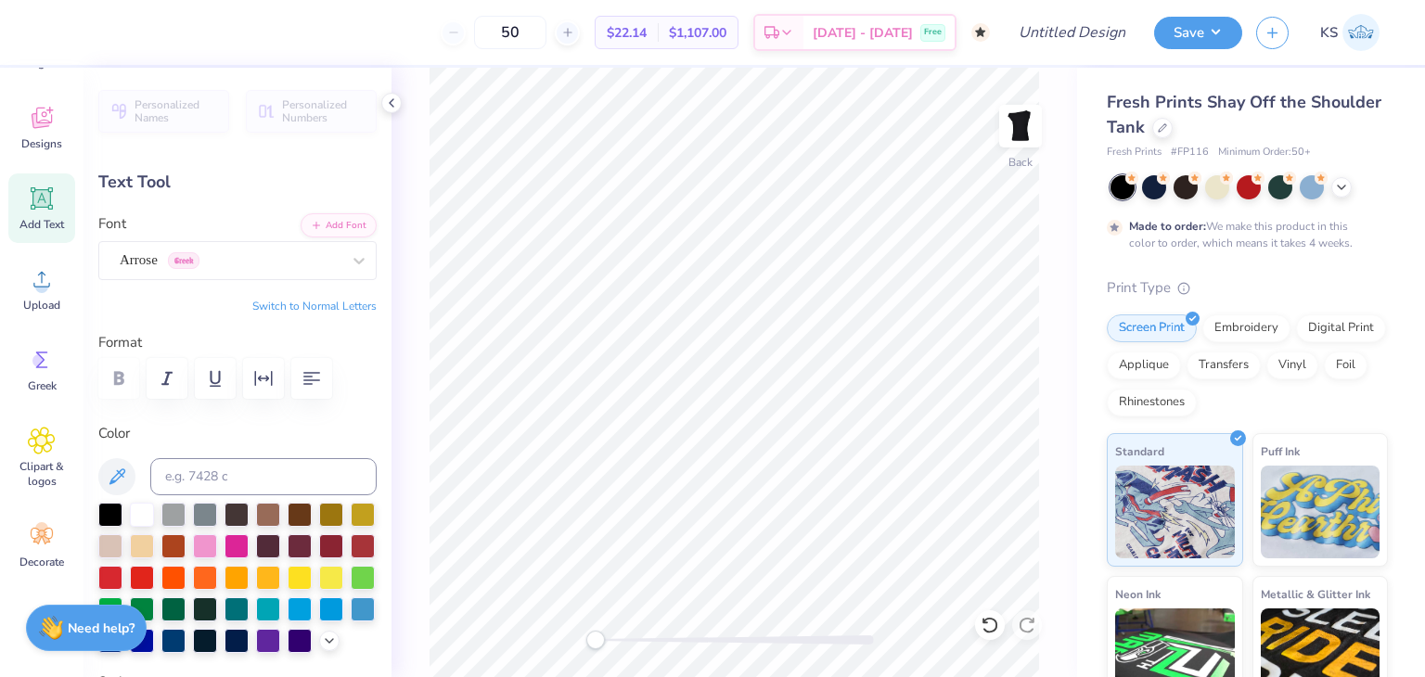
paste textarea "Θ"
type textarea "ΚΑΘ"
click at [302, 264] on div "Arrose Greek" at bounding box center [230, 260] width 225 height 29
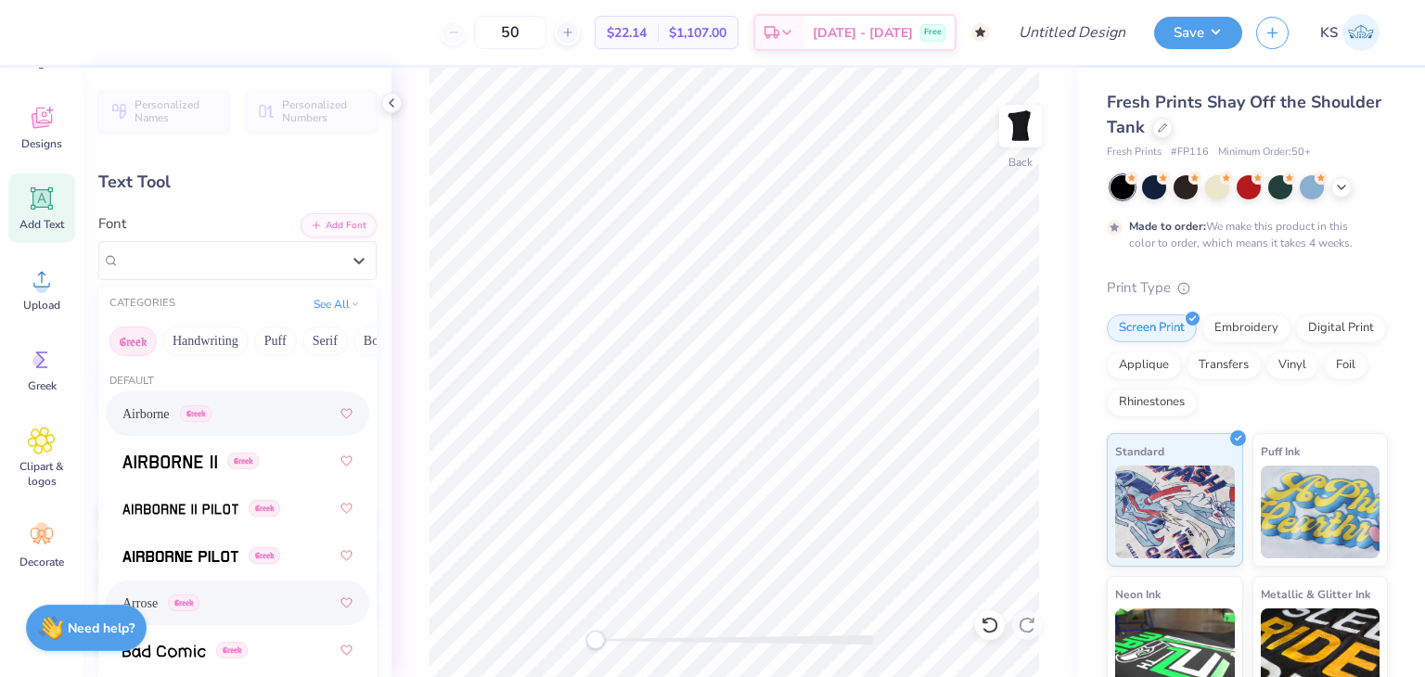
click at [231, 423] on div "Airborne Greek" at bounding box center [237, 413] width 230 height 33
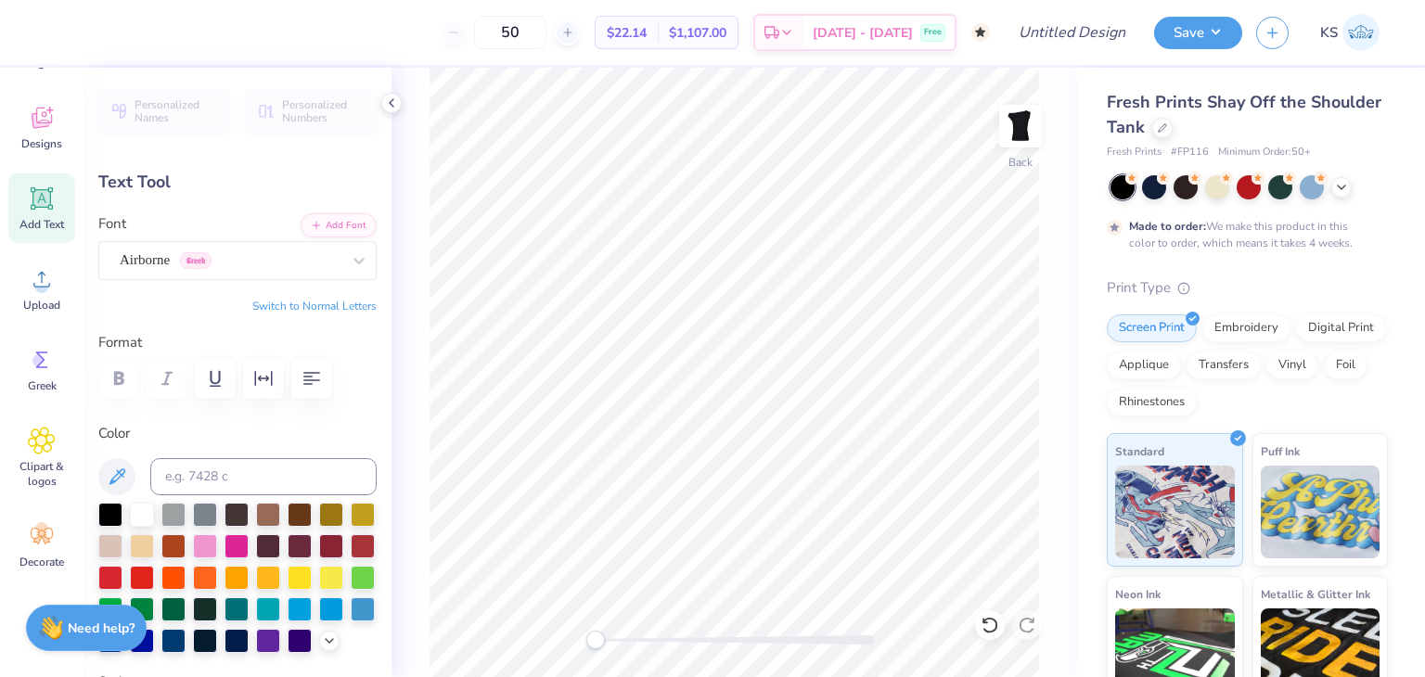
click at [290, 302] on button "Switch to Normal Letters" at bounding box center [314, 306] width 124 height 15
click at [341, 308] on button "Switch to Greek Letters" at bounding box center [319, 306] width 116 height 15
click at [350, 264] on icon at bounding box center [359, 260] width 19 height 19
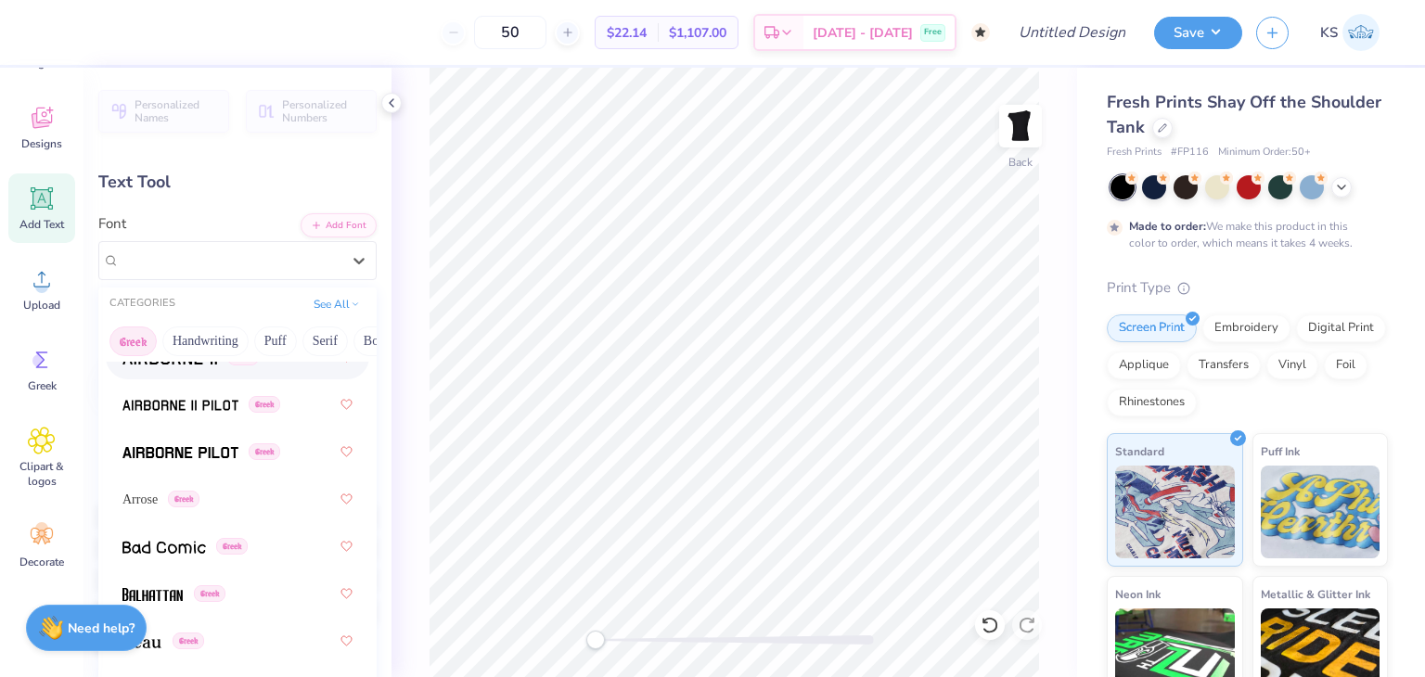
scroll to position [104, 0]
click at [212, 417] on div "Greek" at bounding box center [237, 404] width 230 height 33
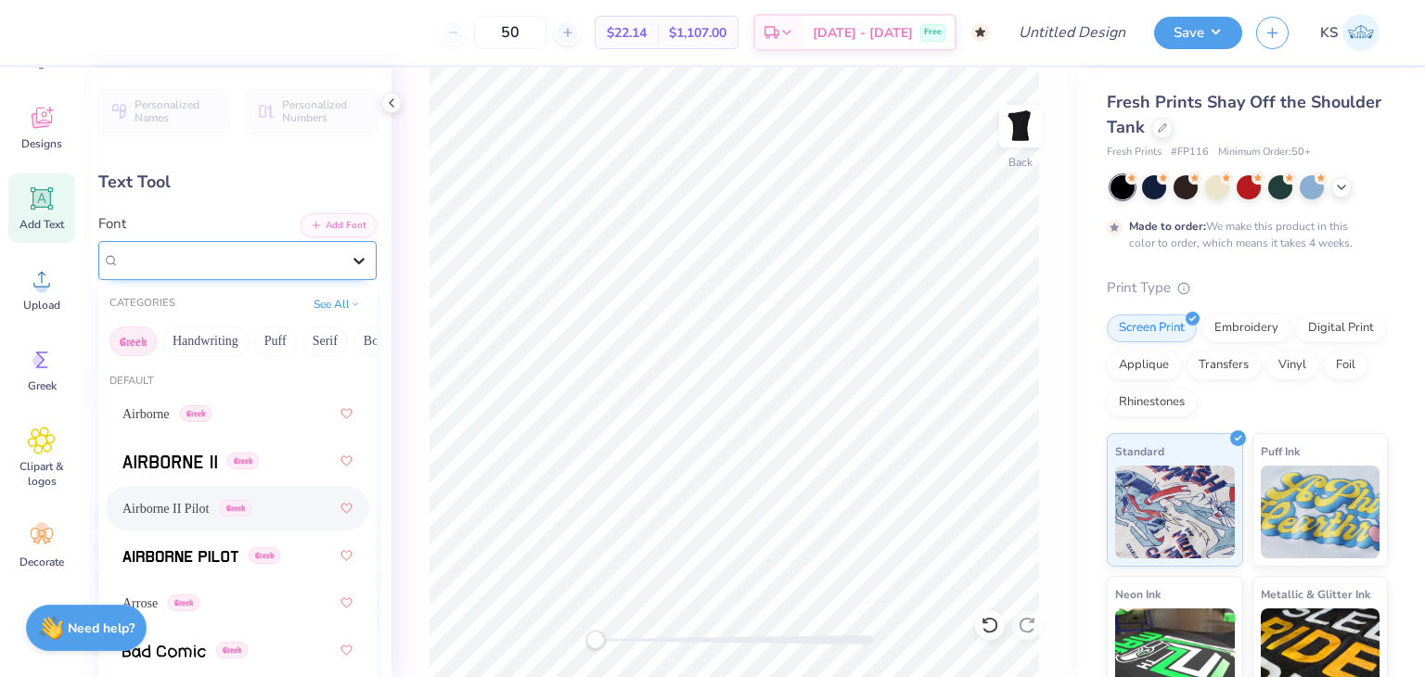
click at [342, 272] on div at bounding box center [358, 260] width 33 height 33
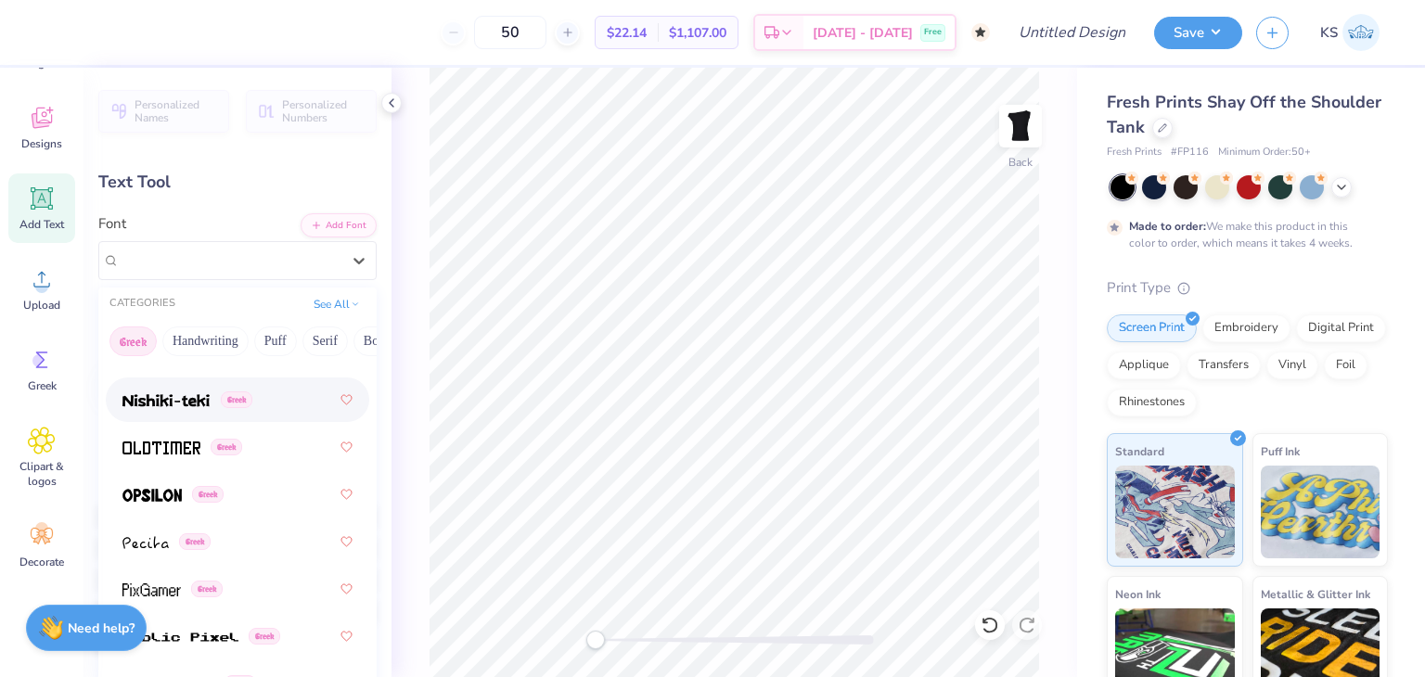
scroll to position [1387, 0]
click at [263, 439] on div "Greek" at bounding box center [237, 446] width 230 height 33
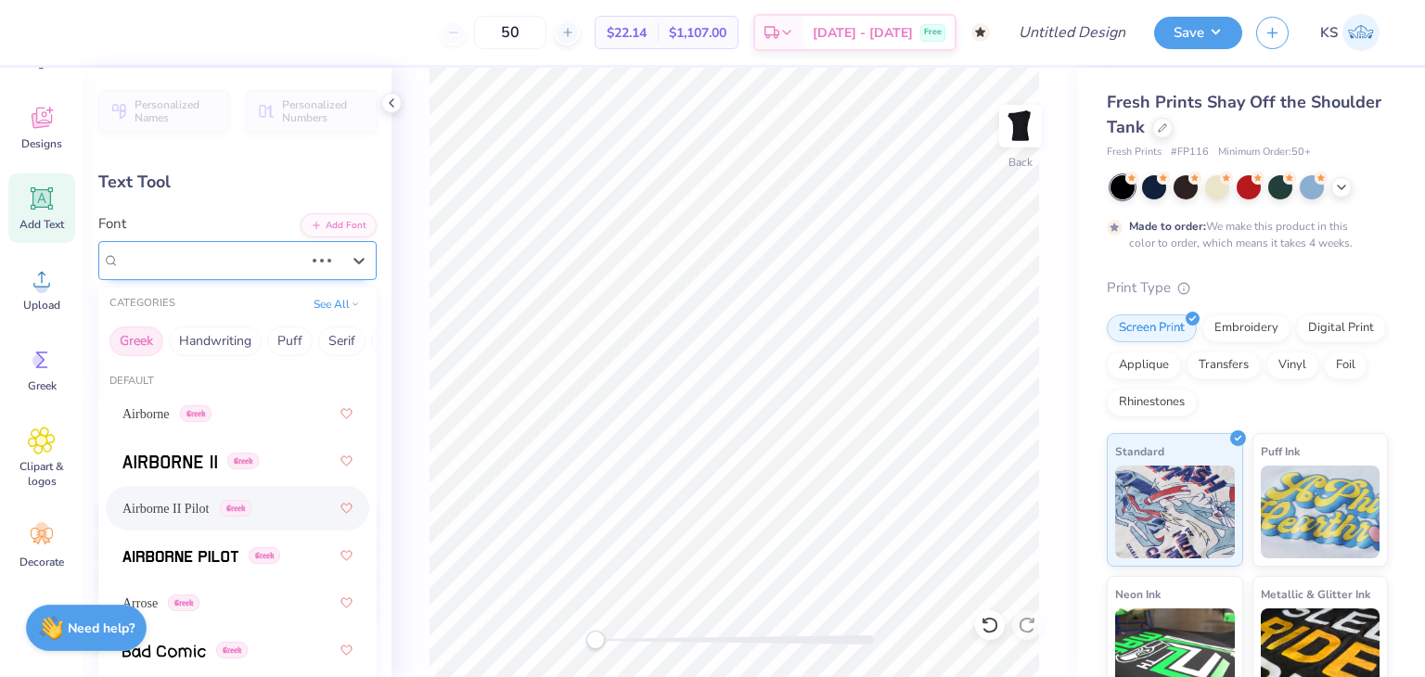
click at [323, 257] on div at bounding box center [321, 260] width 33 height 19
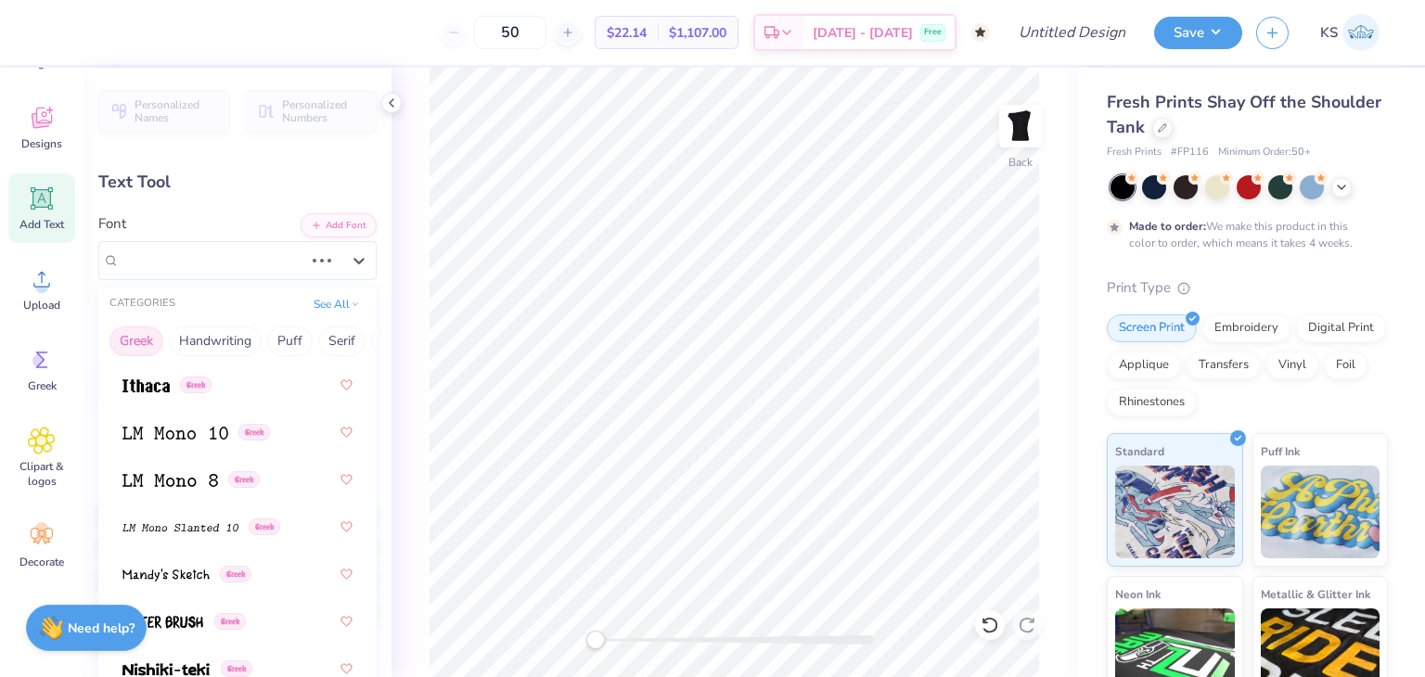
scroll to position [1481, 0]
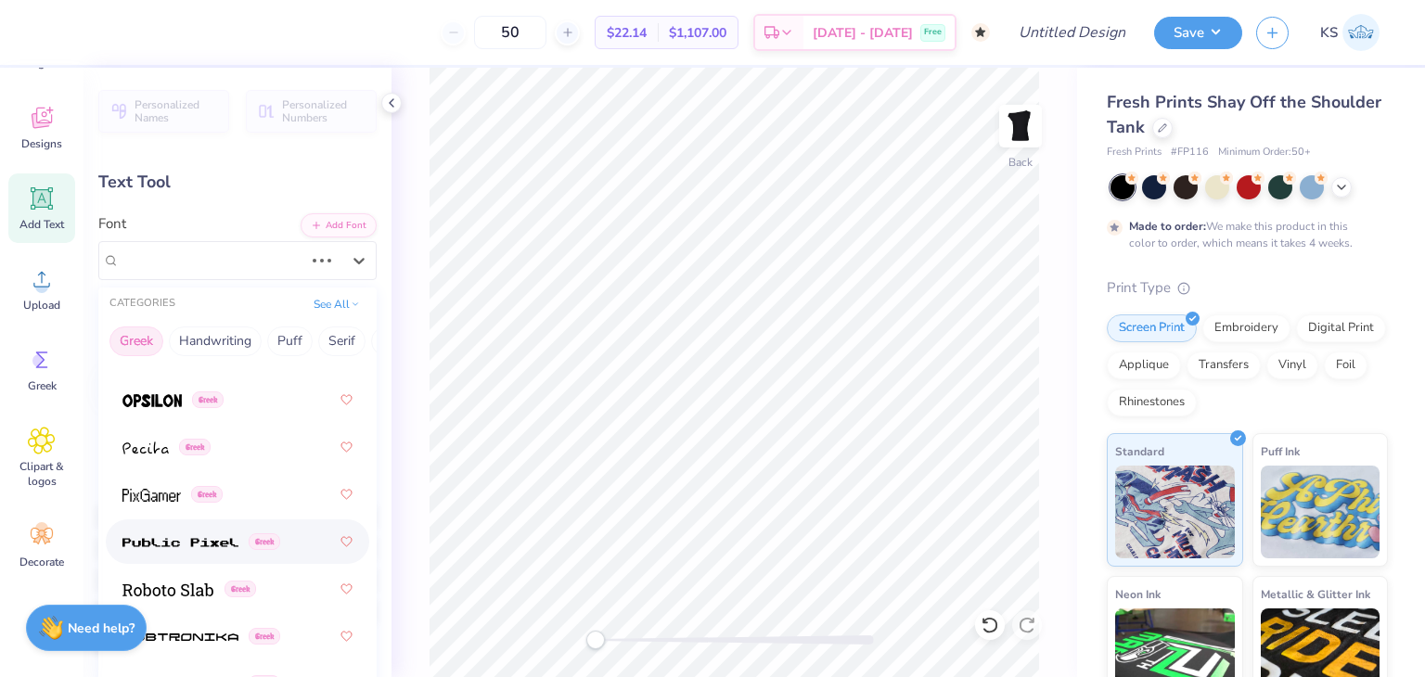
click at [180, 539] on img at bounding box center [180, 542] width 116 height 13
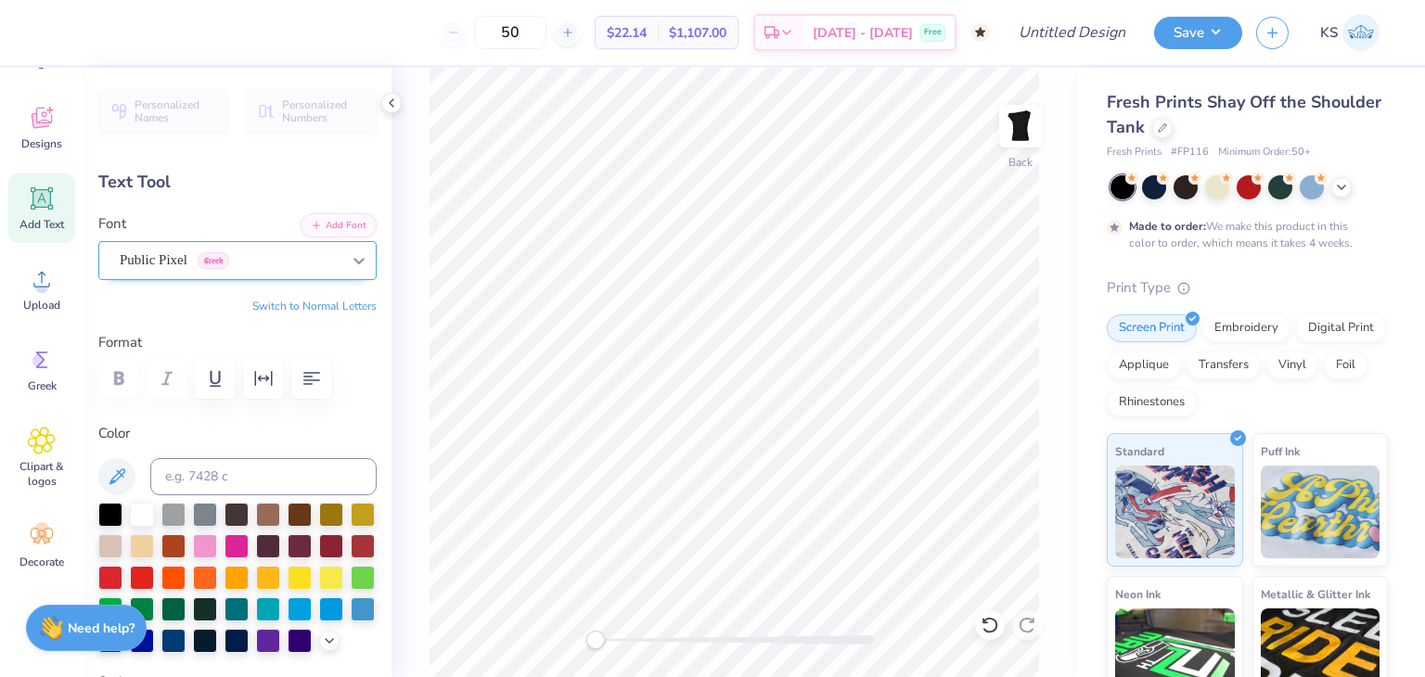
click at [350, 264] on icon at bounding box center [359, 260] width 19 height 19
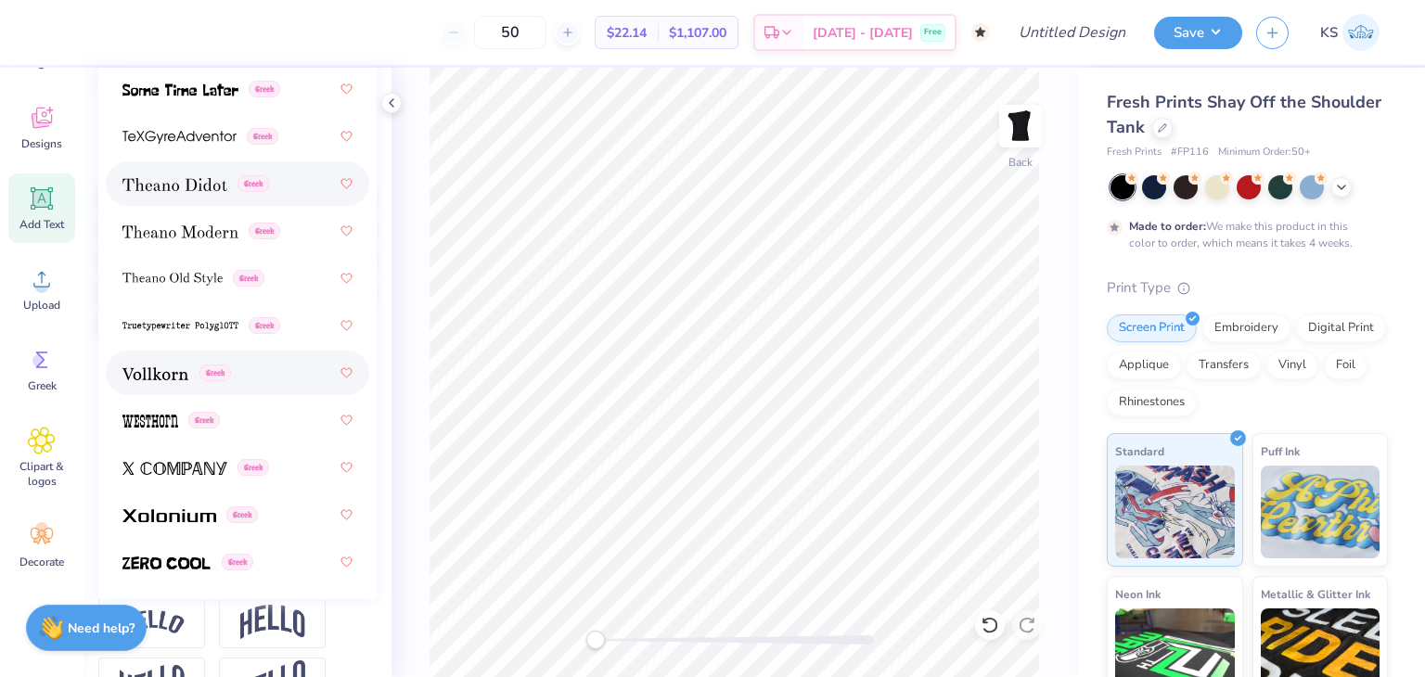
scroll to position [348, 0]
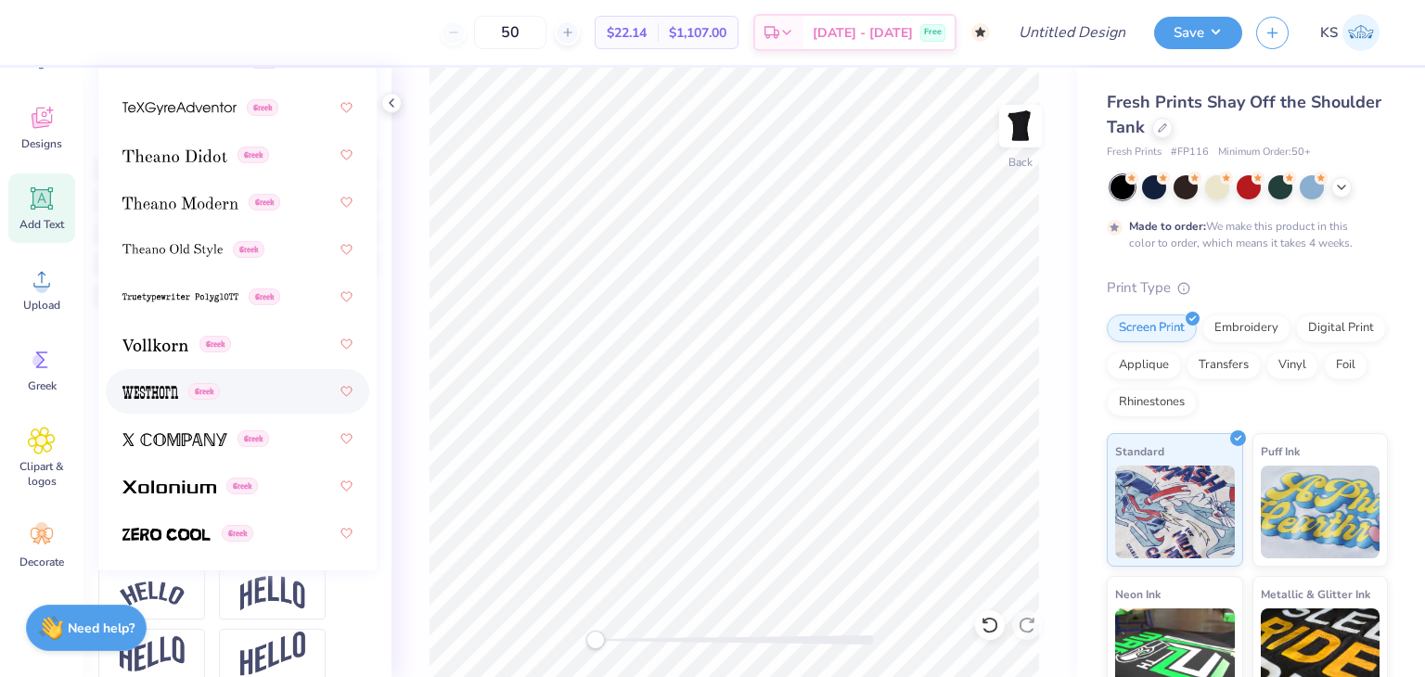
click at [175, 389] on img at bounding box center [150, 392] width 56 height 13
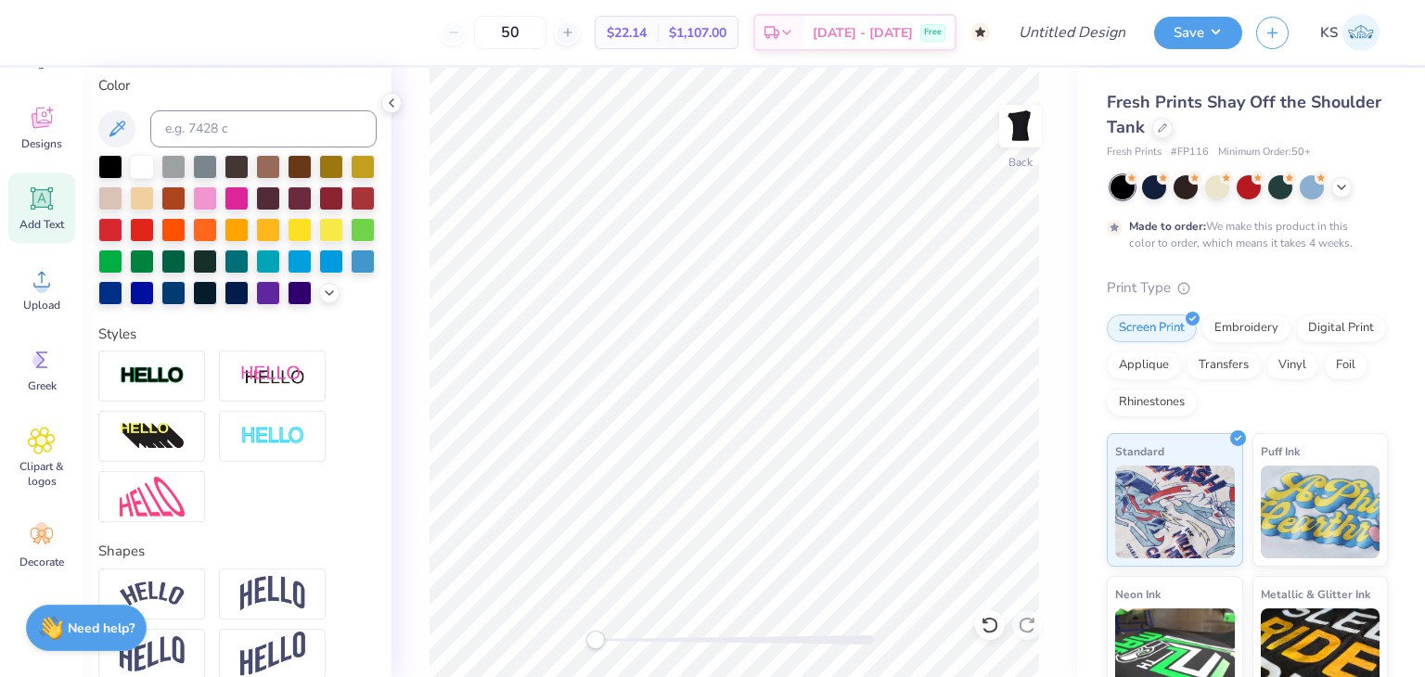
click at [414, 417] on div "Back" at bounding box center [735, 373] width 686 height 610
click at [397, 418] on div "Back" at bounding box center [735, 373] width 686 height 610
type input "2.91"
type input "1.82"
type input "9.84"
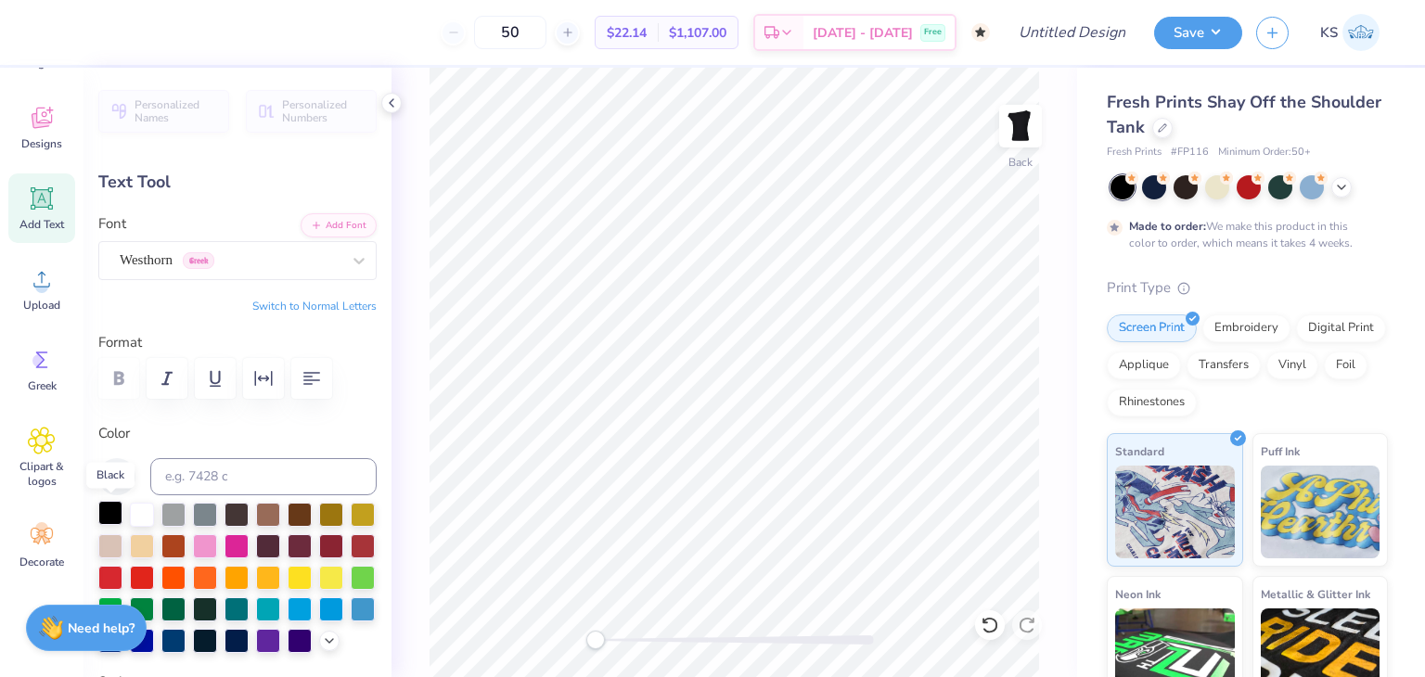
scroll to position [87, 0]
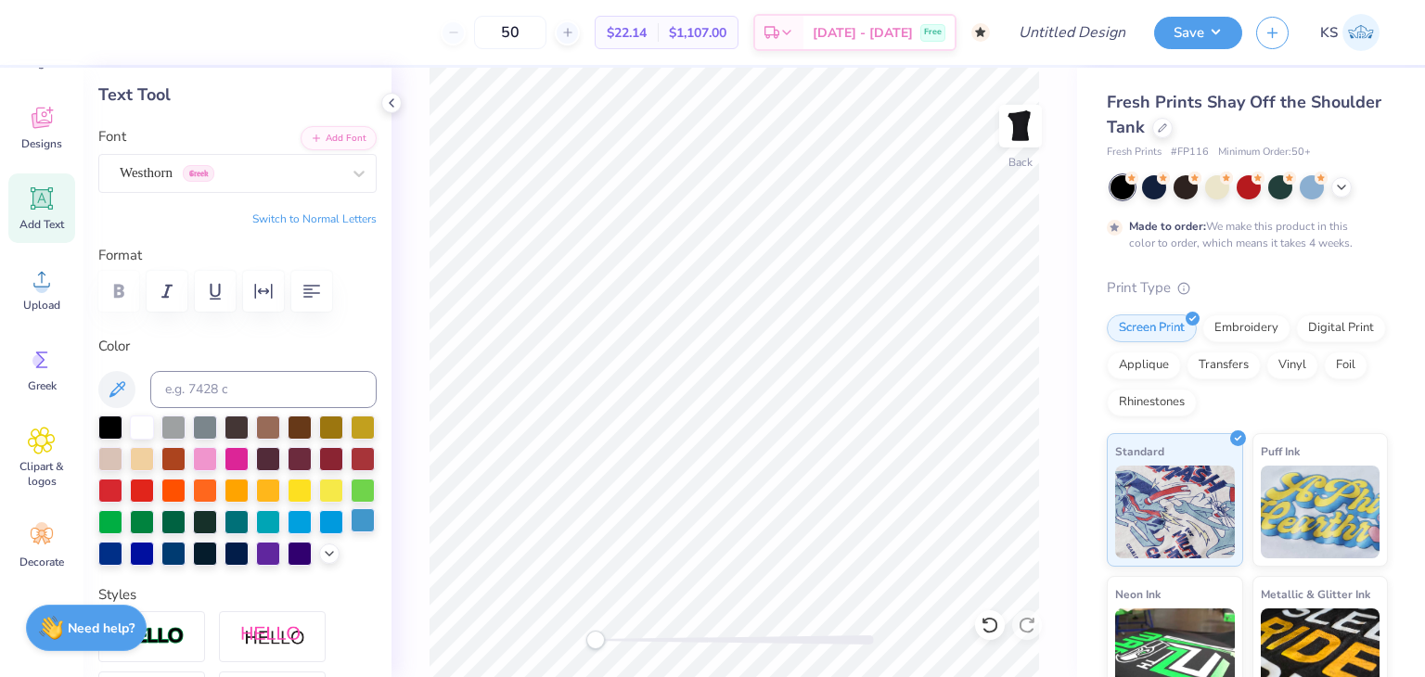
click at [351, 533] on div at bounding box center [363, 521] width 24 height 24
click at [207, 566] on div at bounding box center [237, 491] width 278 height 150
drag, startPoint x: 205, startPoint y: 575, endPoint x: 199, endPoint y: 584, distance: 10.6
click at [322, 560] on icon at bounding box center [329, 552] width 15 height 15
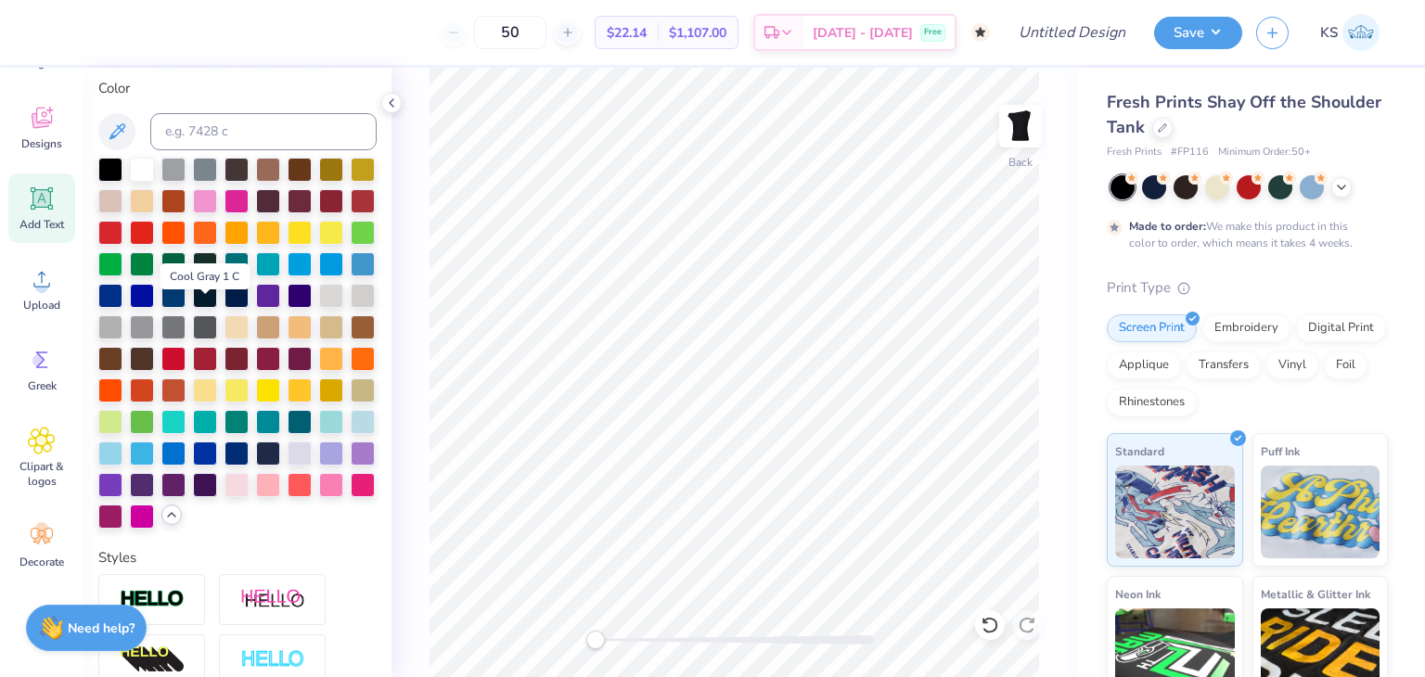
scroll to position [366, 0]
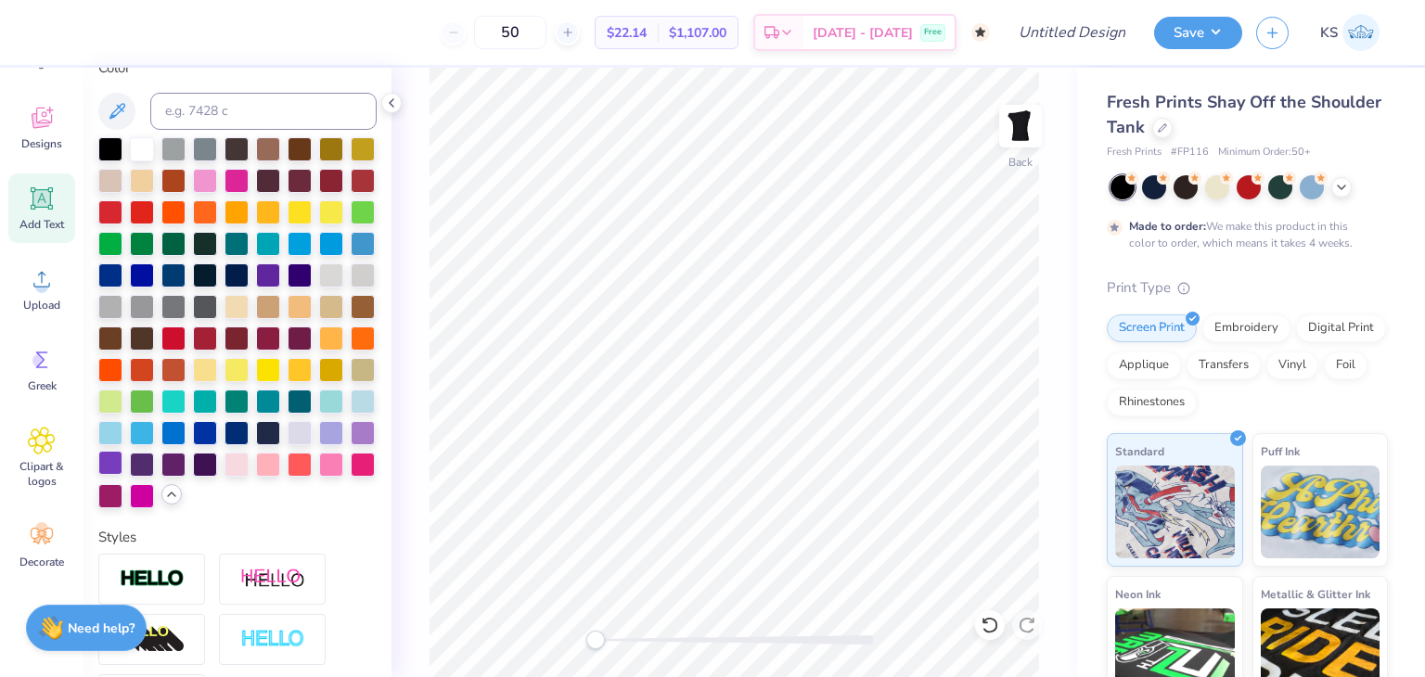
click at [122, 475] on div at bounding box center [110, 463] width 24 height 24
type input "6.86"
type input "4.29"
type input "7.37"
click at [225, 380] on div at bounding box center [237, 368] width 24 height 24
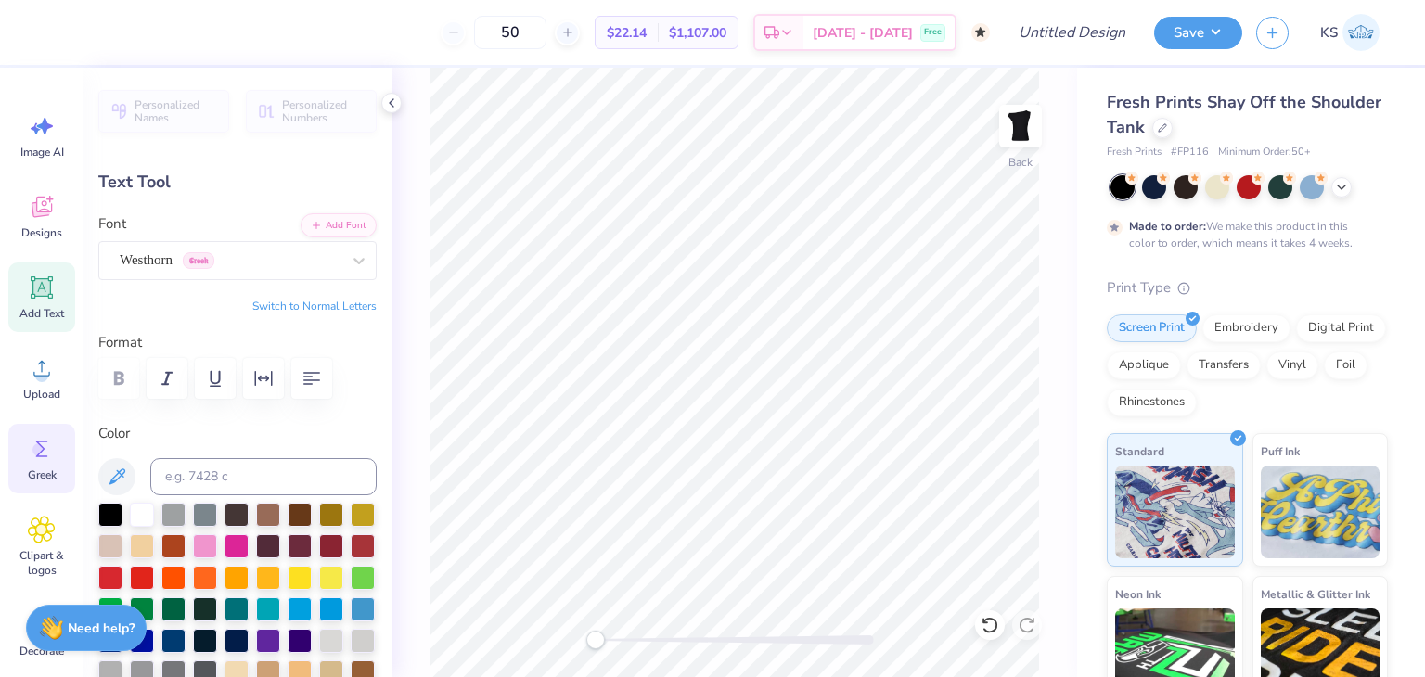
scroll to position [0, 0]
click at [49, 146] on div "Image AI" at bounding box center [41, 140] width 67 height 70
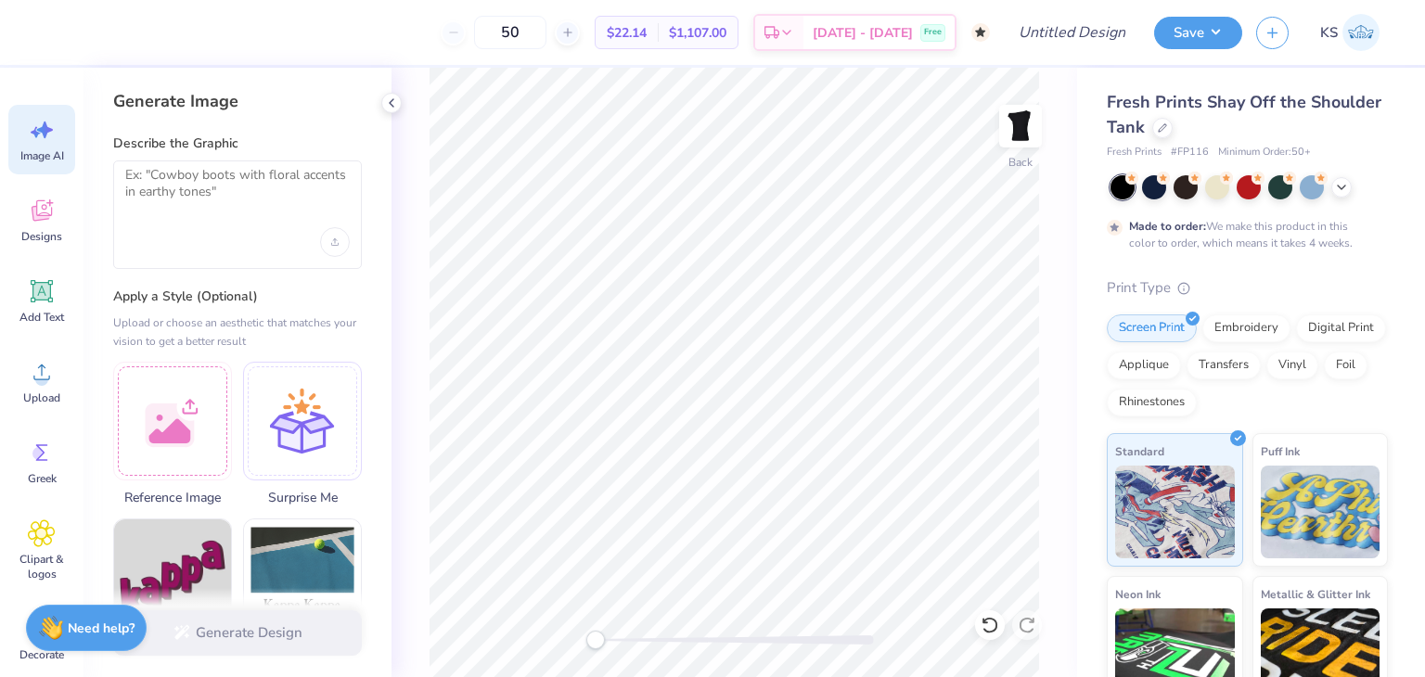
scroll to position [15, 2]
type textarea "Θ"
click at [213, 185] on textarea at bounding box center [237, 190] width 225 height 46
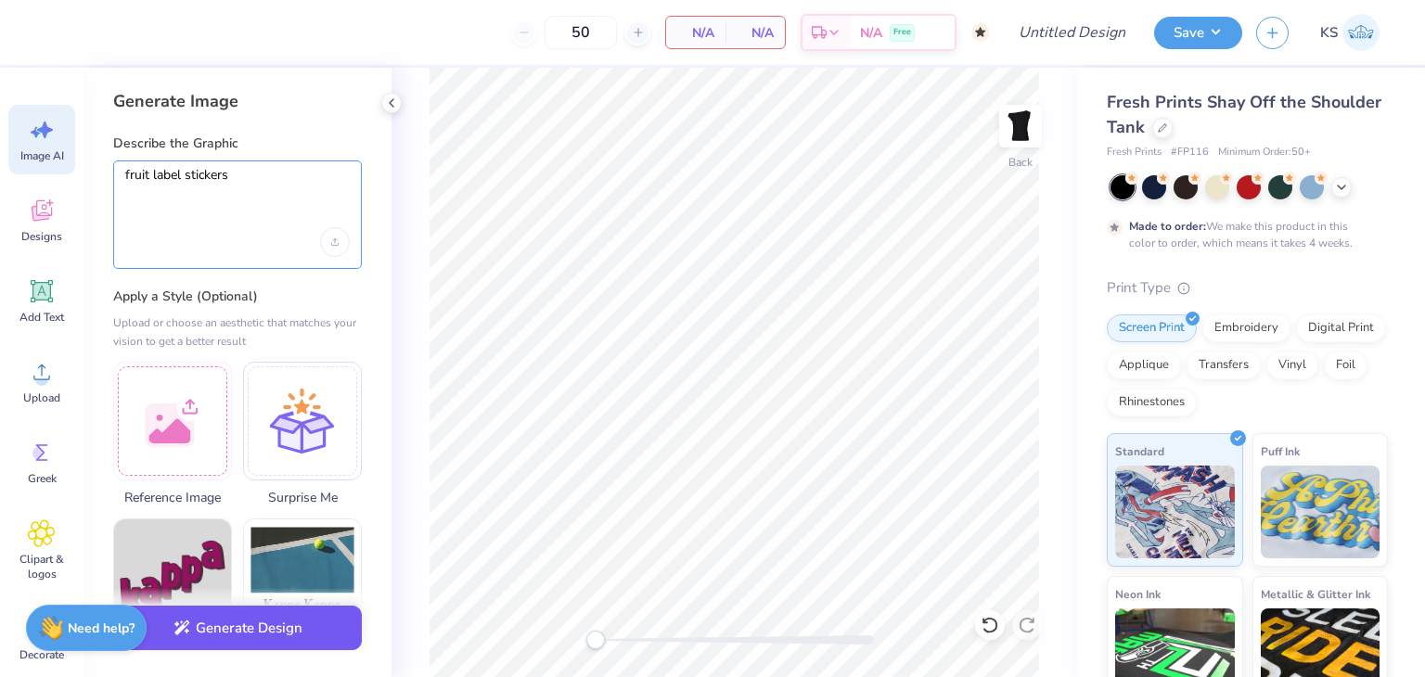
type textarea "fruit label stickers"
click at [268, 616] on button "Generate Design" at bounding box center [237, 628] width 249 height 45
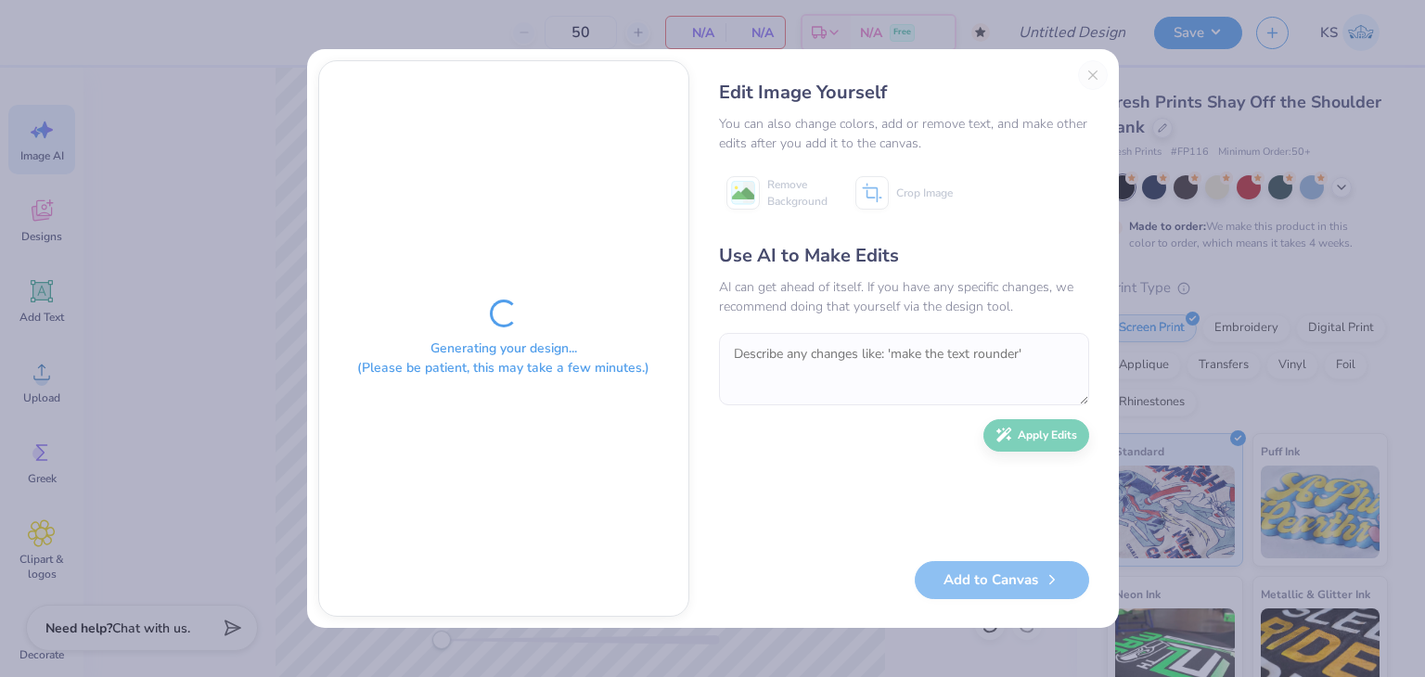
click at [1091, 70] on div "Edit Image Yourself You can also change colors, add or remove text, and make ot…" at bounding box center [904, 338] width 407 height 557
click at [1098, 82] on div "Edit Image Yourself You can also change colors, add or remove text, and make ot…" at bounding box center [904, 338] width 407 height 557
click at [1091, 75] on div "Edit Image Yourself You can also change colors, add or remove text, and make ot…" at bounding box center [904, 338] width 407 height 557
click at [524, 334] on div "Generating your design... (Please be patient, this may take a few minutes.)" at bounding box center [503, 338] width 369 height 555
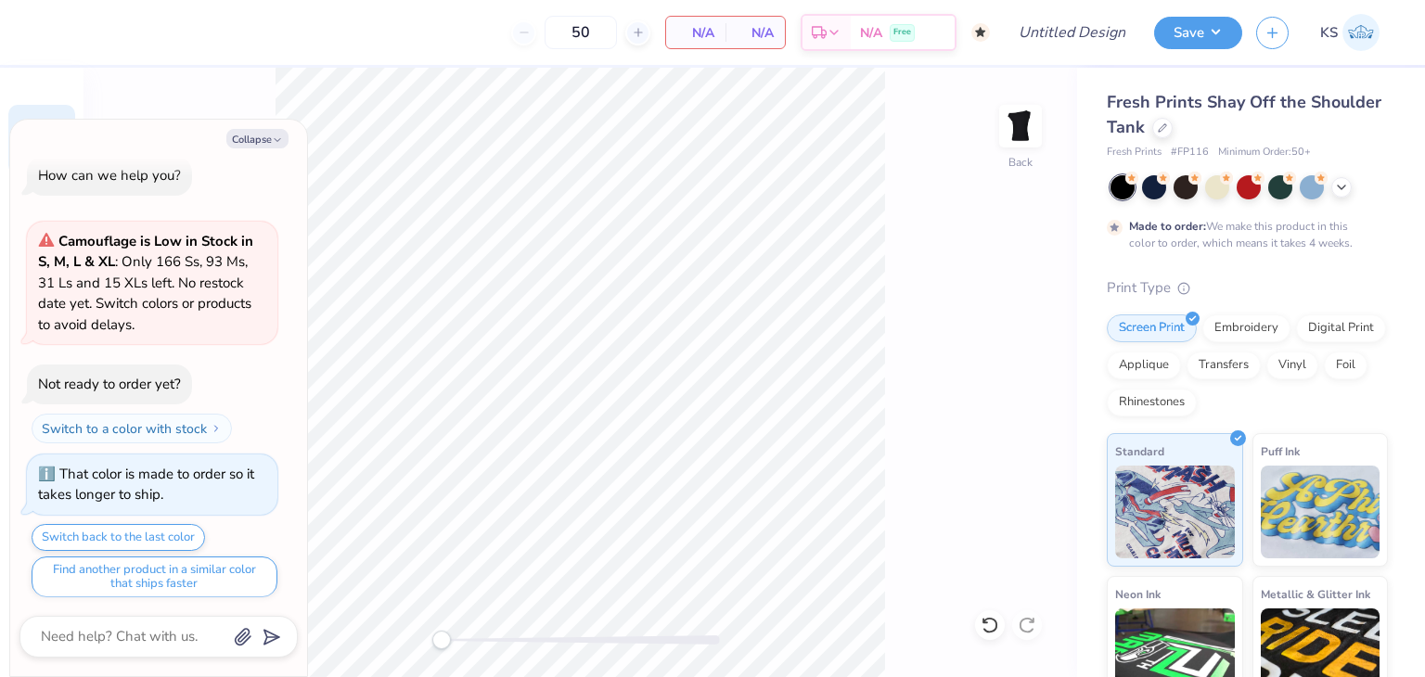
scroll to position [16, 0]
click at [242, 147] on button "Collapse" at bounding box center [257, 138] width 62 height 19
type textarea "x"
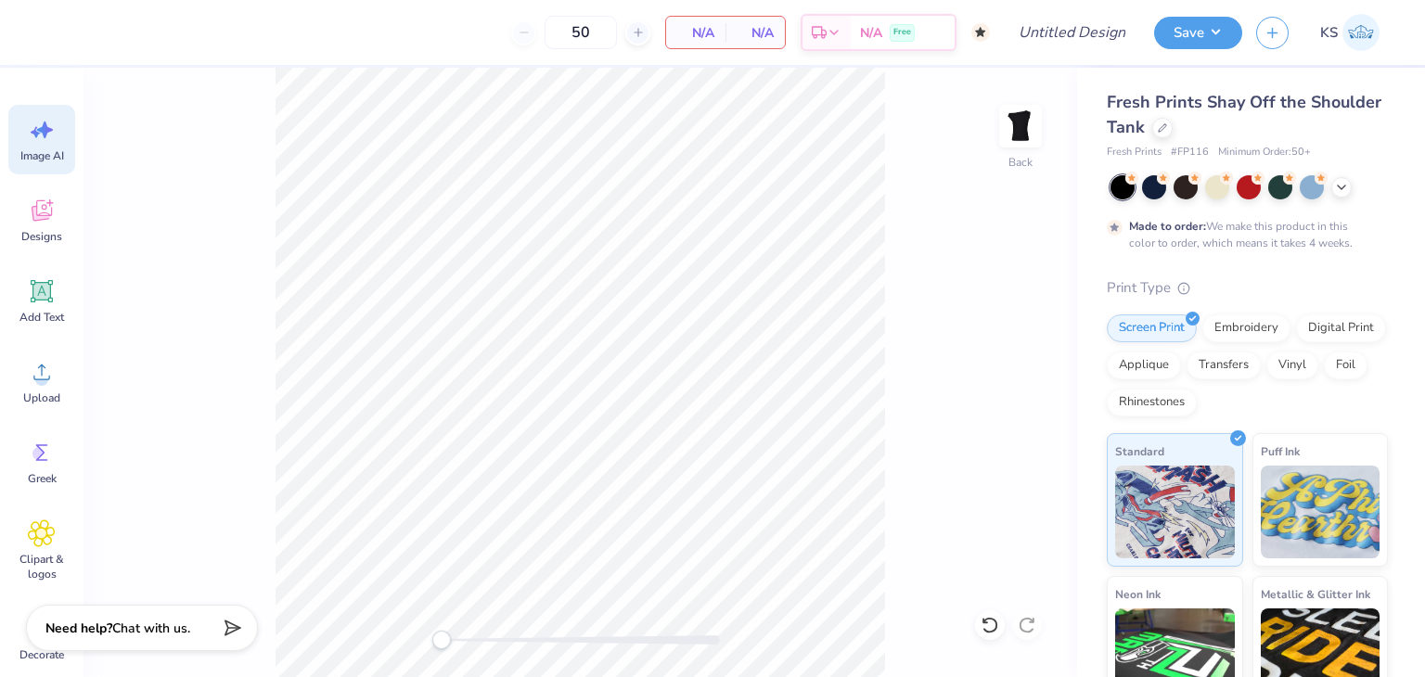
click at [736, 17] on div "N/A Total" at bounding box center [755, 33] width 59 height 32
click at [712, 38] on span "N/A" at bounding box center [695, 32] width 37 height 19
click at [45, 206] on icon at bounding box center [42, 210] width 20 height 21
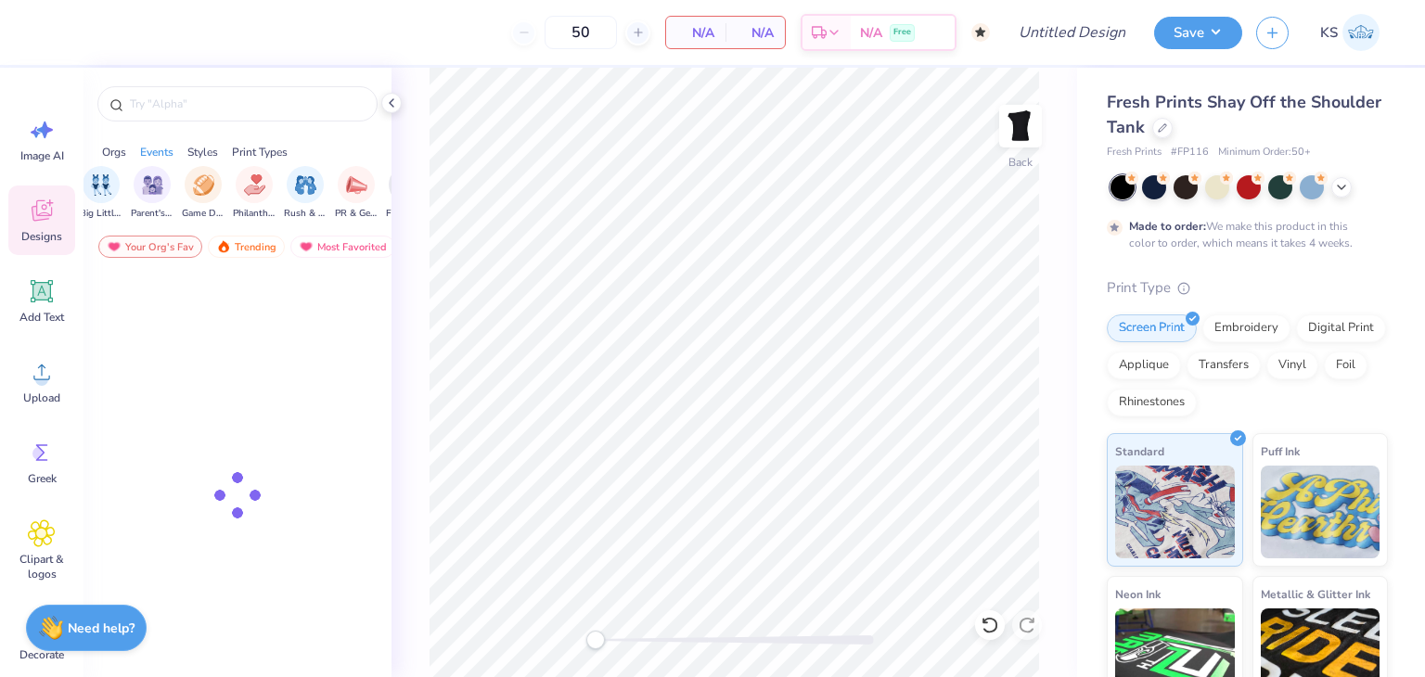
scroll to position [0, 245]
click at [197, 152] on div "Styles" at bounding box center [202, 152] width 31 height 17
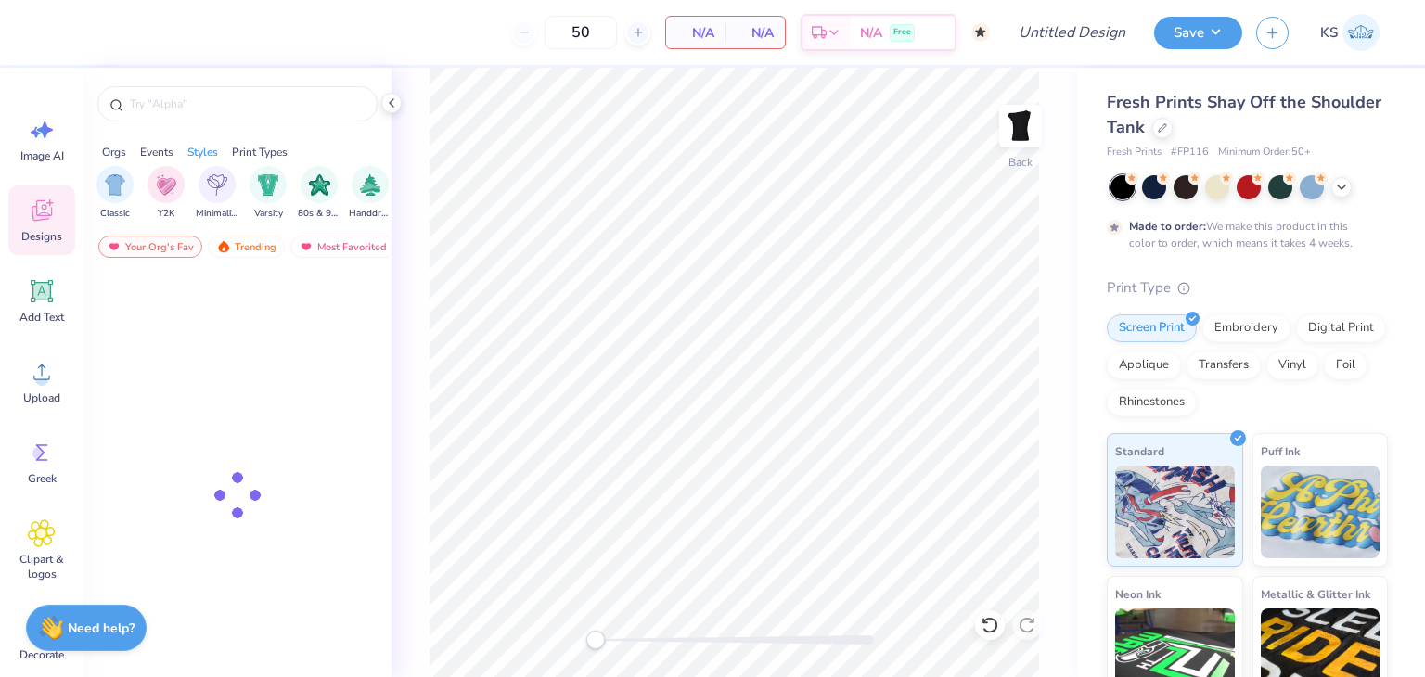
click at [238, 154] on div "Print Types" at bounding box center [260, 152] width 56 height 17
click at [197, 149] on div "Styles" at bounding box center [202, 152] width 31 height 17
click at [393, 105] on icon at bounding box center [391, 103] width 15 height 15
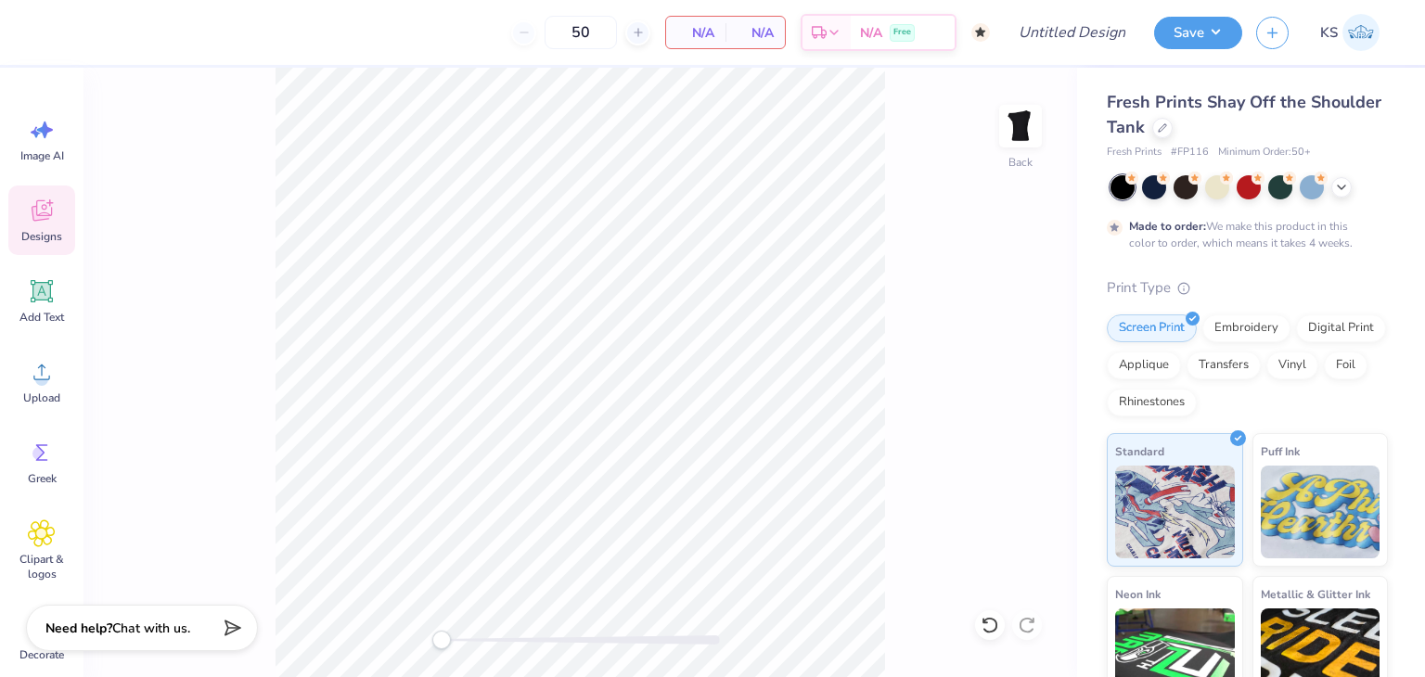
click at [26, 230] on span "Designs" at bounding box center [41, 236] width 41 height 15
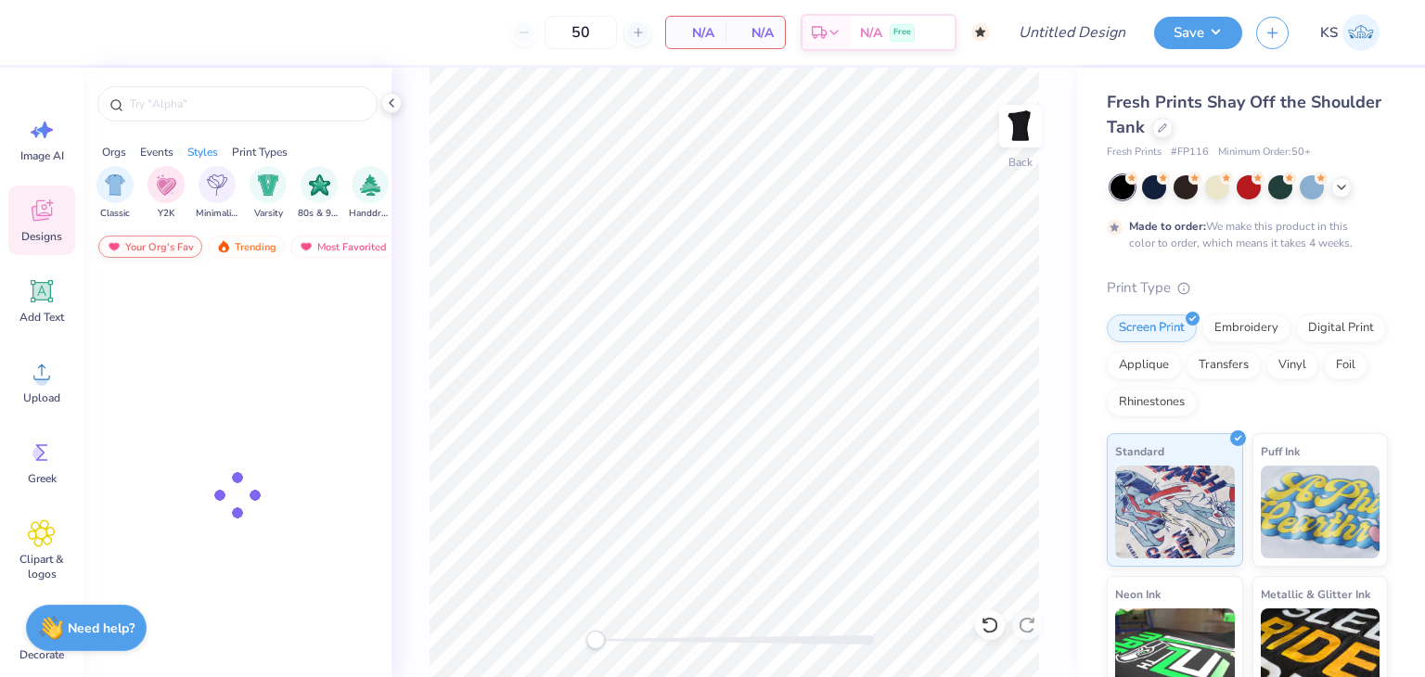
click at [187, 247] on div "Your Org's Fav" at bounding box center [150, 247] width 104 height 22
click at [314, 175] on img "filter for Greek Week" at bounding box center [310, 183] width 21 height 21
click at [394, 108] on icon at bounding box center [391, 103] width 15 height 15
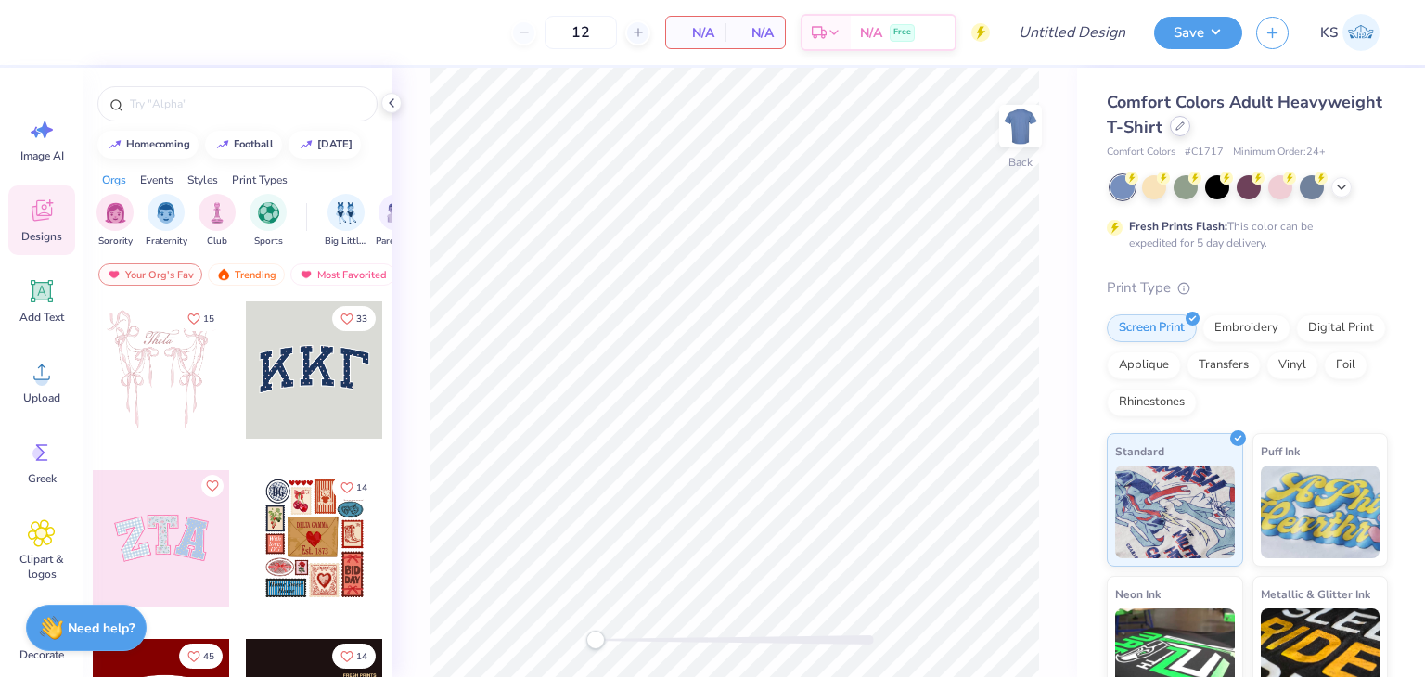
click at [1185, 128] on icon at bounding box center [1180, 126] width 9 height 9
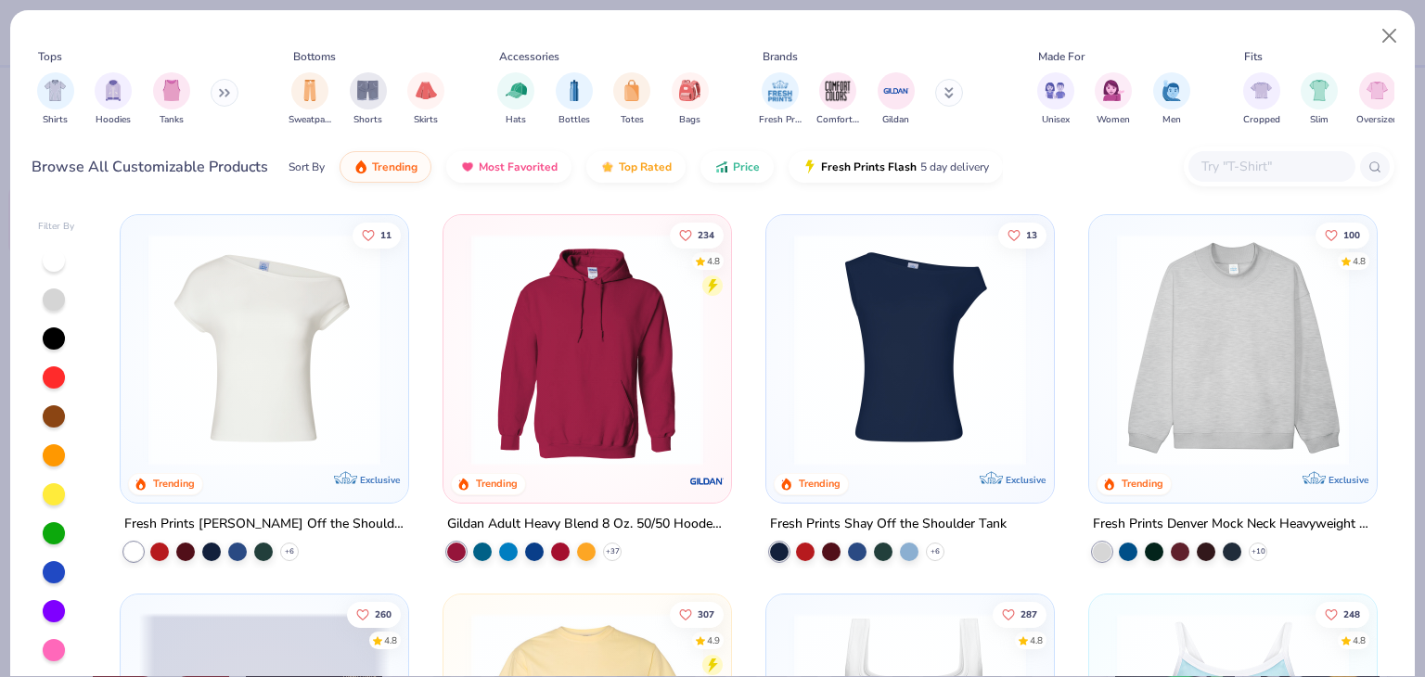
click at [926, 360] on img at bounding box center [910, 350] width 251 height 232
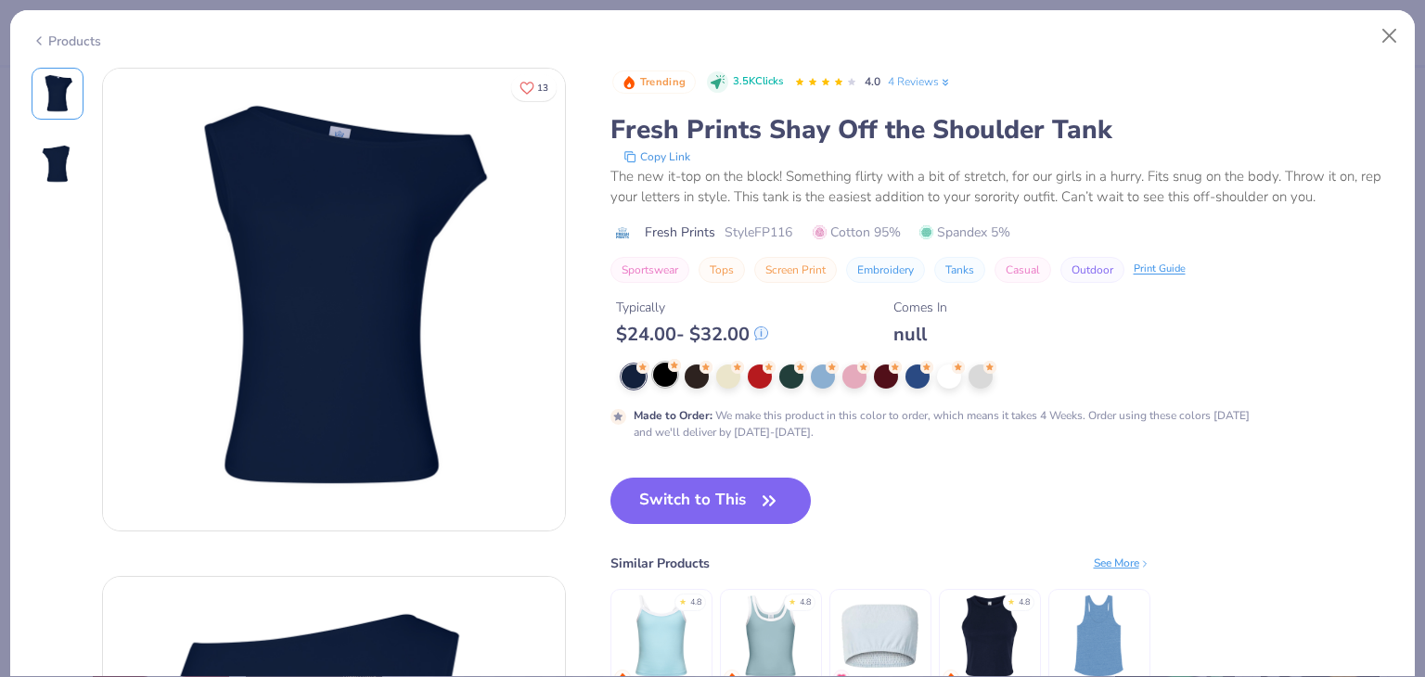
click at [669, 372] on div at bounding box center [665, 375] width 24 height 24
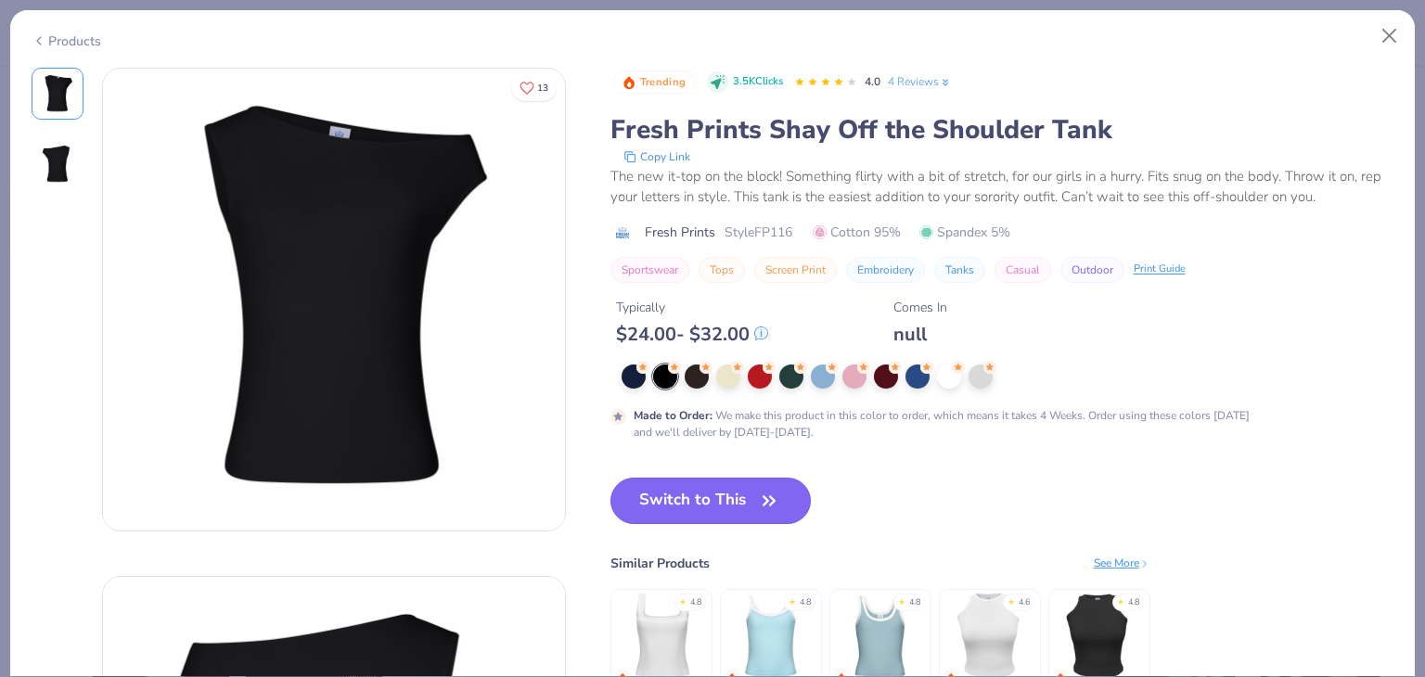
click at [736, 508] on button "Switch to This" at bounding box center [711, 501] width 201 height 46
type input "50"
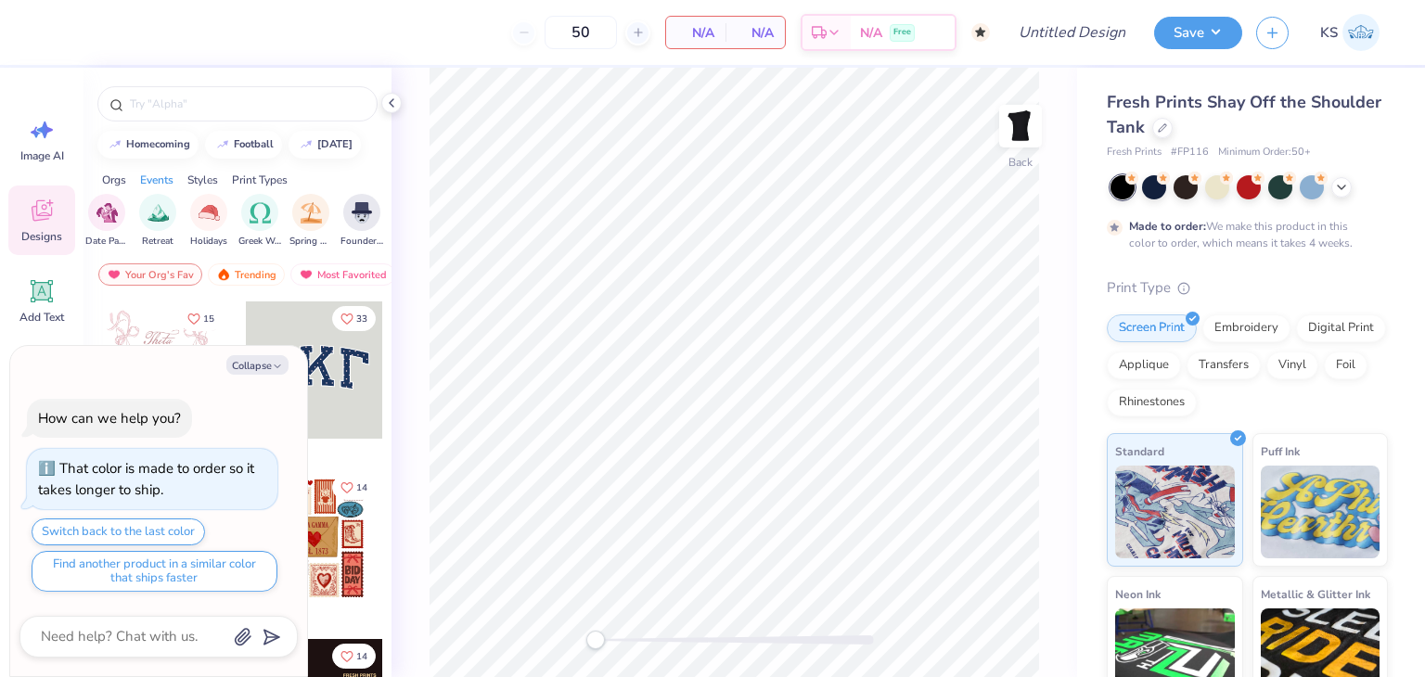
scroll to position [0, 608]
click at [254, 213] on img "filter for Greek Week" at bounding box center [248, 210] width 21 height 21
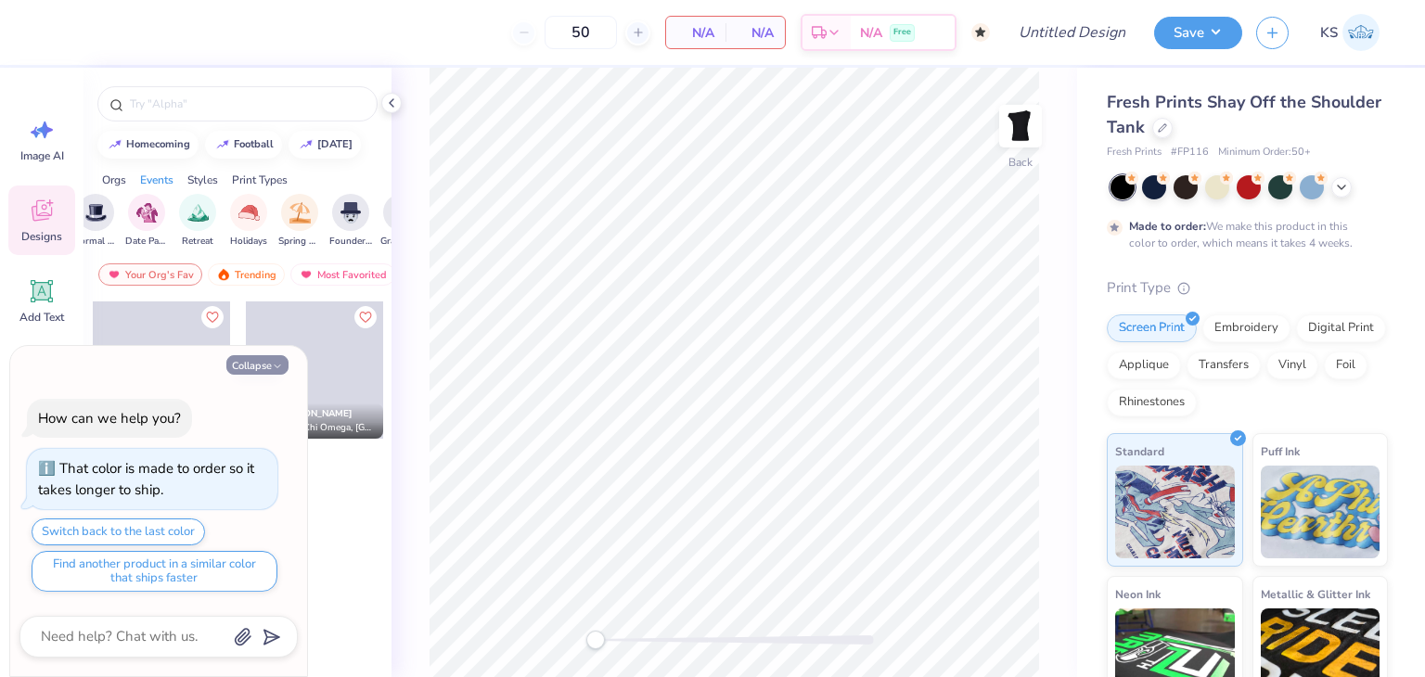
click at [269, 367] on button "Collapse" at bounding box center [257, 364] width 62 height 19
type textarea "x"
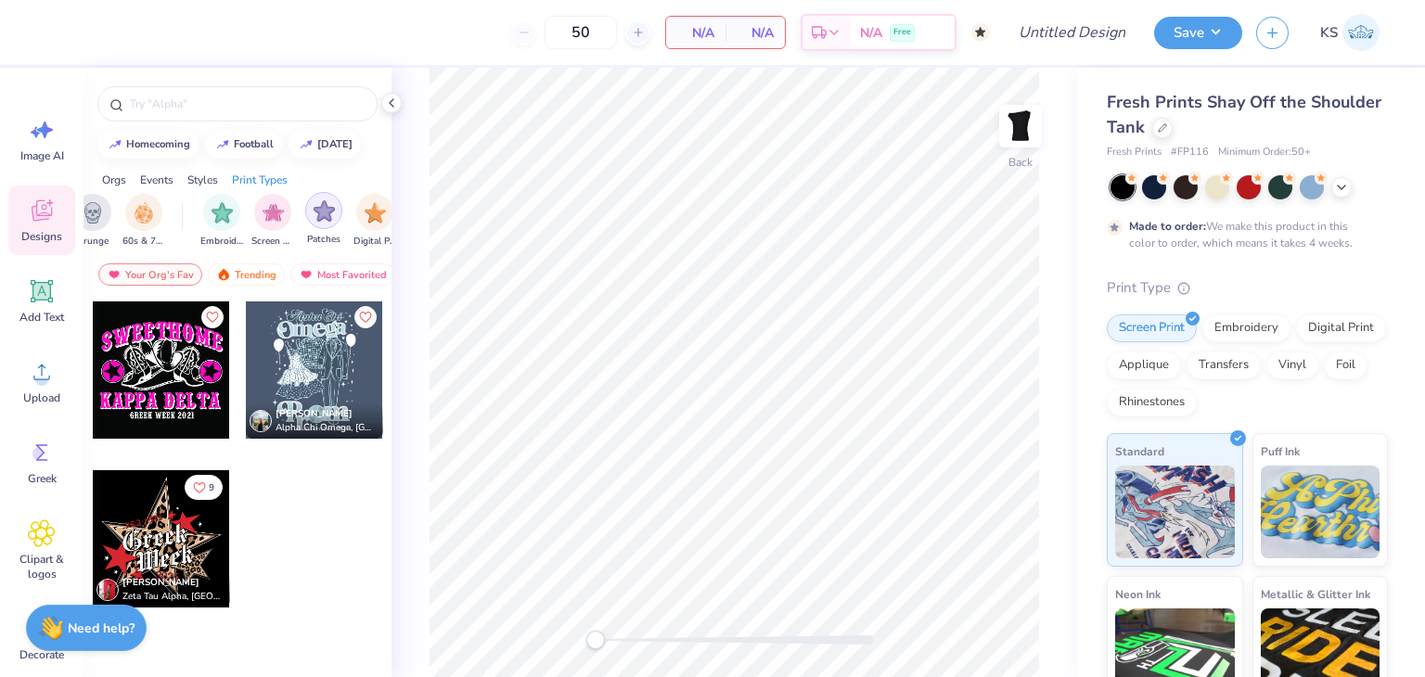
scroll to position [0, 1403]
click at [208, 216] on div "filter for Embroidery" at bounding box center [221, 210] width 37 height 37
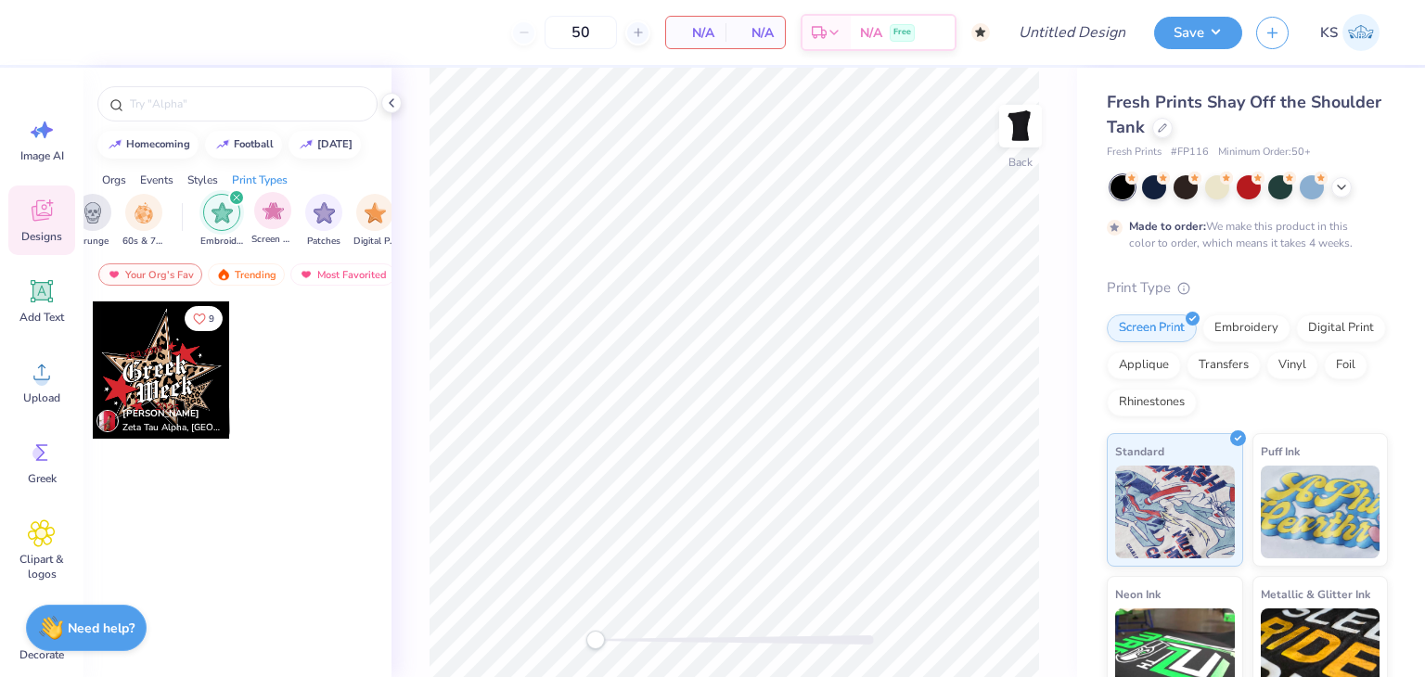
click at [253, 216] on div "Screen Print" at bounding box center [272, 219] width 43 height 55
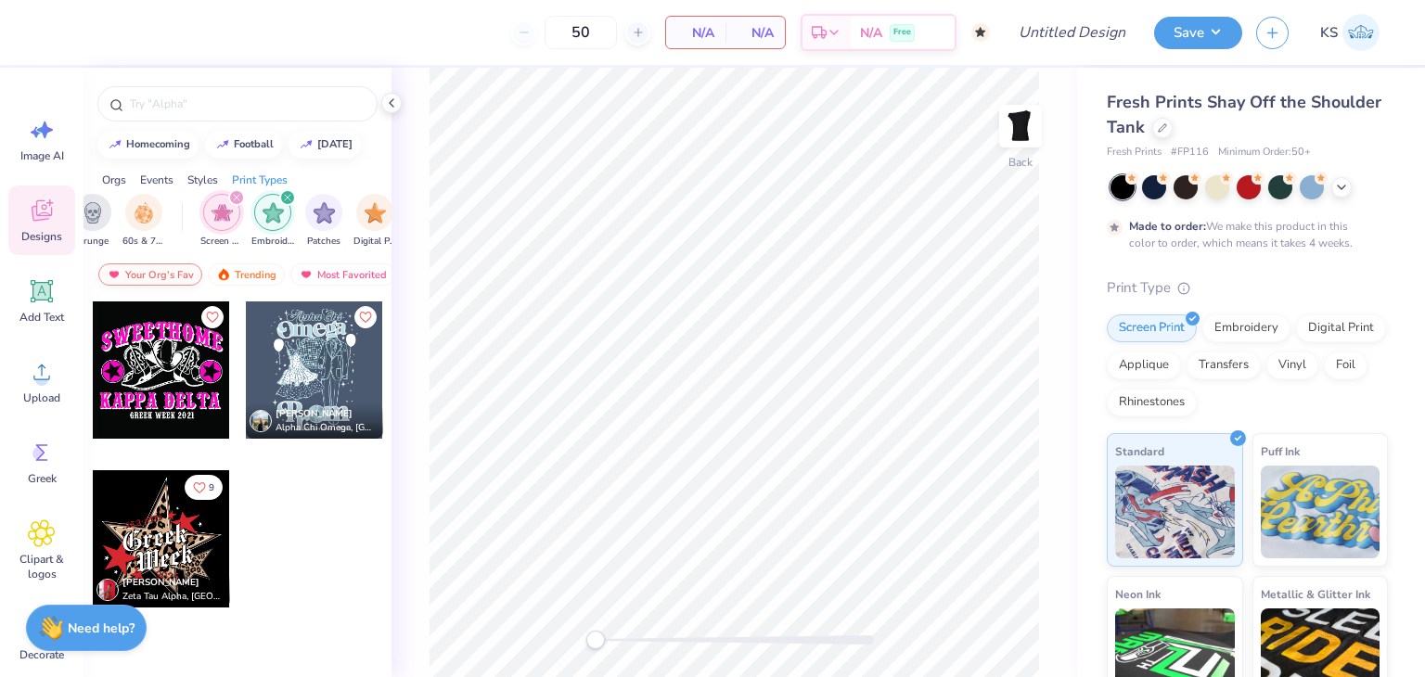
click at [179, 264] on div "Your Org's Fav" at bounding box center [150, 275] width 104 height 22
click at [236, 272] on div "Trending" at bounding box center [246, 275] width 77 height 22
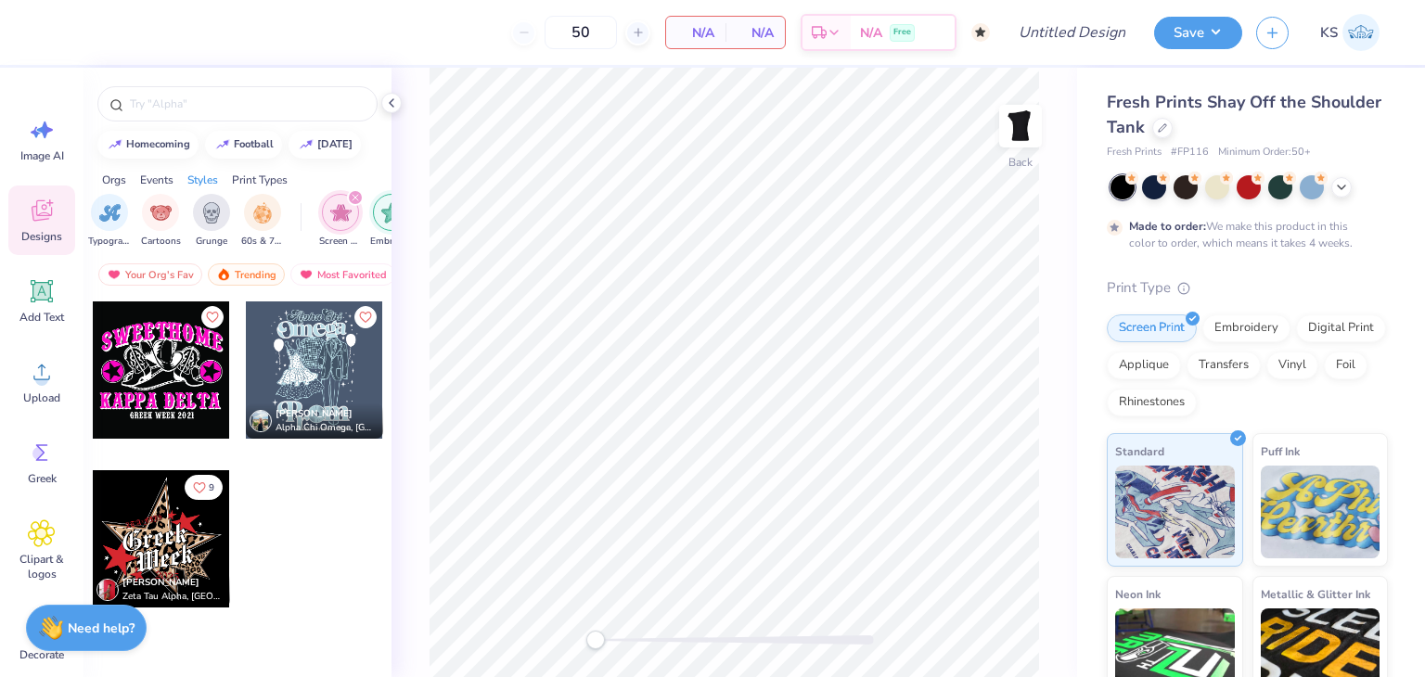
scroll to position [0, 1235]
click at [208, 221] on div "filter for Cartoons" at bounding box center [209, 210] width 37 height 37
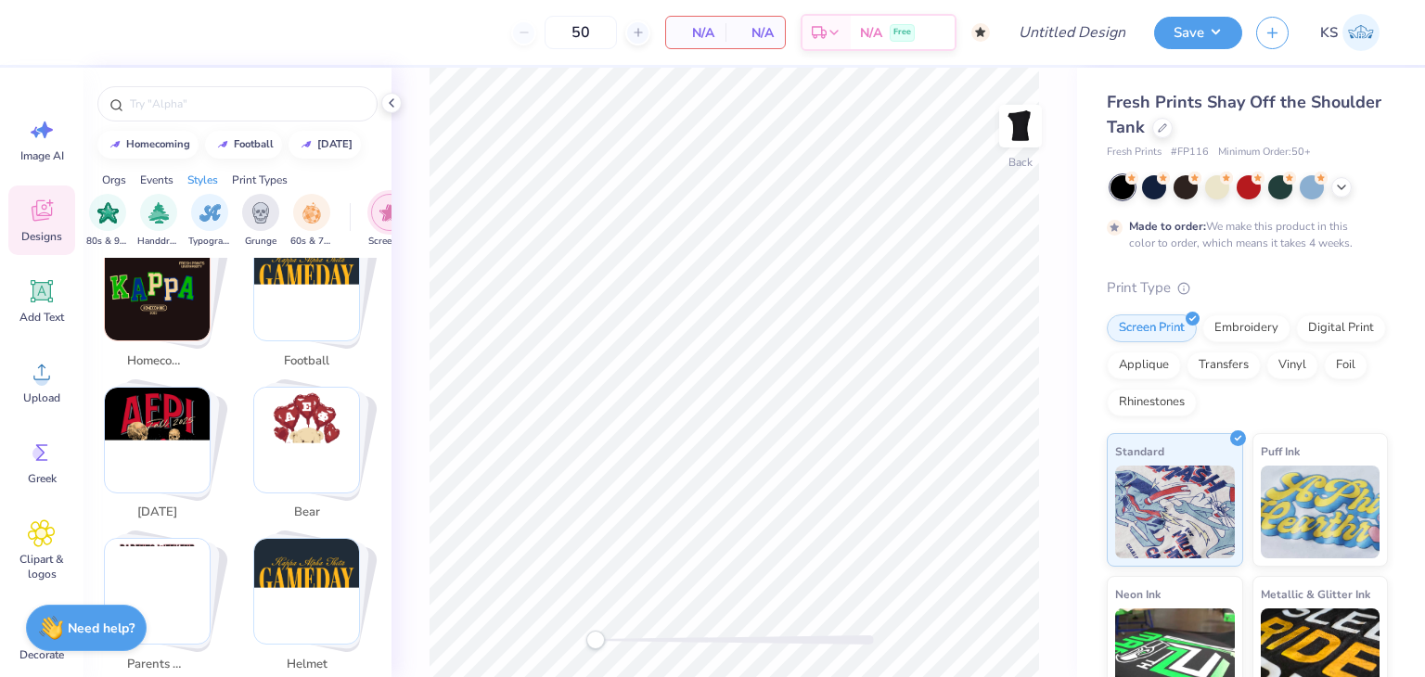
scroll to position [197, 0]
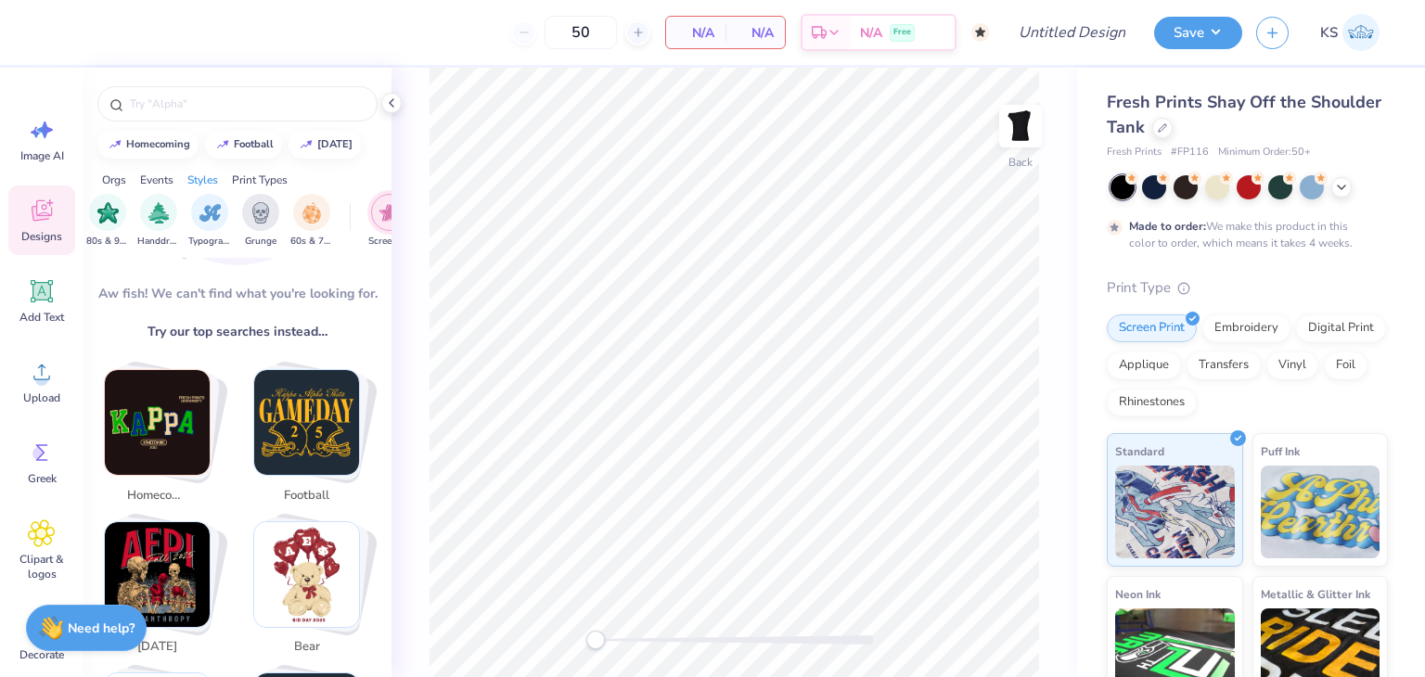
click at [308, 444] on img "Stack Card Button football" at bounding box center [306, 422] width 105 height 105
type input "football"
click at [317, 412] on img "Stack Card Button football" at bounding box center [306, 422] width 105 height 105
click at [321, 494] on span "football" at bounding box center [307, 496] width 60 height 19
drag, startPoint x: 307, startPoint y: 380, endPoint x: 160, endPoint y: 224, distance: 215.3
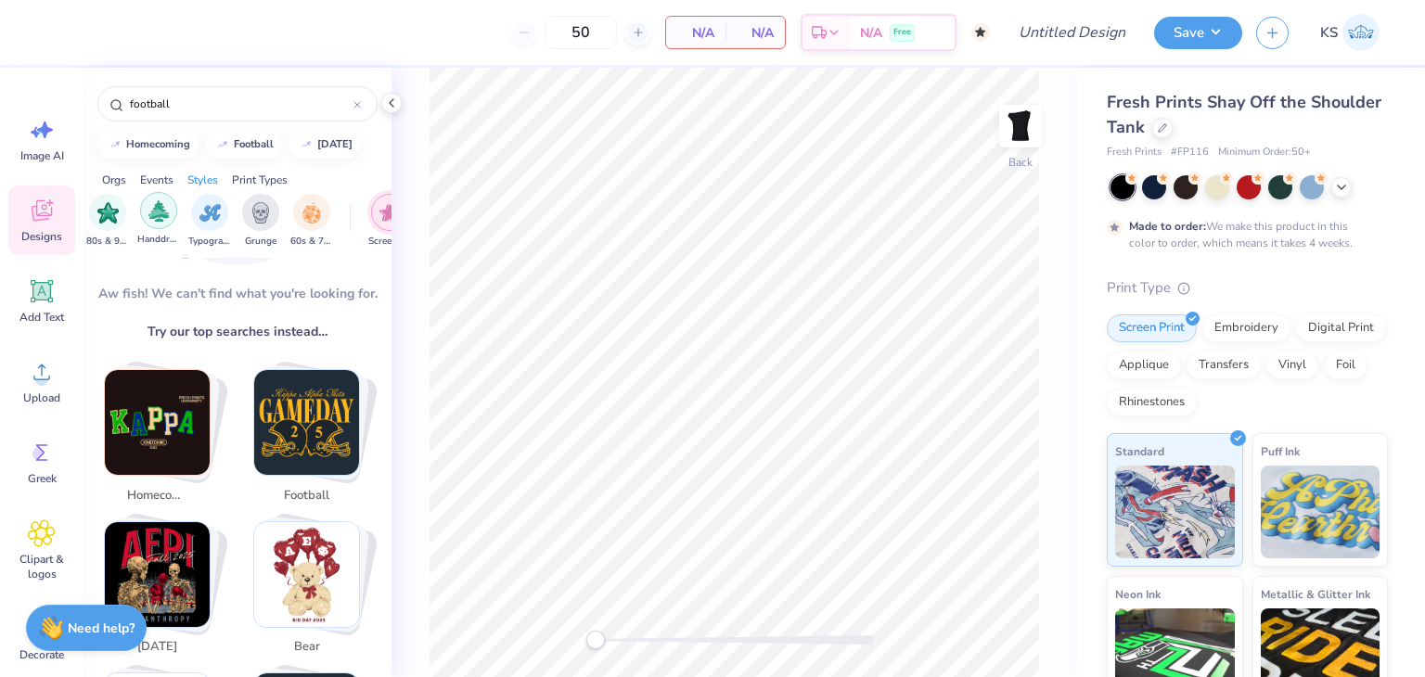
click at [160, 224] on div "filter for Handdrawn" at bounding box center [158, 210] width 37 height 37
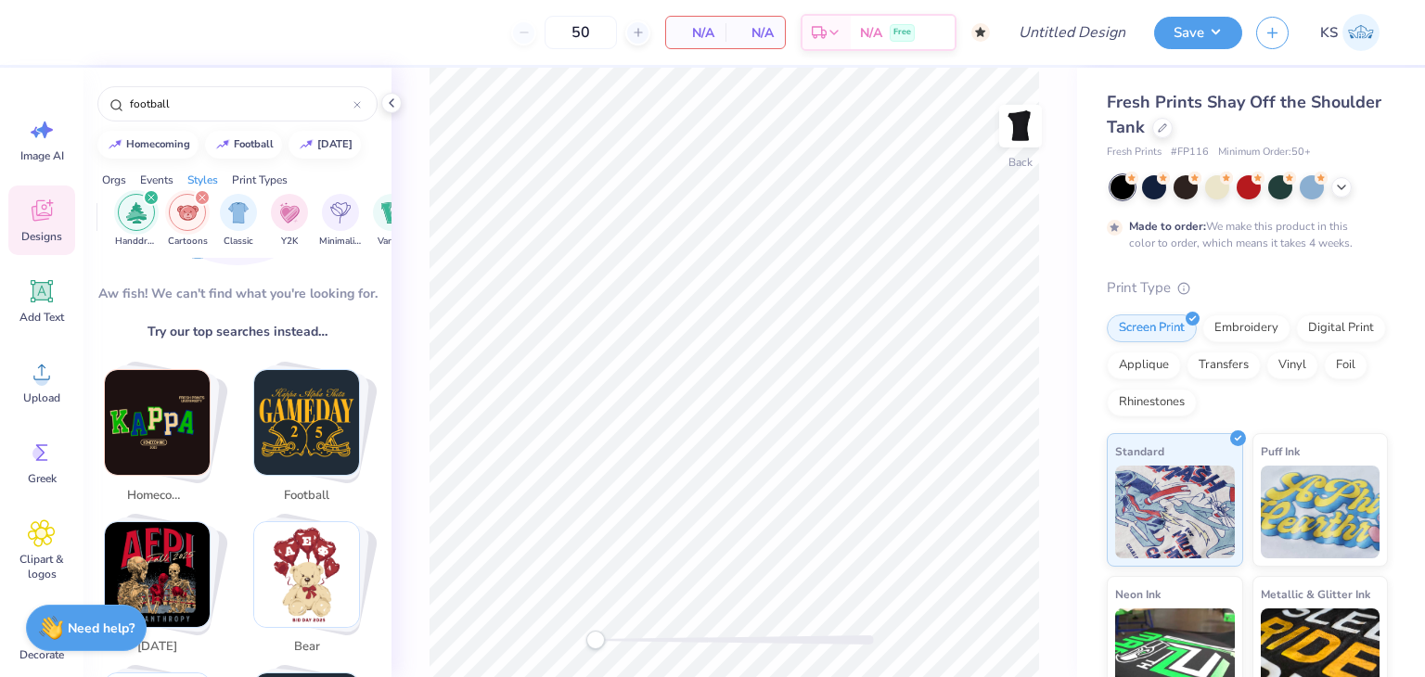
scroll to position [0, 949]
click at [247, 146] on div "football" at bounding box center [254, 142] width 40 height 10
click at [392, 101] on polyline at bounding box center [392, 102] width 4 height 7
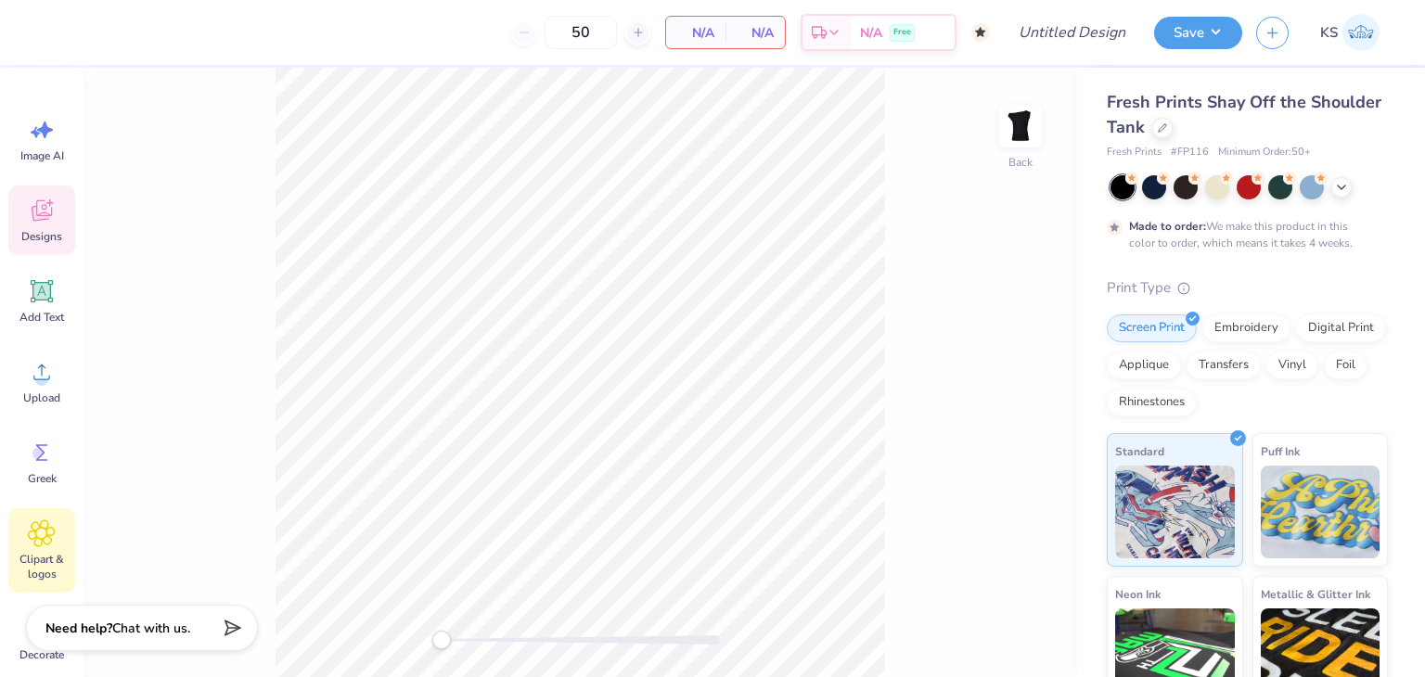
click at [41, 544] on icon at bounding box center [42, 534] width 26 height 26
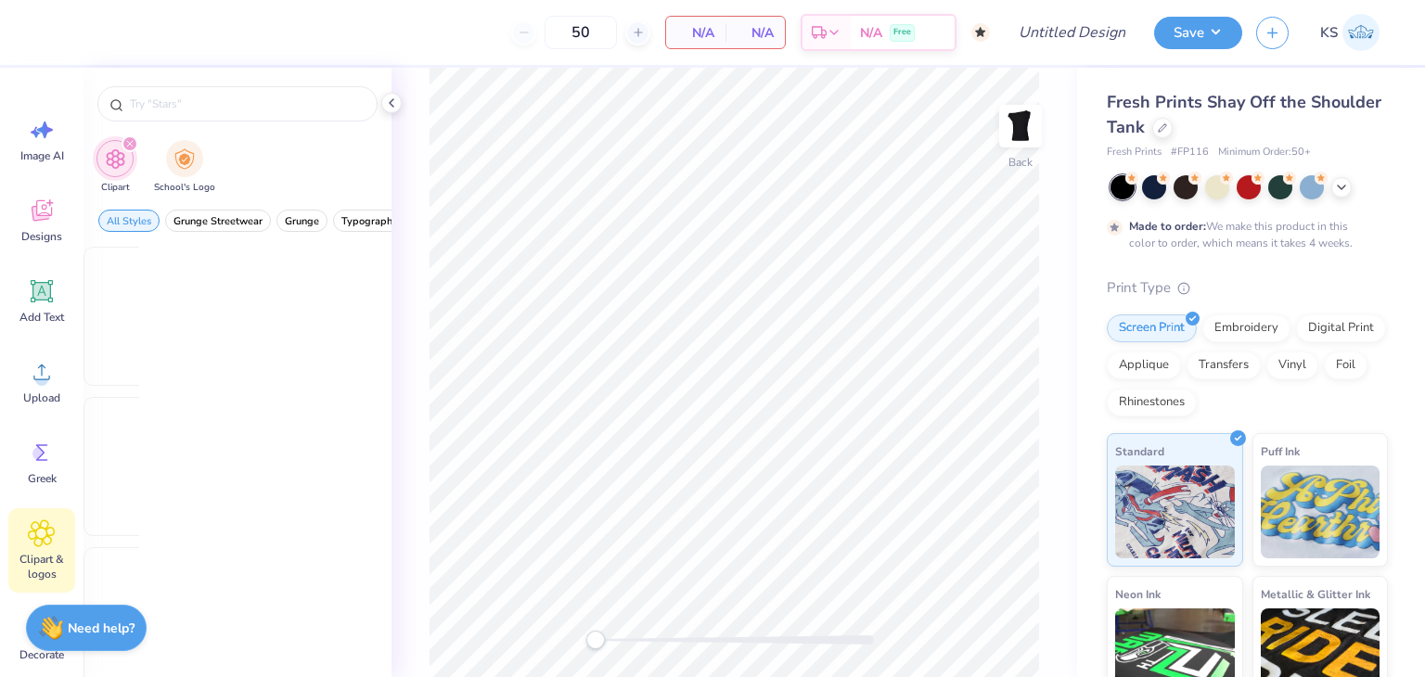
scroll to position [0, 0]
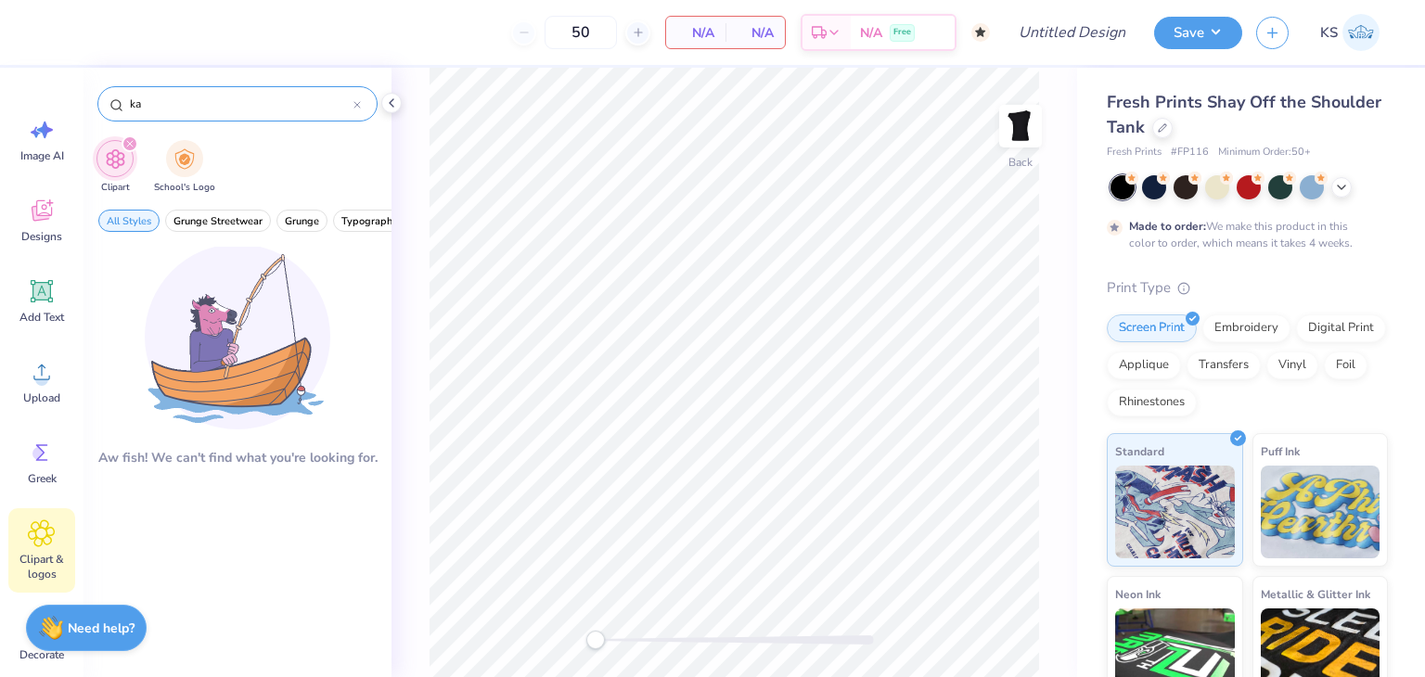
type input "k"
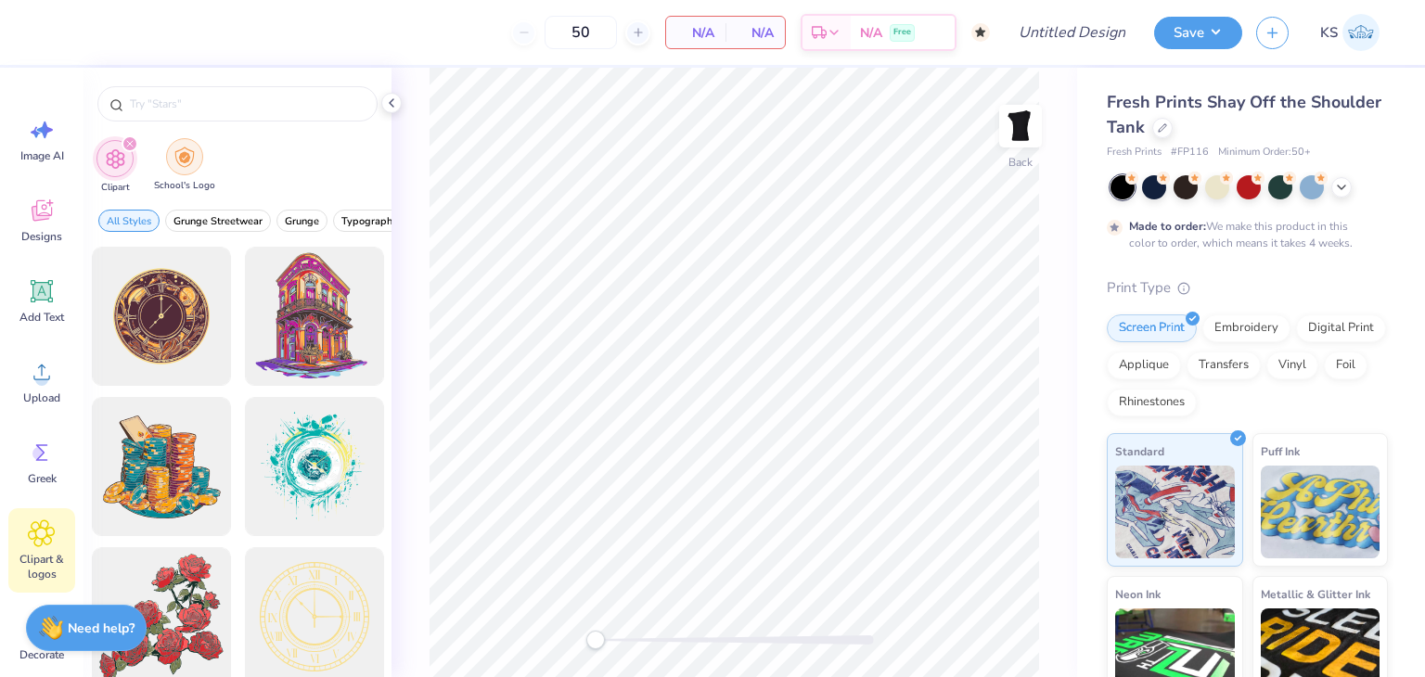
click at [186, 161] on img "filter for School's Logo" at bounding box center [184, 157] width 20 height 21
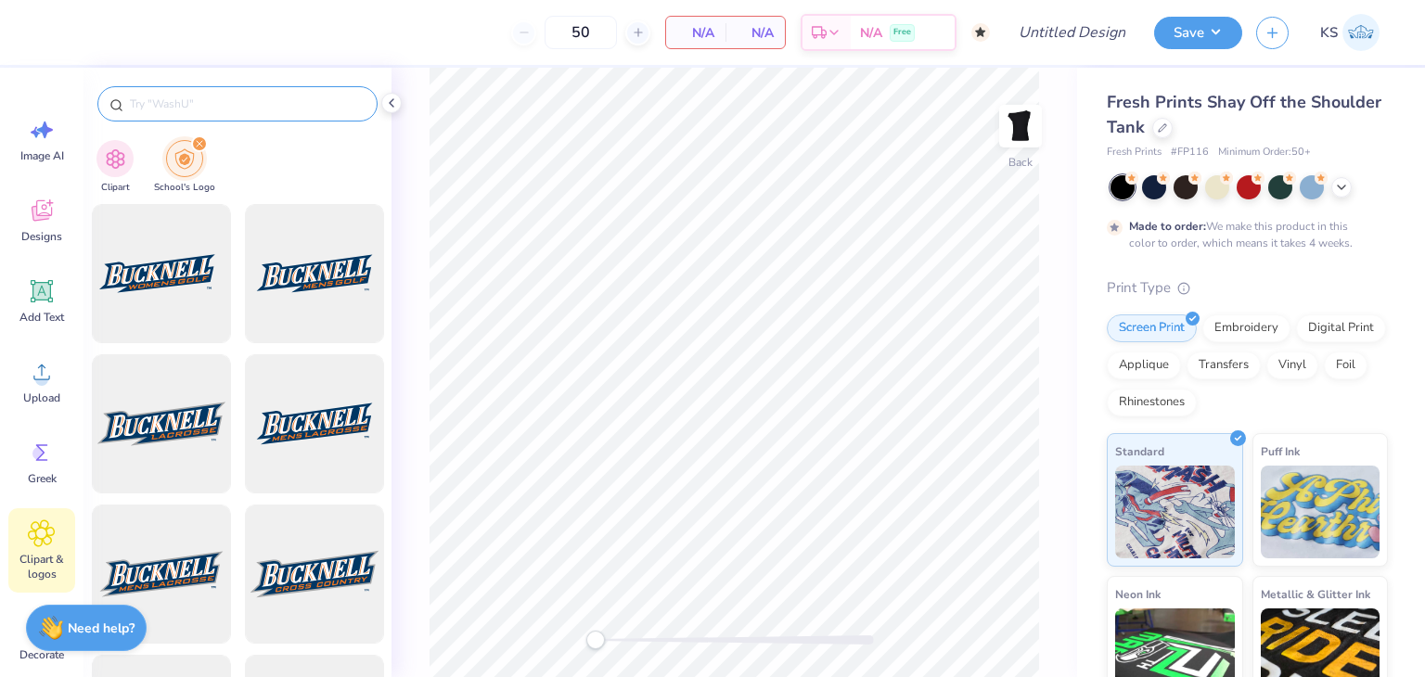
click at [220, 109] on input "text" at bounding box center [247, 104] width 238 height 19
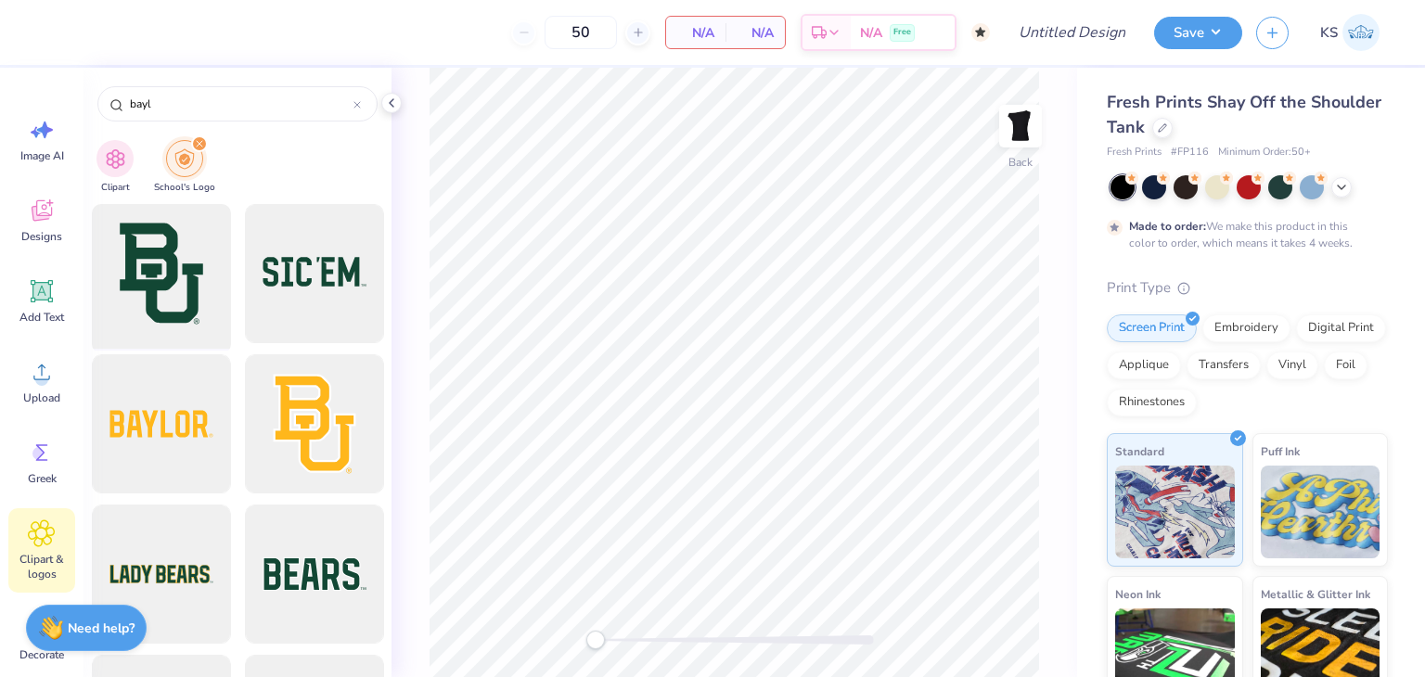
type input "bayl"
click at [163, 298] on div at bounding box center [160, 274] width 153 height 153
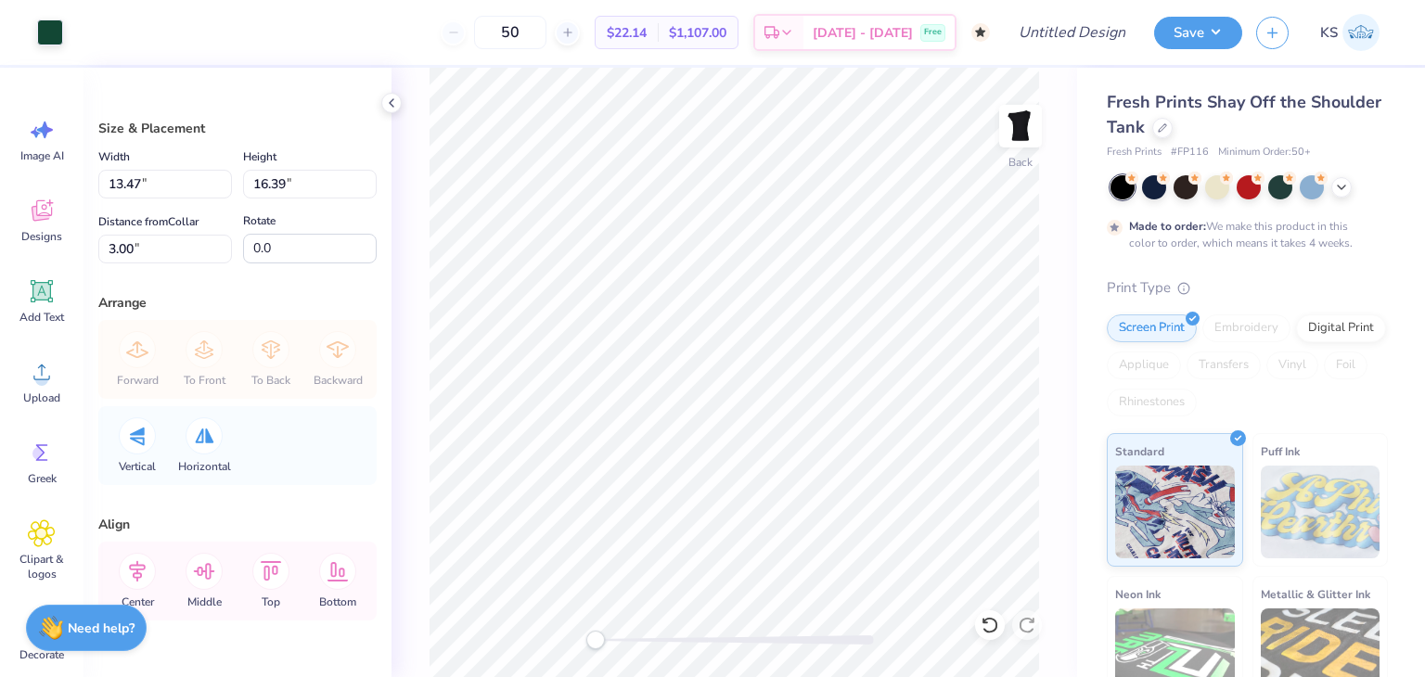
click at [877, 676] on html "Art colors 50 $22.14 Per Item $1,107.00 Total Est. Delivery Oct 20 - 23 Free De…" at bounding box center [712, 338] width 1425 height 677
type input "6.25"
type input "7.61"
type input "11.78"
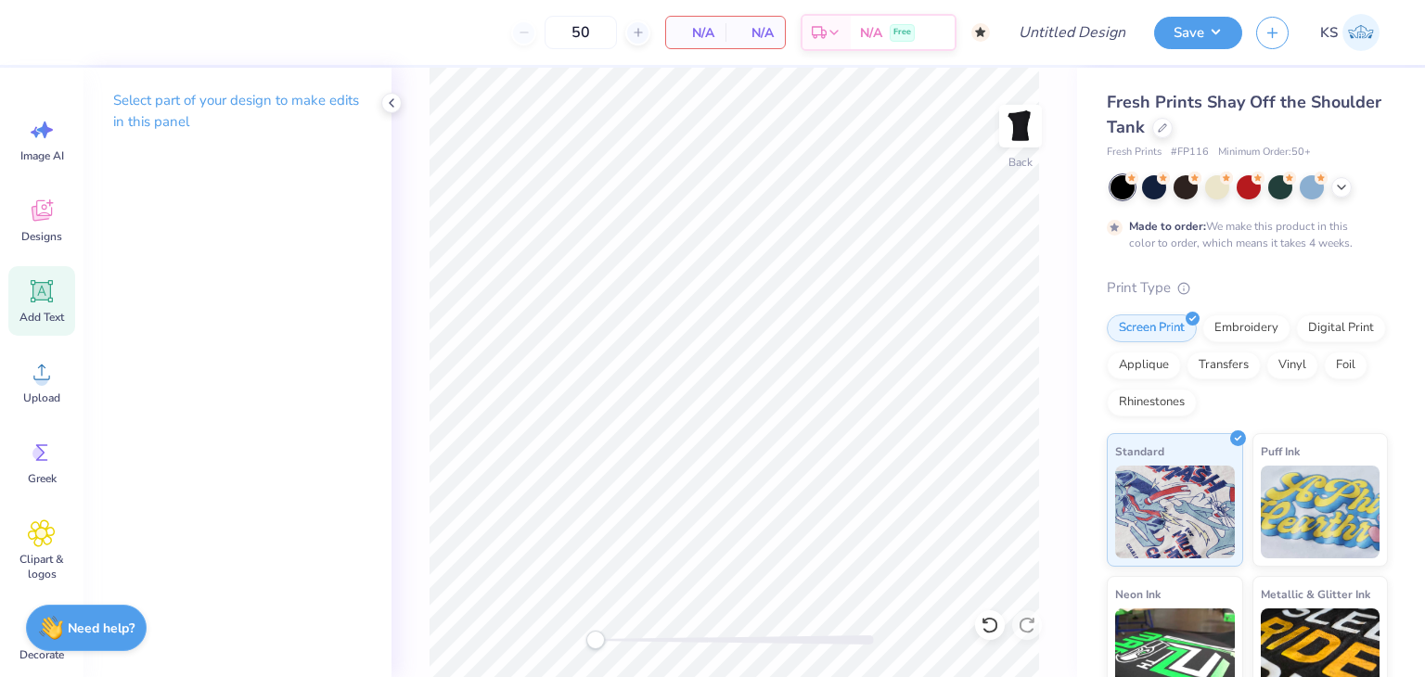
click at [41, 287] on icon at bounding box center [42, 291] width 22 height 22
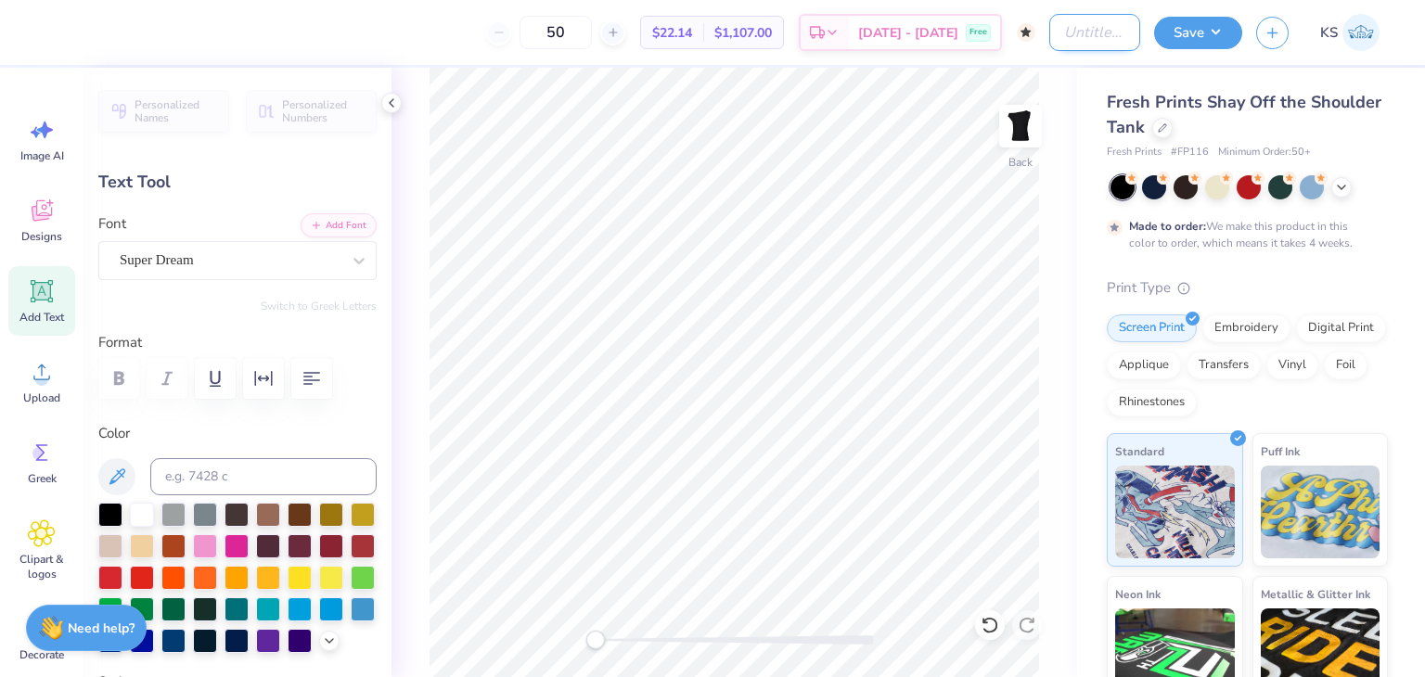
click at [1069, 34] on input "Design Title" at bounding box center [1095, 32] width 91 height 37
click at [1359, 33] on img at bounding box center [1361, 32] width 37 height 37
